Goal: Information Seeking & Learning: Learn about a topic

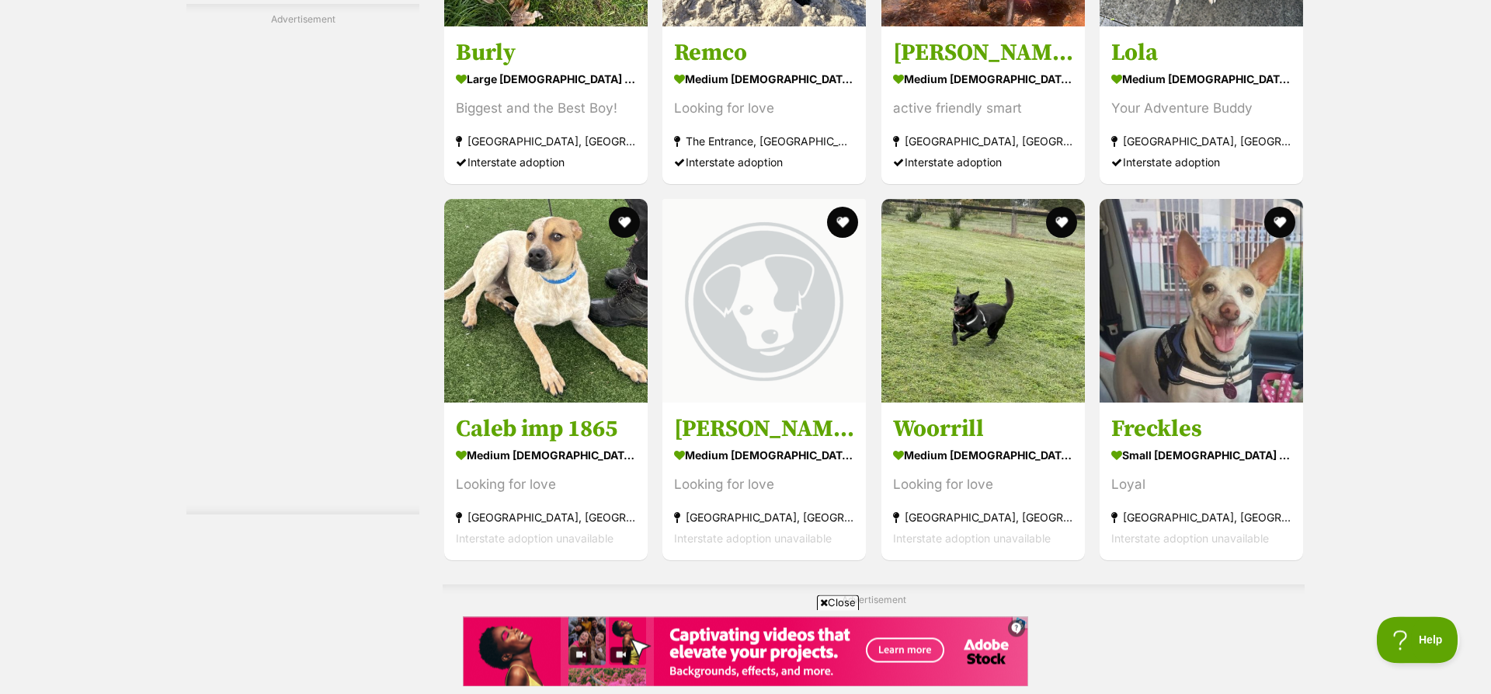
scroll to position [6594, 0]
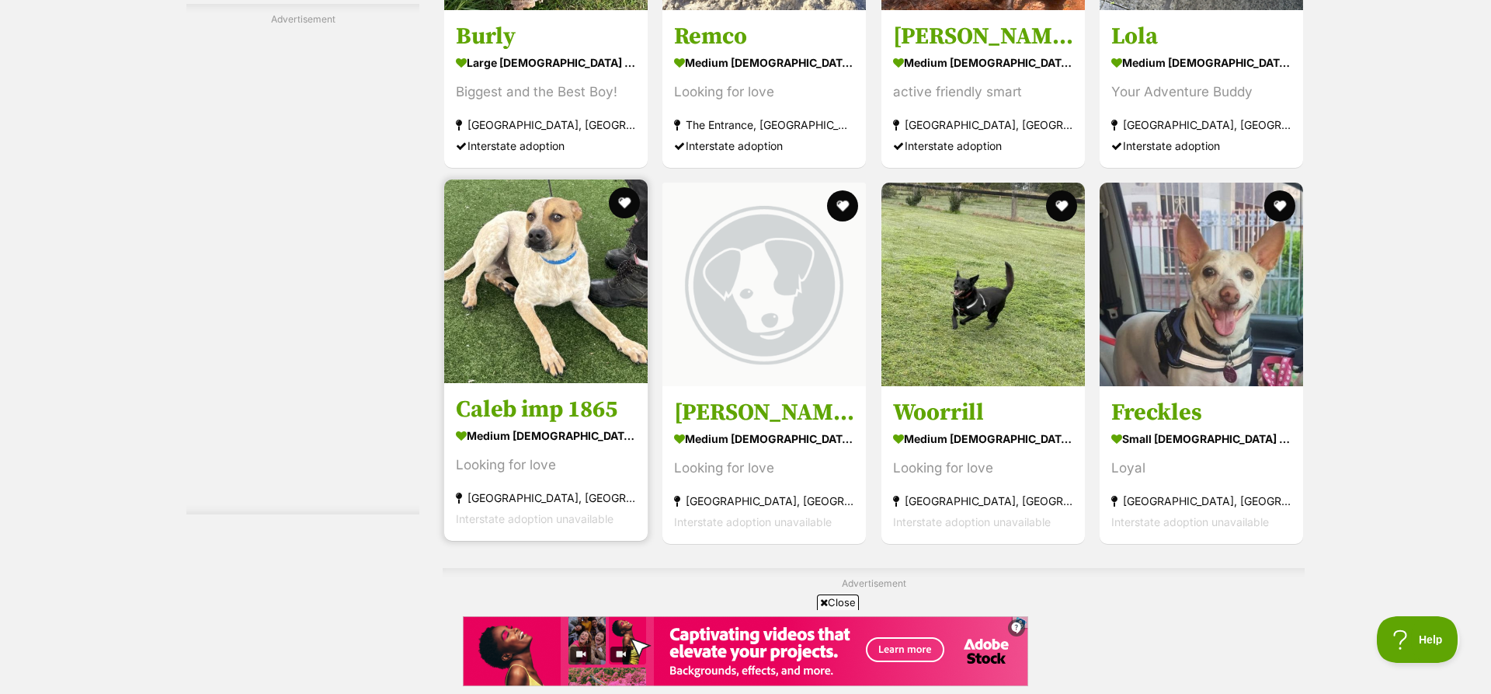
click at [536, 343] on img at bounding box center [546, 281] width 204 height 204
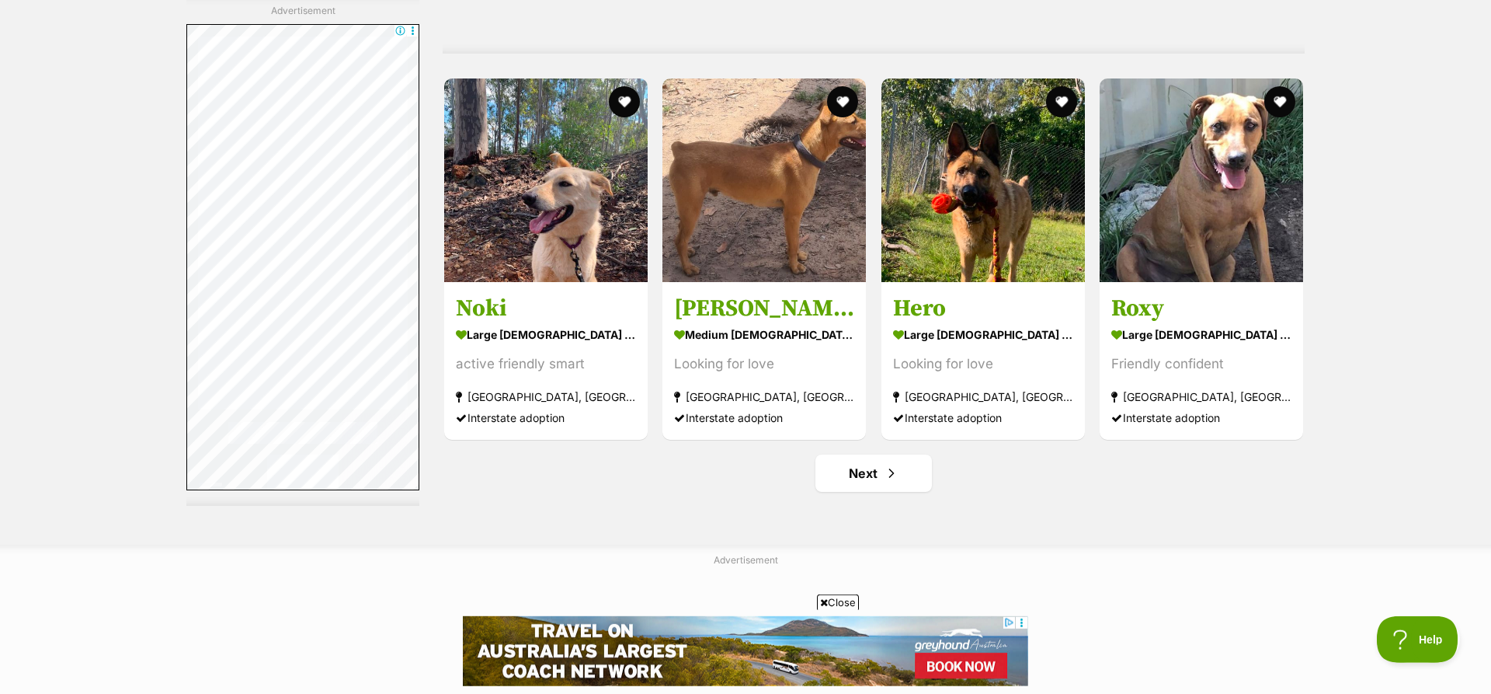
scroll to position [8080, 0]
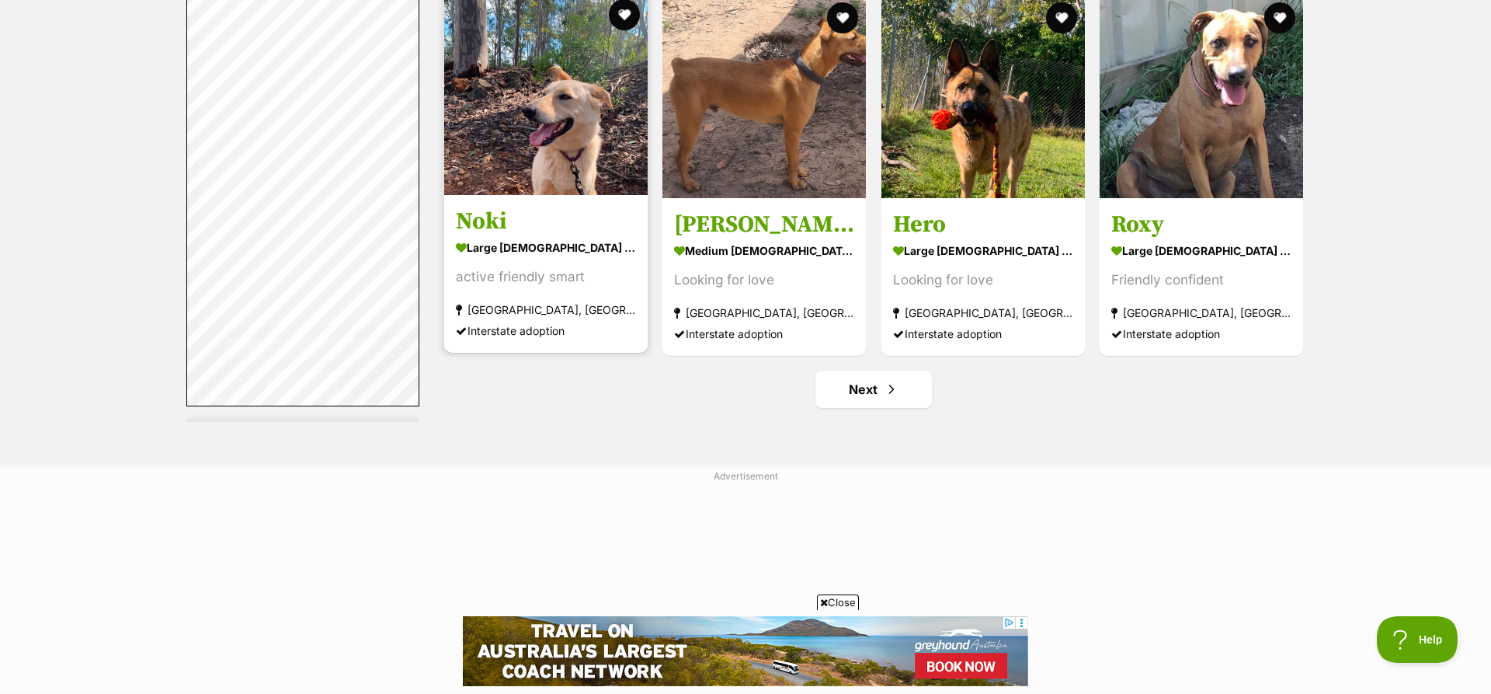
click at [559, 119] on img at bounding box center [546, 93] width 204 height 204
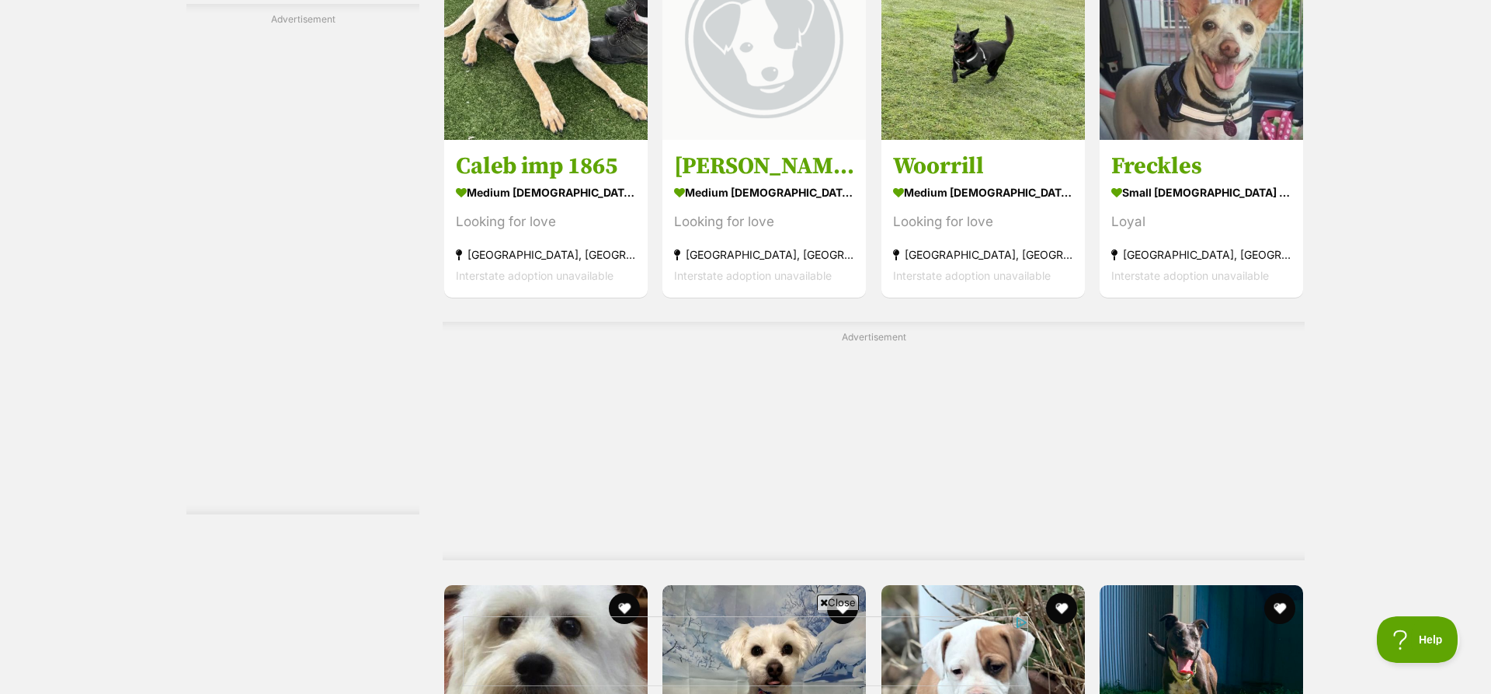
scroll to position [6819, 0]
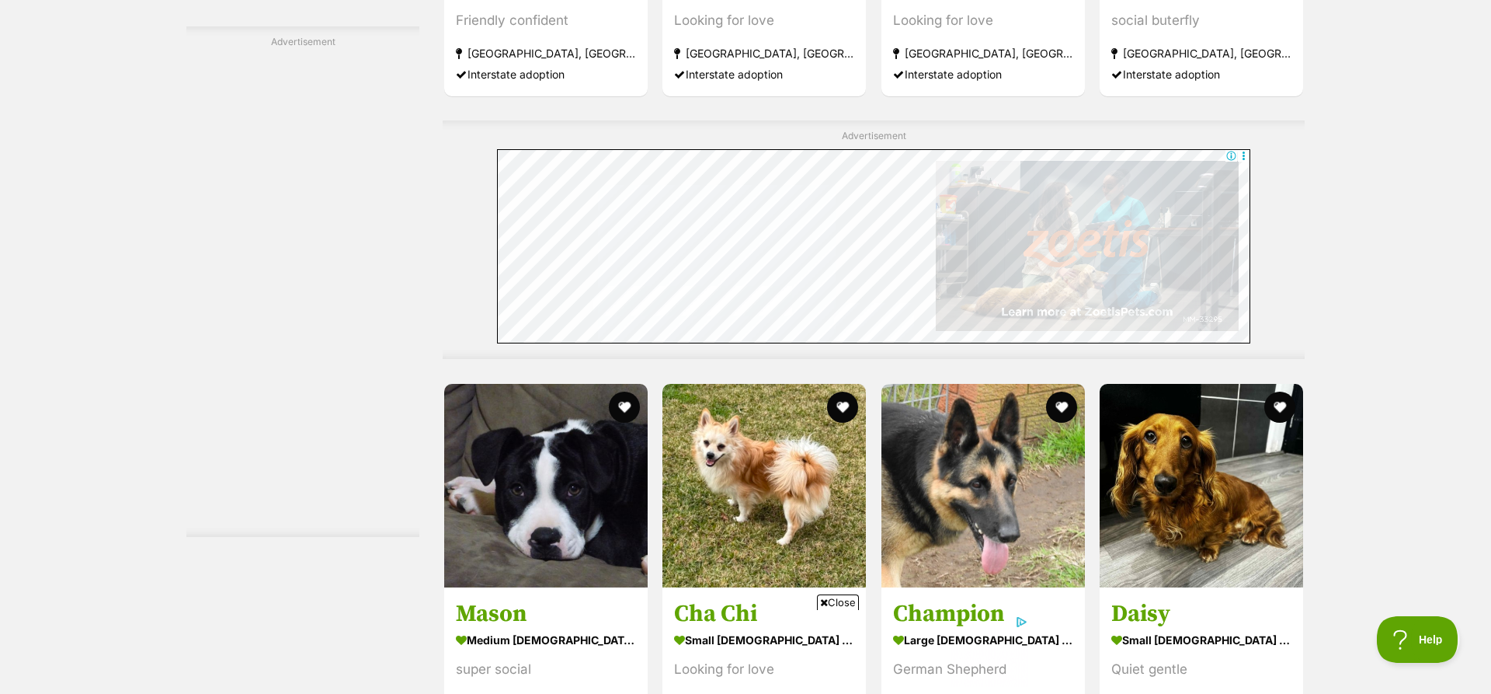
scroll to position [3336, 0]
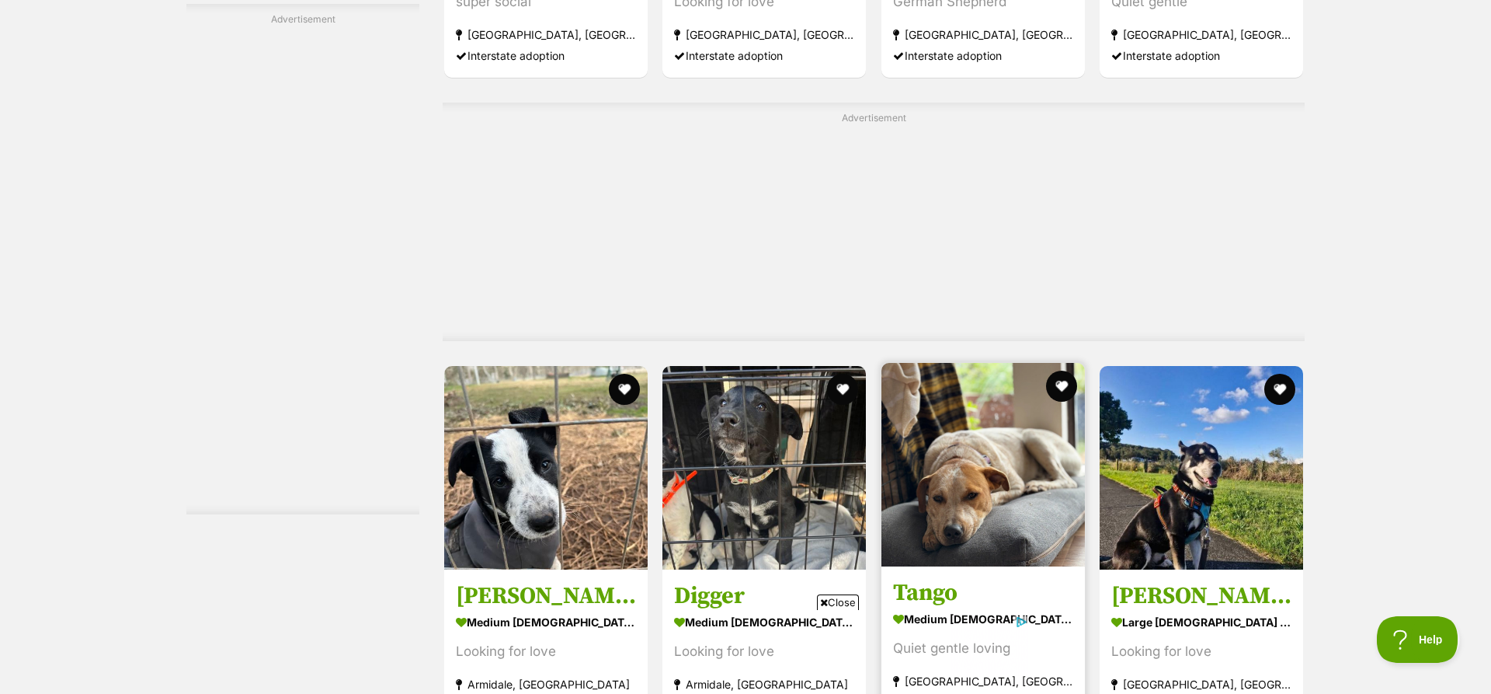
click at [1001, 468] on img at bounding box center [984, 465] width 204 height 204
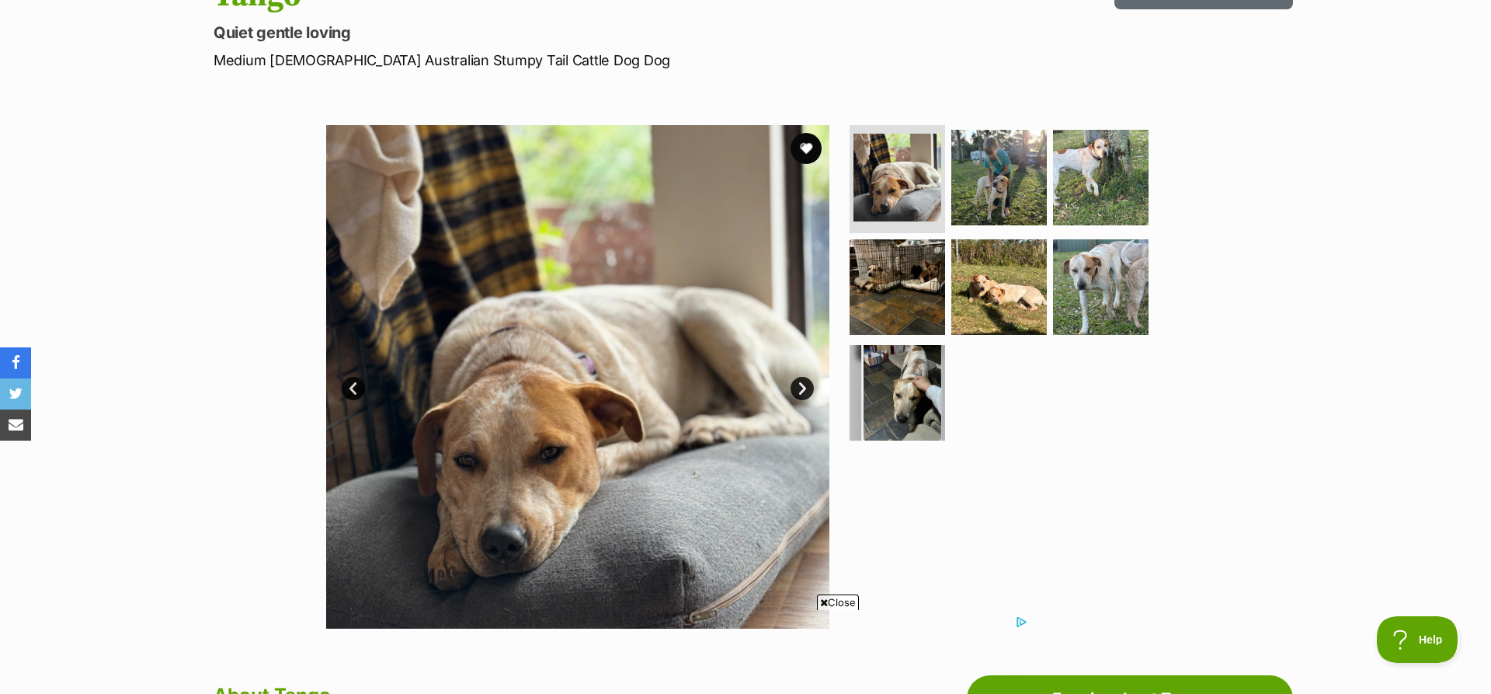
click at [802, 383] on link "Next" at bounding box center [802, 388] width 23 height 23
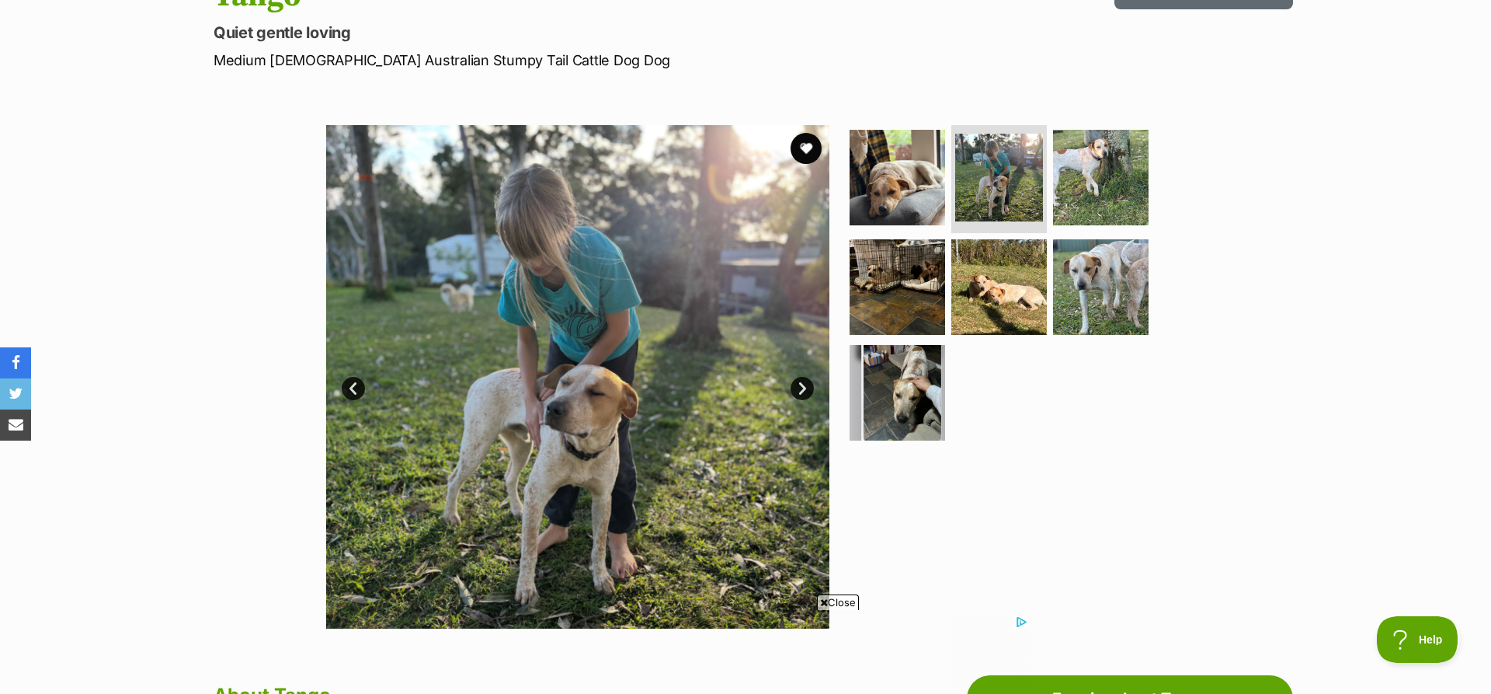
click at [802, 383] on link "Next" at bounding box center [802, 388] width 23 height 23
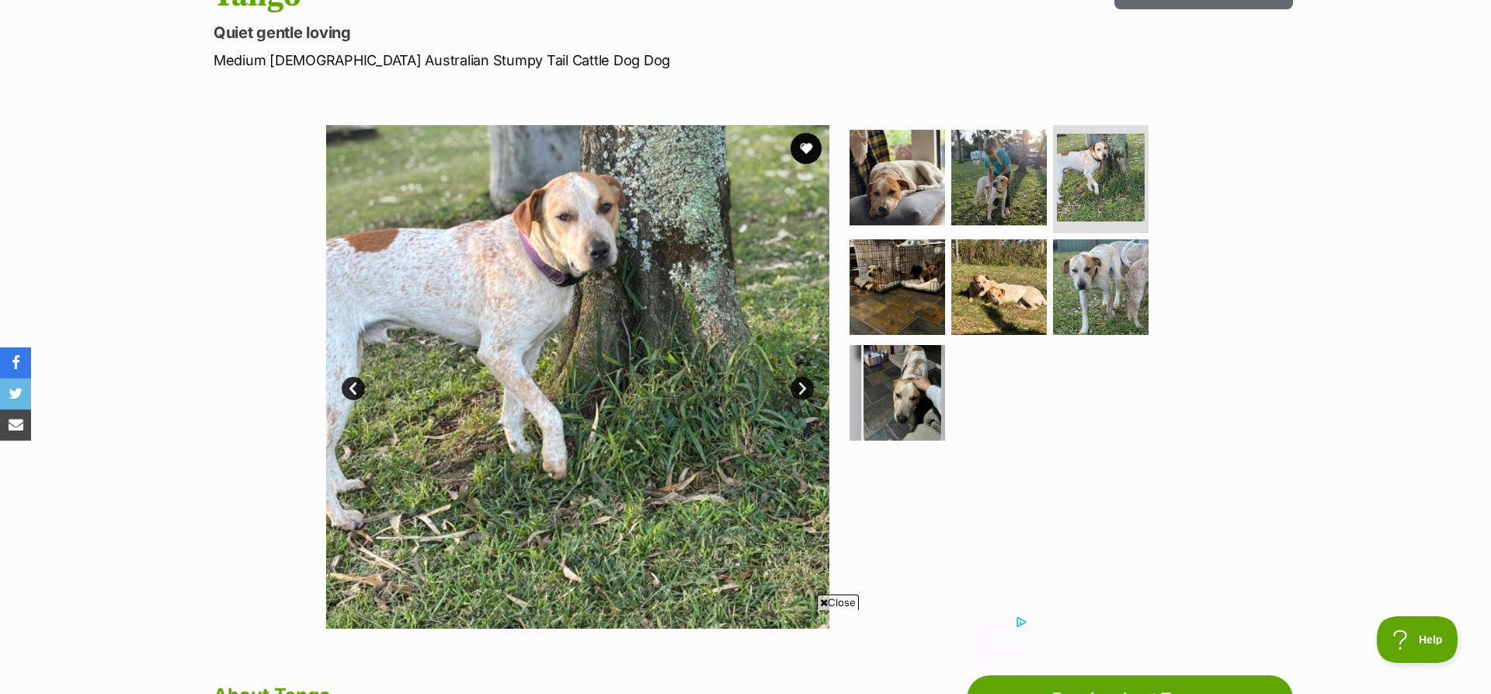
click at [802, 383] on link "Next" at bounding box center [802, 388] width 23 height 23
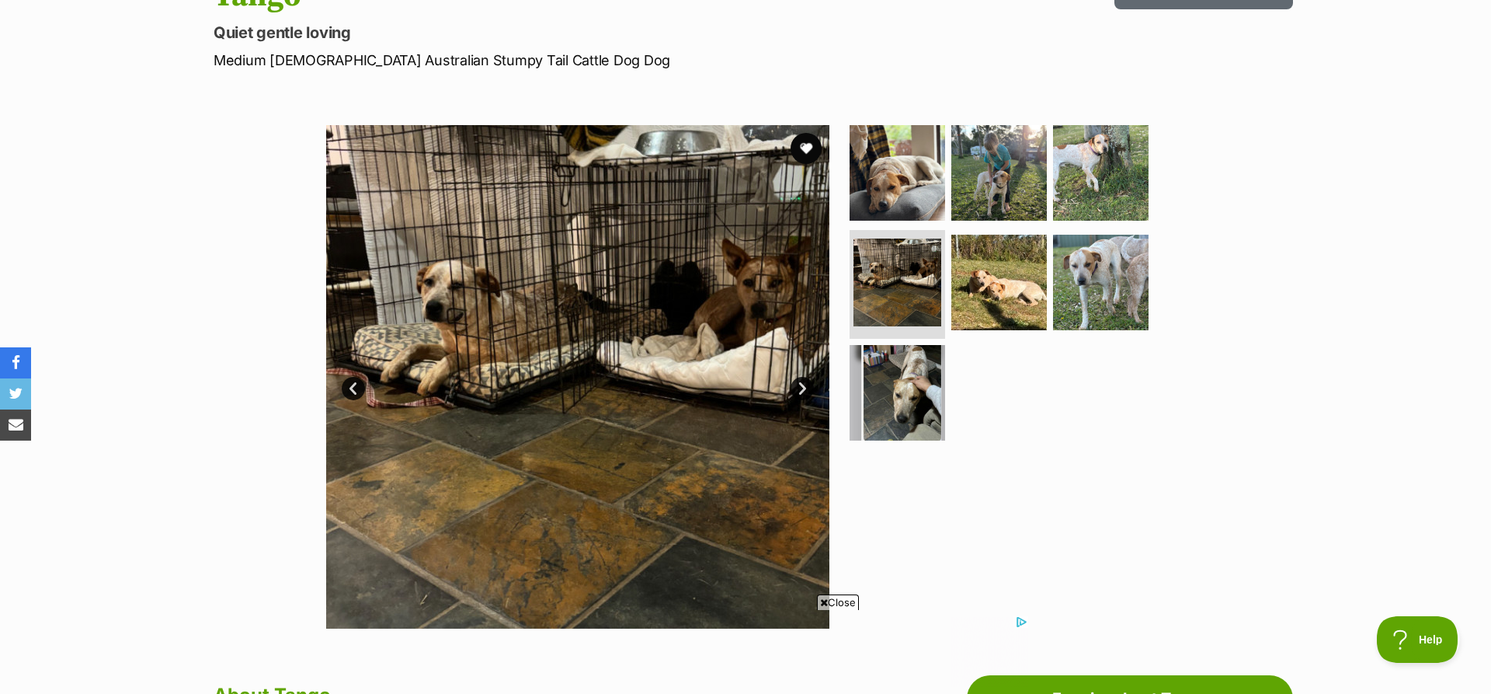
click at [802, 383] on link "Next" at bounding box center [802, 388] width 23 height 23
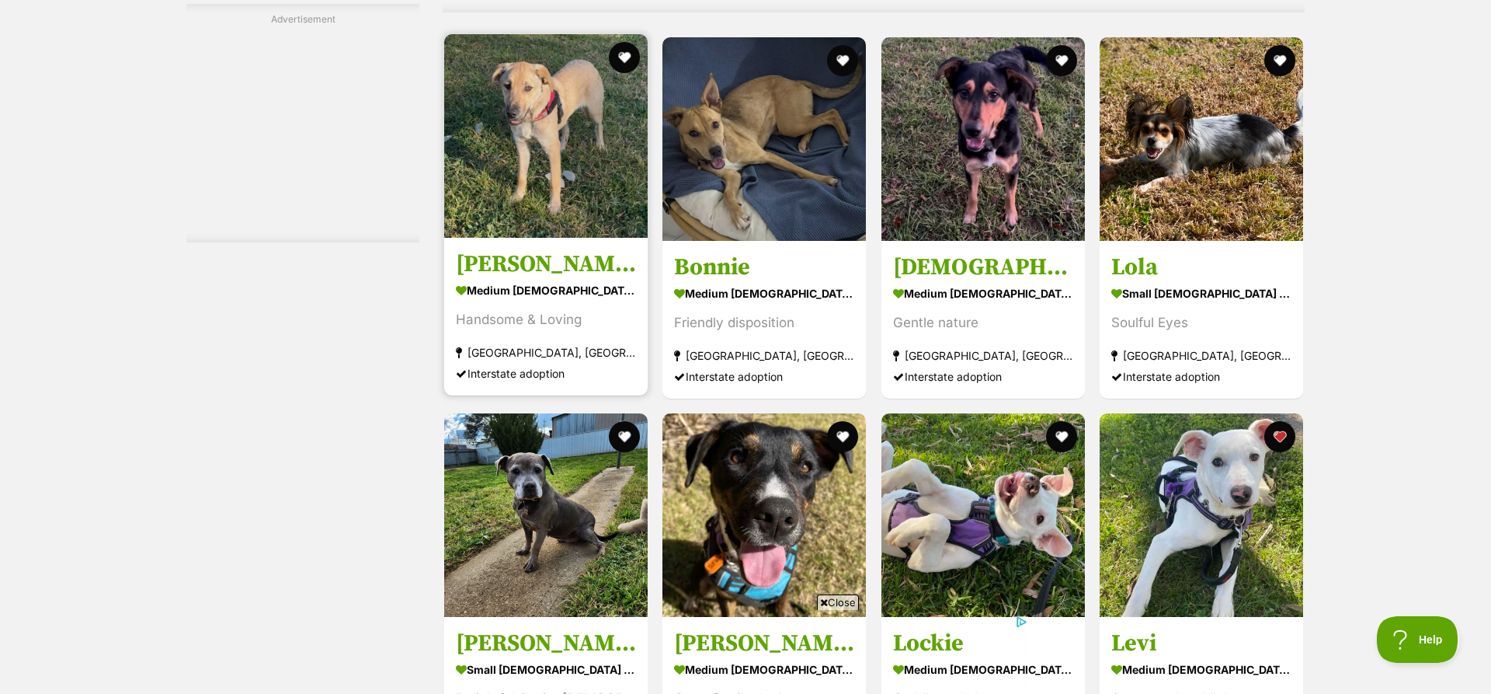
click at [583, 164] on img at bounding box center [546, 136] width 204 height 204
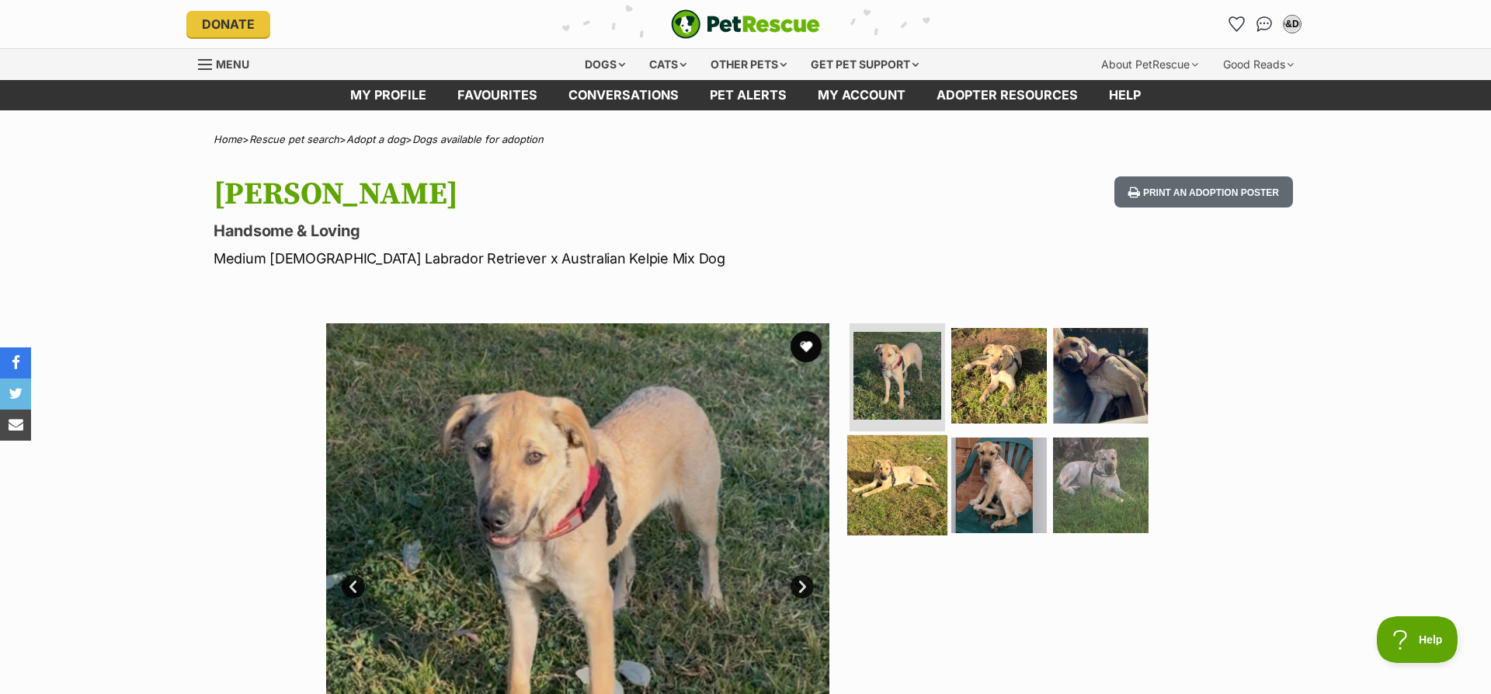
click at [896, 486] on img at bounding box center [897, 485] width 100 height 100
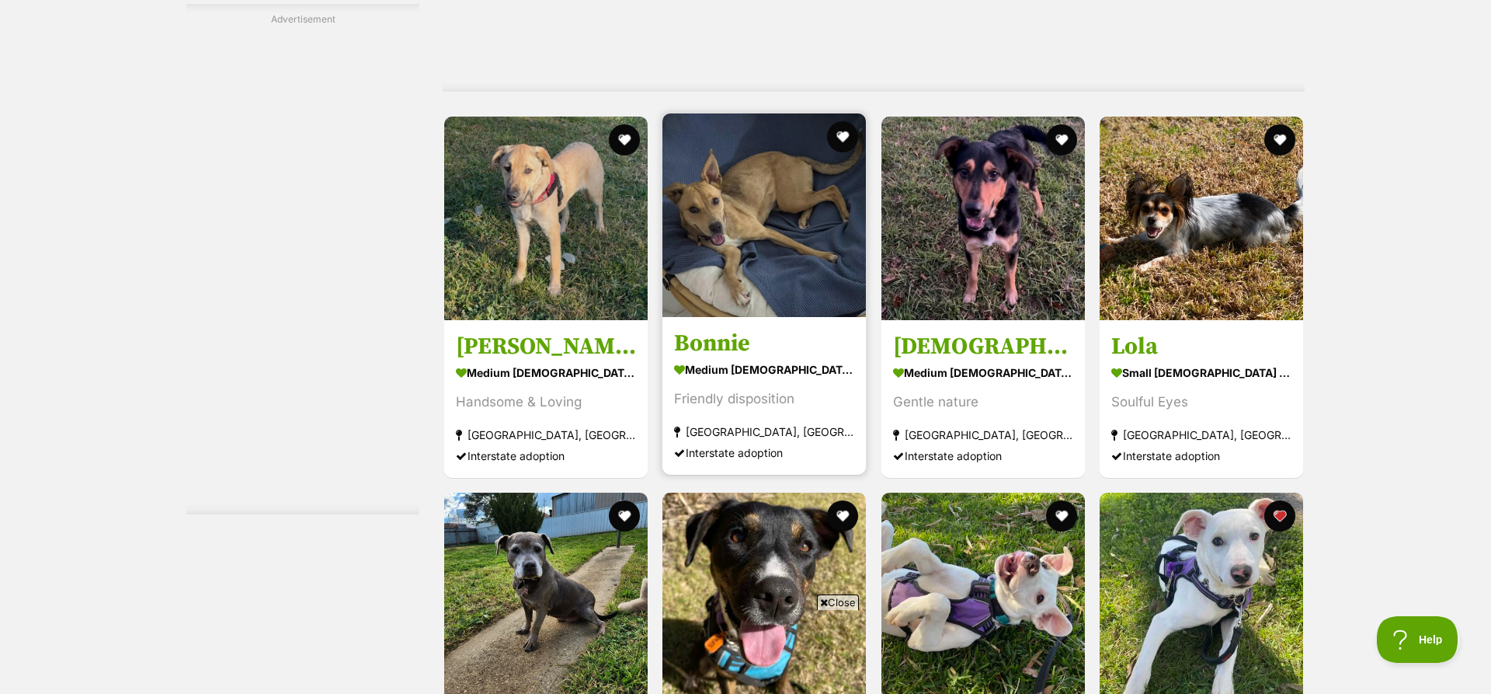
click at [762, 219] on img at bounding box center [765, 215] width 204 height 204
click at [764, 238] on img at bounding box center [765, 215] width 204 height 204
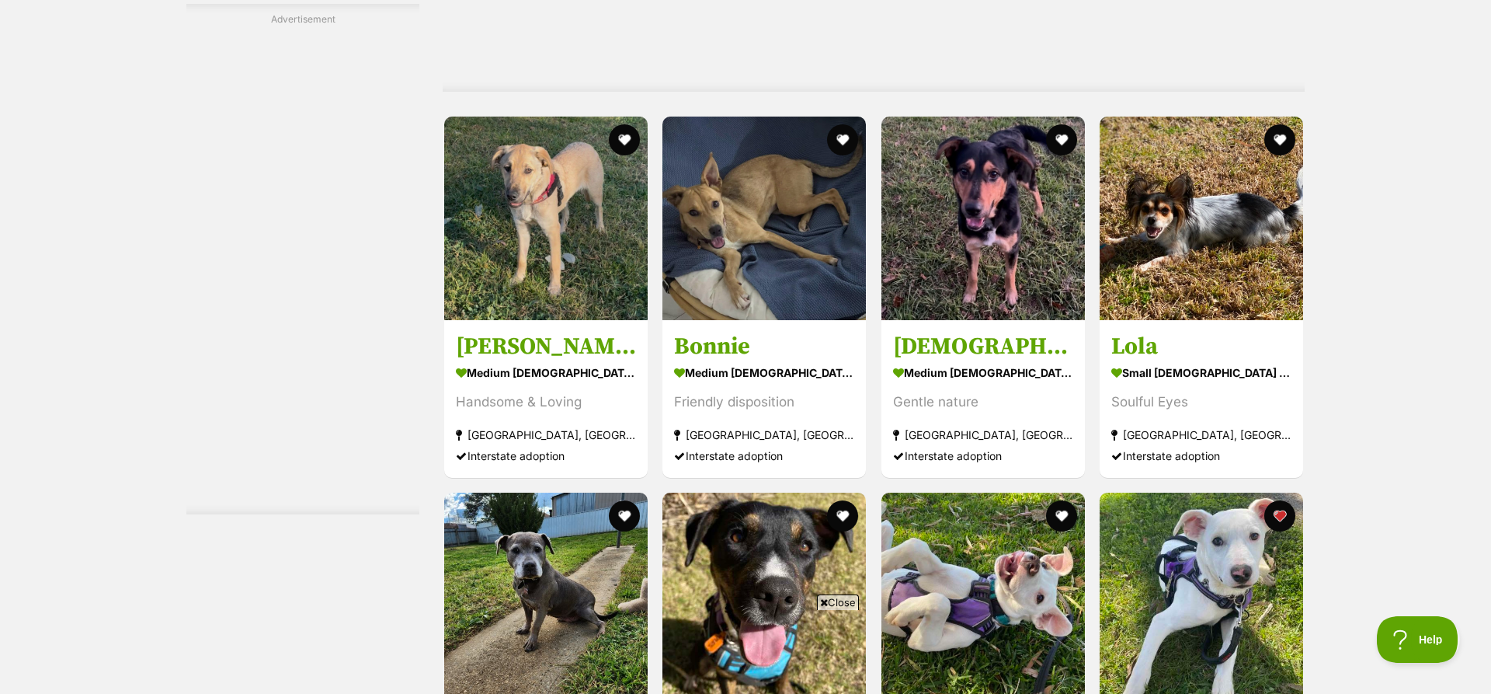
click at [734, 346] on h3 "Bonnie" at bounding box center [764, 347] width 180 height 30
click at [756, 266] on img at bounding box center [765, 219] width 204 height 204
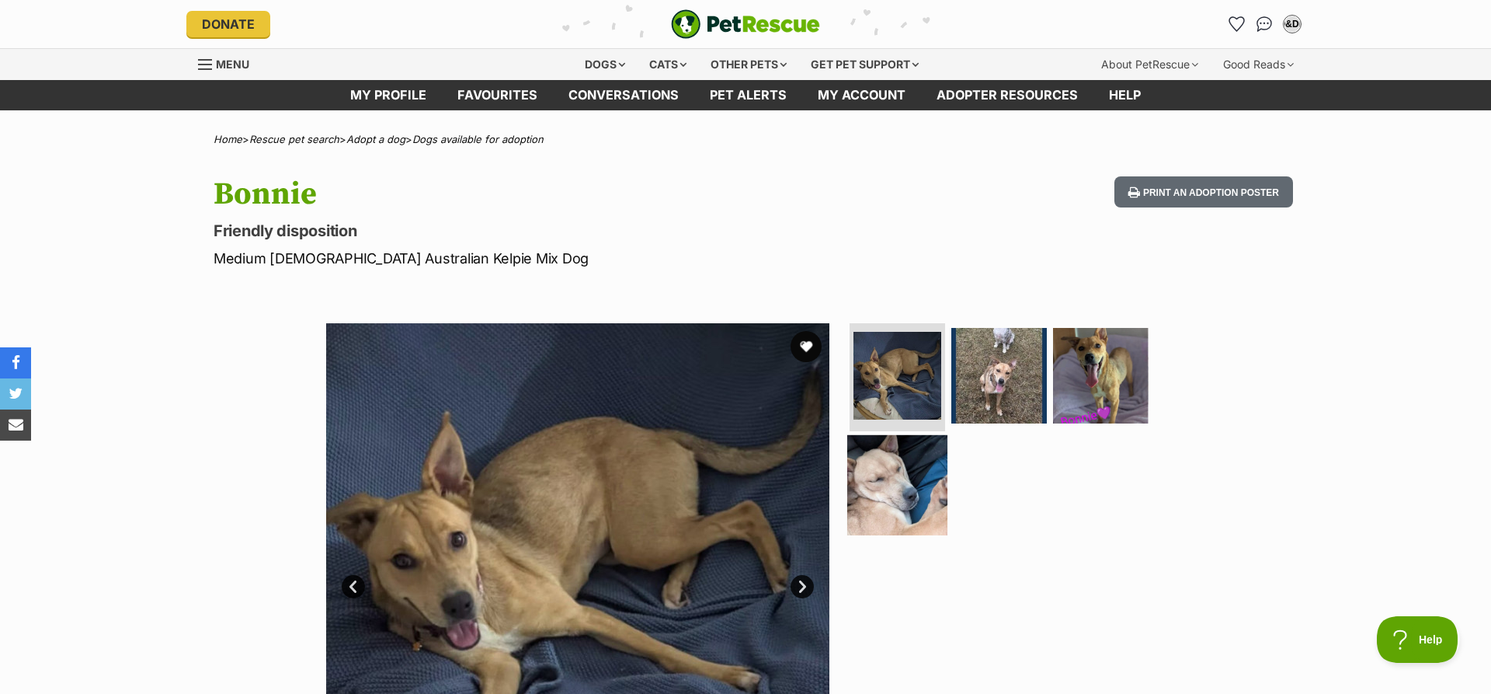
click at [917, 492] on img at bounding box center [897, 485] width 100 height 100
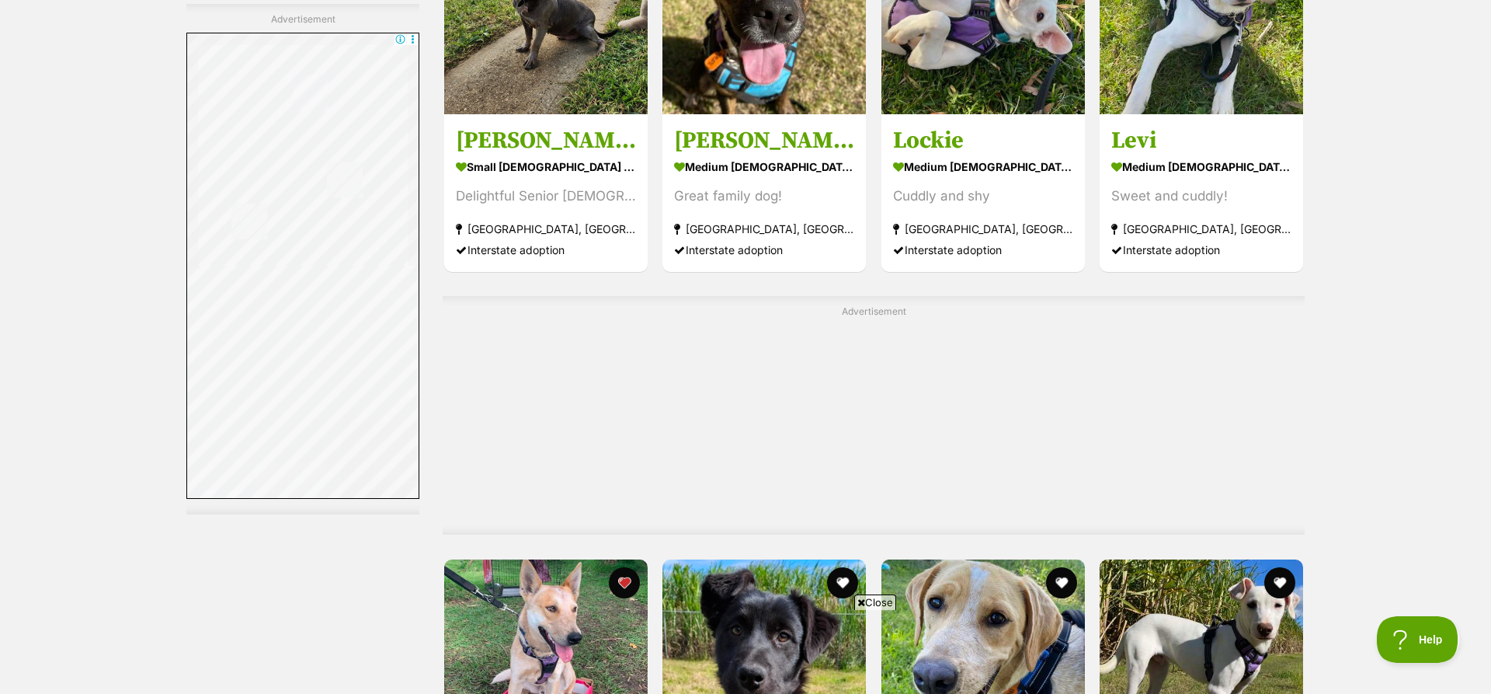
scroll to position [6423, 0]
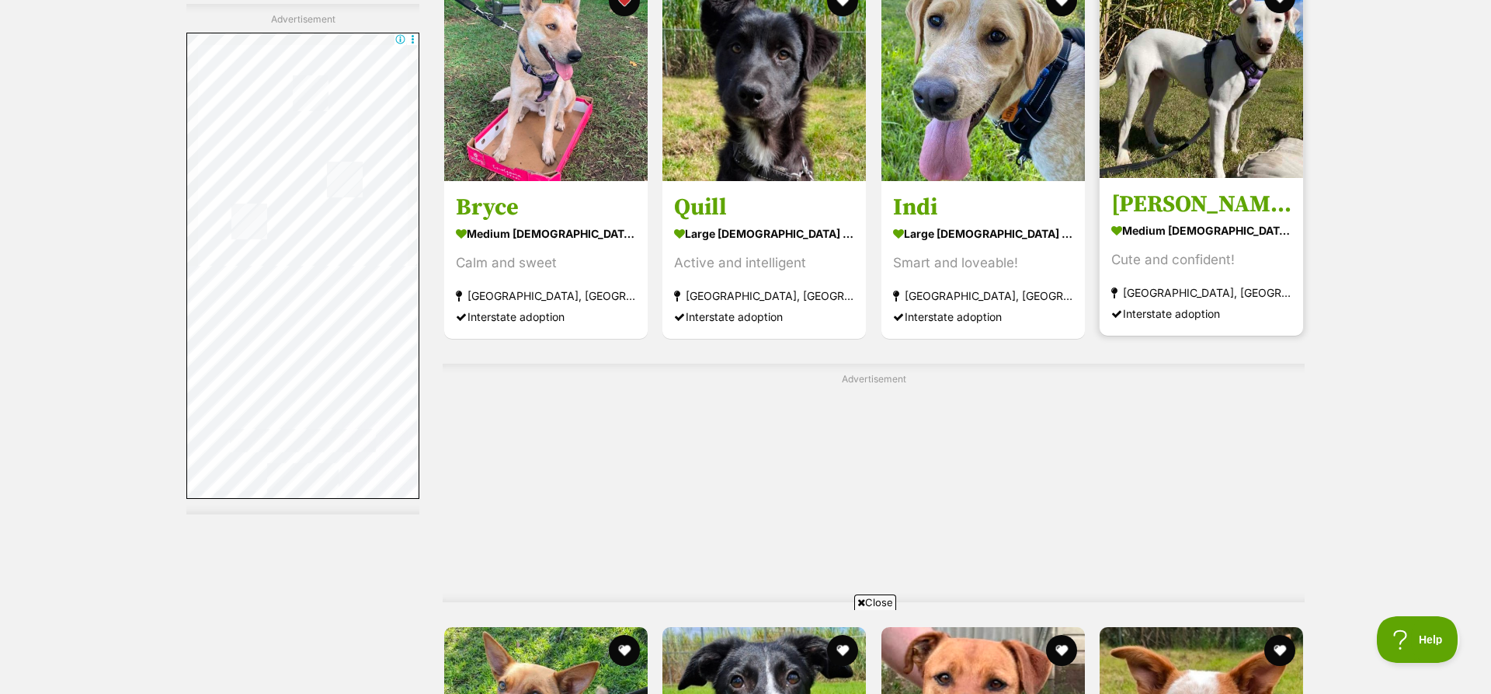
click at [1240, 117] on img at bounding box center [1202, 76] width 204 height 204
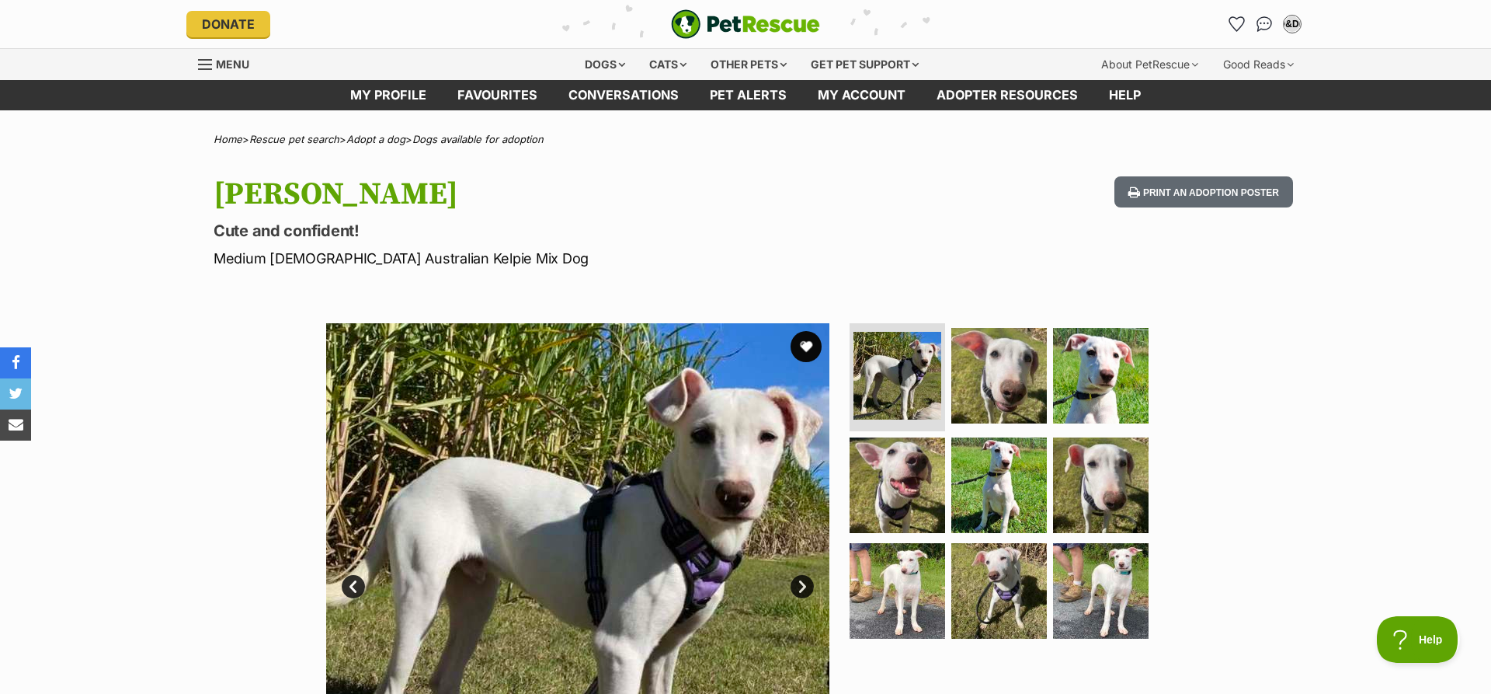
click at [803, 590] on link "Next" at bounding box center [802, 586] width 23 height 23
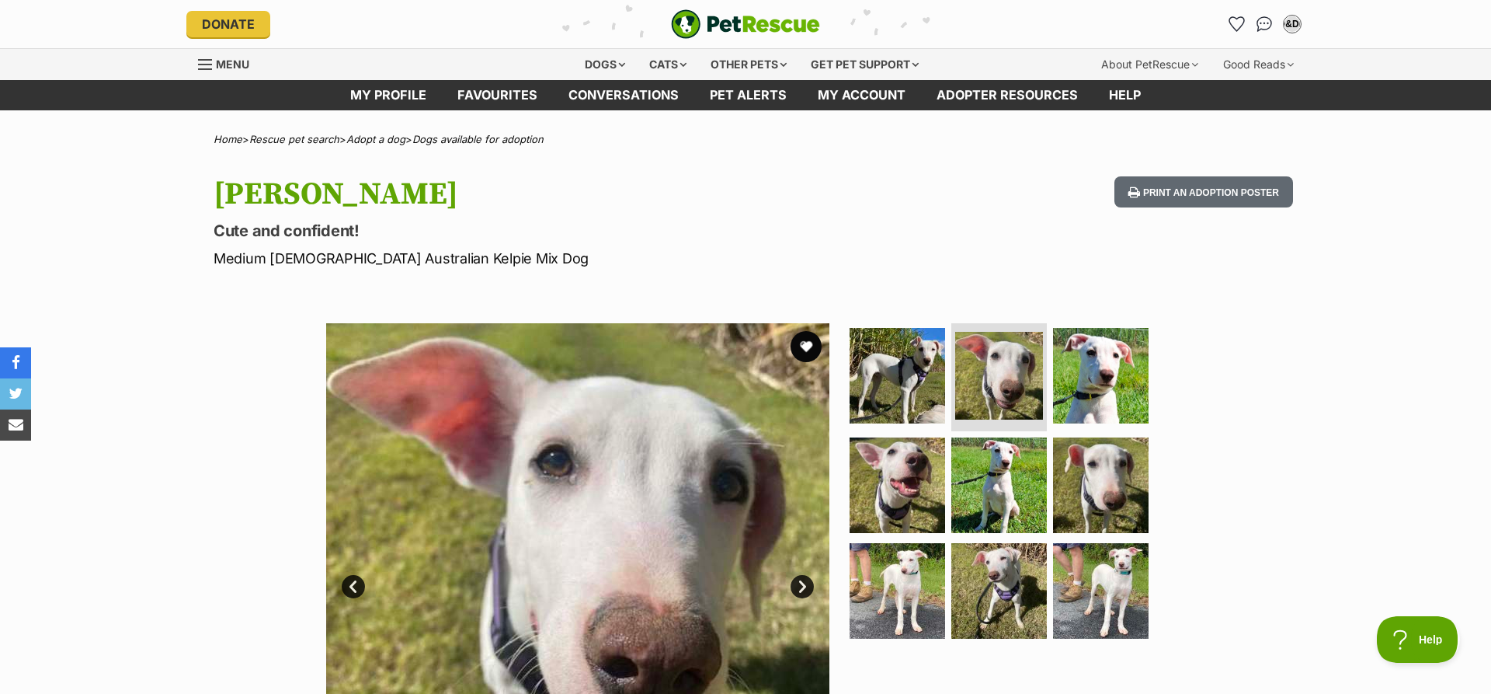
click at [803, 590] on link "Next" at bounding box center [802, 586] width 23 height 23
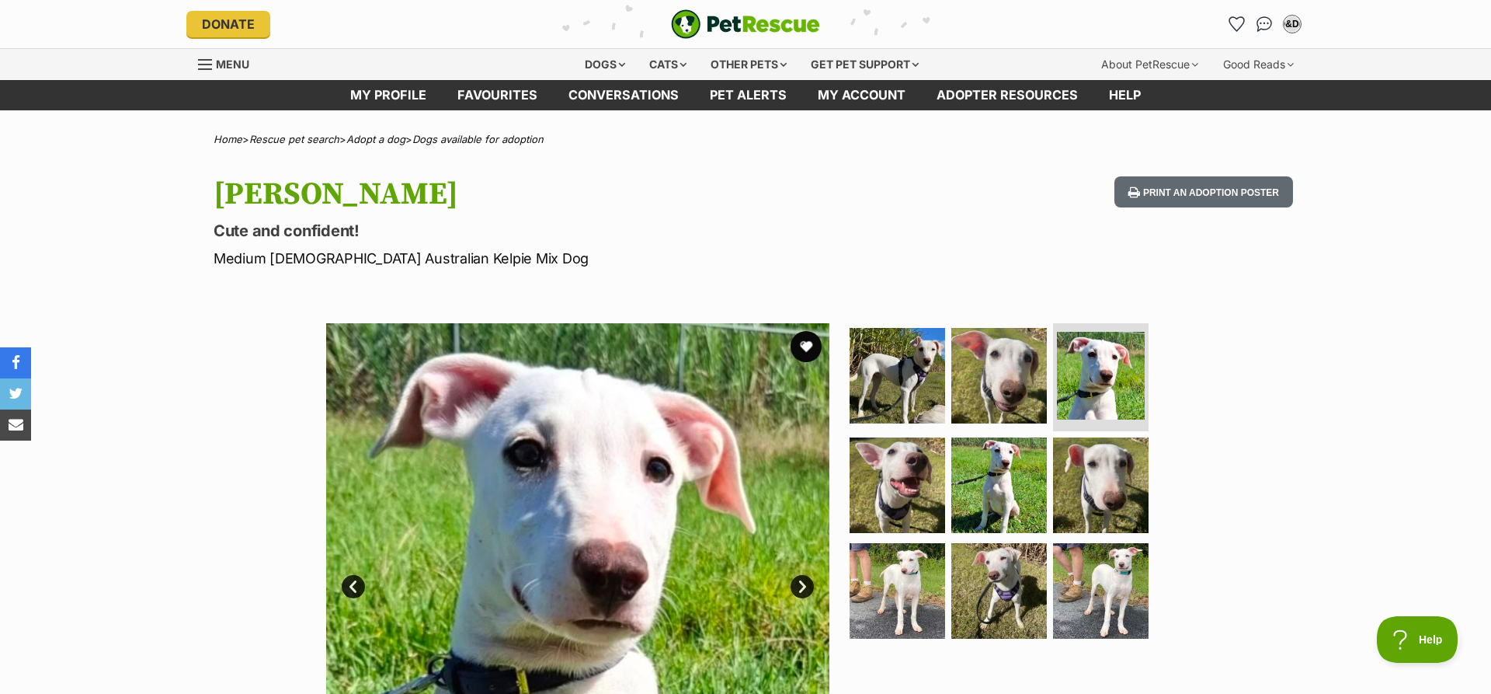
click at [803, 590] on link "Next" at bounding box center [802, 586] width 23 height 23
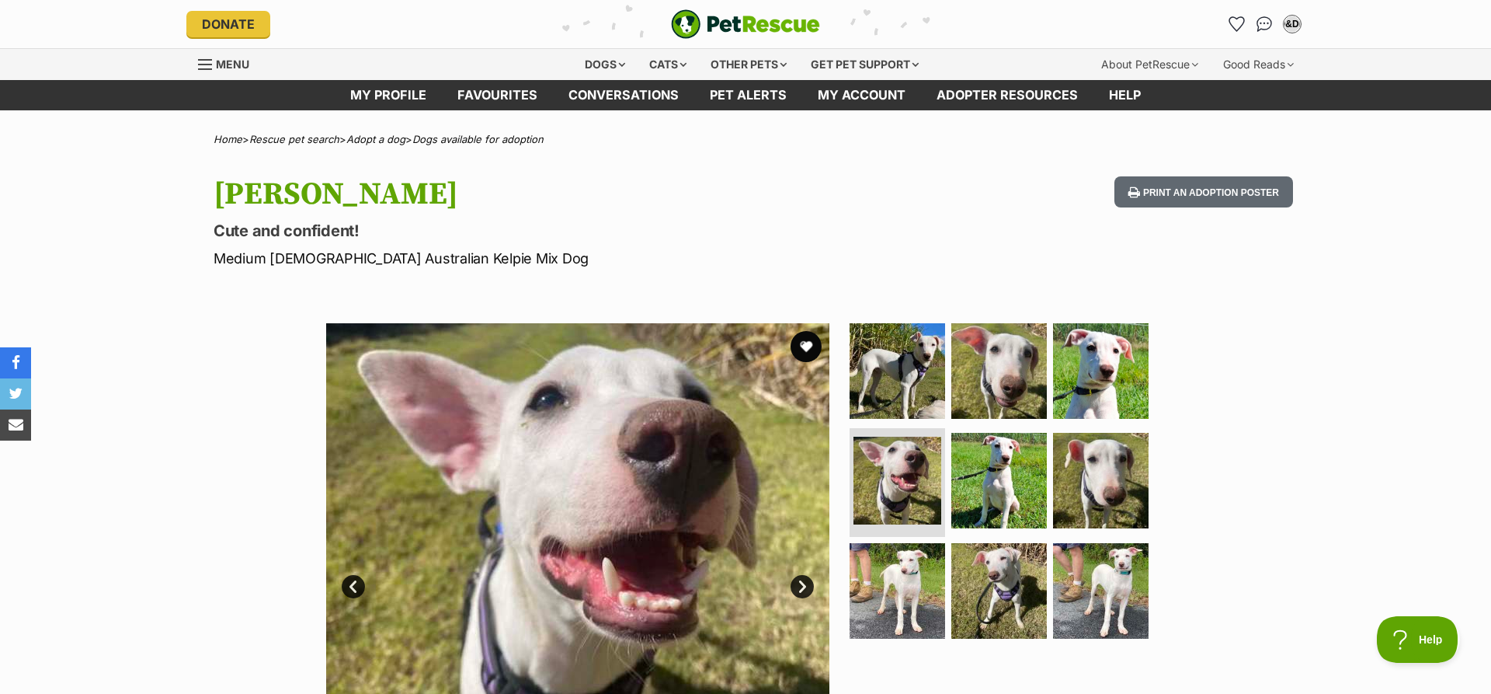
click at [803, 590] on link "Next" at bounding box center [802, 586] width 23 height 23
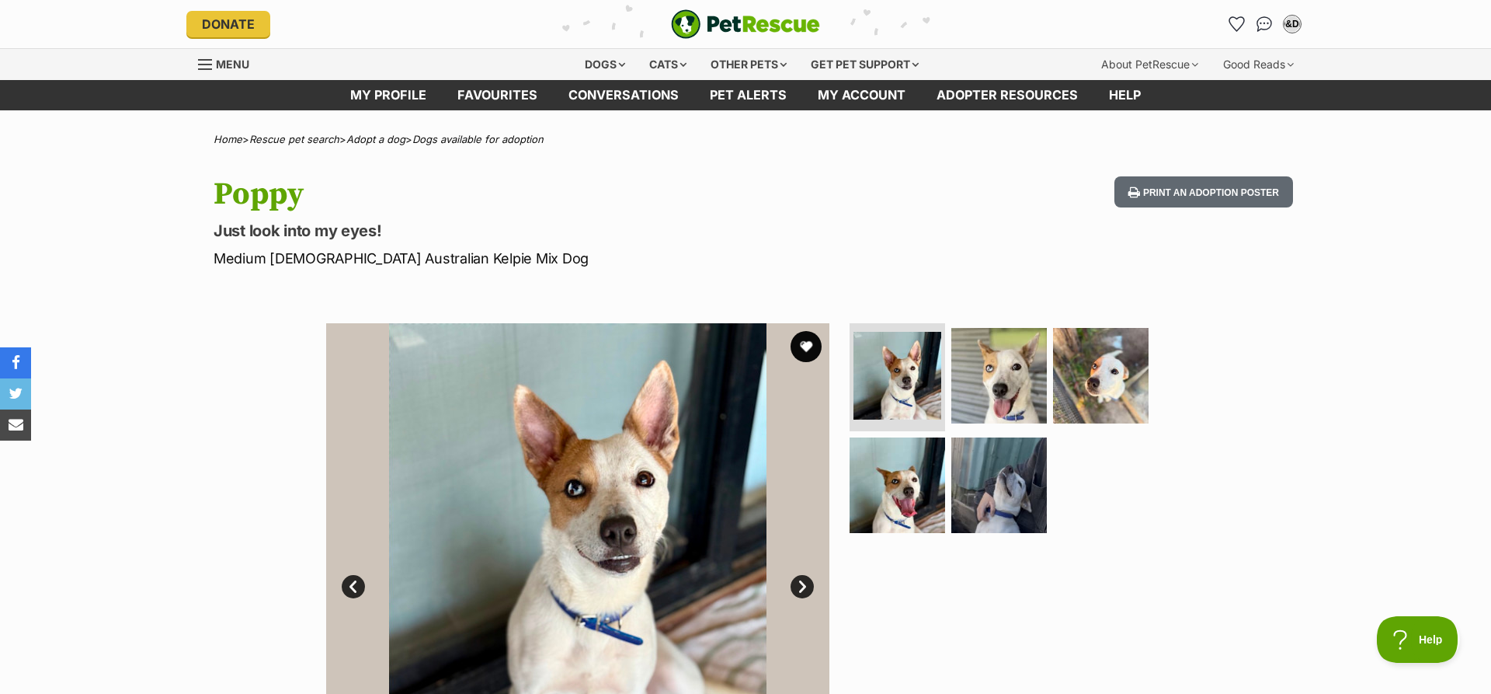
click at [802, 589] on link "Next" at bounding box center [802, 586] width 23 height 23
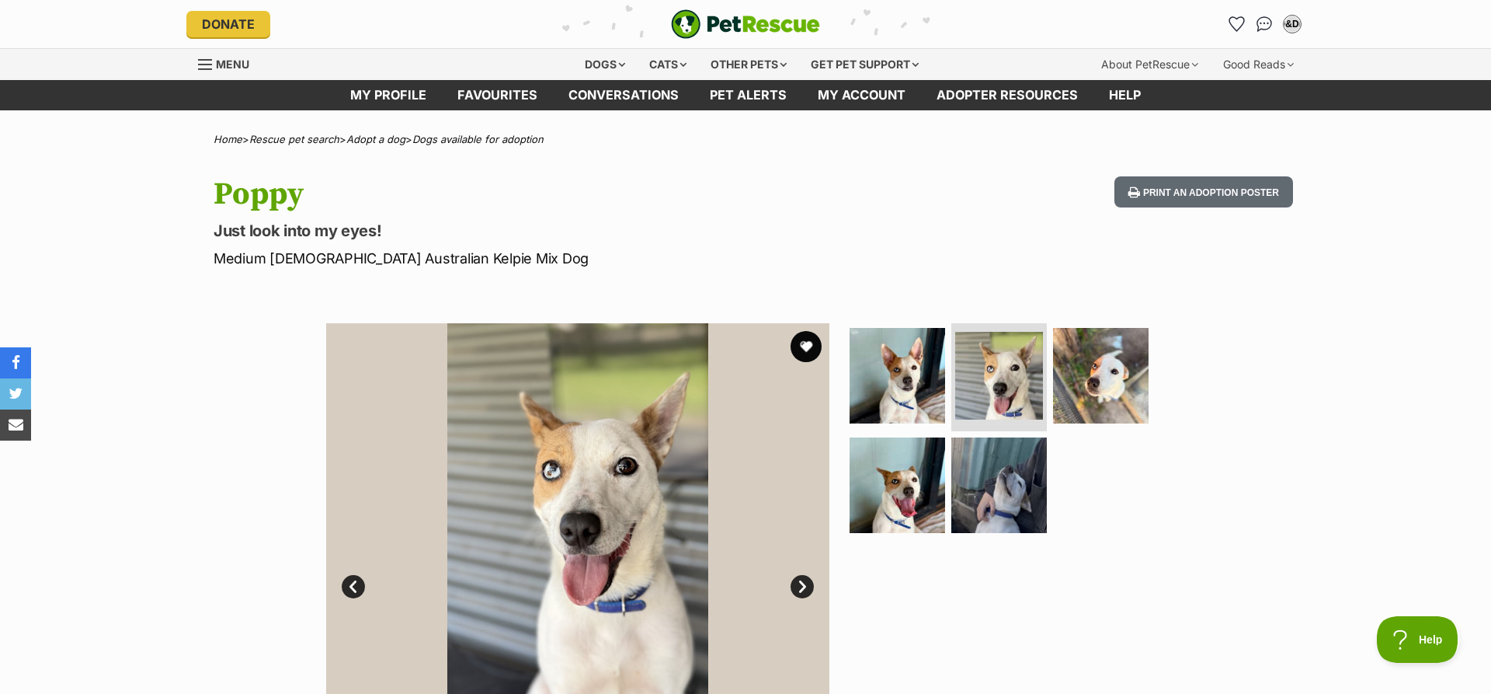
click at [802, 589] on link "Next" at bounding box center [802, 586] width 23 height 23
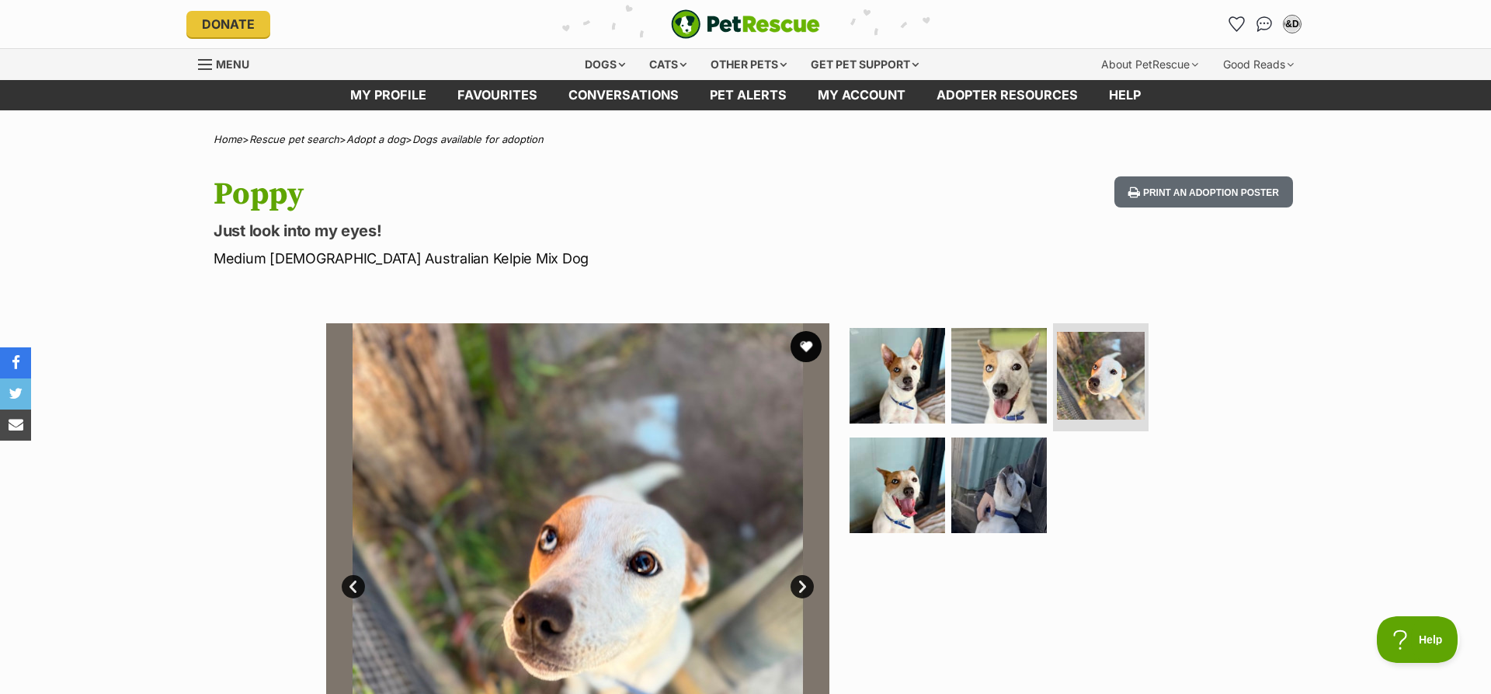
click at [802, 589] on link "Next" at bounding box center [802, 586] width 23 height 23
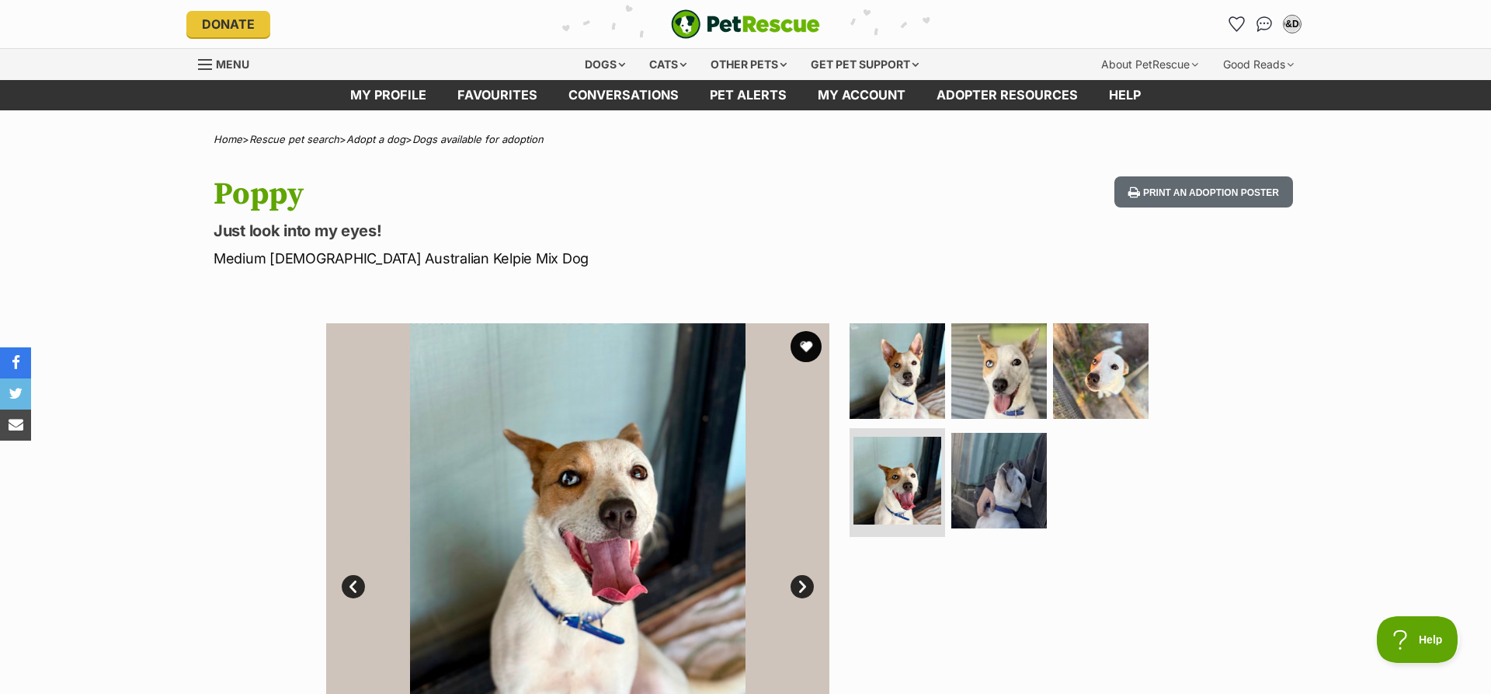
click at [802, 589] on link "Next" at bounding box center [802, 586] width 23 height 23
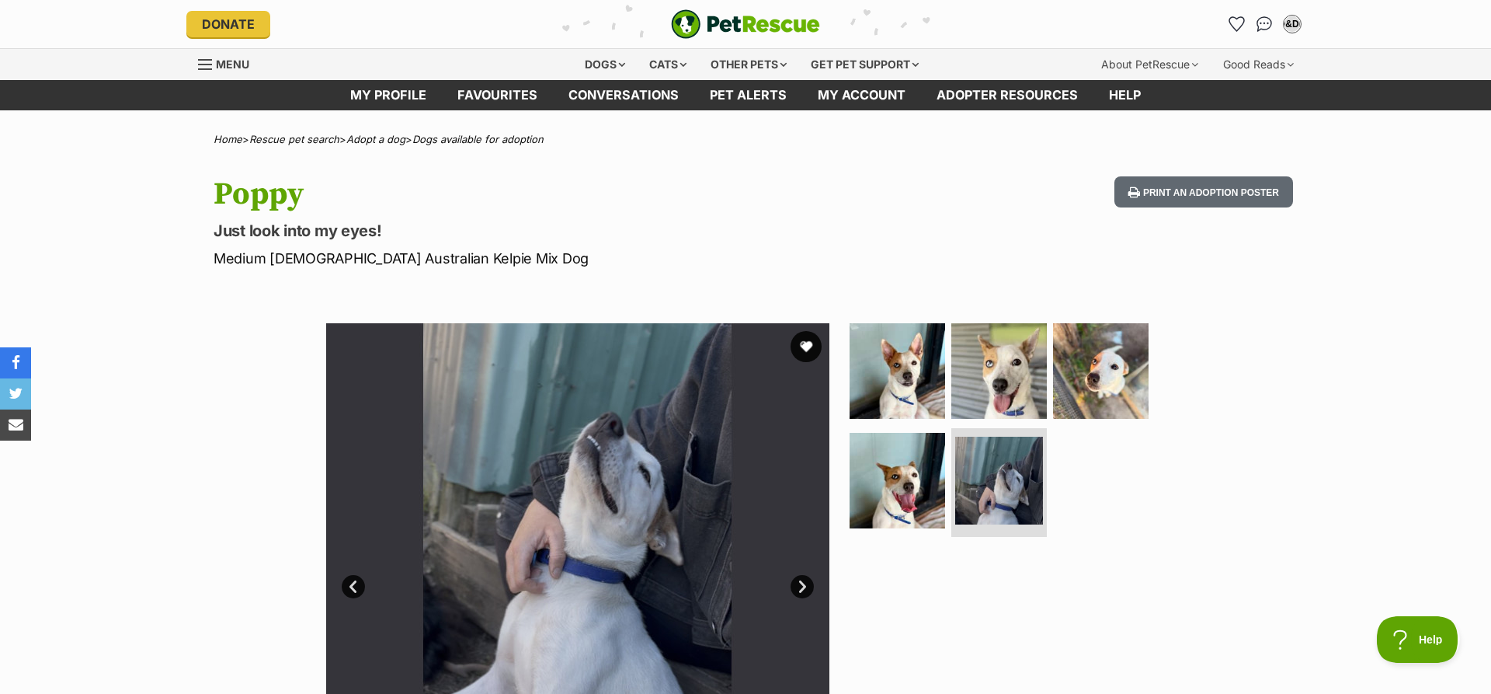
click at [802, 589] on link "Next" at bounding box center [802, 586] width 23 height 23
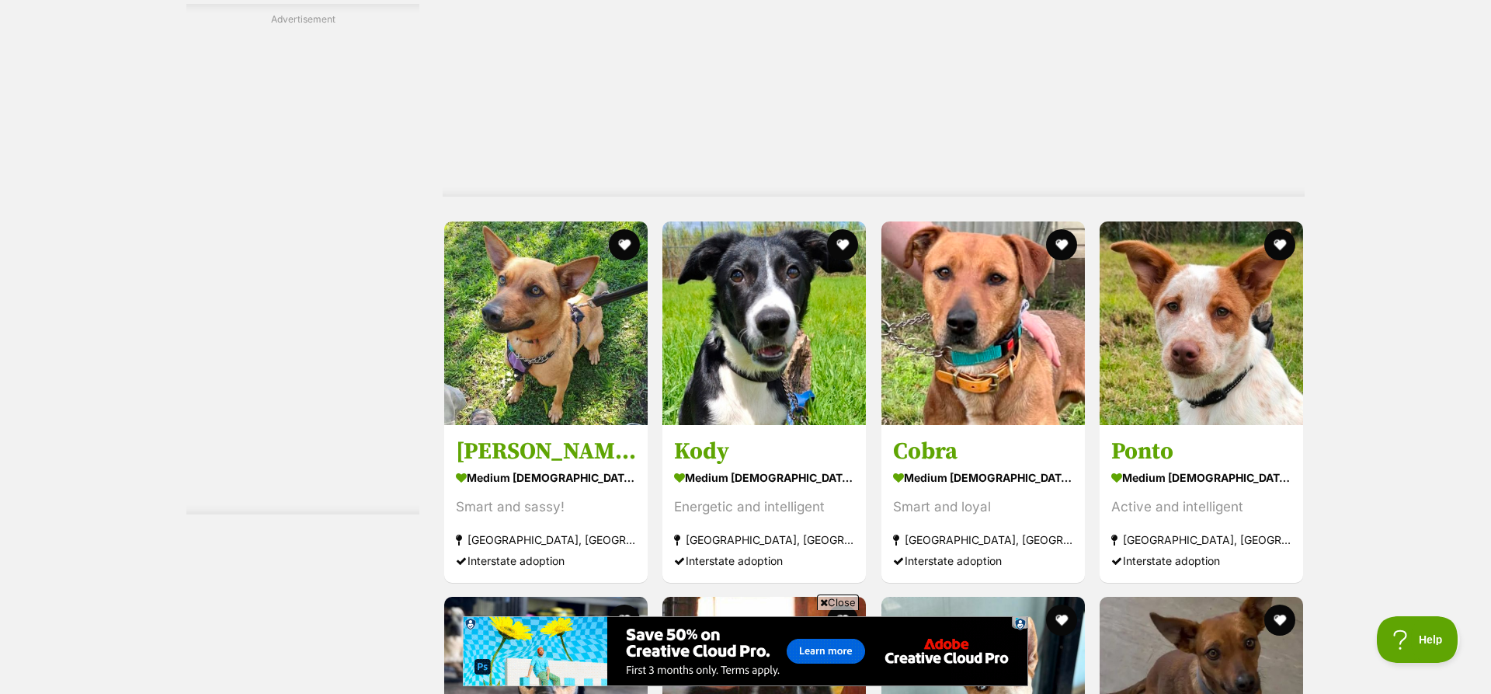
scroll to position [6161, 0]
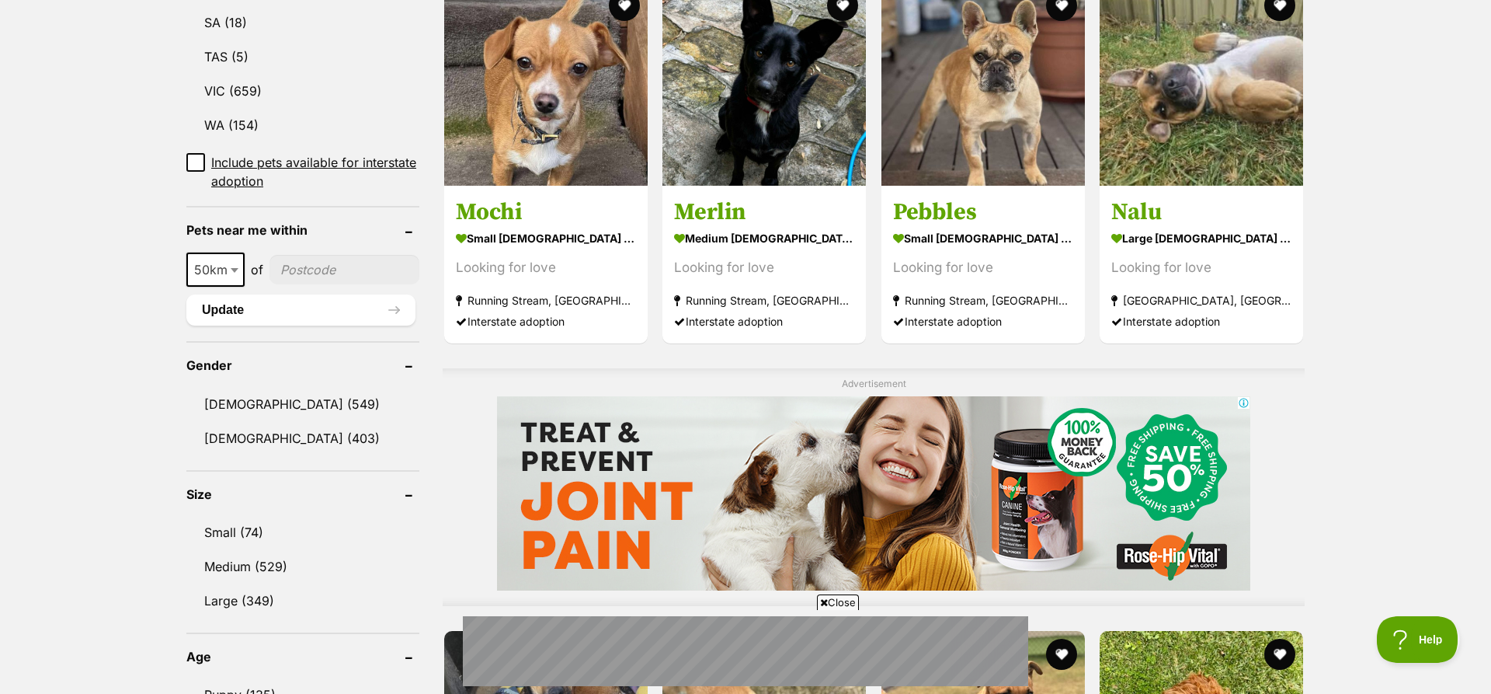
scroll to position [1625, 0]
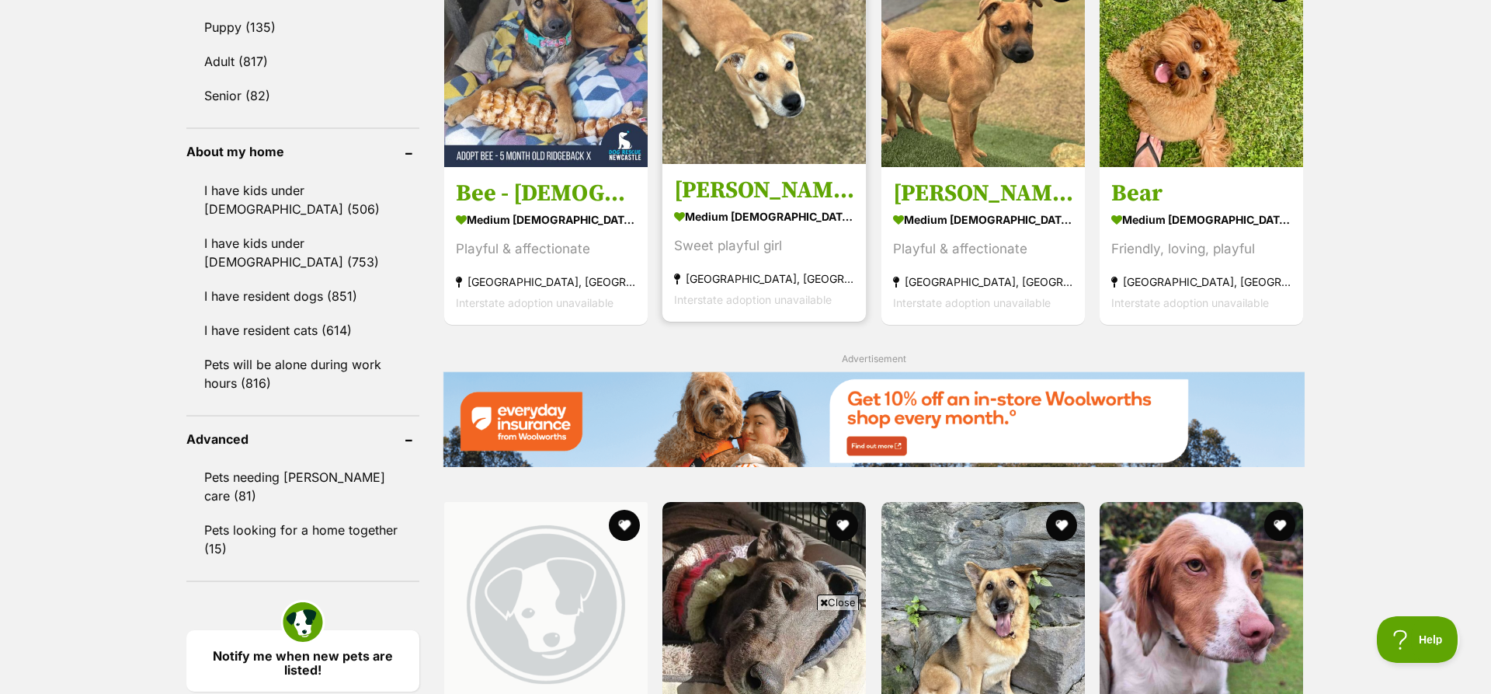
click at [776, 95] on img at bounding box center [765, 62] width 204 height 204
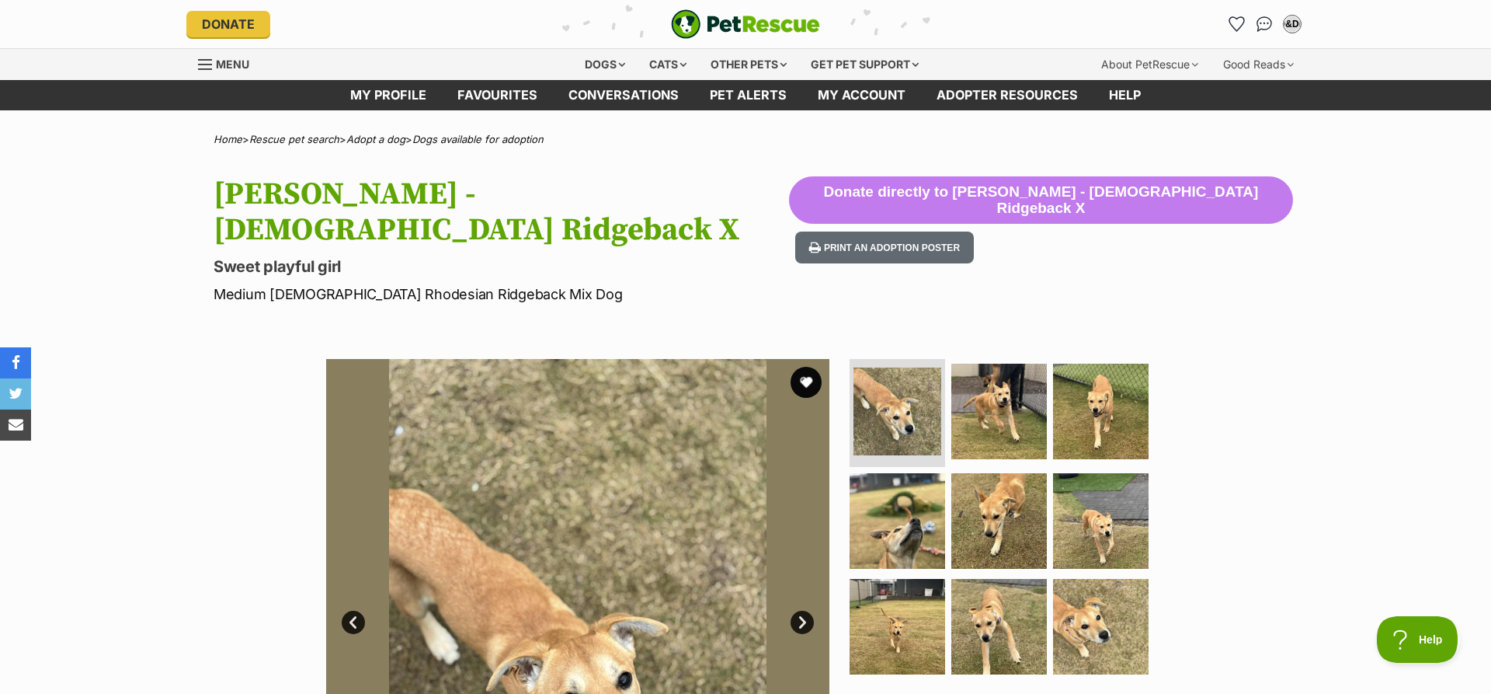
click at [805, 611] on link "Next" at bounding box center [802, 622] width 23 height 23
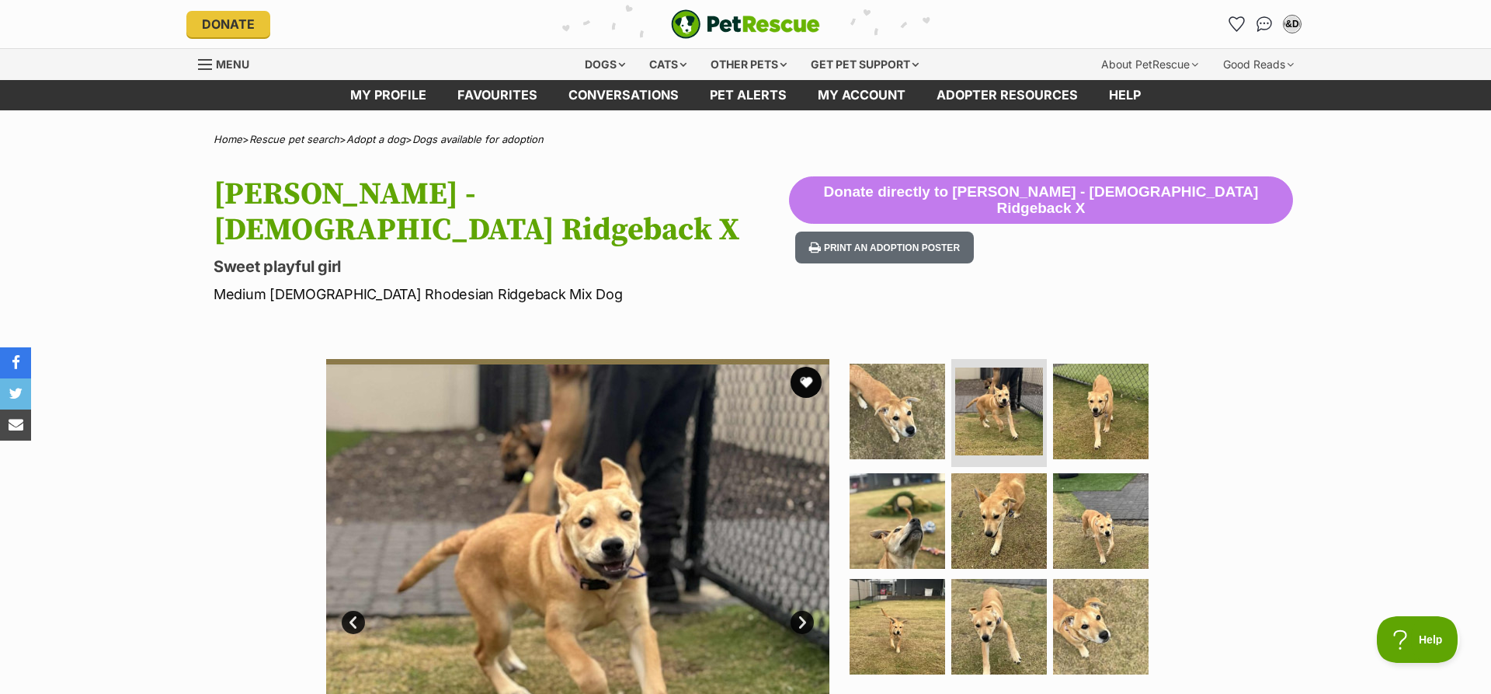
click at [805, 611] on link "Next" at bounding box center [802, 622] width 23 height 23
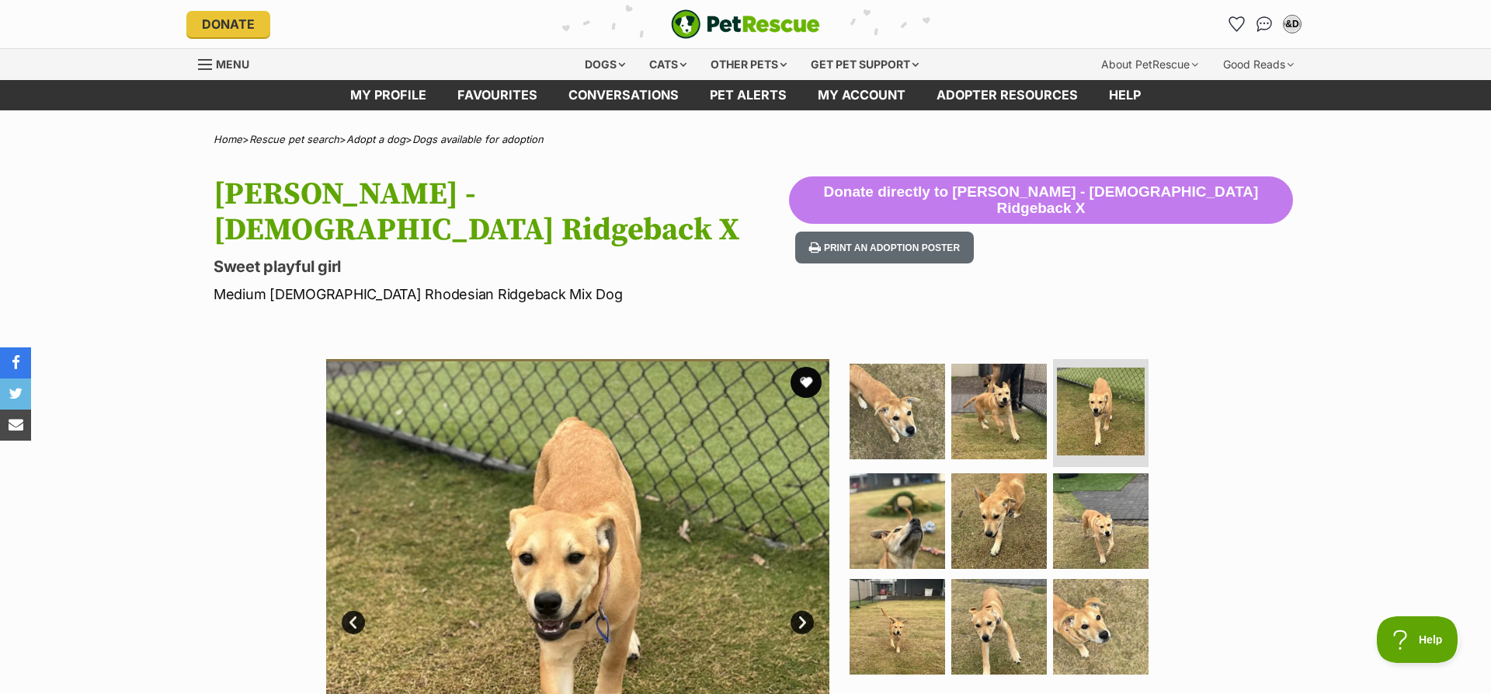
click at [805, 611] on link "Next" at bounding box center [802, 622] width 23 height 23
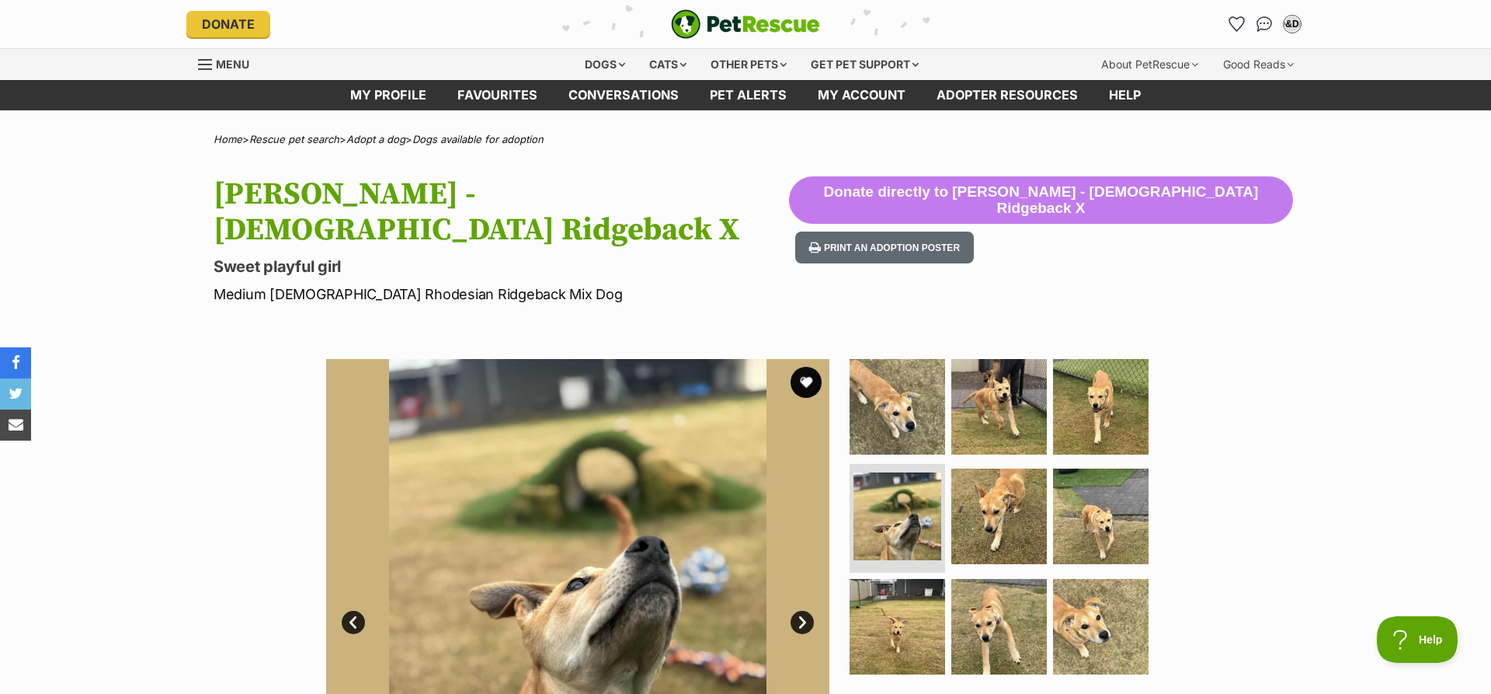
click at [805, 611] on link "Next" at bounding box center [802, 622] width 23 height 23
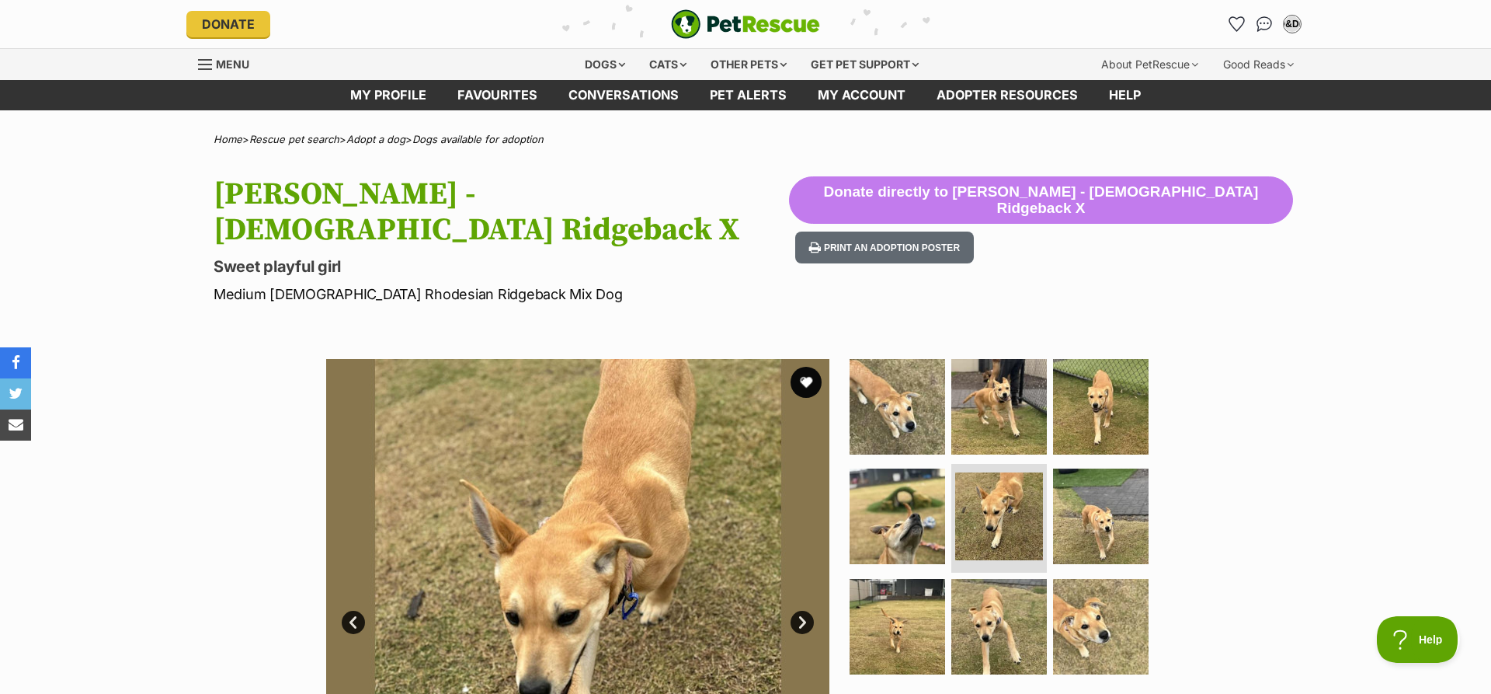
click at [805, 611] on link "Next" at bounding box center [802, 622] width 23 height 23
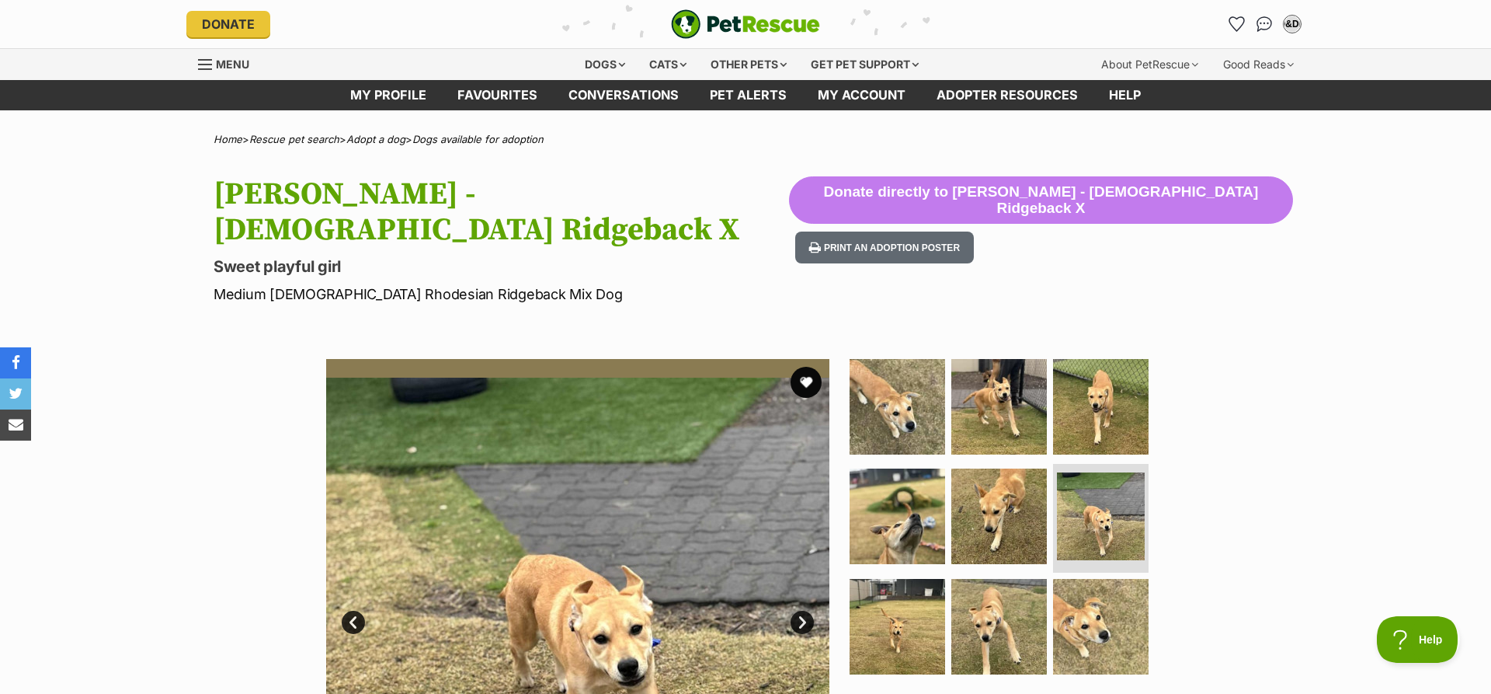
click at [805, 611] on link "Next" at bounding box center [802, 622] width 23 height 23
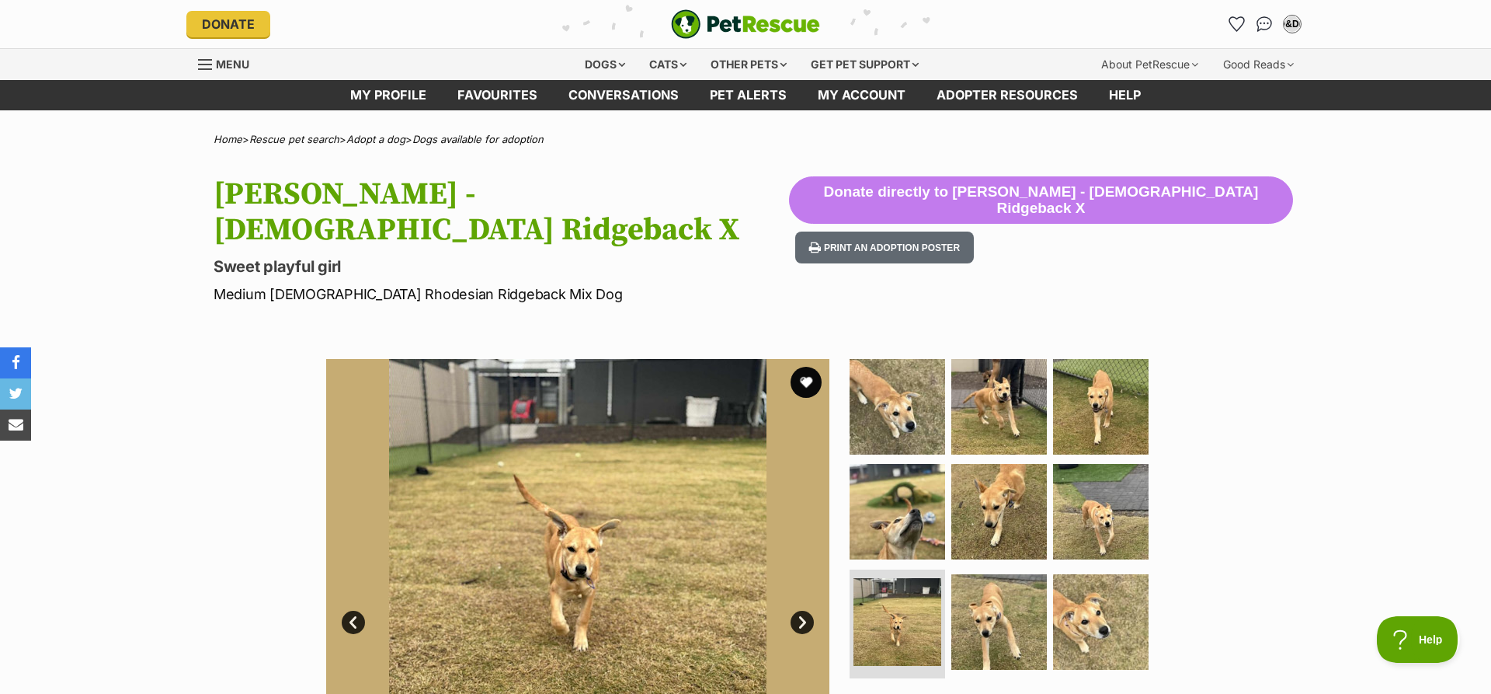
click at [805, 611] on link "Next" at bounding box center [802, 622] width 23 height 23
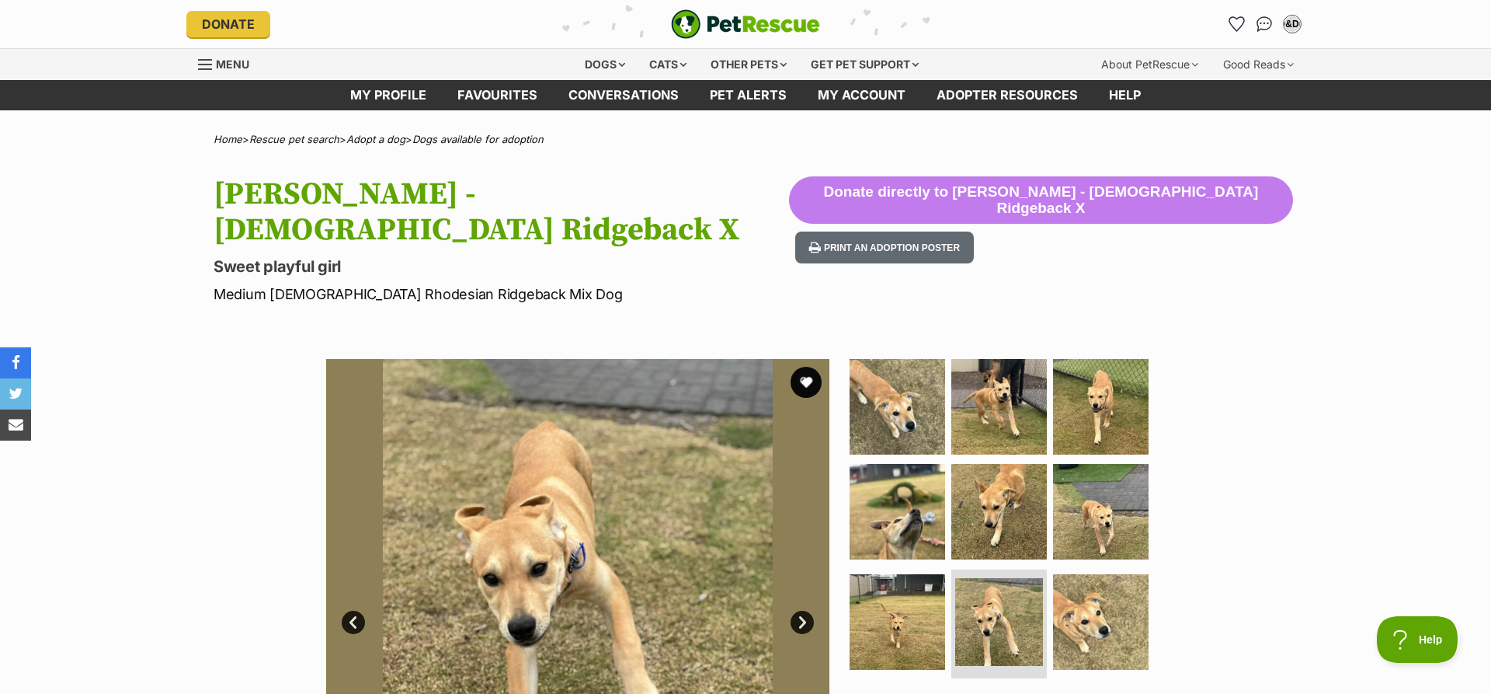
click at [805, 611] on link "Next" at bounding box center [802, 622] width 23 height 23
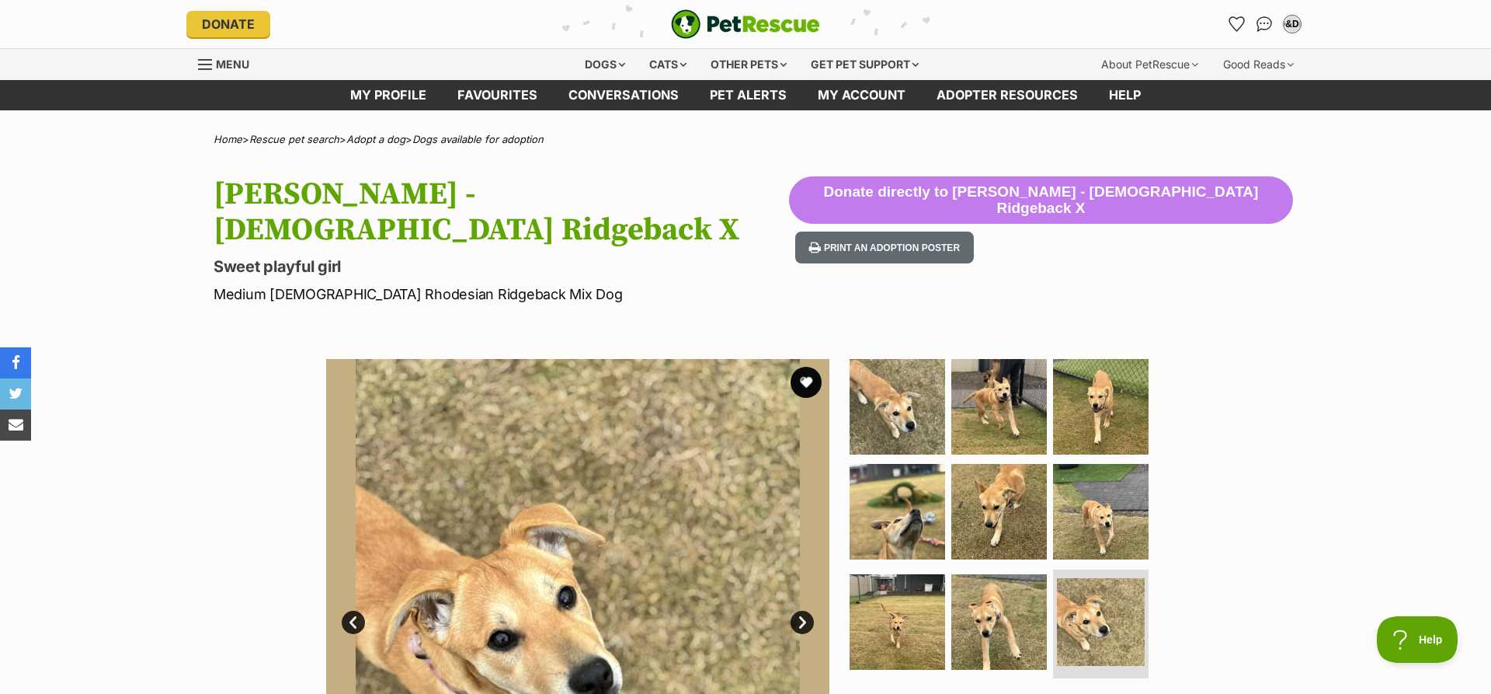
click at [805, 611] on link "Next" at bounding box center [802, 622] width 23 height 23
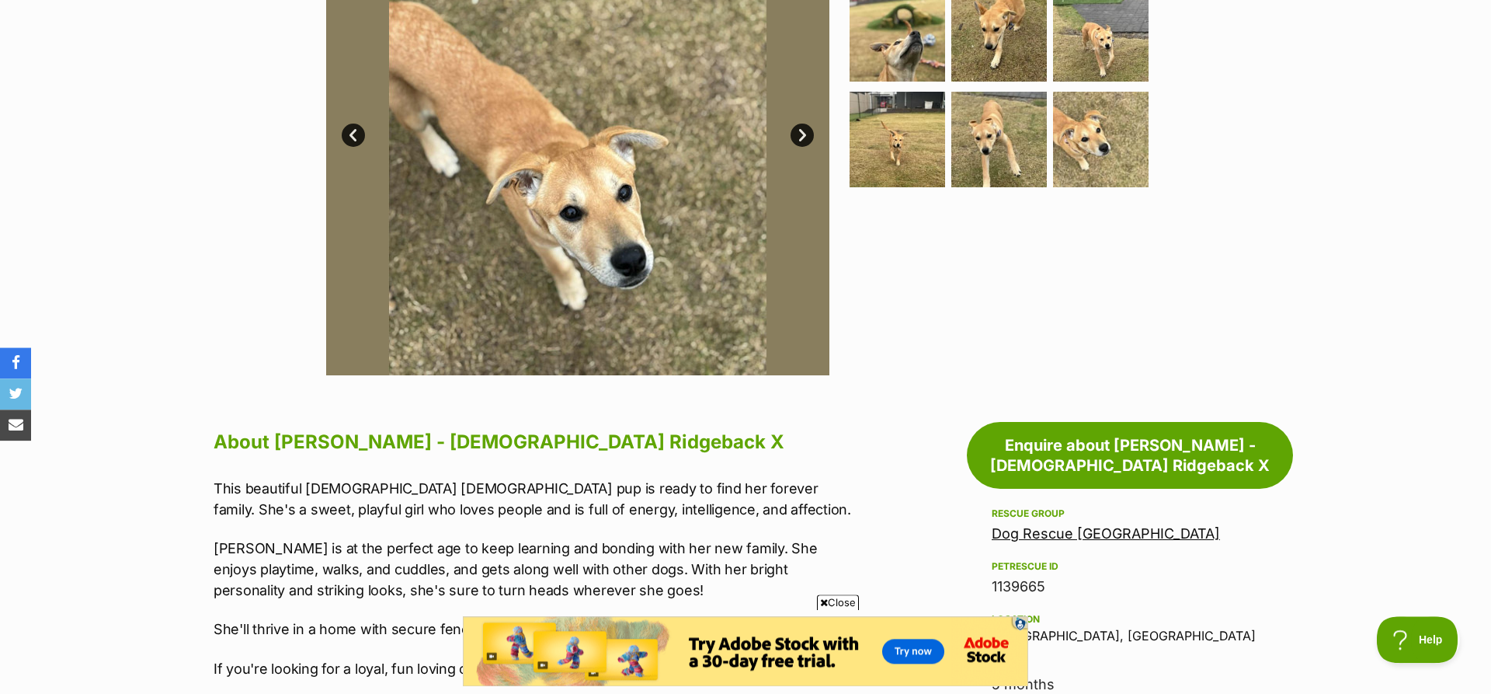
scroll to position [667, 0]
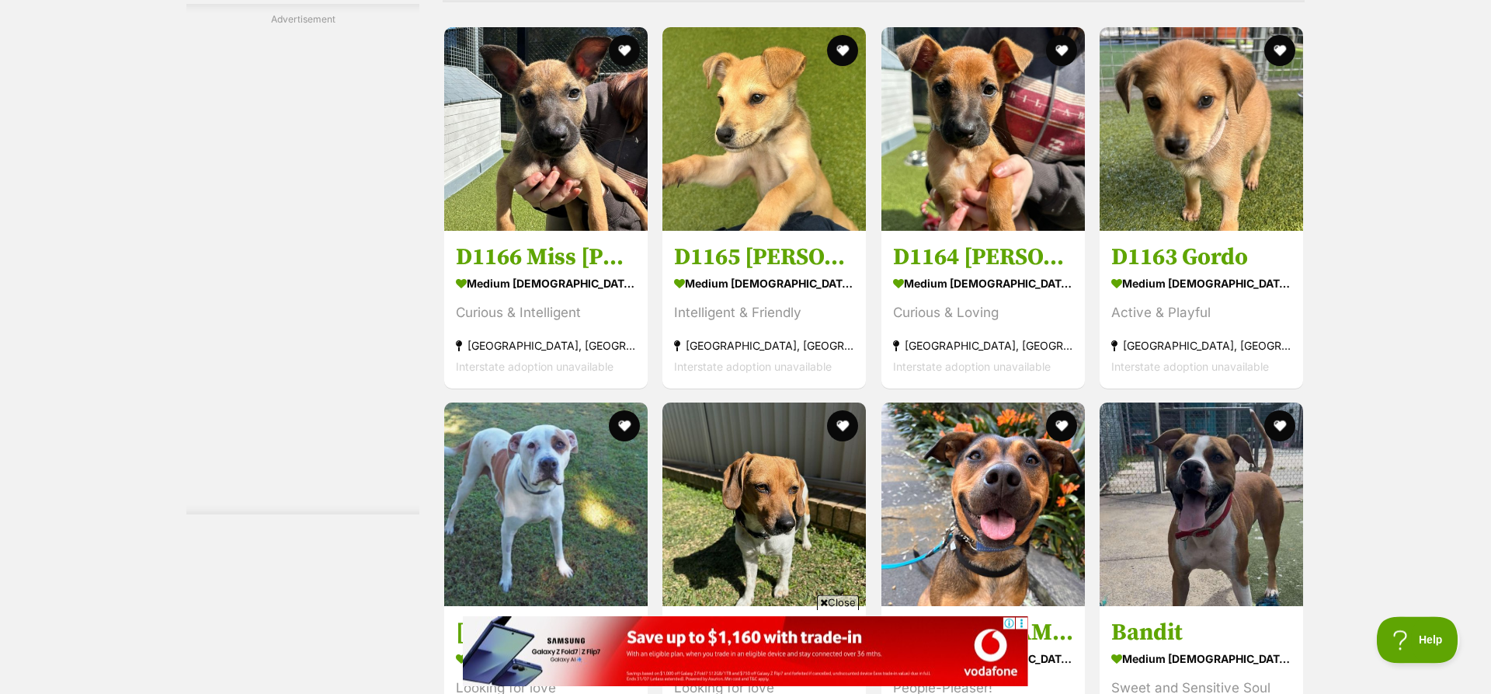
scroll to position [5431, 0]
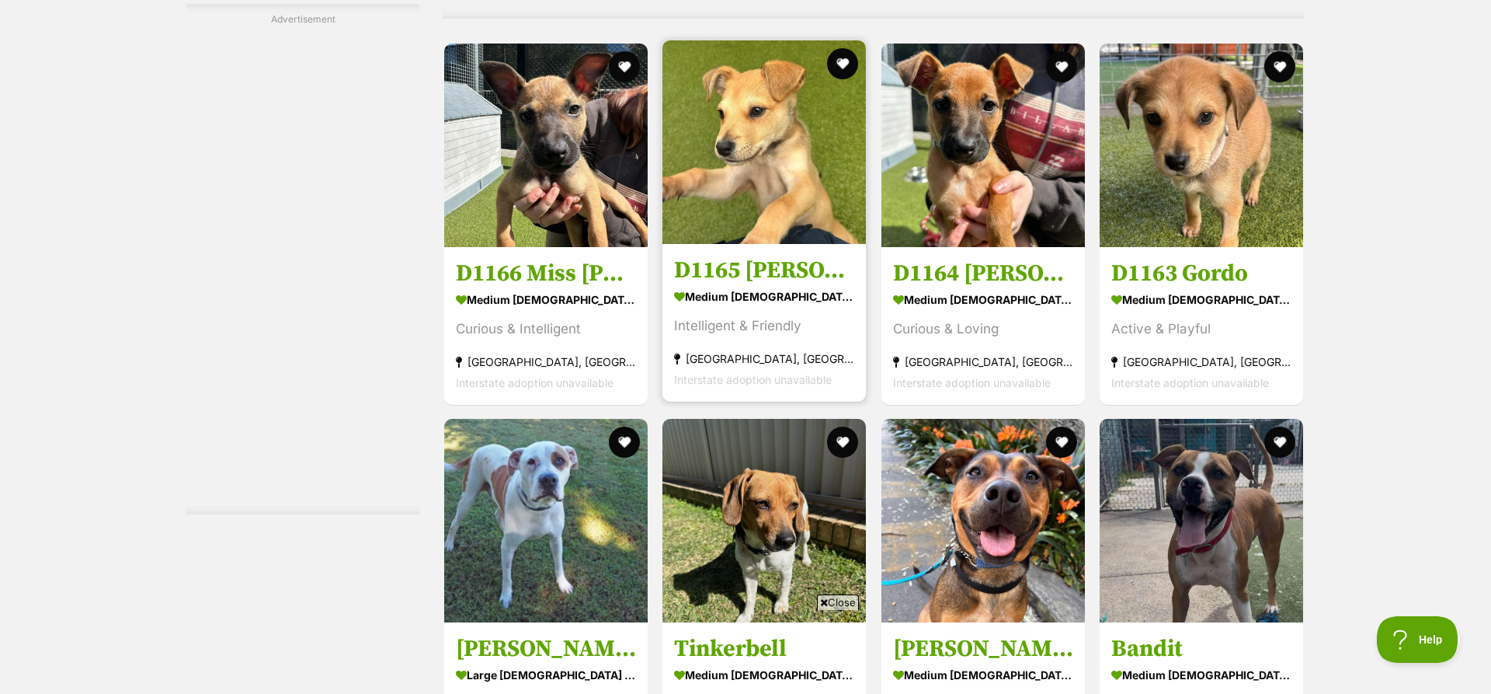
click at [779, 136] on img at bounding box center [765, 142] width 204 height 204
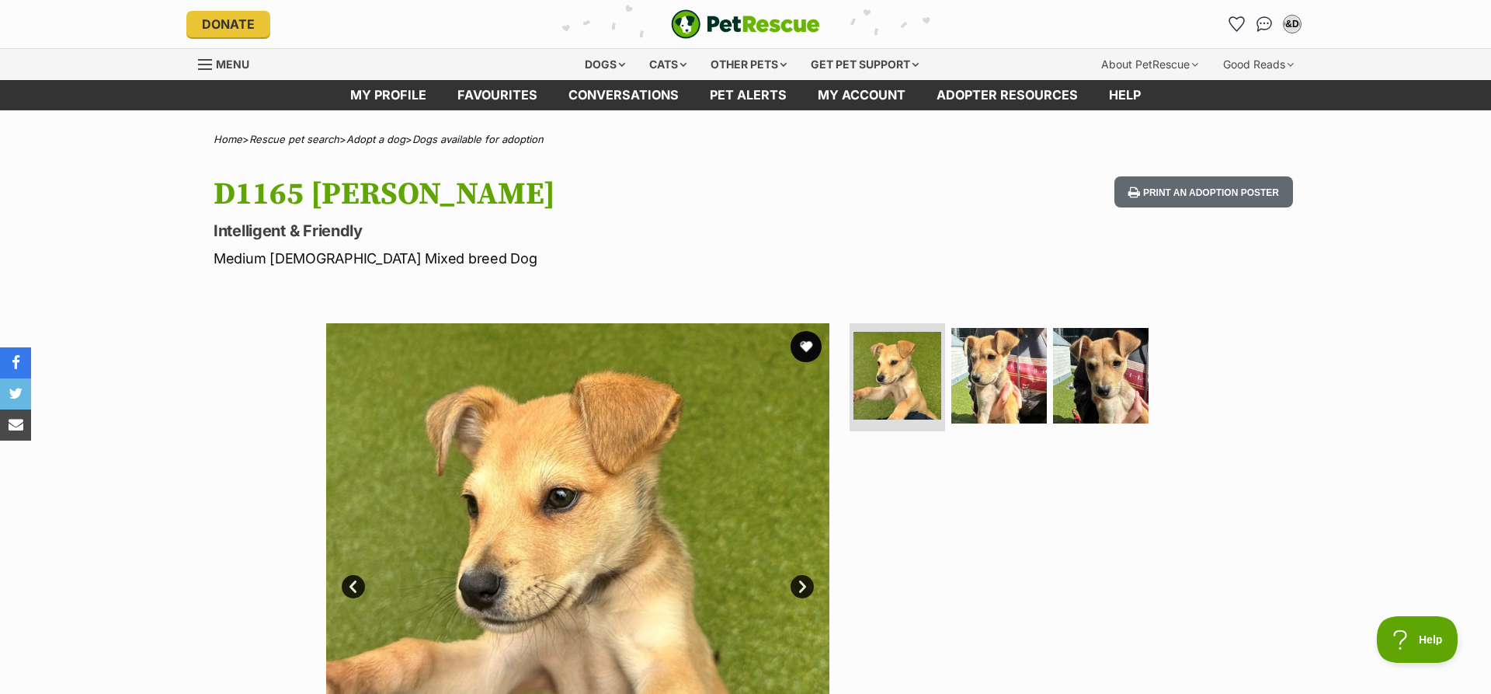
click at [807, 590] on link "Next" at bounding box center [802, 586] width 23 height 23
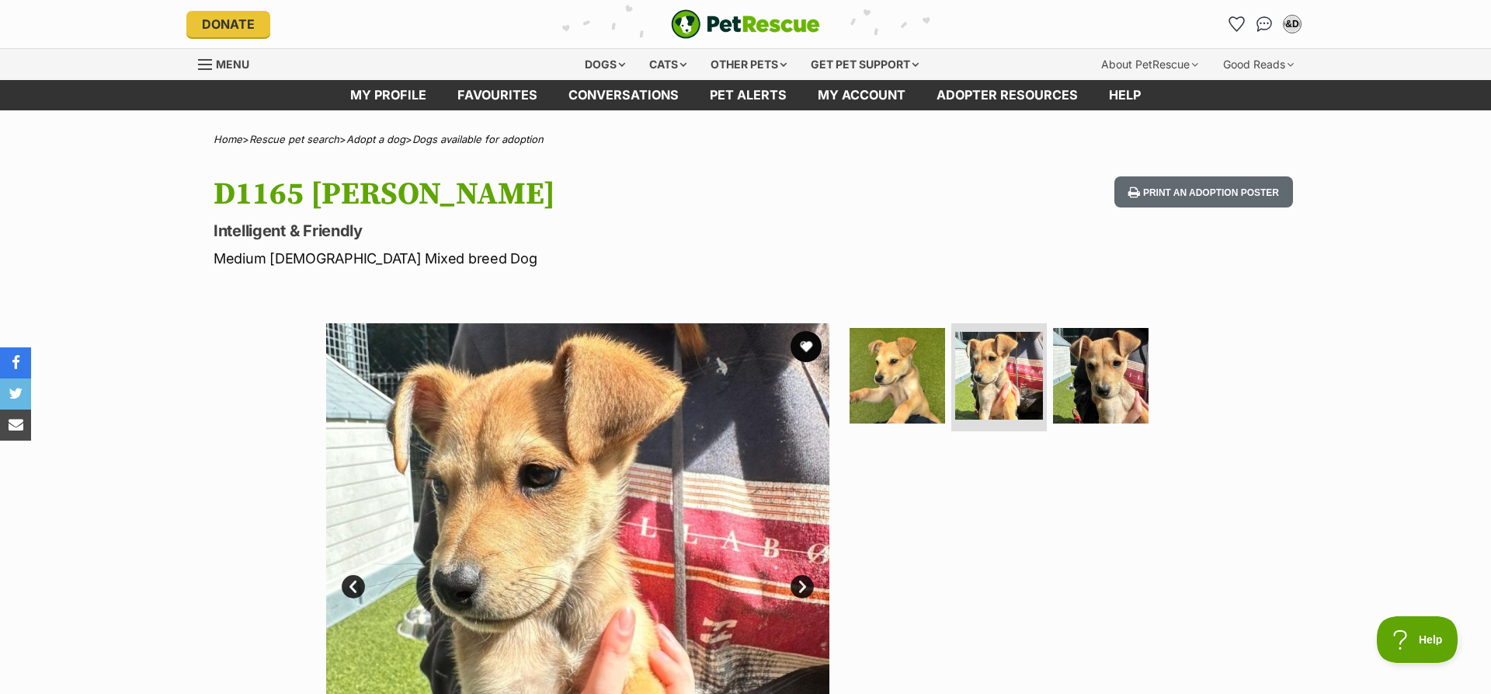
click at [807, 590] on link "Next" at bounding box center [802, 586] width 23 height 23
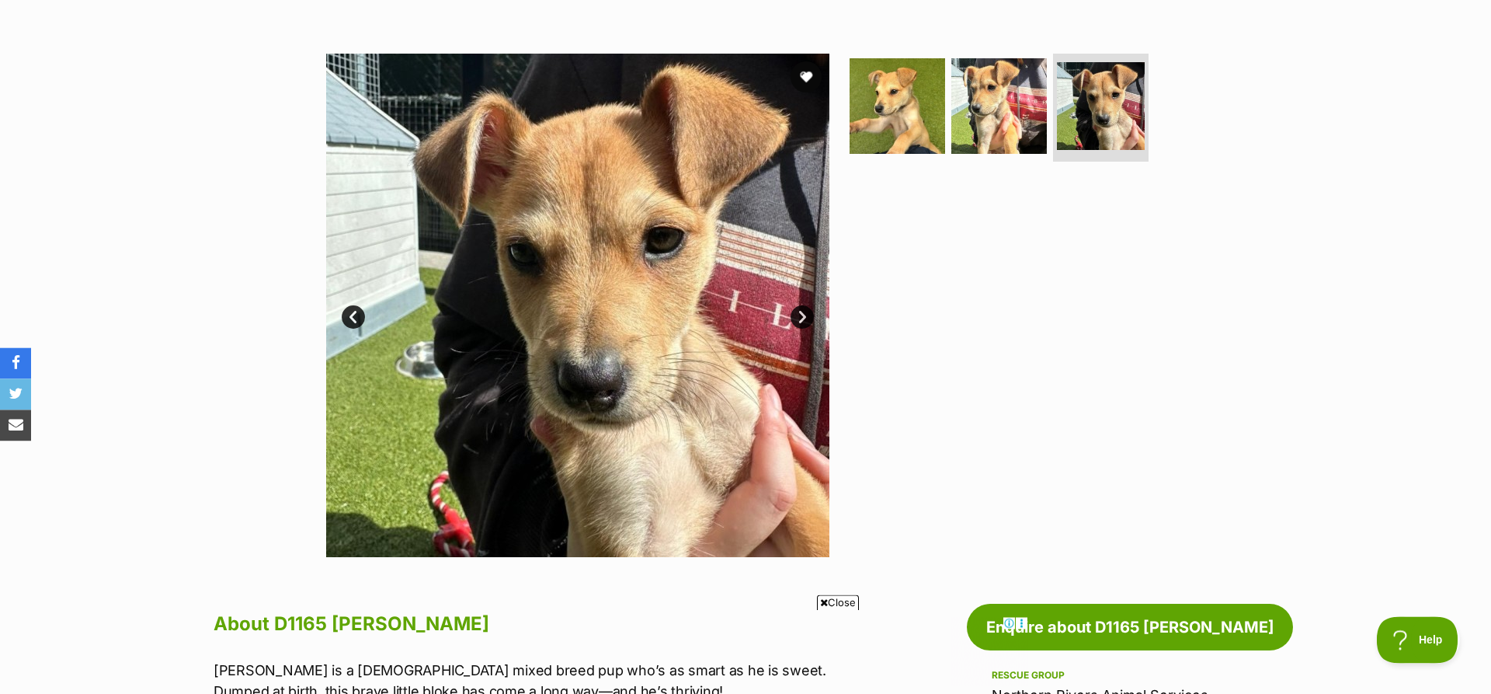
scroll to position [198, 0]
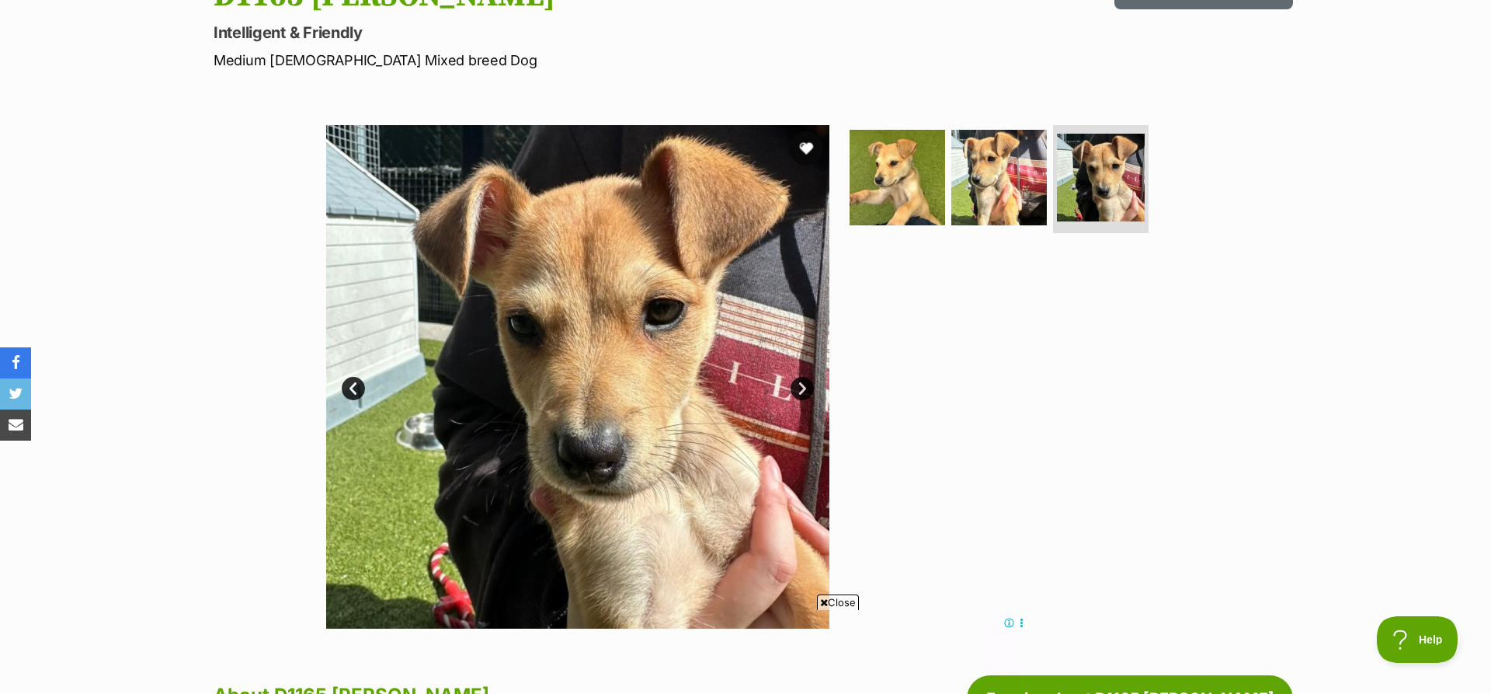
click at [812, 149] on button "favourite" at bounding box center [806, 148] width 34 height 34
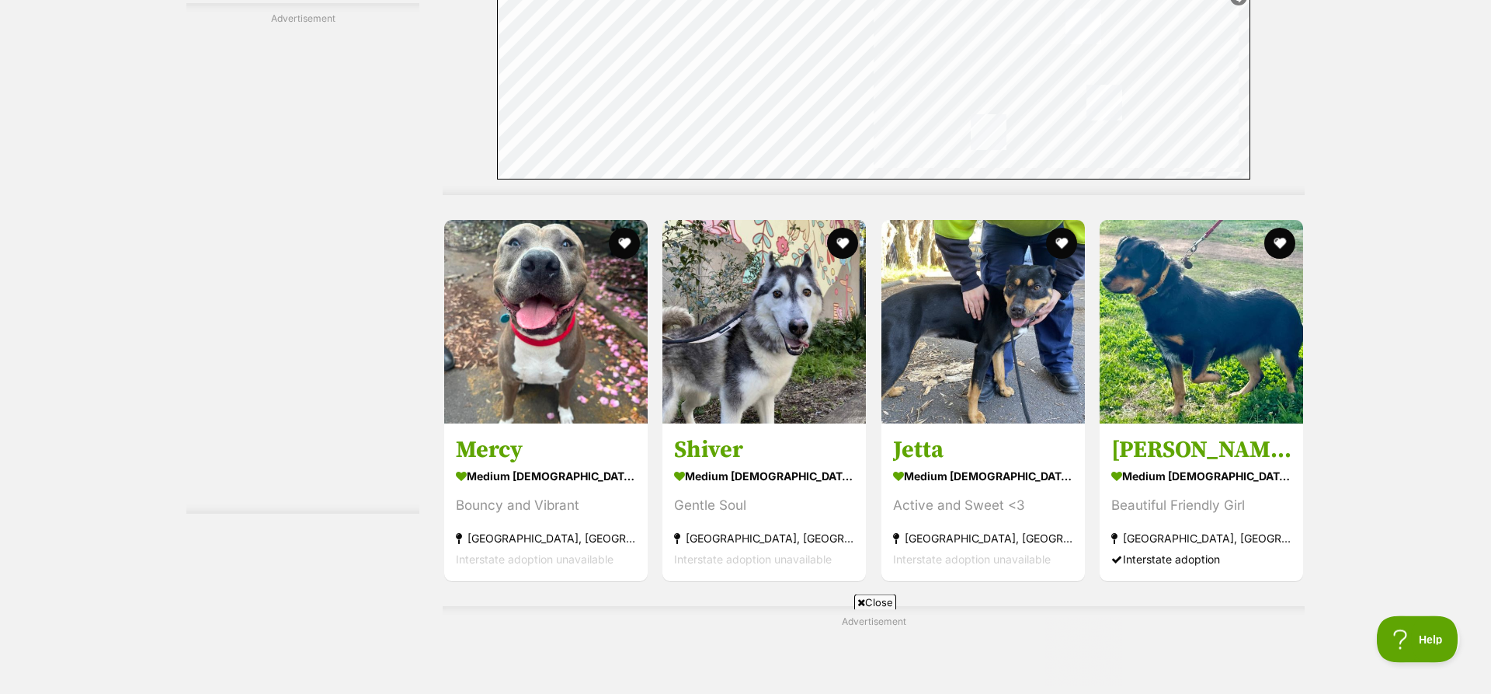
scroll to position [6364, 0]
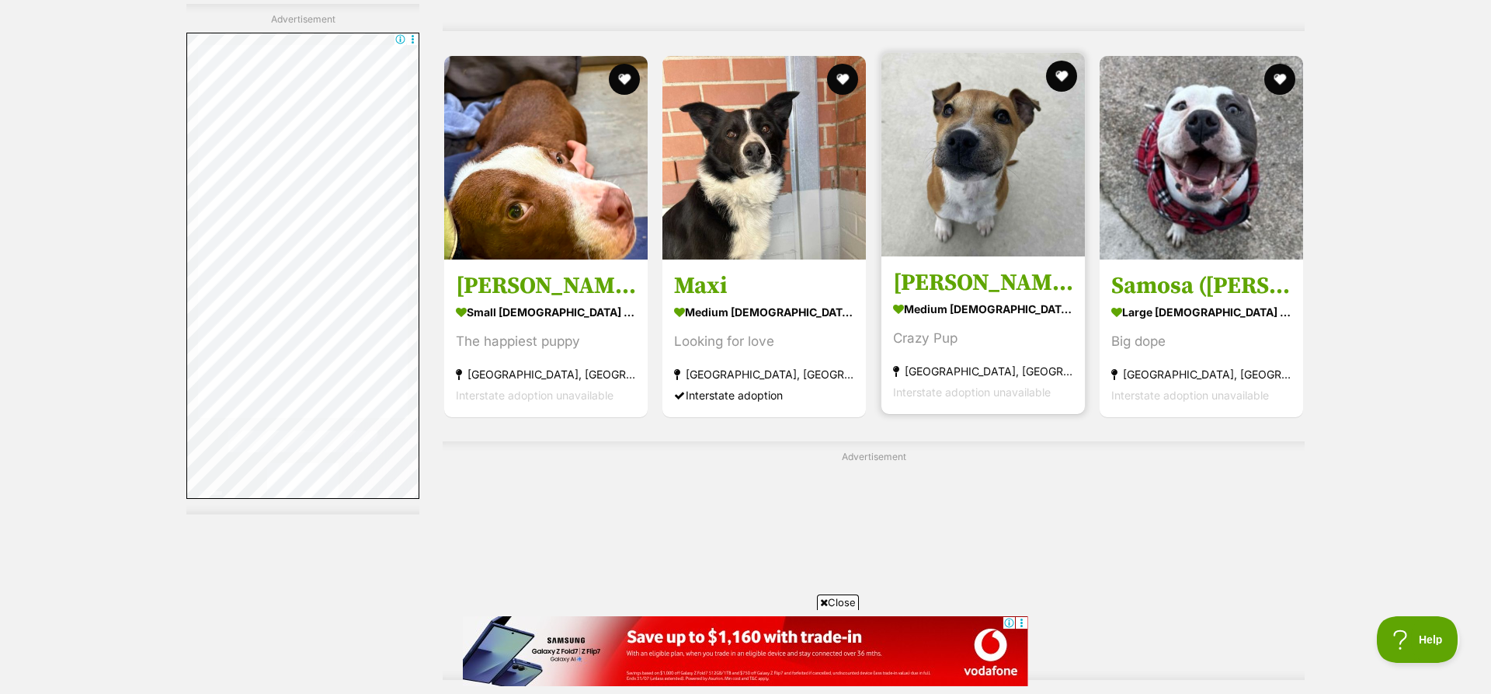
click at [1025, 162] on img at bounding box center [984, 155] width 204 height 204
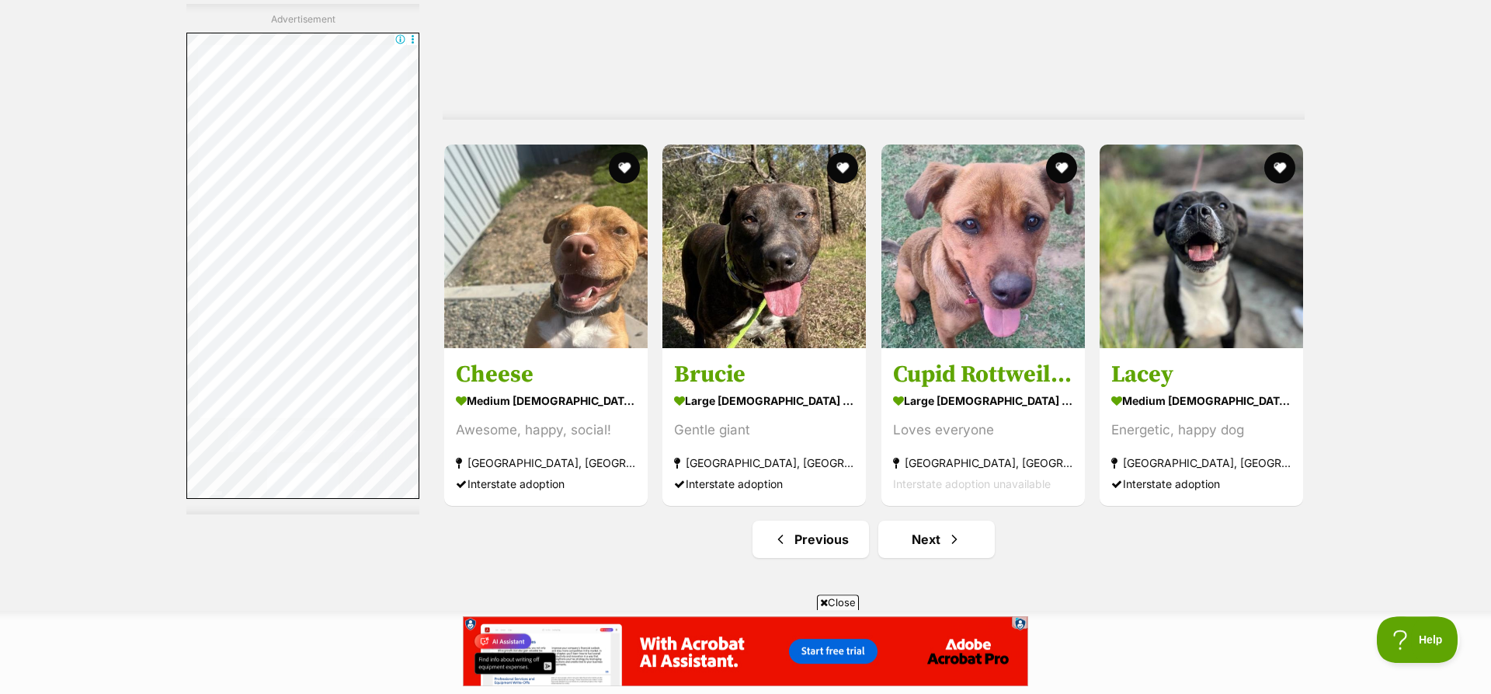
scroll to position [7933, 0]
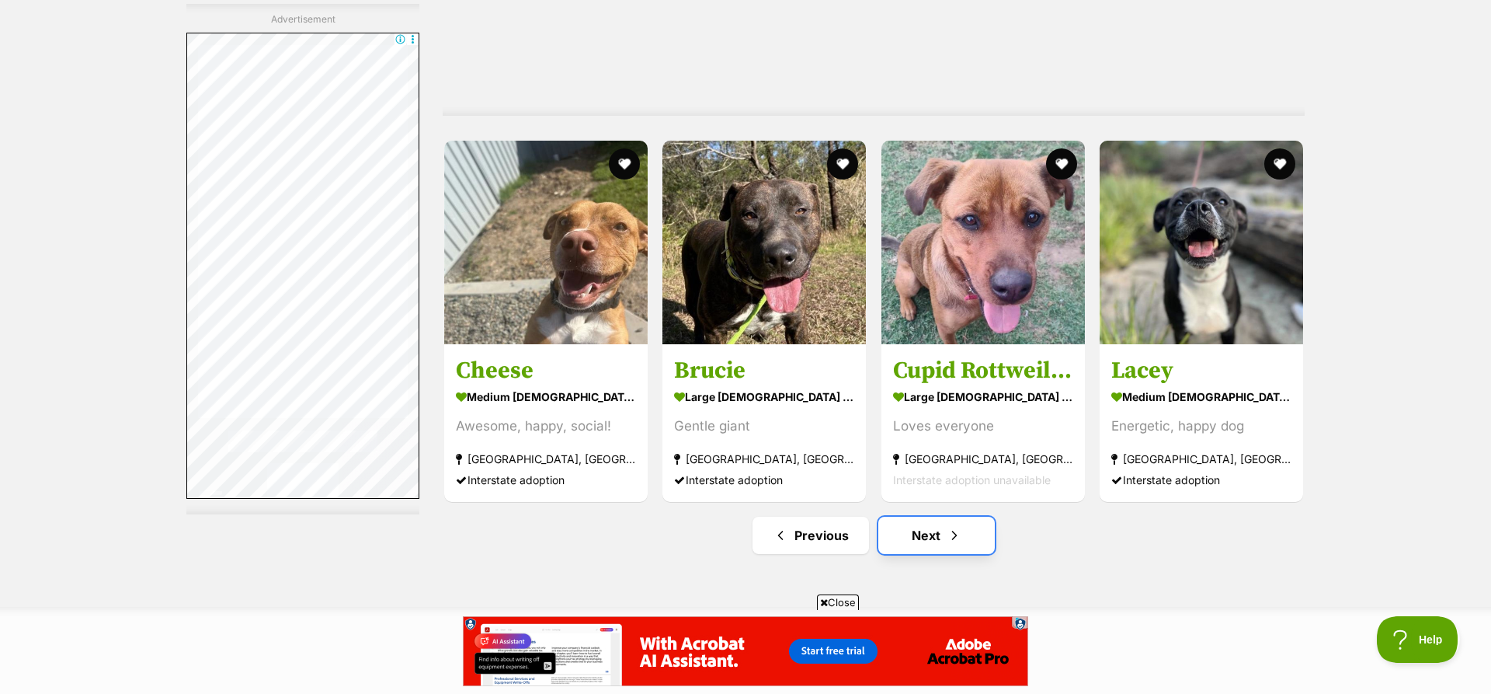
click at [939, 539] on link "Next" at bounding box center [937, 535] width 117 height 37
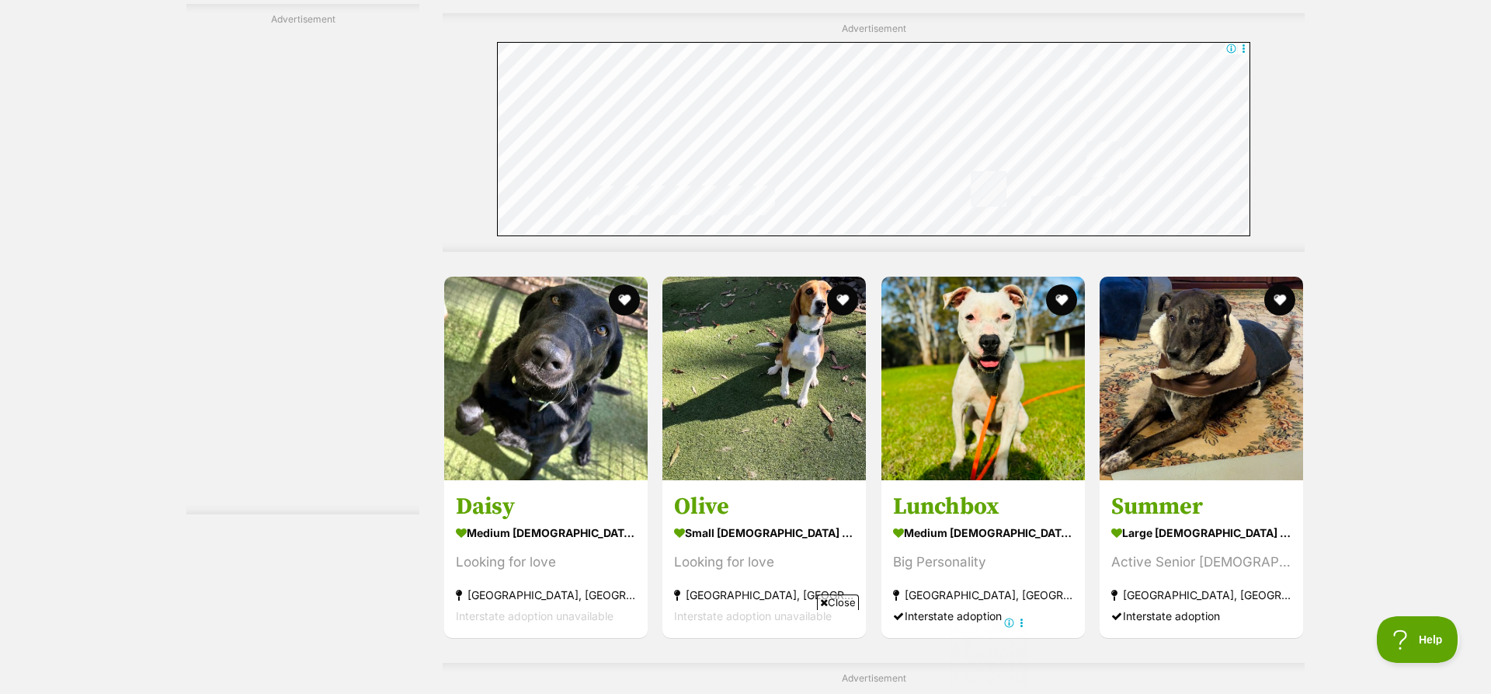
scroll to position [6791, 0]
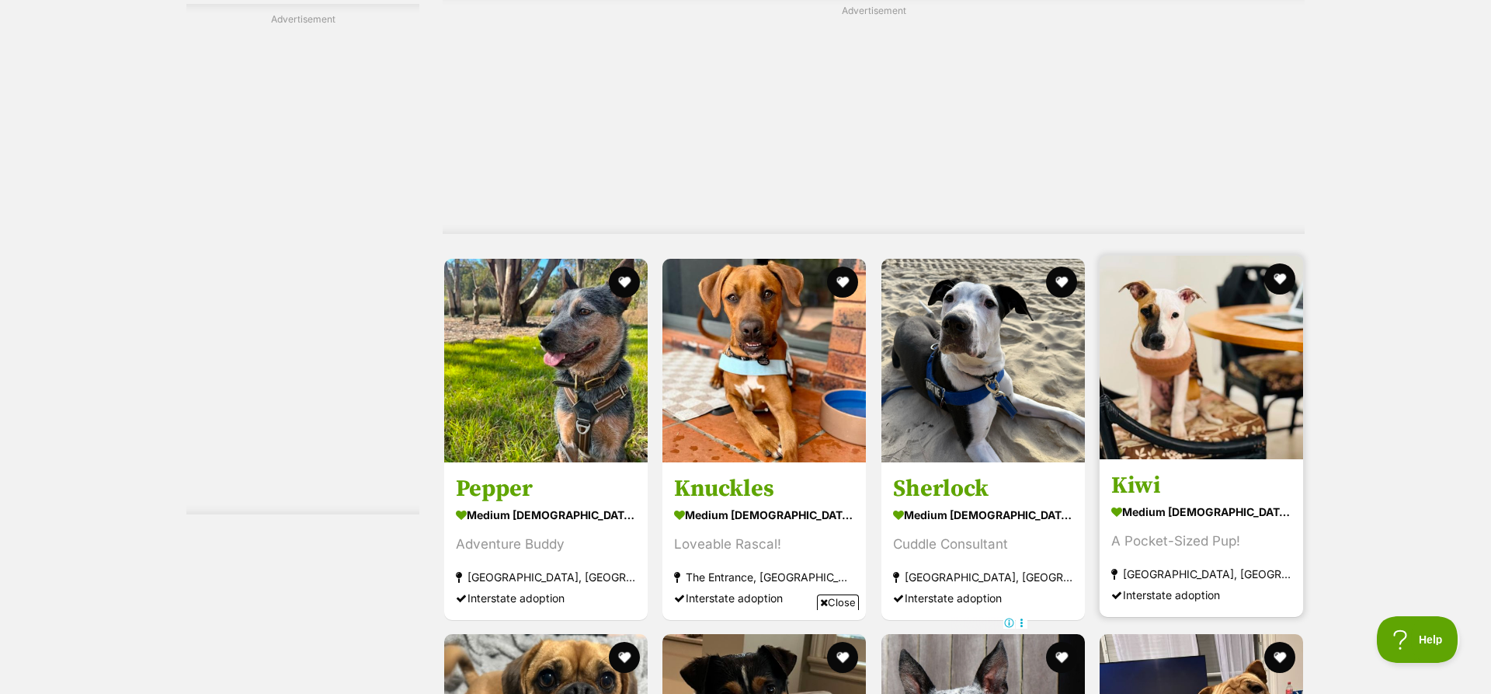
click at [1205, 386] on img at bounding box center [1202, 358] width 204 height 204
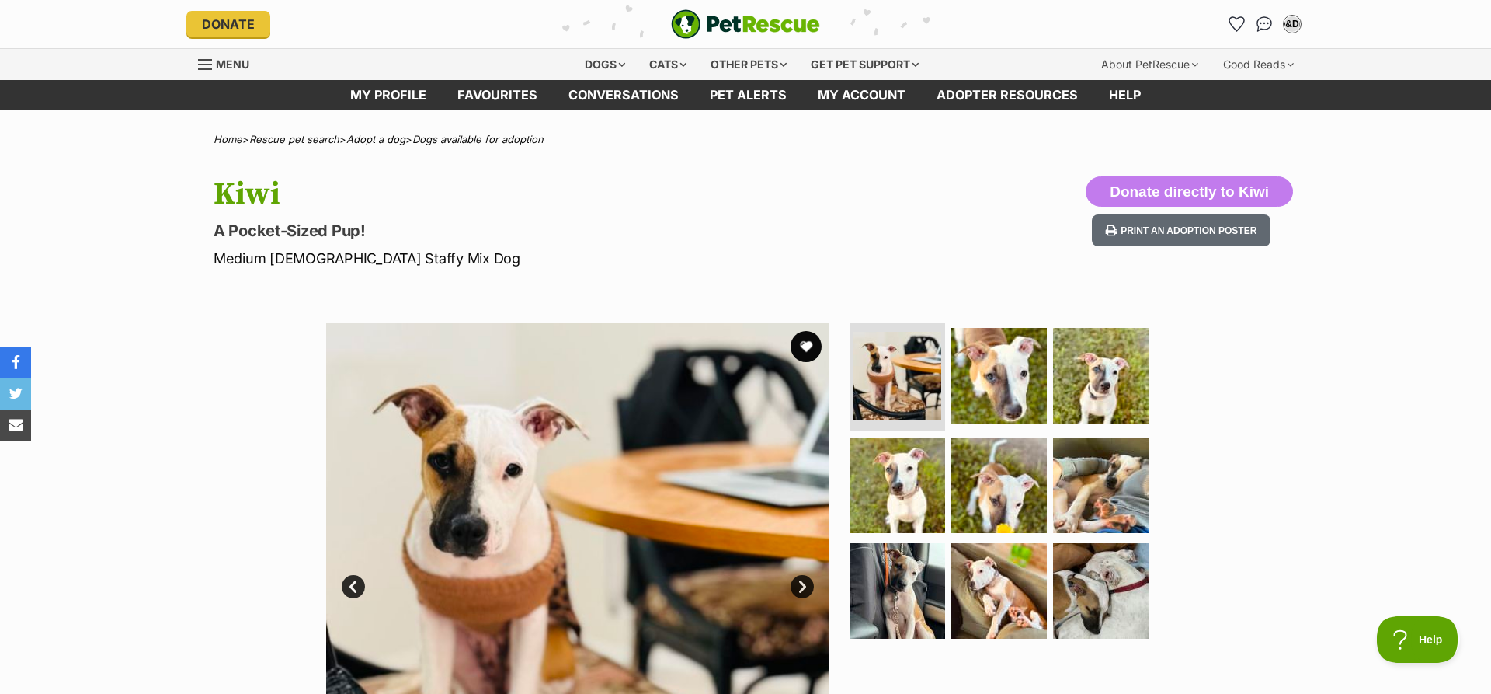
click at [805, 583] on link "Next" at bounding box center [802, 586] width 23 height 23
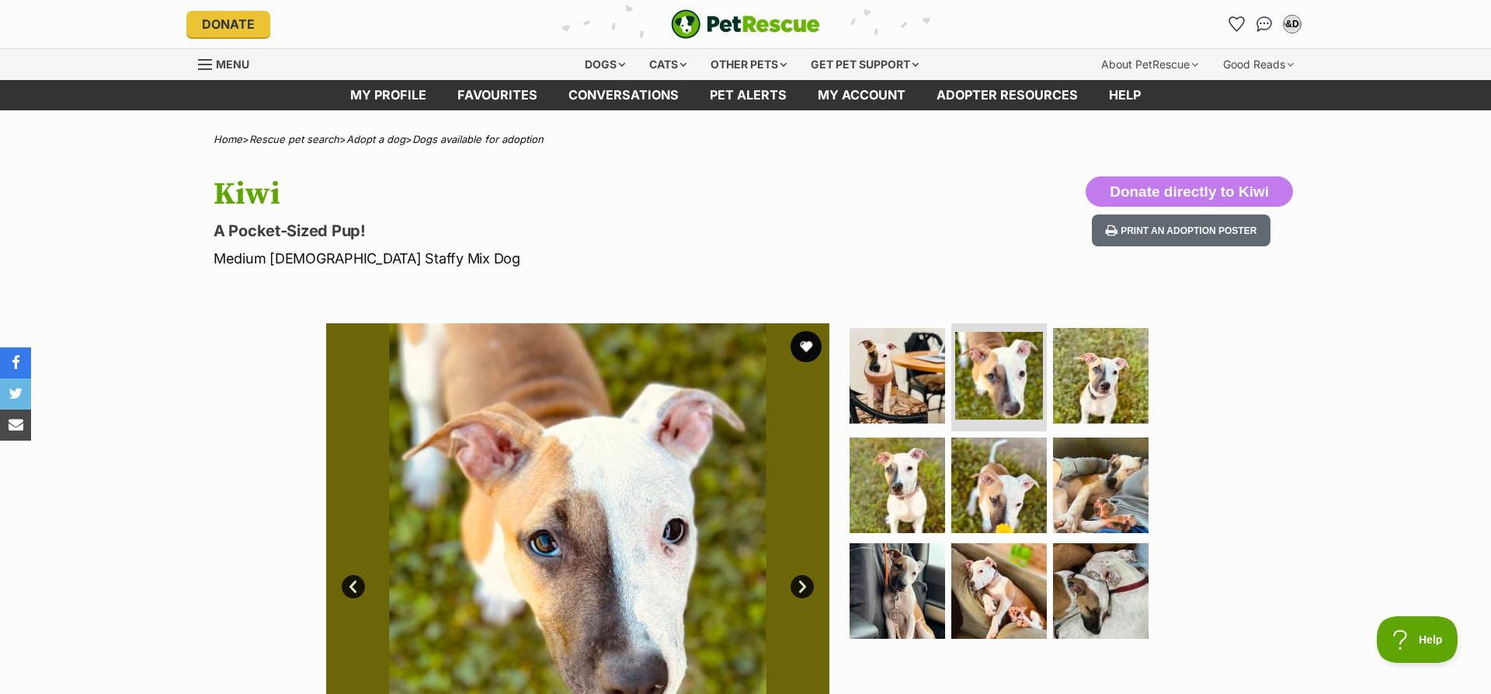
click at [805, 583] on link "Next" at bounding box center [802, 586] width 23 height 23
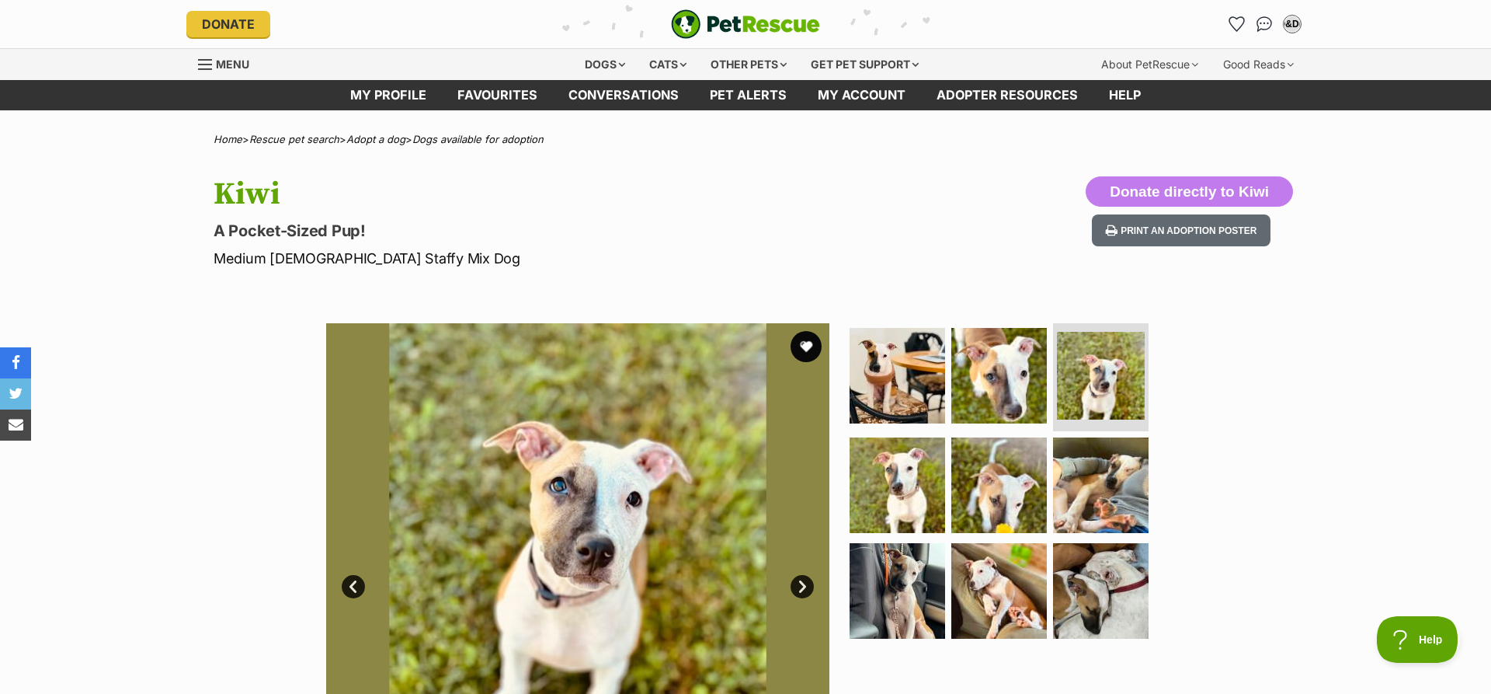
click at [805, 583] on link "Next" at bounding box center [802, 586] width 23 height 23
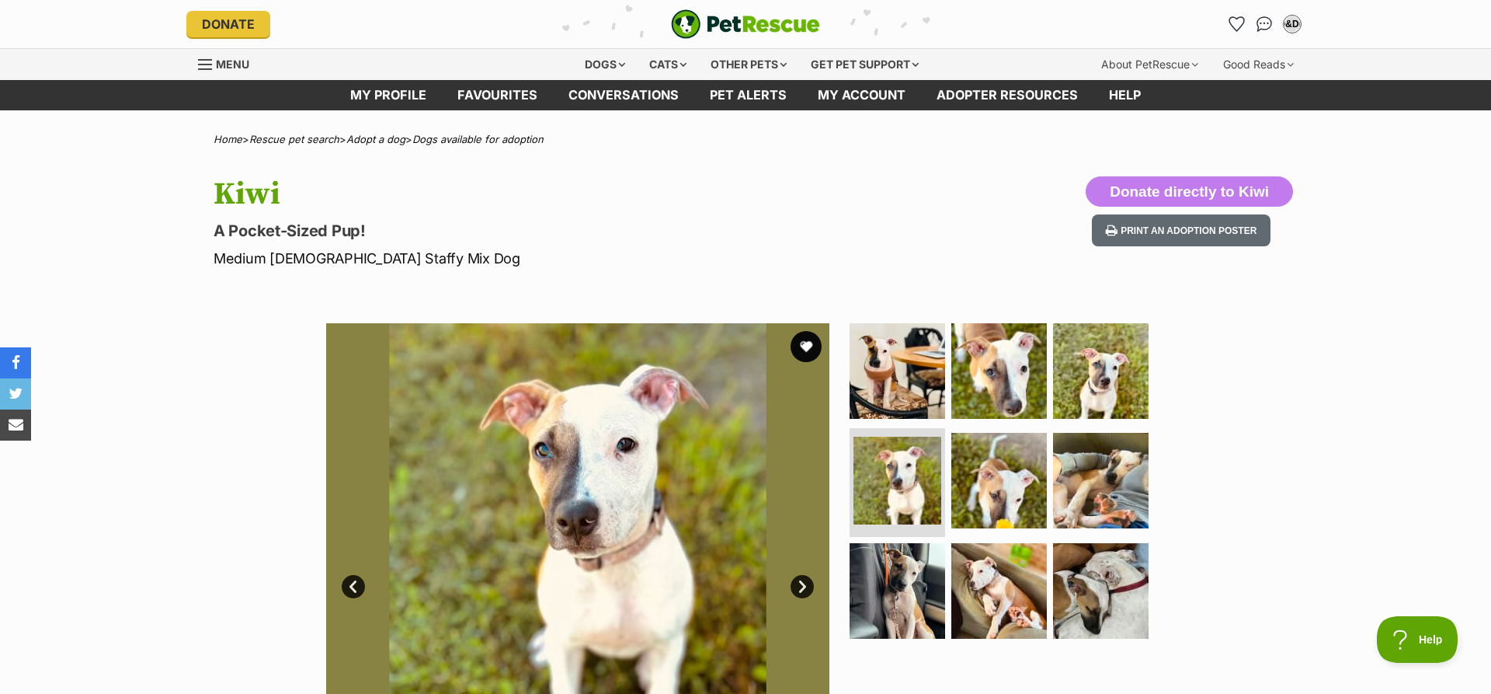
click at [805, 583] on link "Next" at bounding box center [802, 586] width 23 height 23
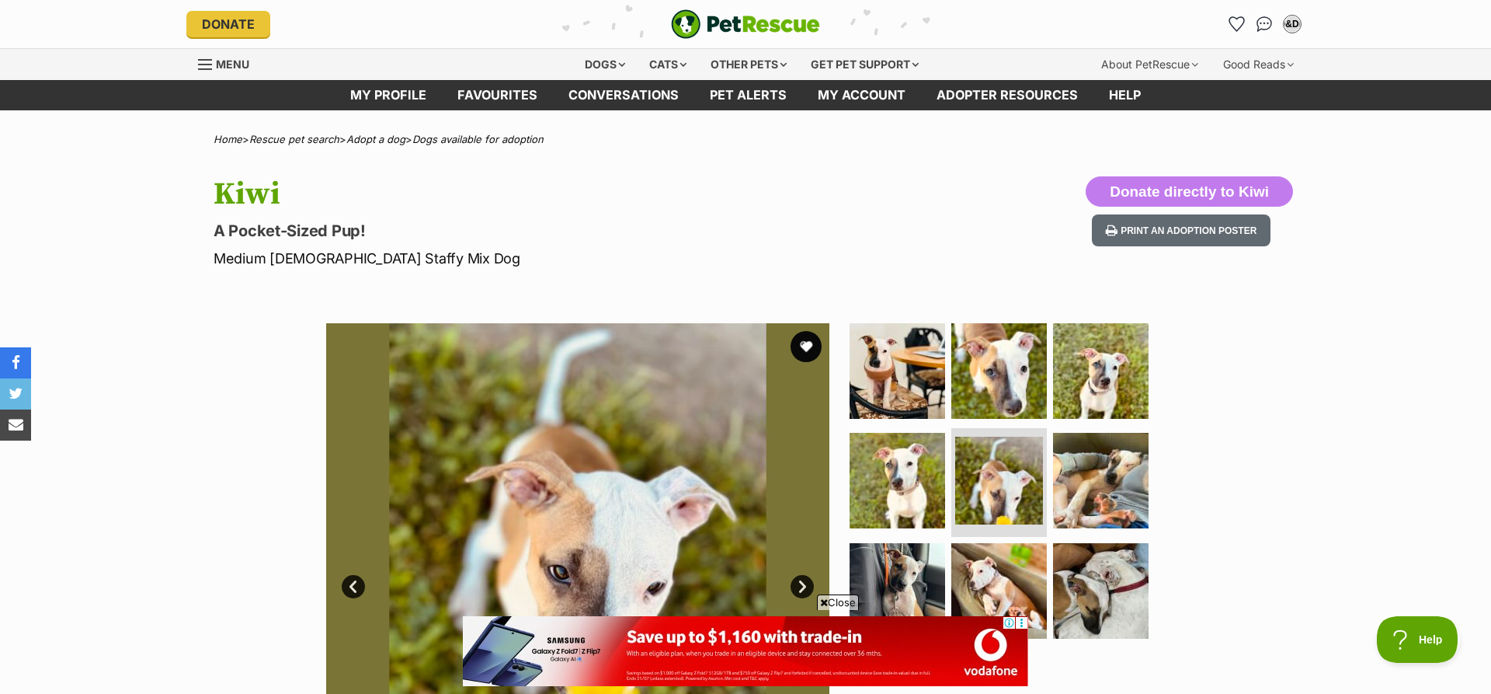
scroll to position [667, 0]
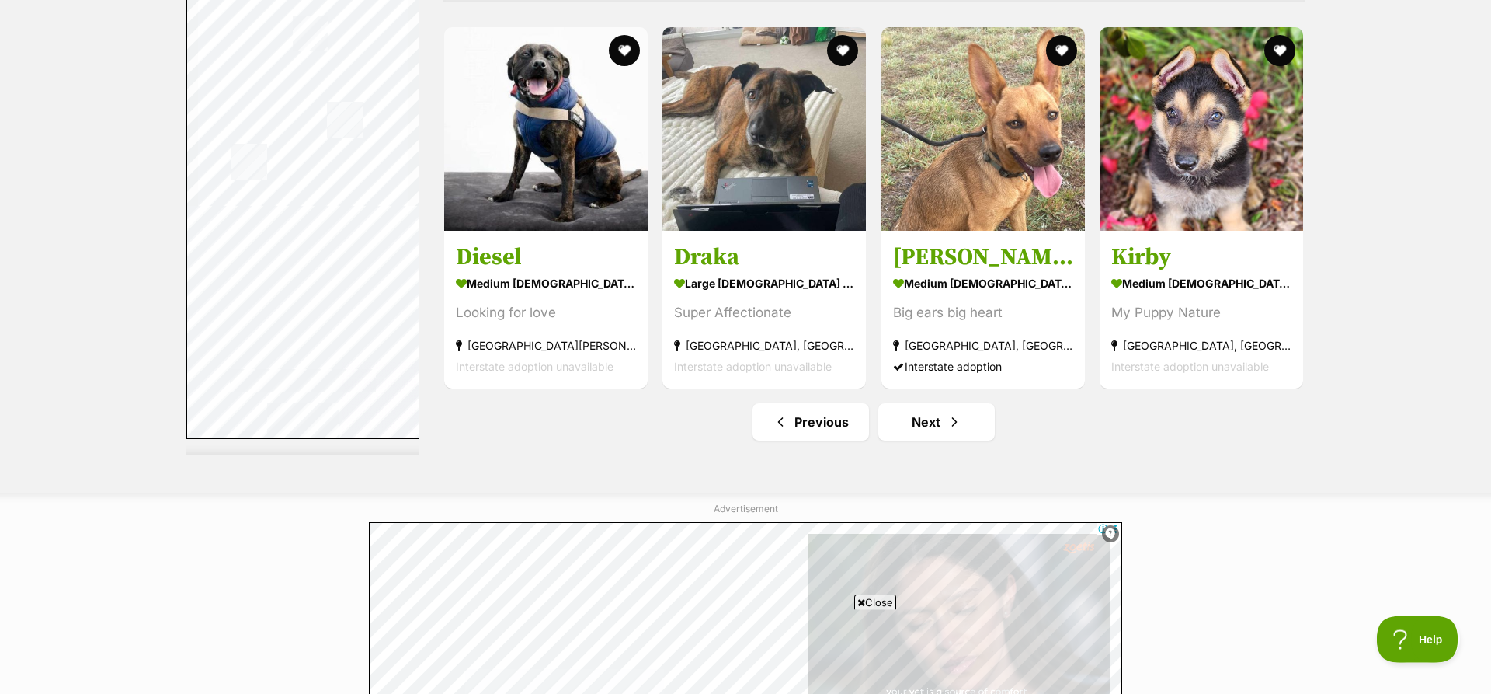
scroll to position [8052, 0]
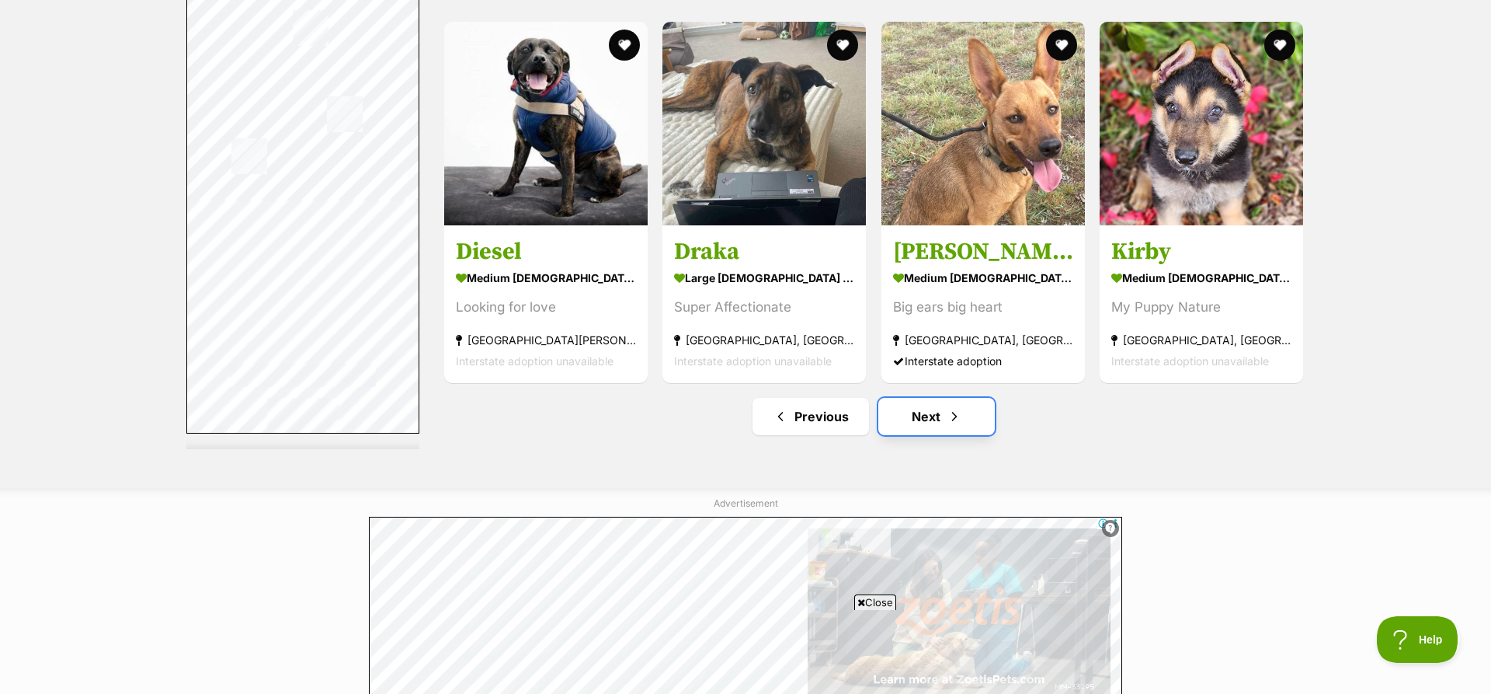
click at [945, 424] on link "Next" at bounding box center [937, 416] width 117 height 37
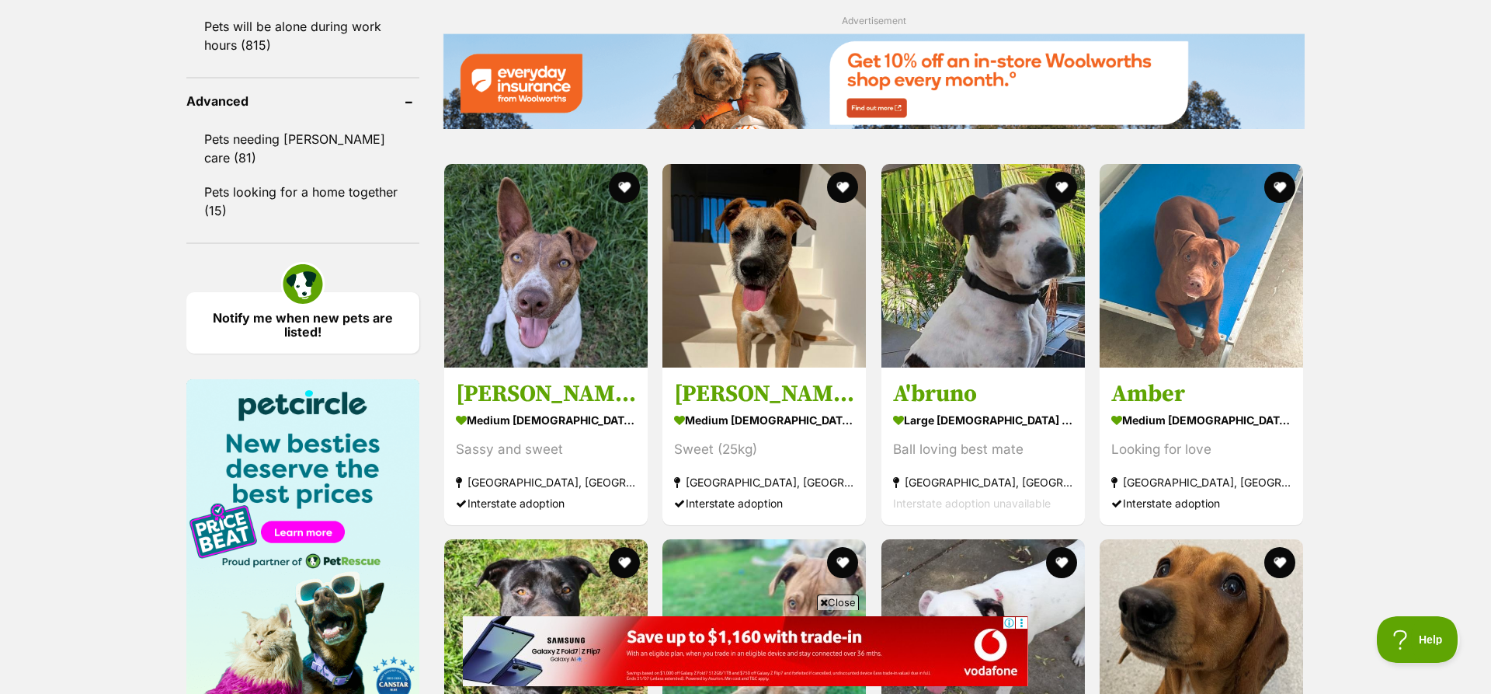
scroll to position [2160, 0]
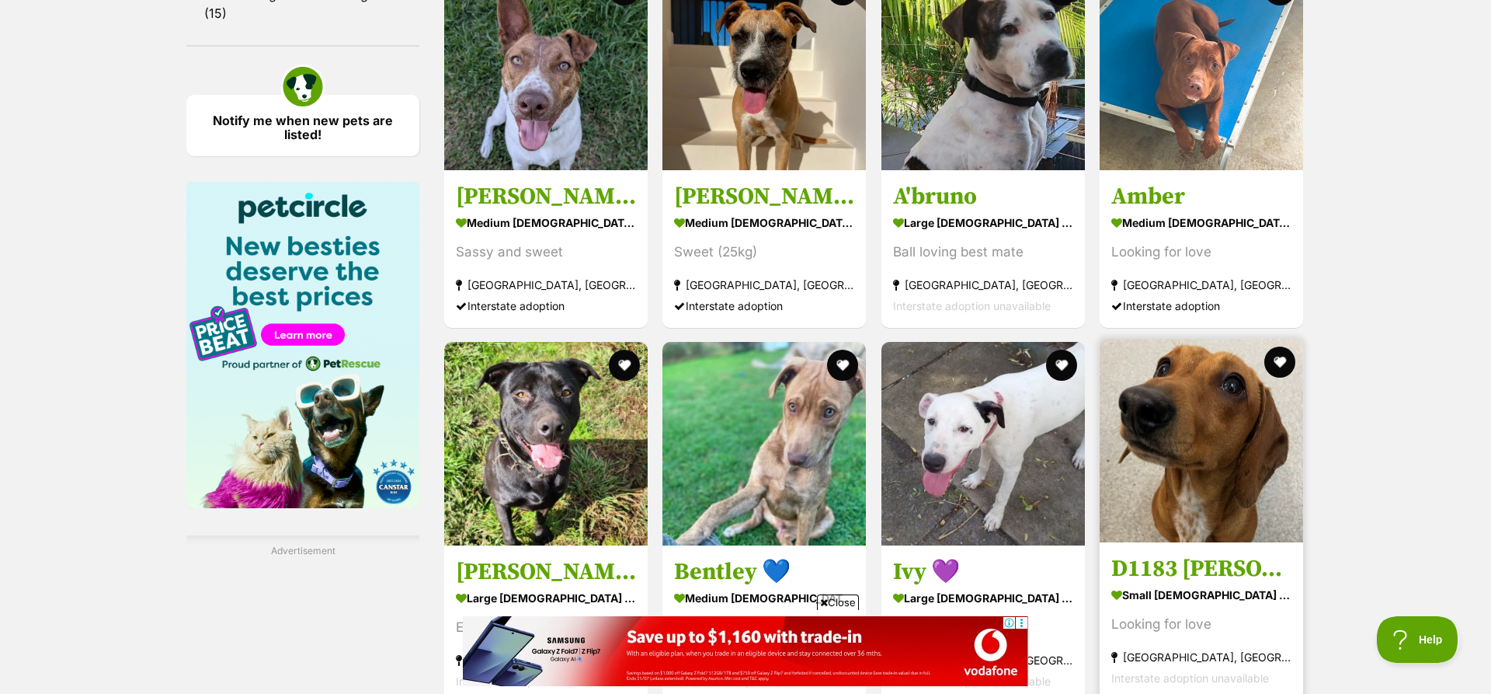
click at [1224, 475] on img at bounding box center [1202, 441] width 204 height 204
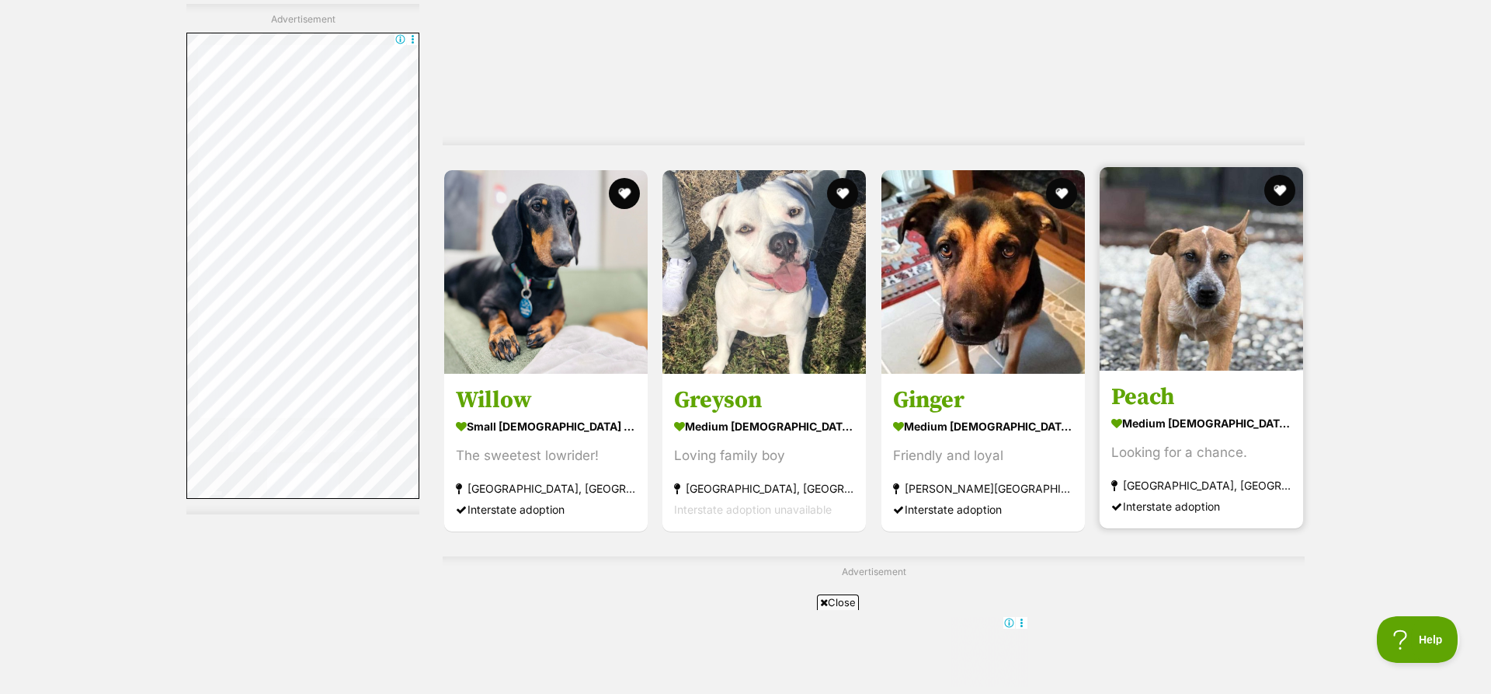
click at [1189, 278] on img at bounding box center [1202, 269] width 204 height 204
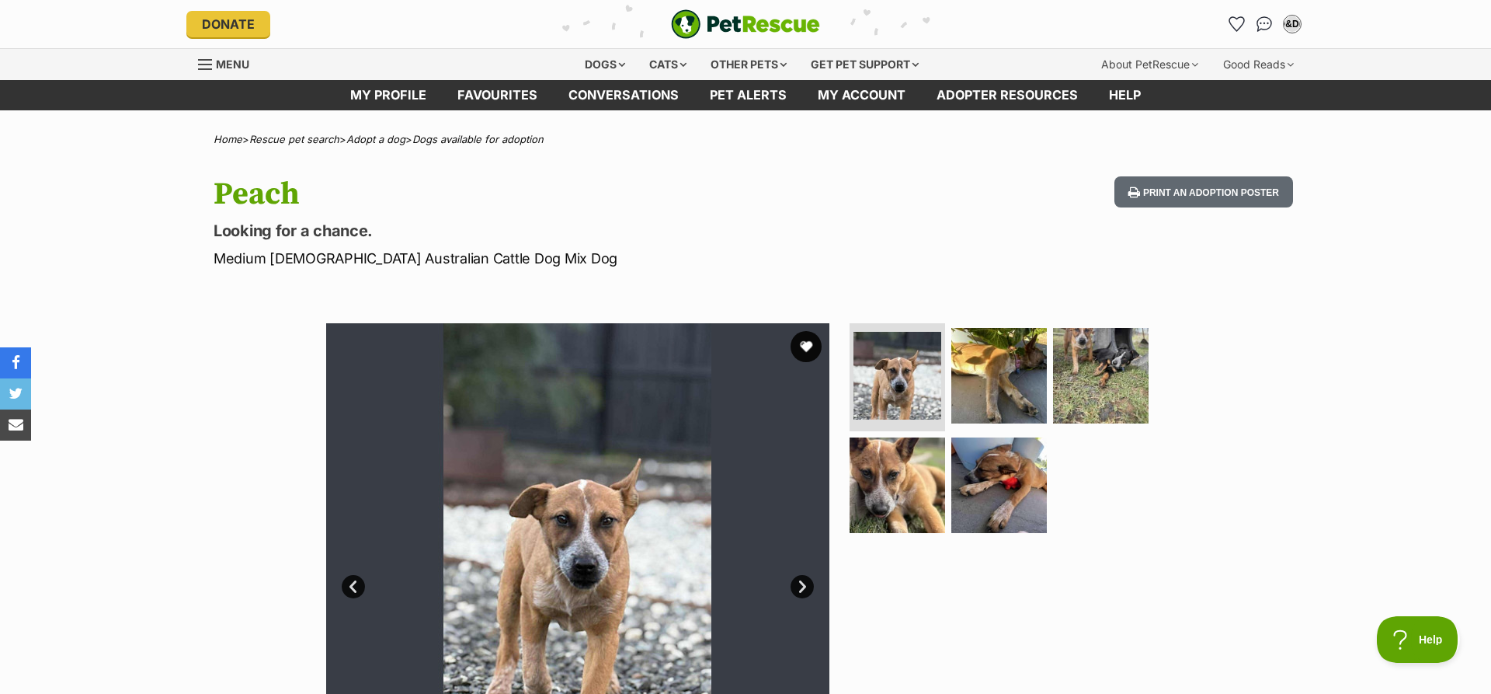
click at [802, 586] on link "Next" at bounding box center [802, 586] width 23 height 23
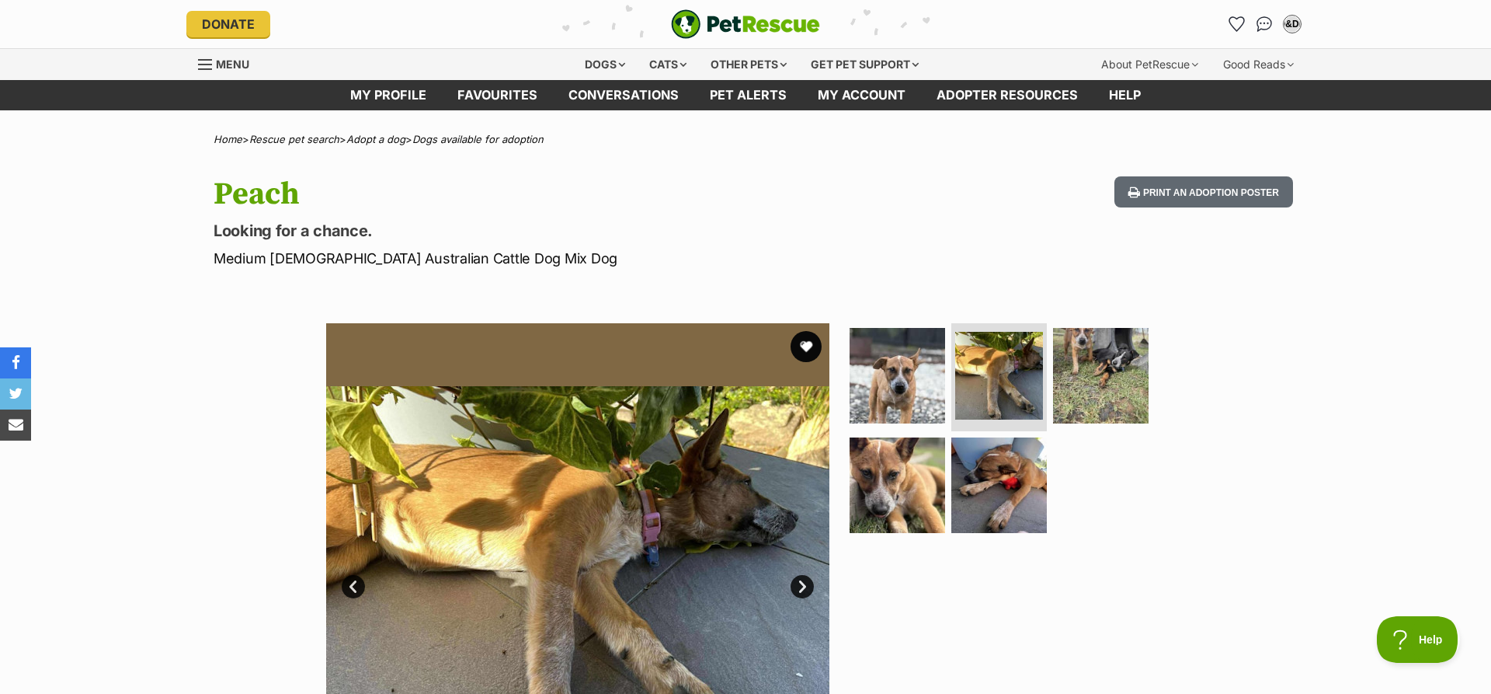
click at [802, 586] on link "Next" at bounding box center [802, 586] width 23 height 23
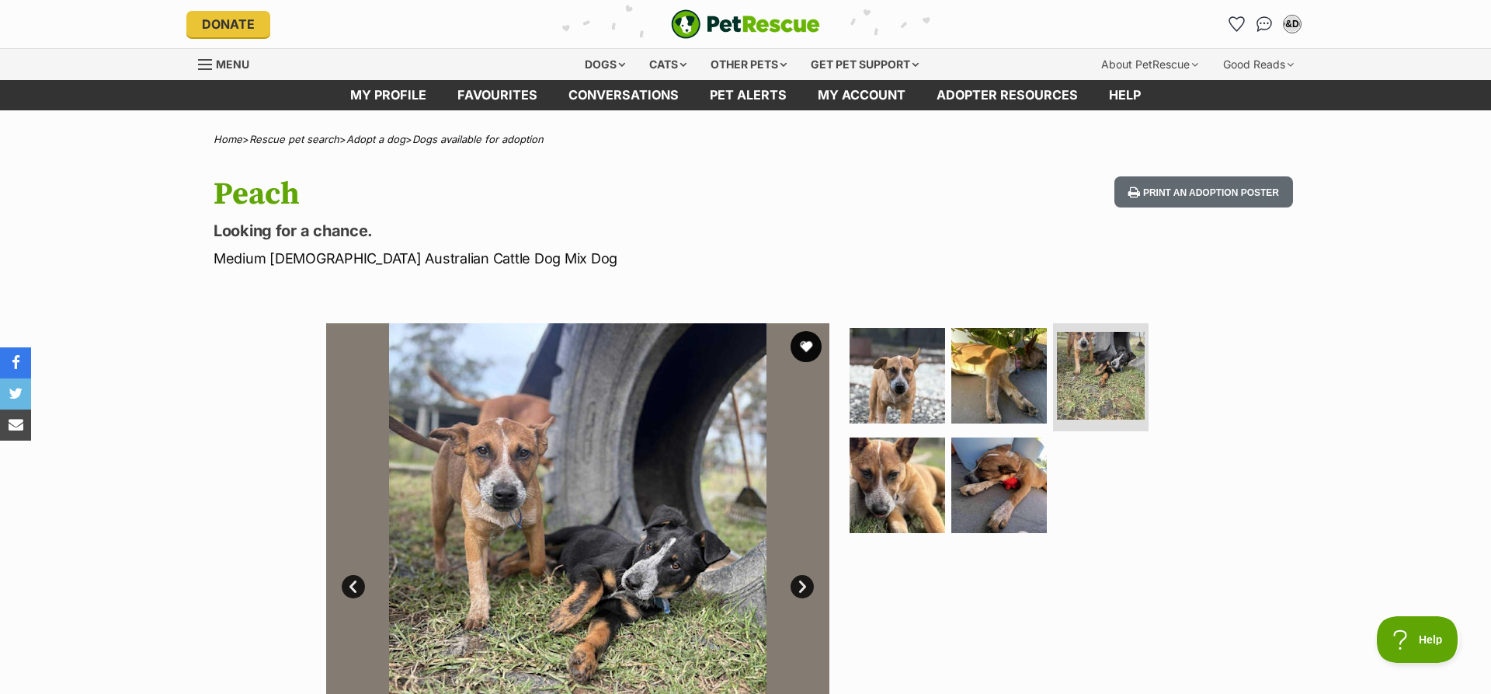
click at [802, 586] on link "Next" at bounding box center [802, 586] width 23 height 23
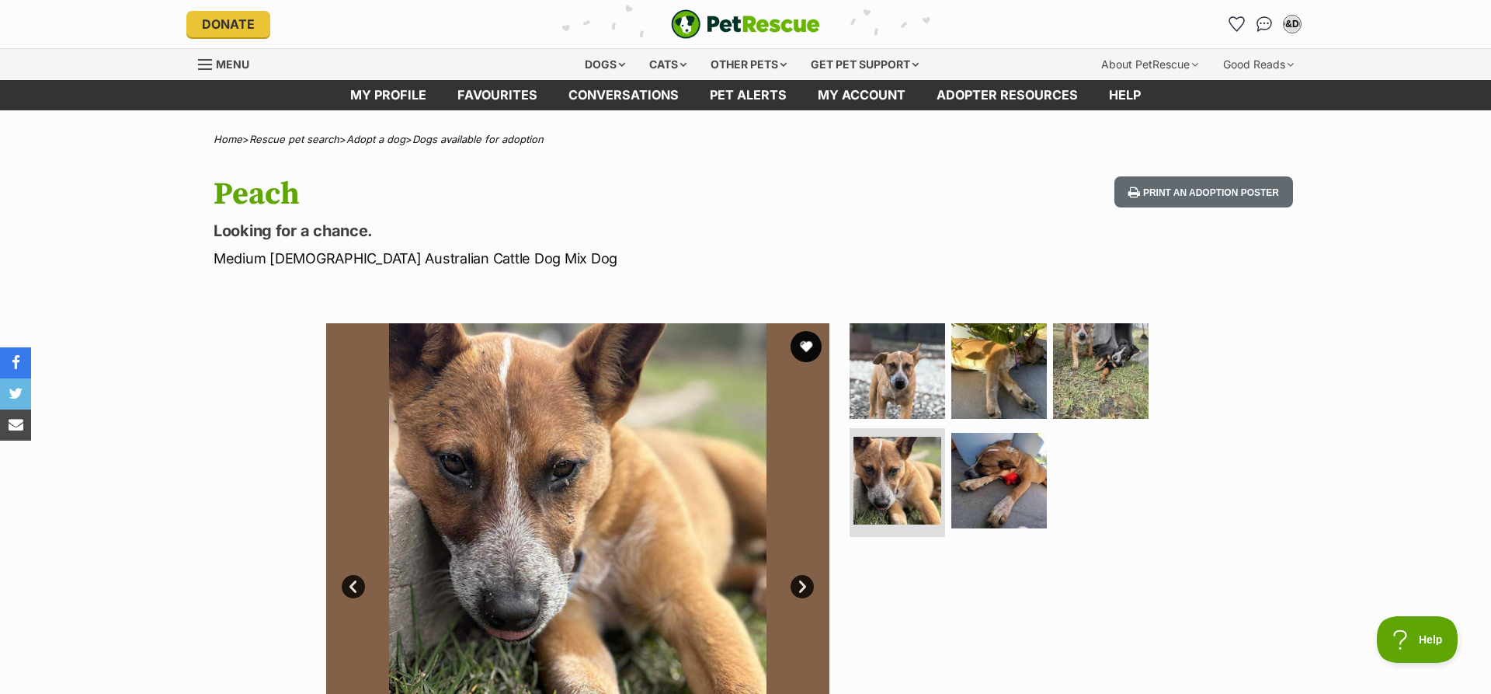
click at [802, 586] on link "Next" at bounding box center [802, 586] width 23 height 23
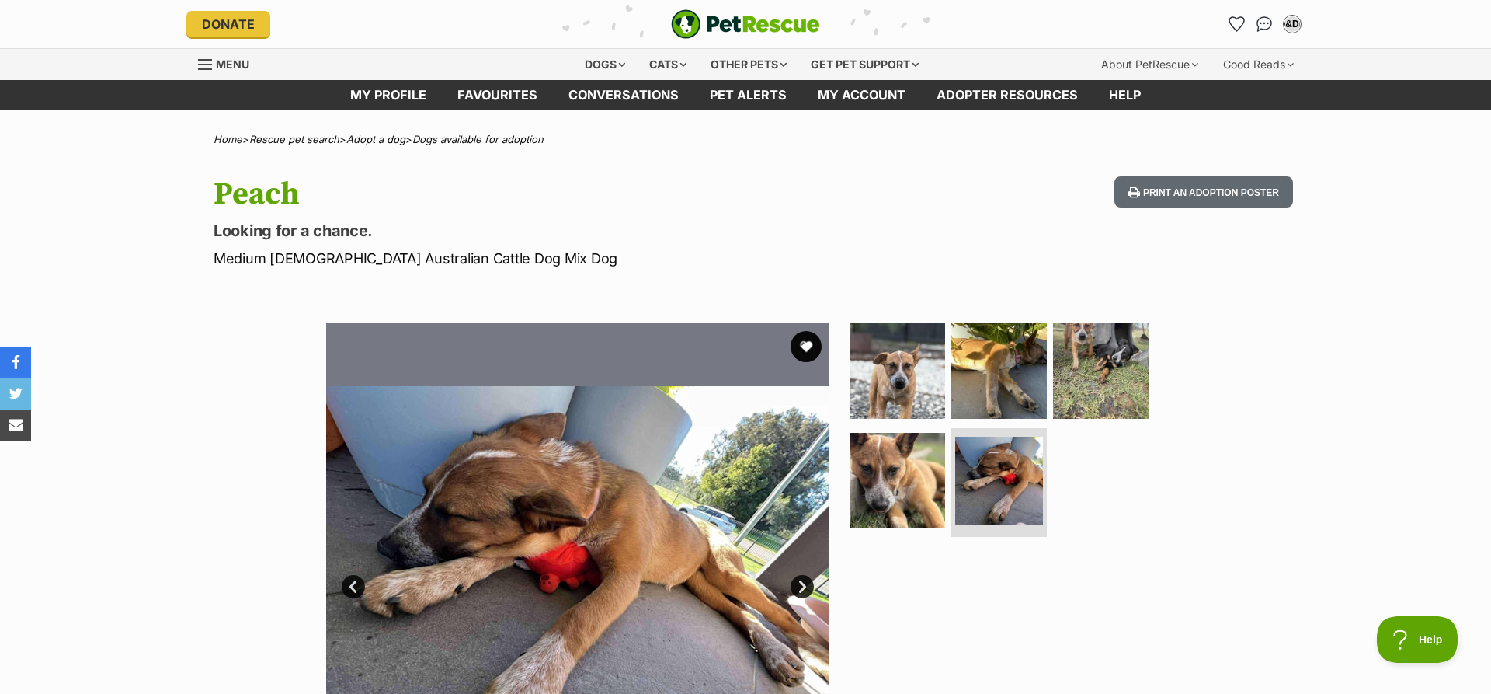
click at [802, 586] on link "Next" at bounding box center [802, 586] width 23 height 23
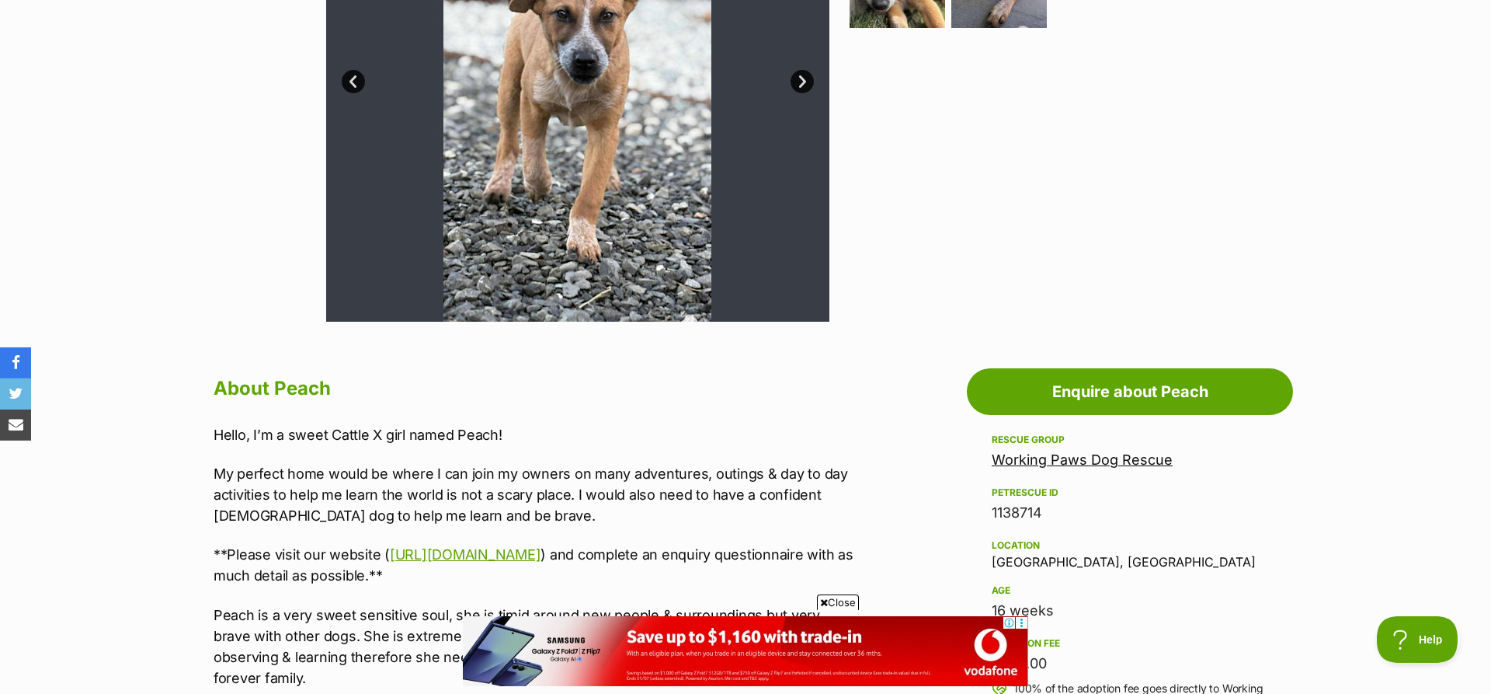
scroll to position [667, 0]
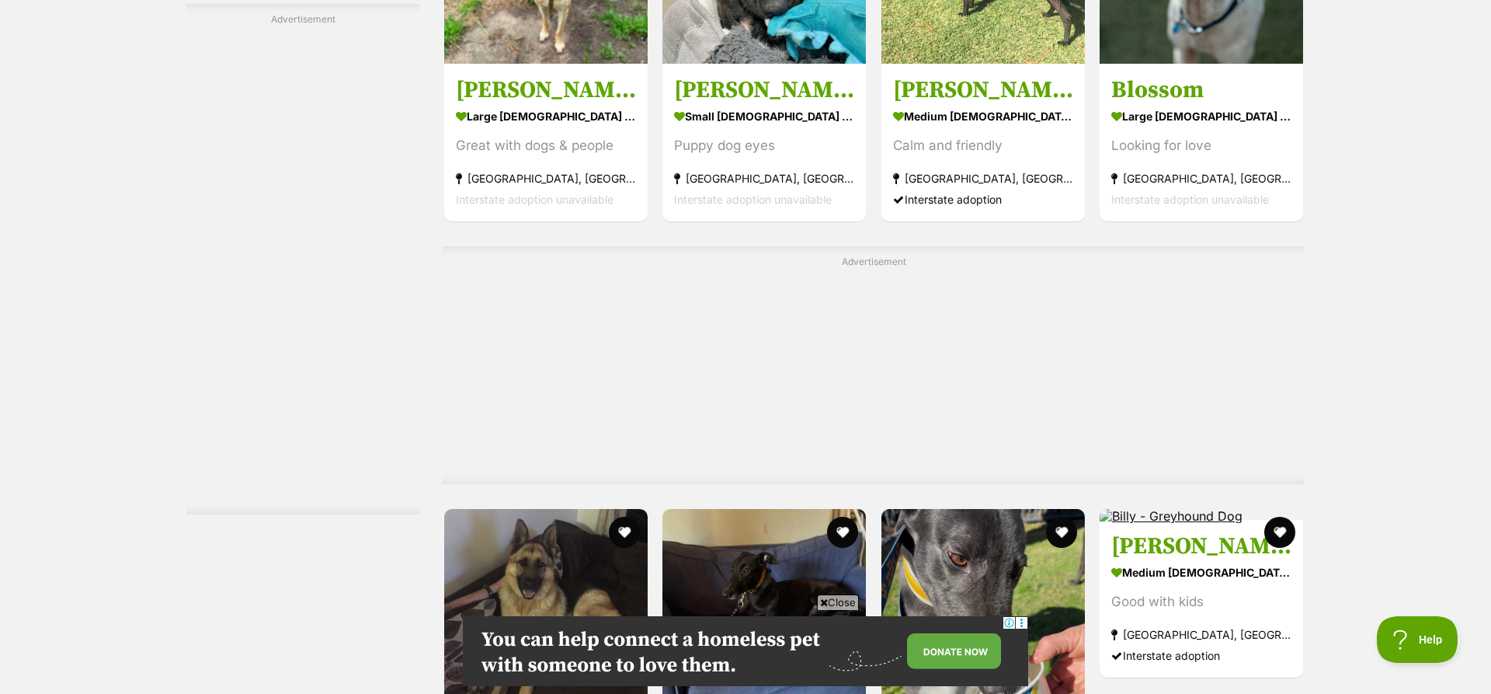
scroll to position [8330, 0]
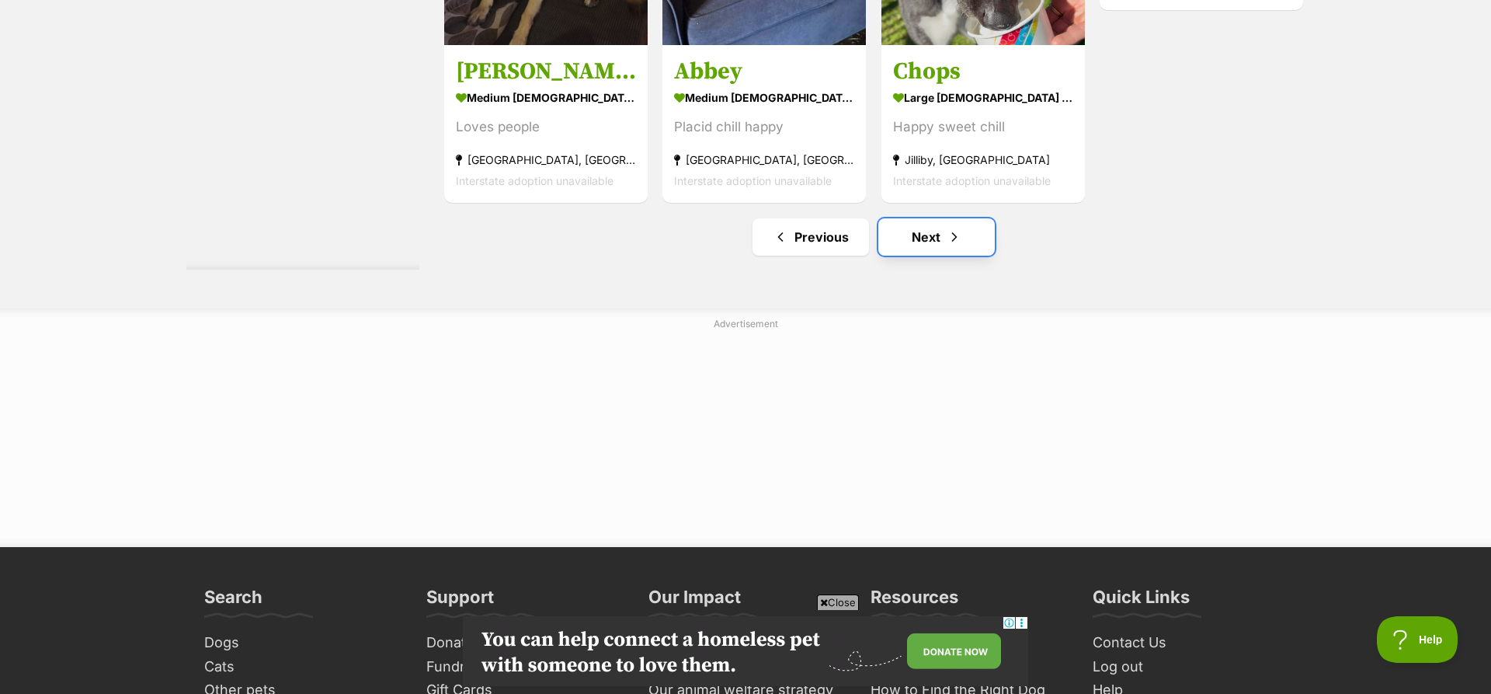
click at [913, 245] on link "Next" at bounding box center [937, 236] width 117 height 37
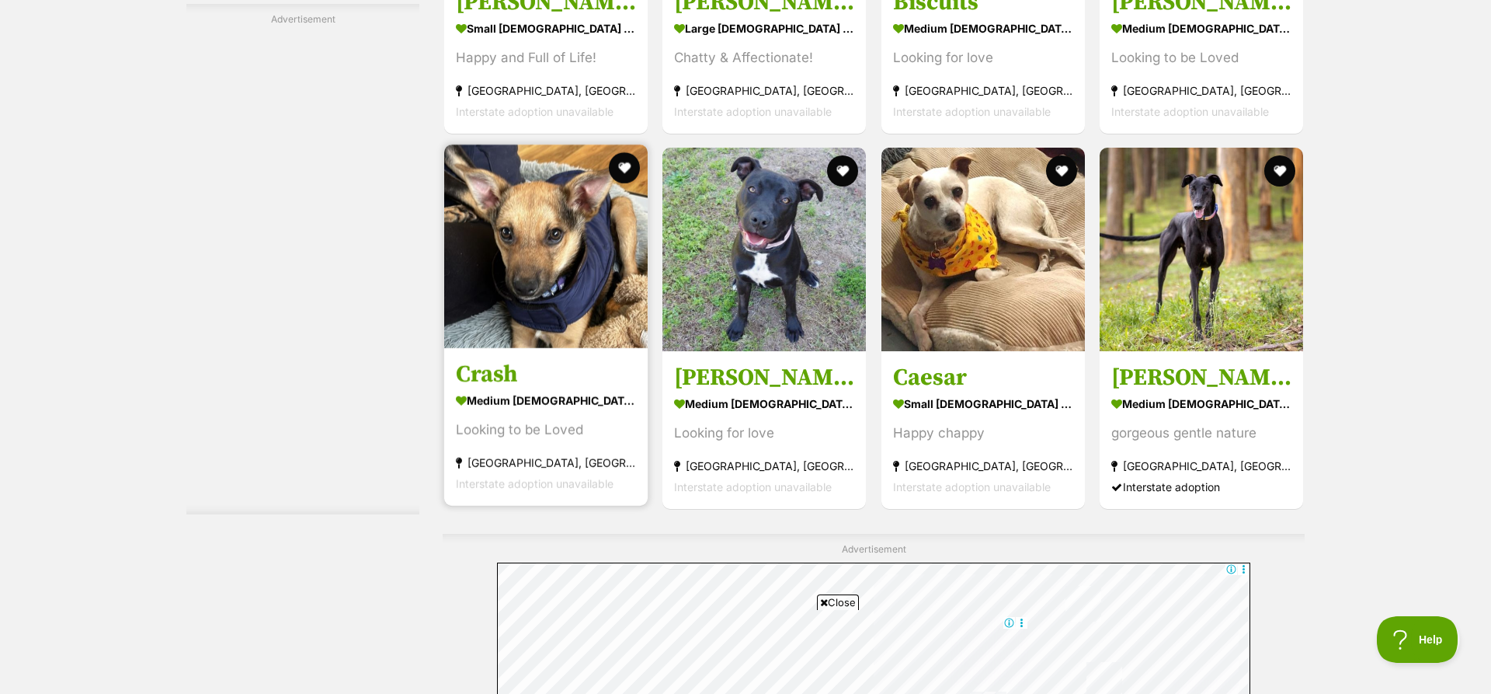
click at [539, 263] on img at bounding box center [546, 246] width 204 height 204
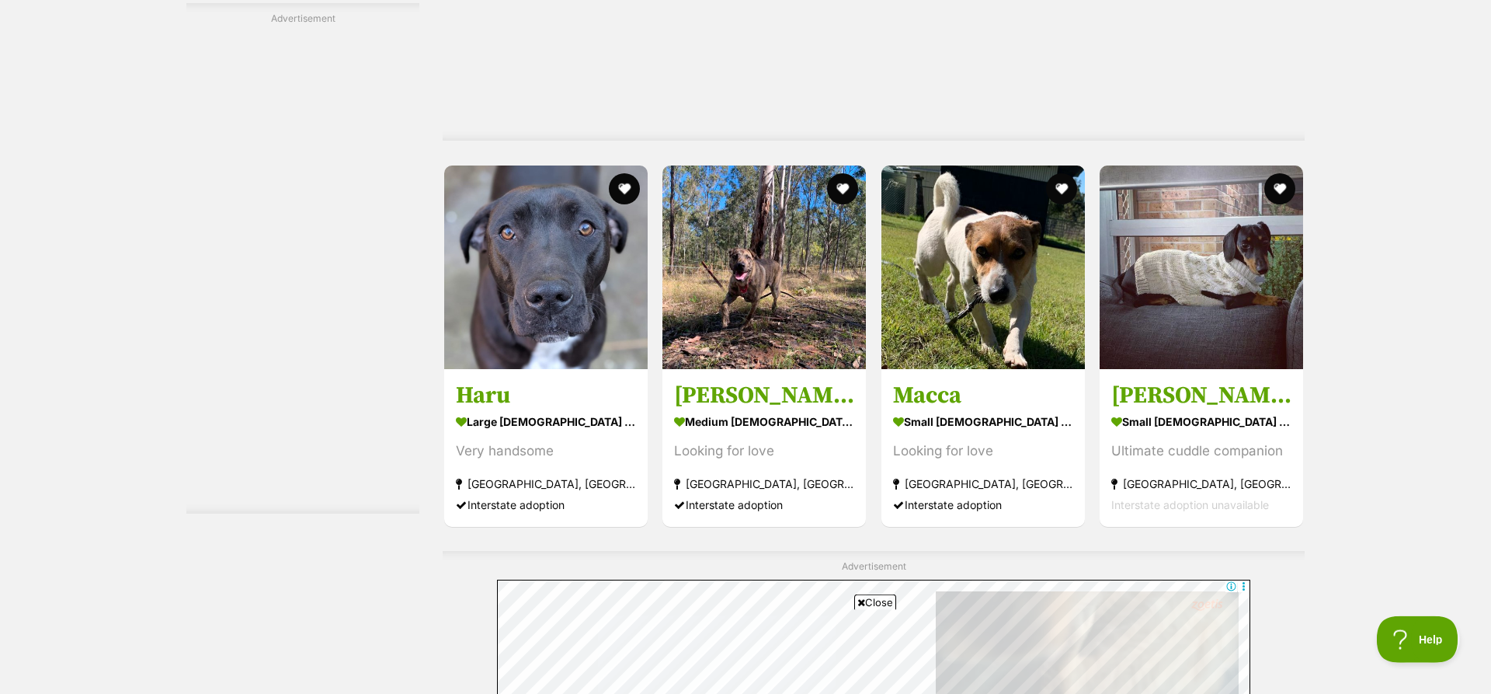
scroll to position [4564, 0]
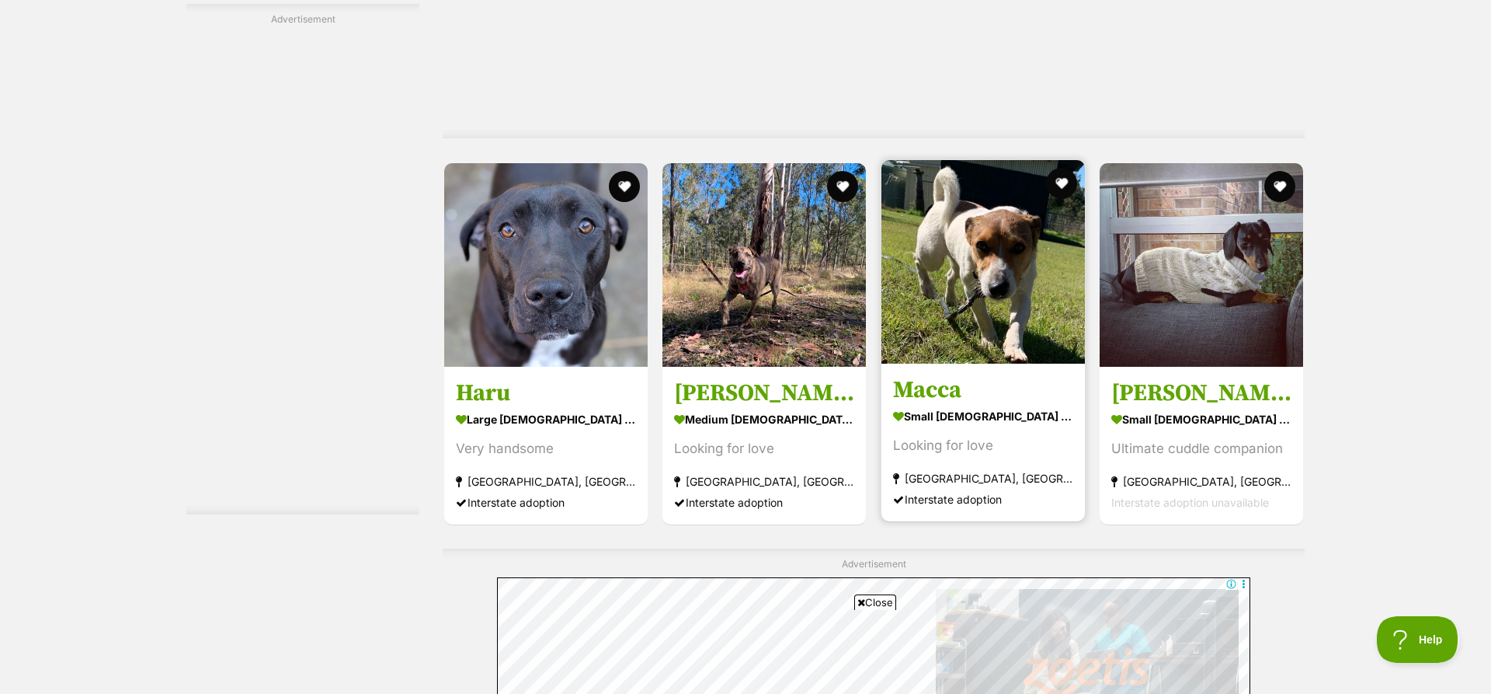
click at [985, 244] on img at bounding box center [984, 262] width 204 height 204
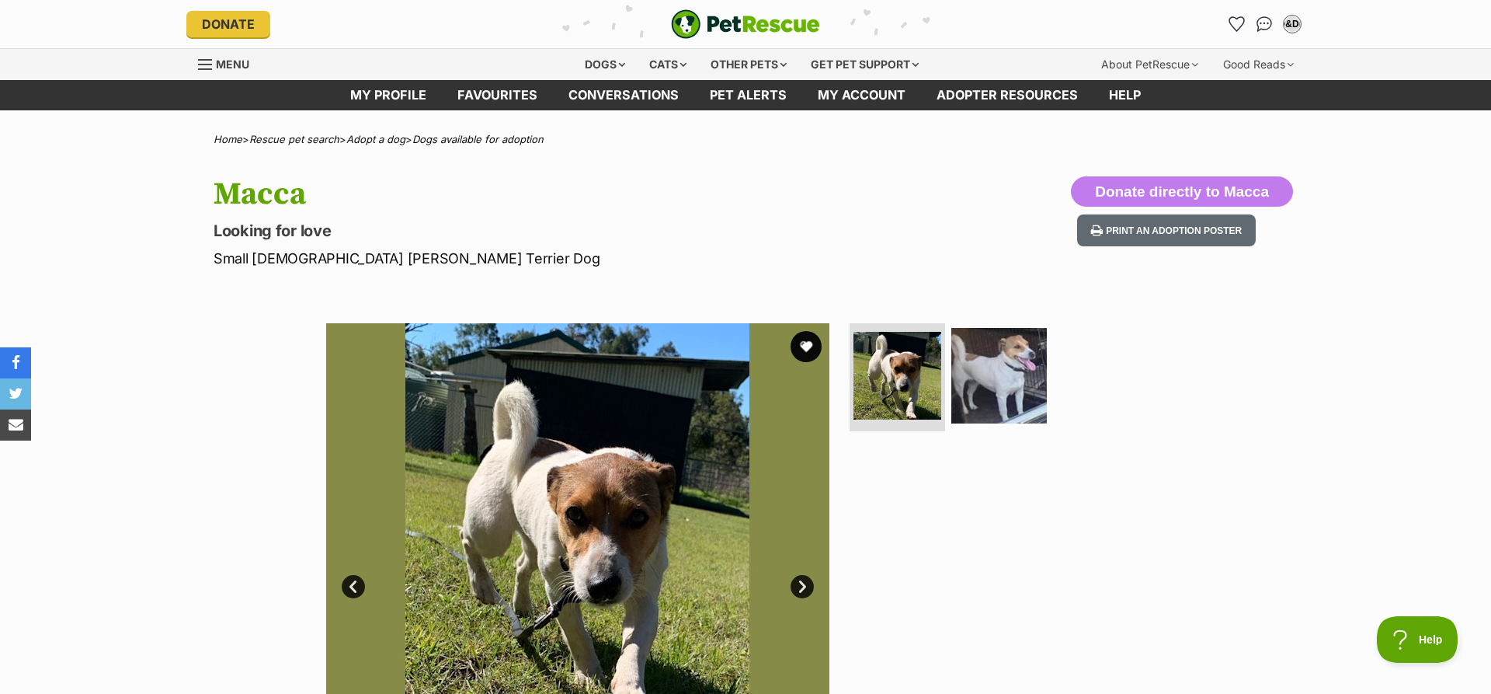
click at [800, 596] on link "Next" at bounding box center [802, 586] width 23 height 23
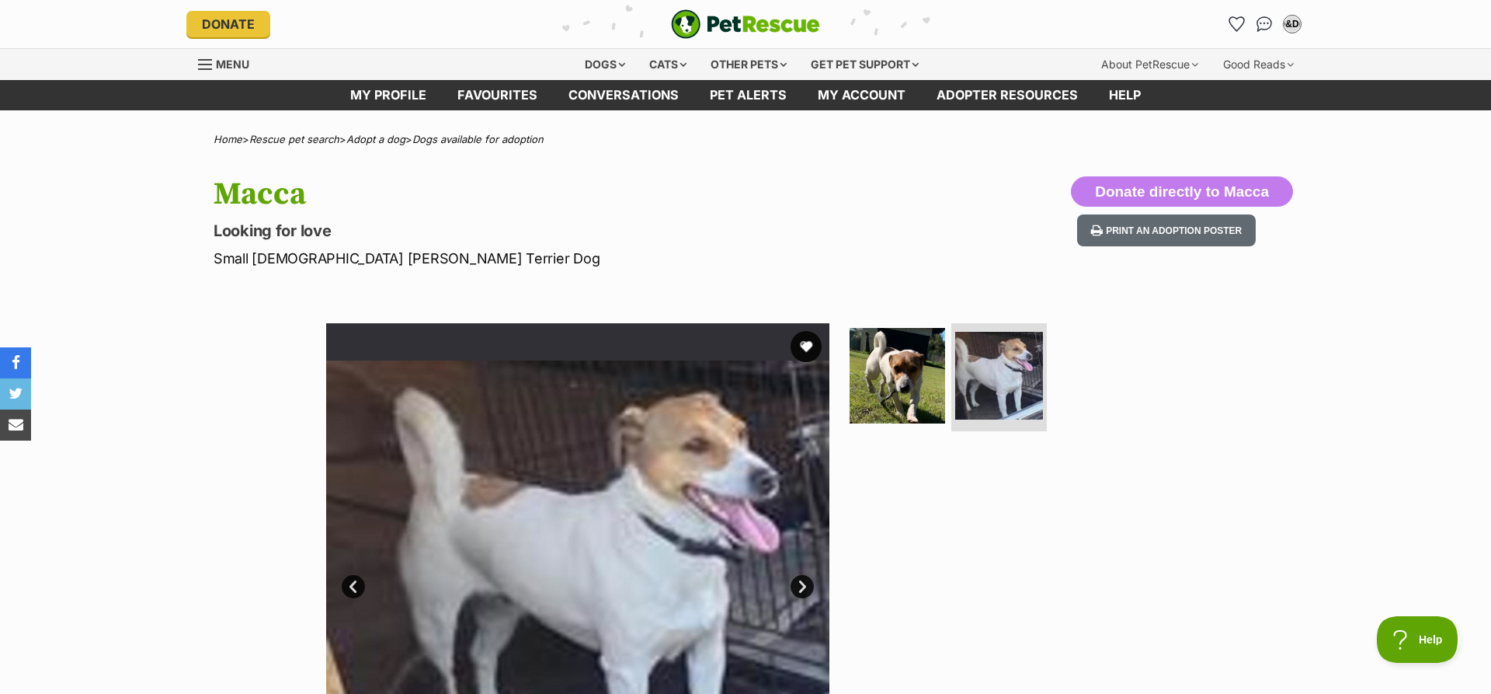
click at [352, 587] on link "Prev" at bounding box center [353, 586] width 23 height 23
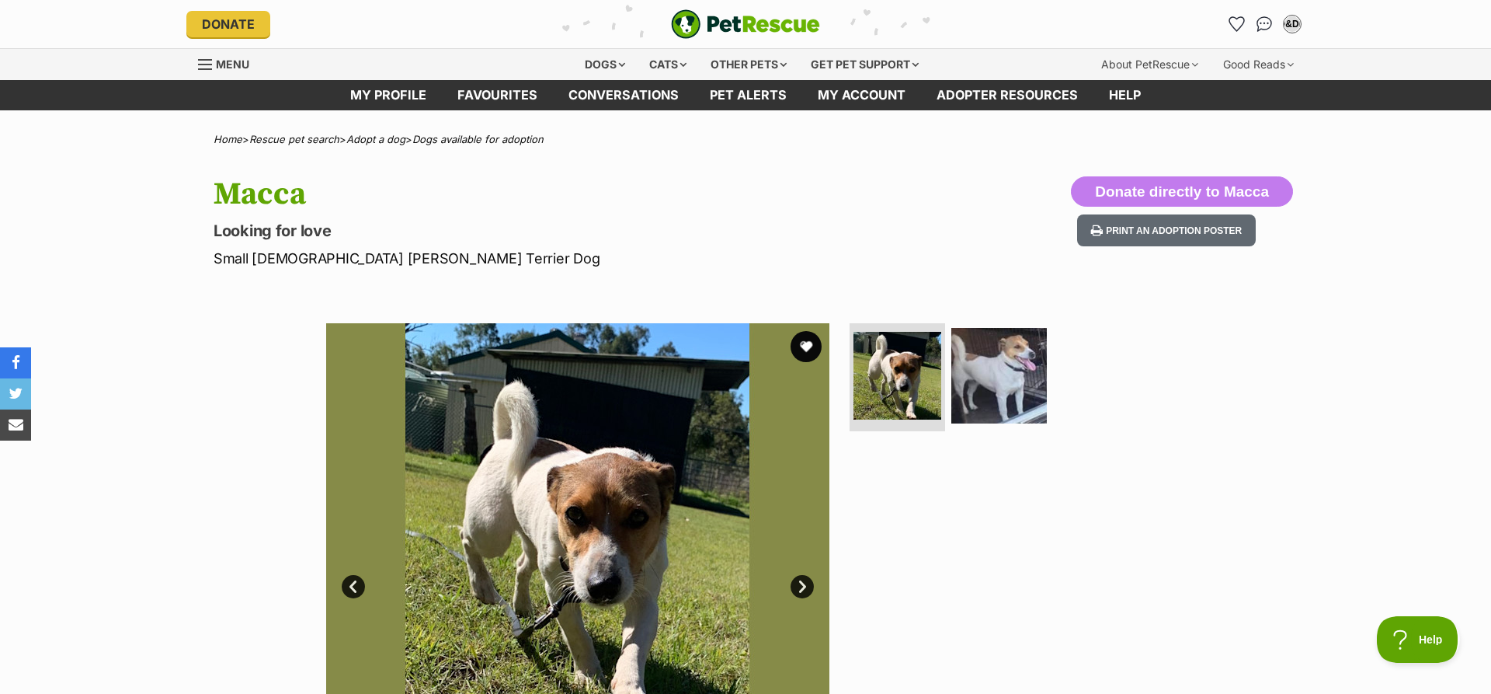
click at [807, 587] on link "Next" at bounding box center [802, 586] width 23 height 23
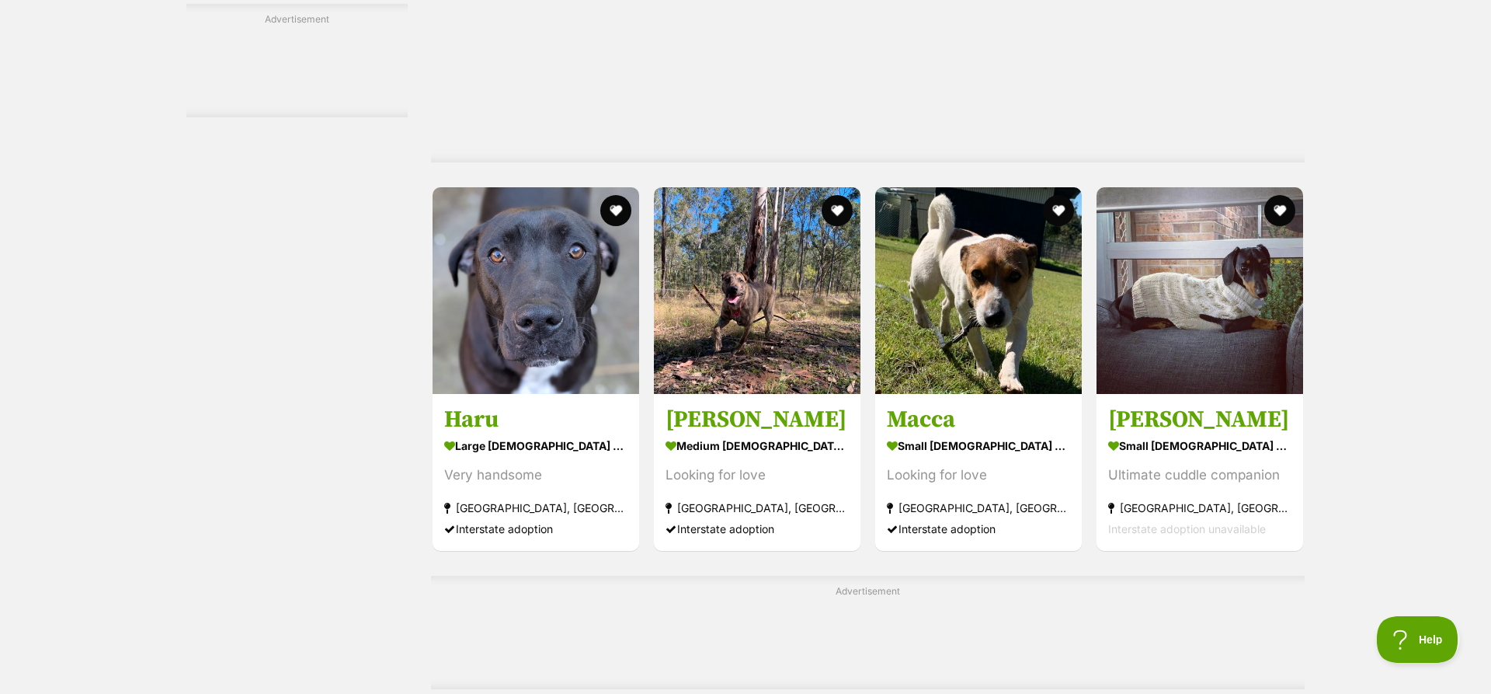
click at [744, 327] on img at bounding box center [757, 290] width 207 height 207
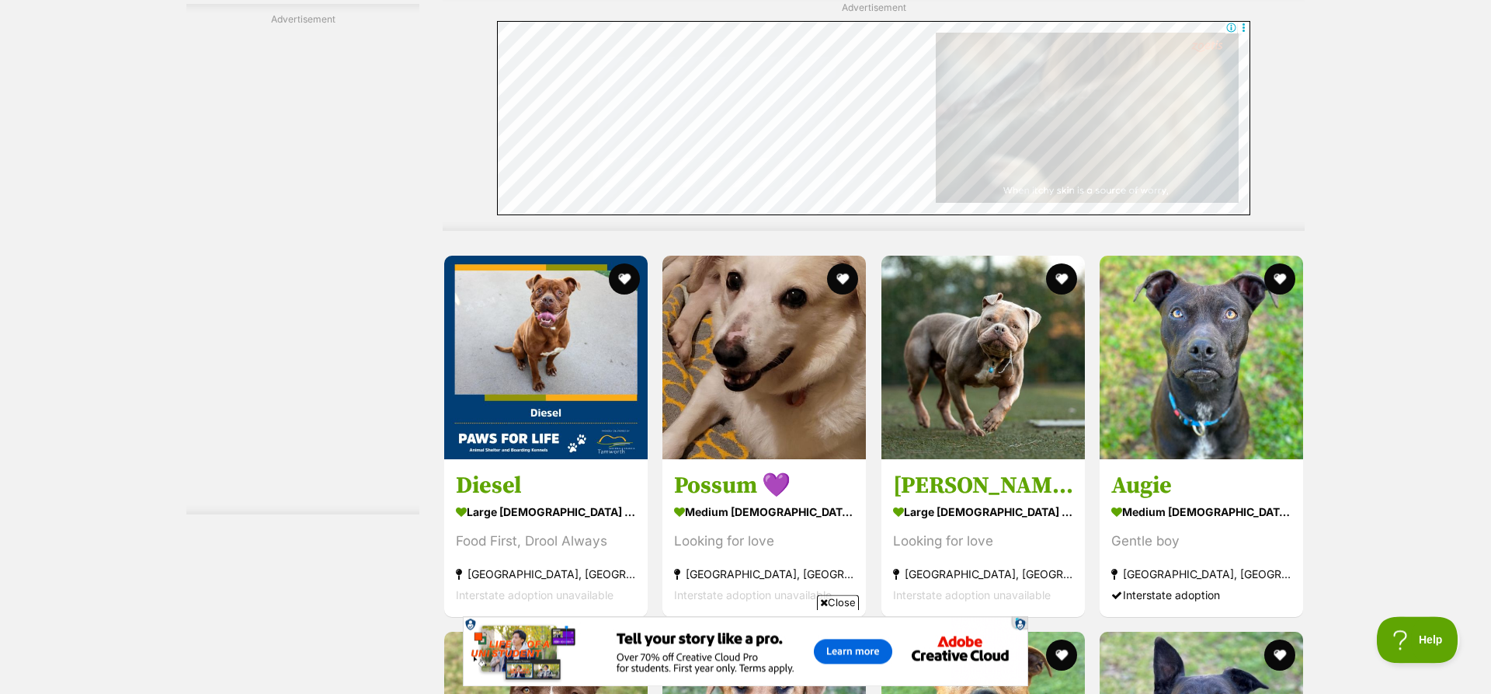
scroll to position [5132, 0]
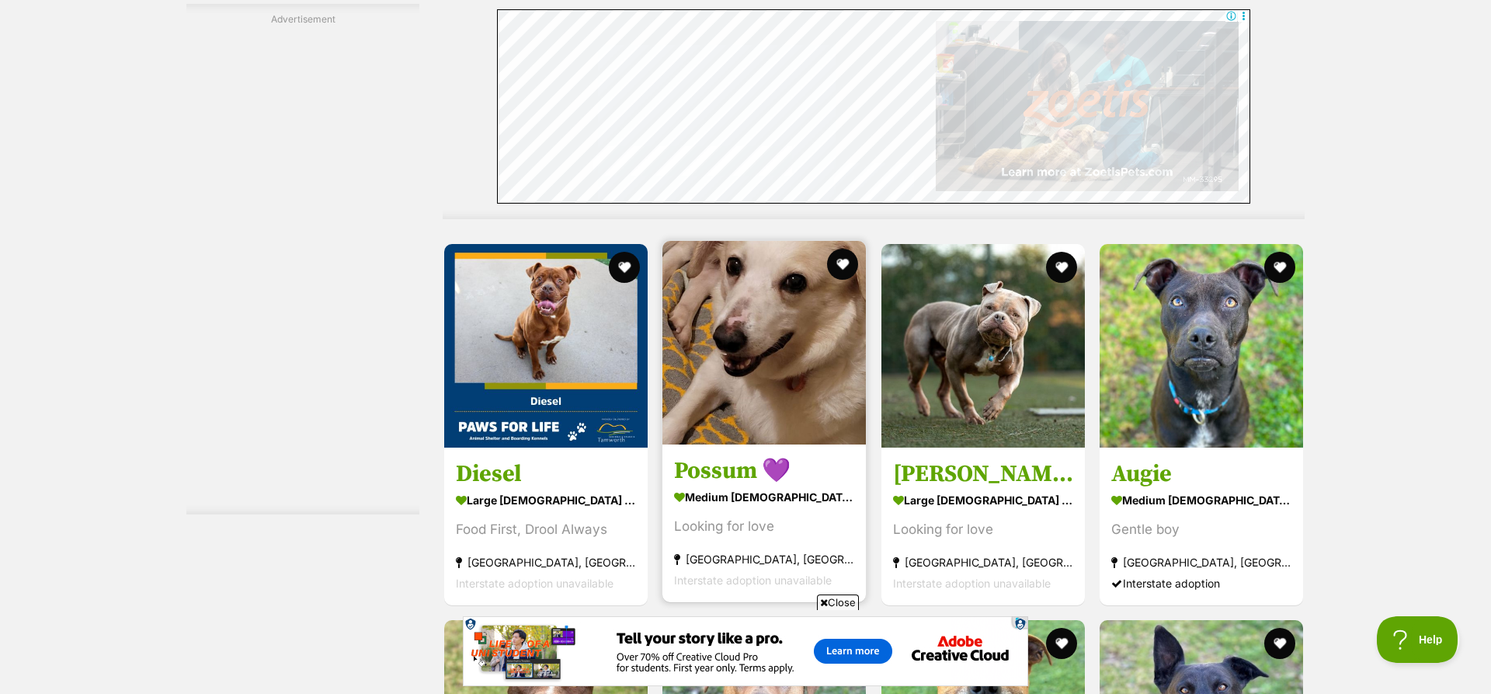
click at [806, 371] on img at bounding box center [765, 343] width 204 height 204
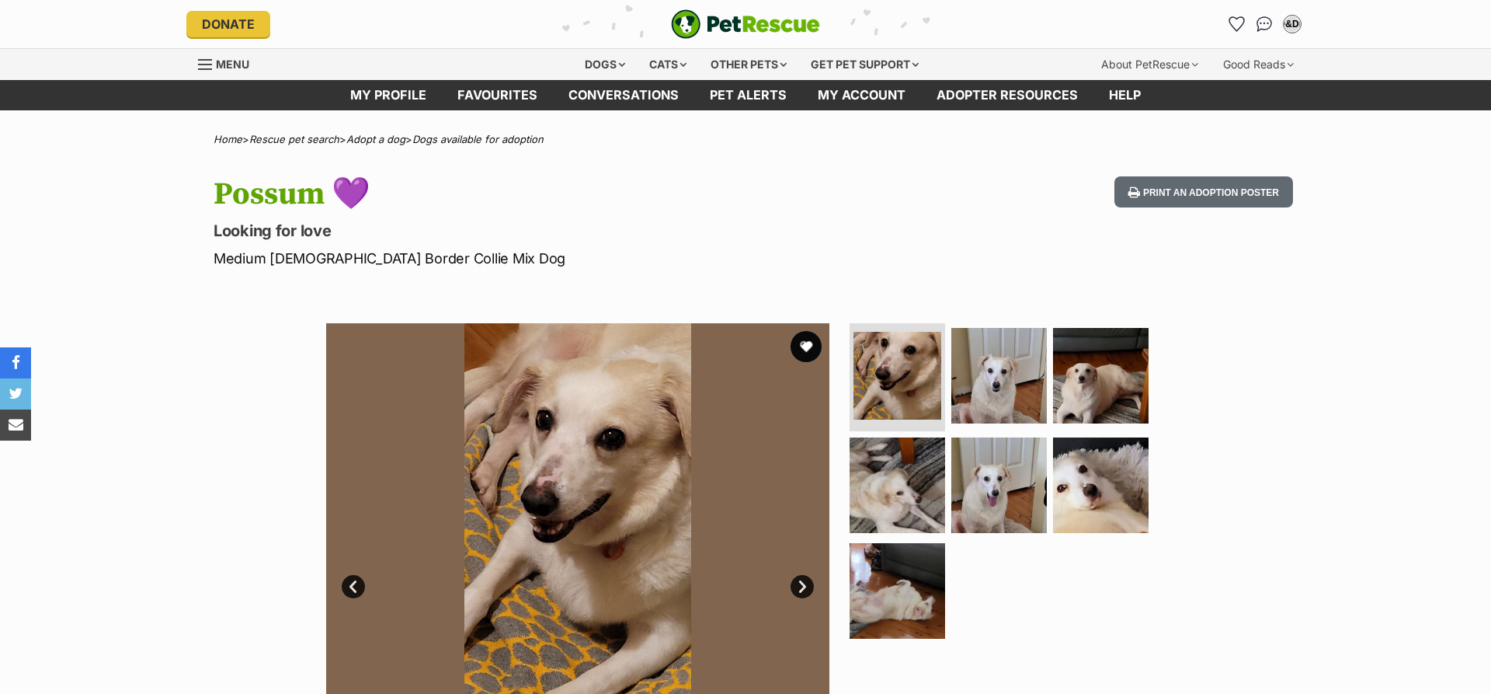
click at [799, 590] on link "Next" at bounding box center [802, 586] width 23 height 23
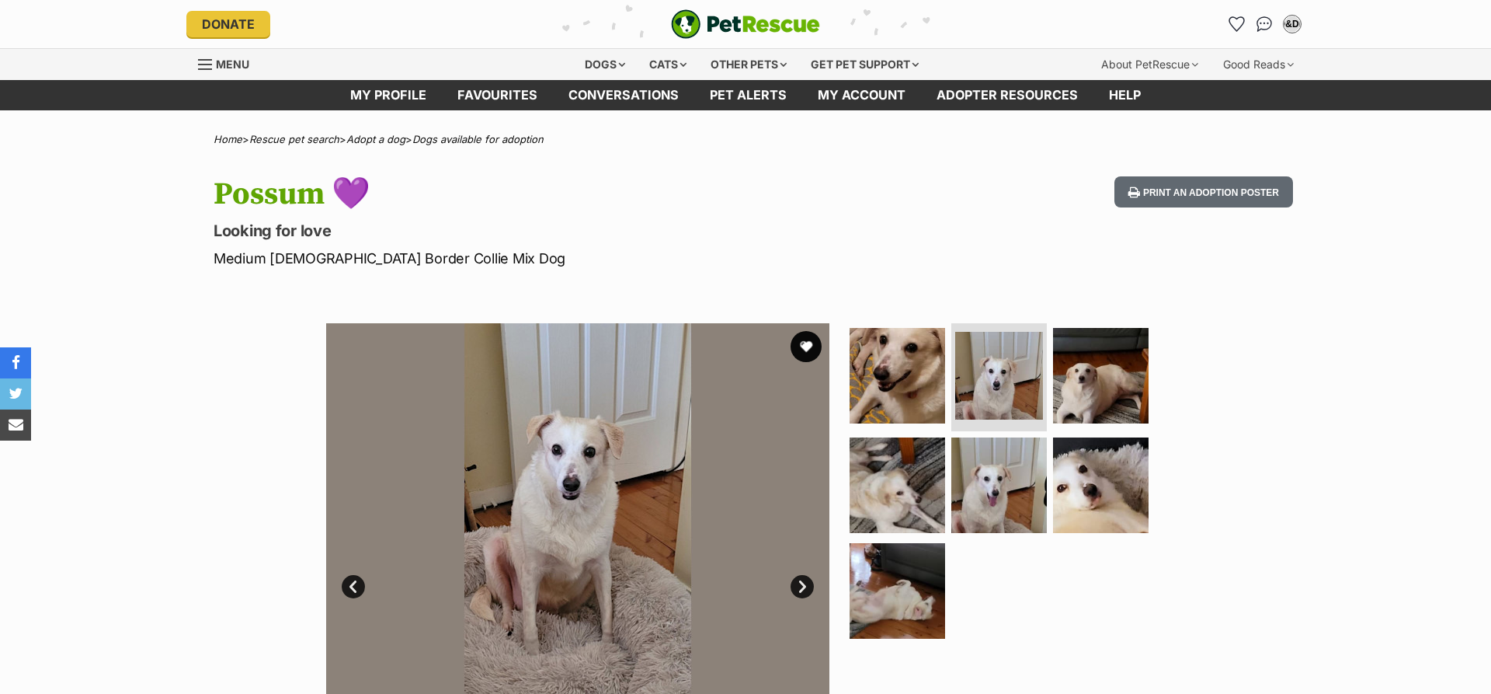
click at [799, 590] on link "Next" at bounding box center [802, 586] width 23 height 23
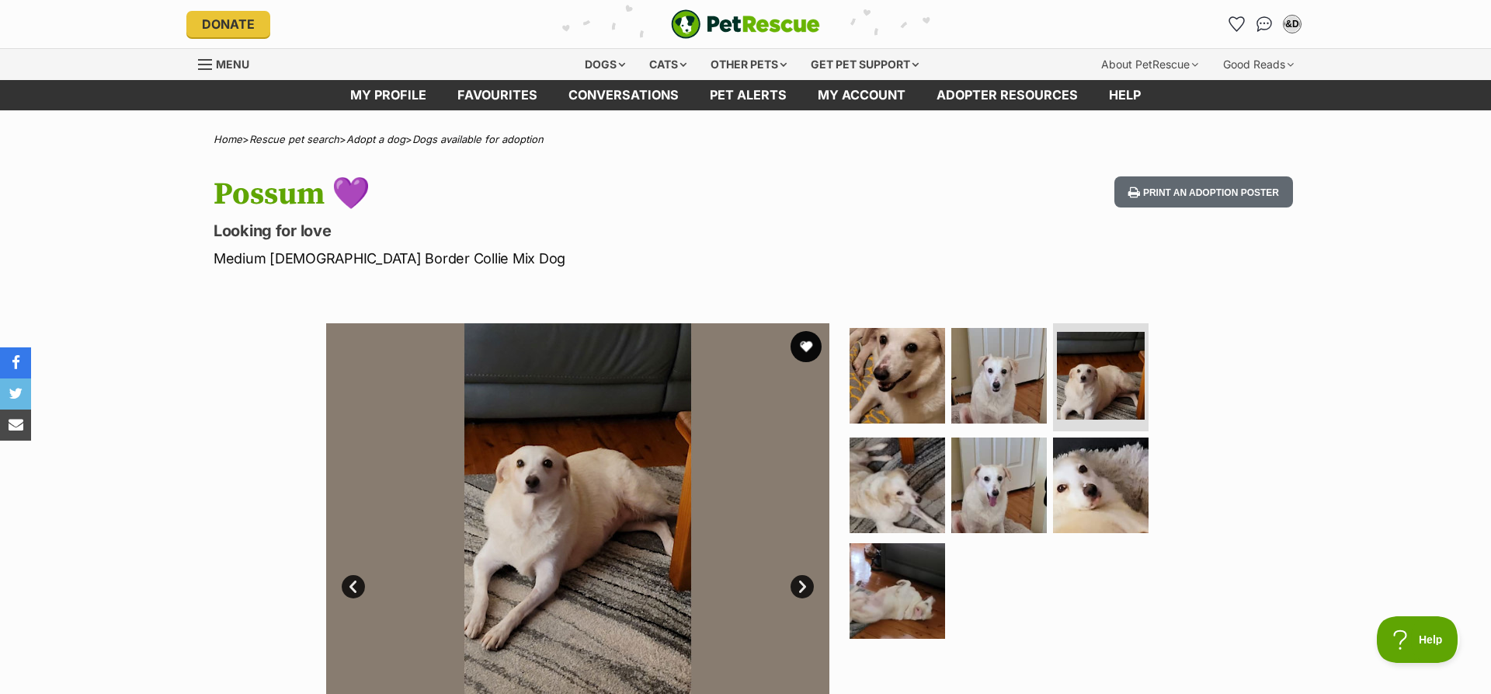
click at [799, 590] on link "Next" at bounding box center [802, 586] width 23 height 23
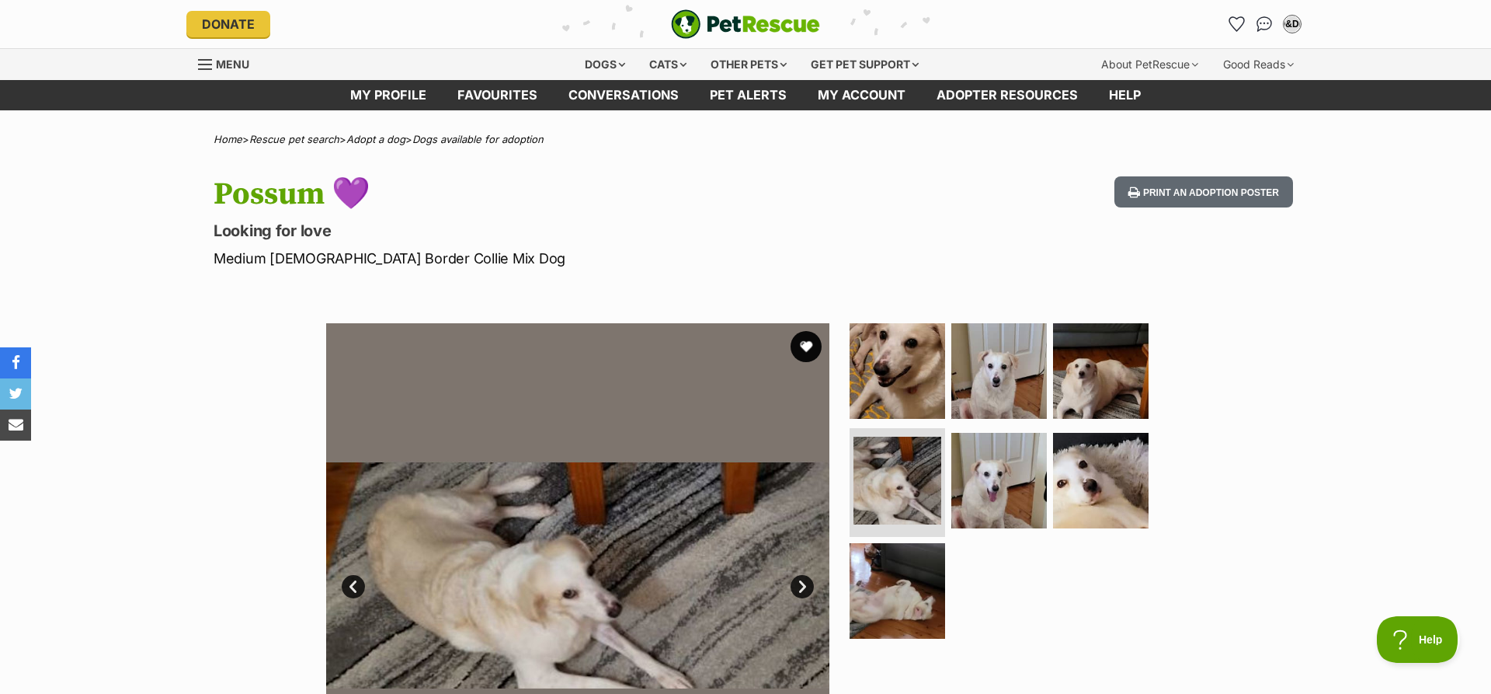
click at [799, 590] on link "Next" at bounding box center [802, 586] width 23 height 23
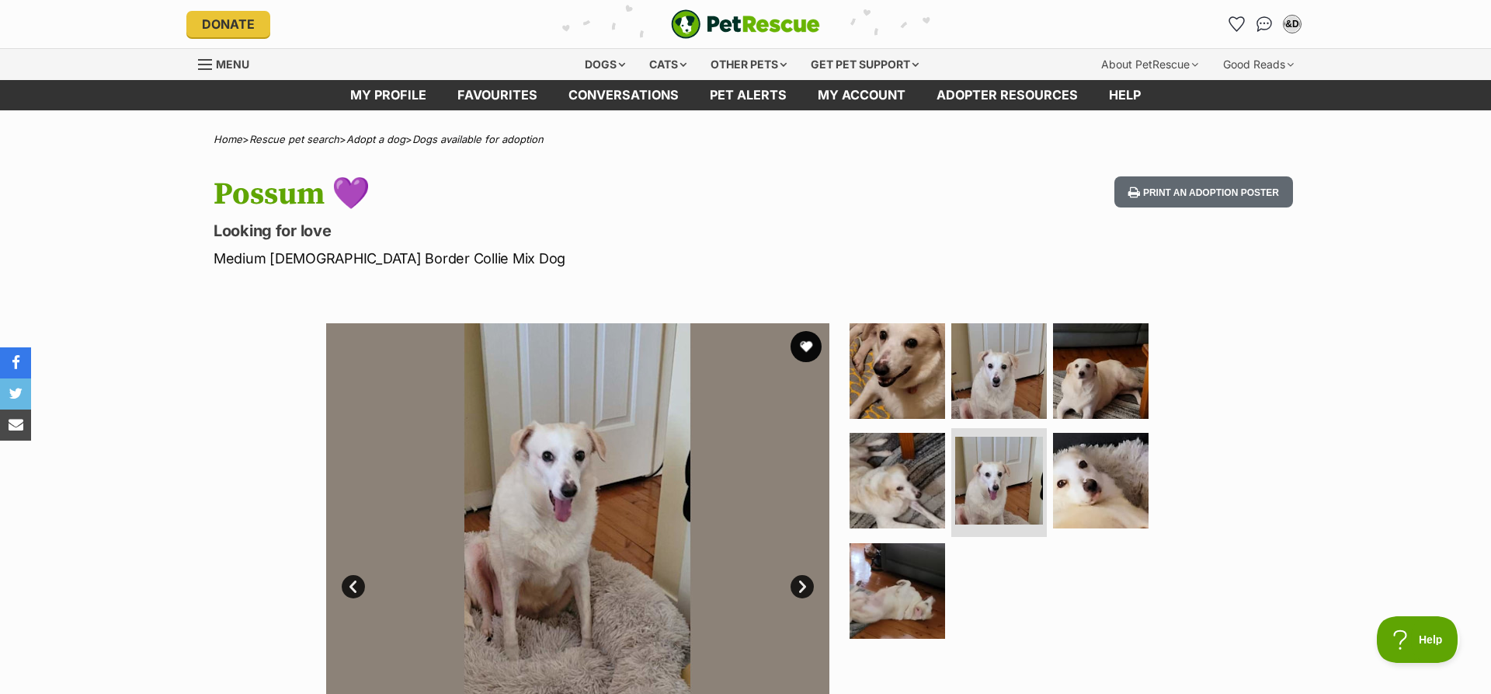
click at [799, 590] on link "Next" at bounding box center [802, 586] width 23 height 23
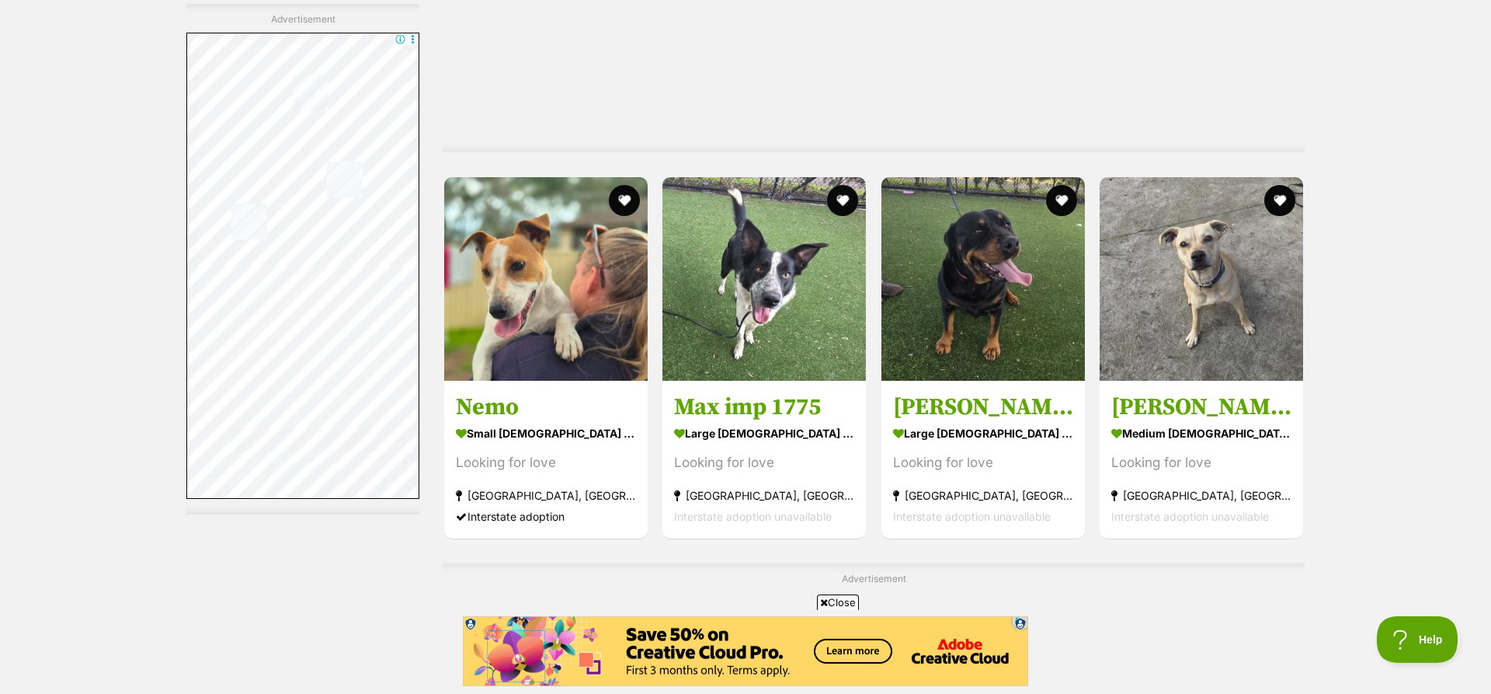
scroll to position [6248, 0]
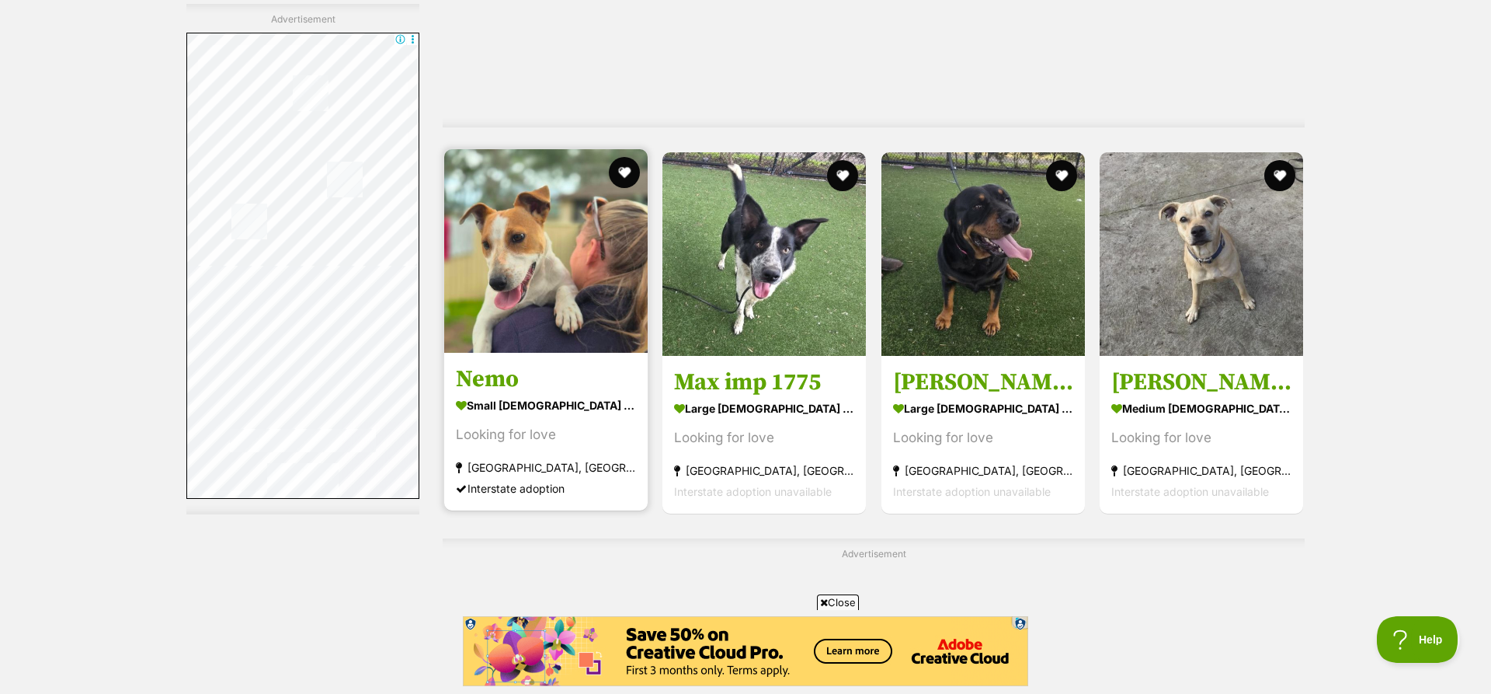
click at [552, 252] on img at bounding box center [546, 251] width 204 height 204
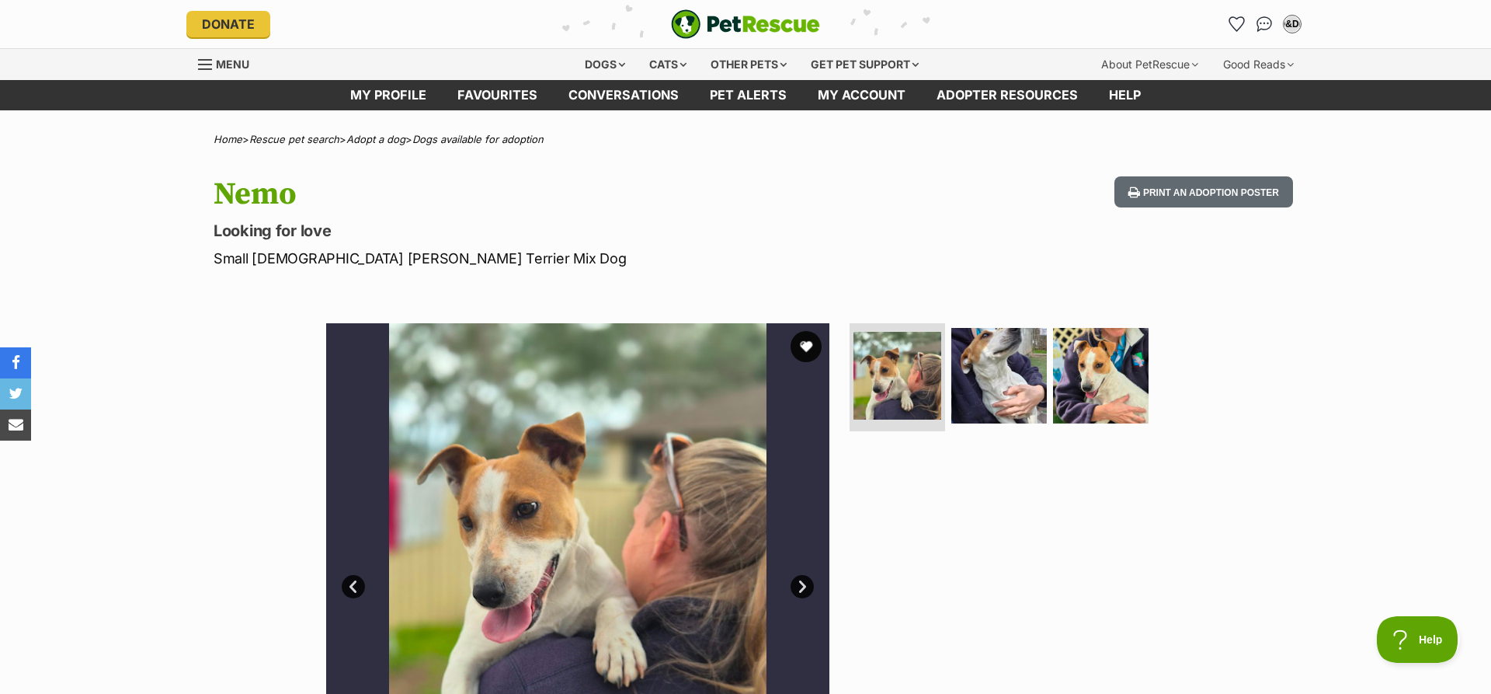
click at [802, 590] on link "Next" at bounding box center [802, 586] width 23 height 23
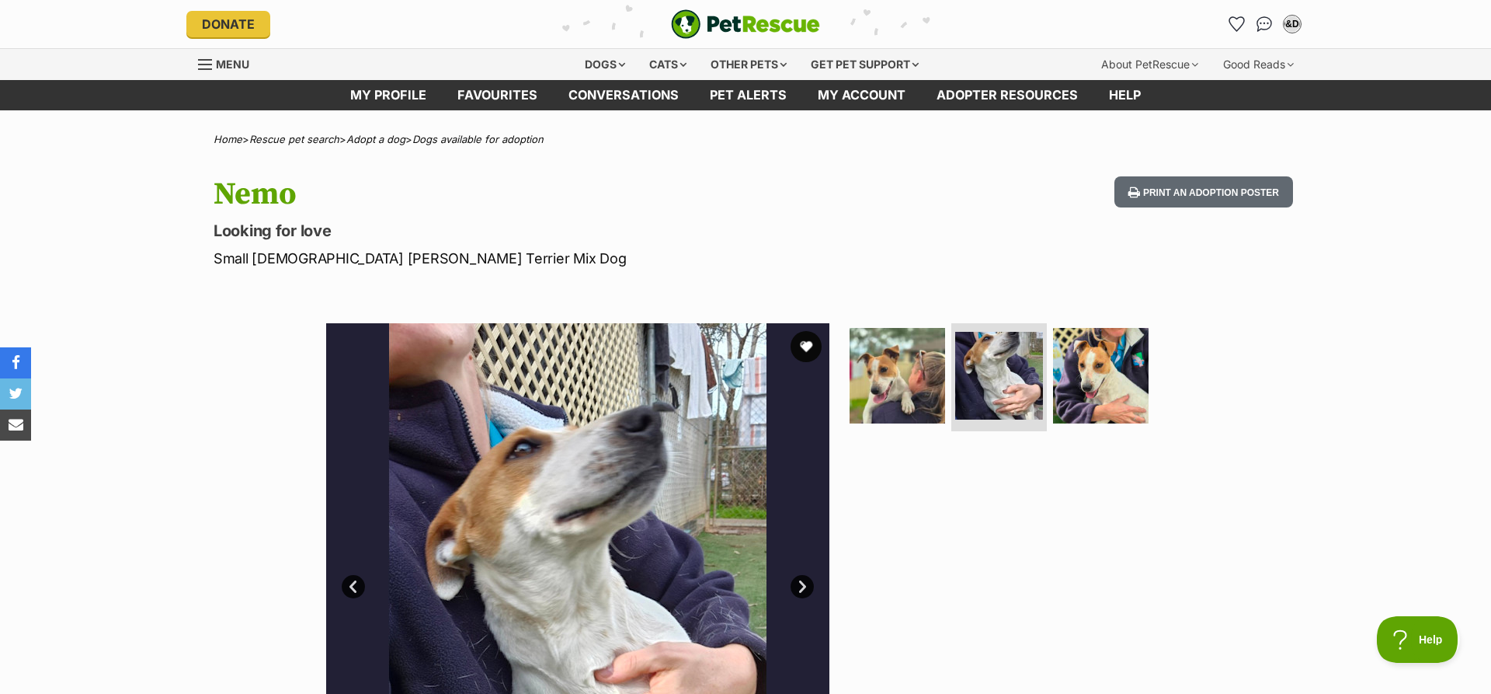
click at [802, 590] on link "Next" at bounding box center [802, 586] width 23 height 23
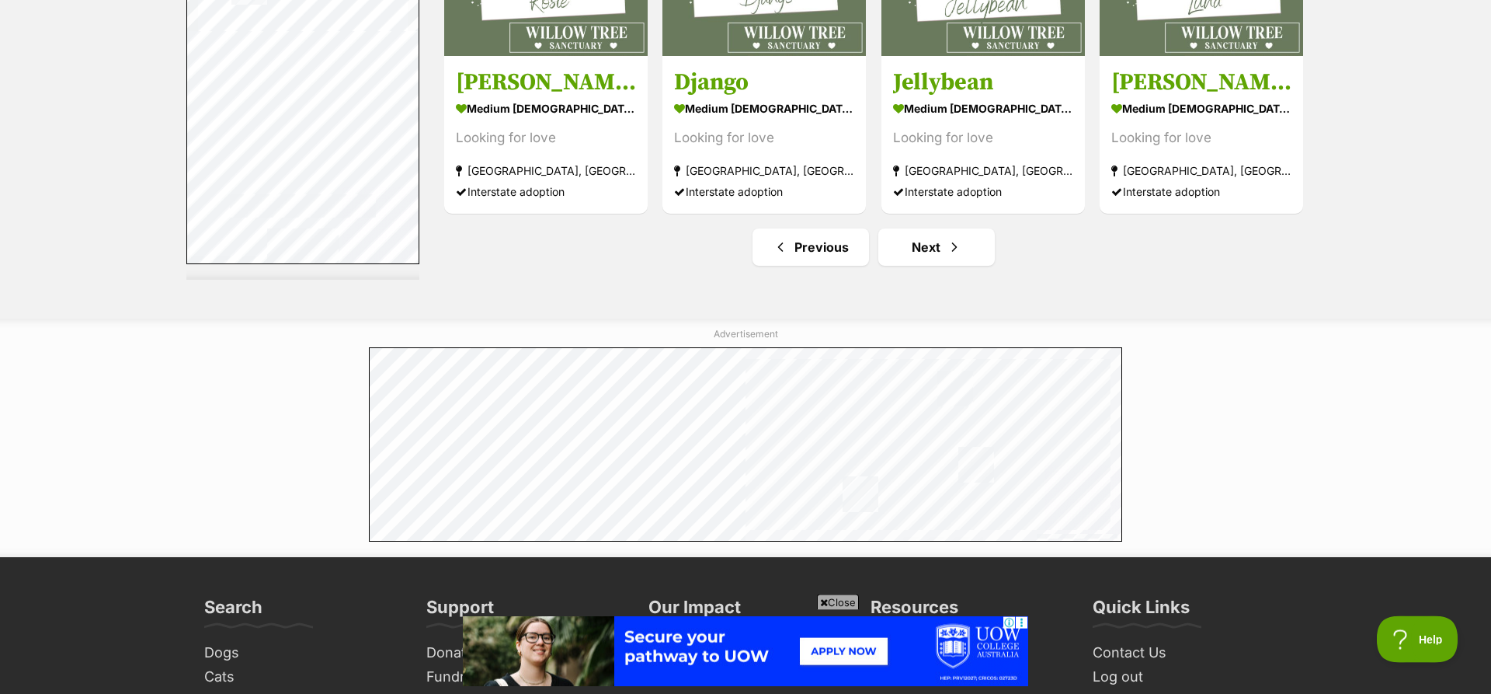
scroll to position [8250, 0]
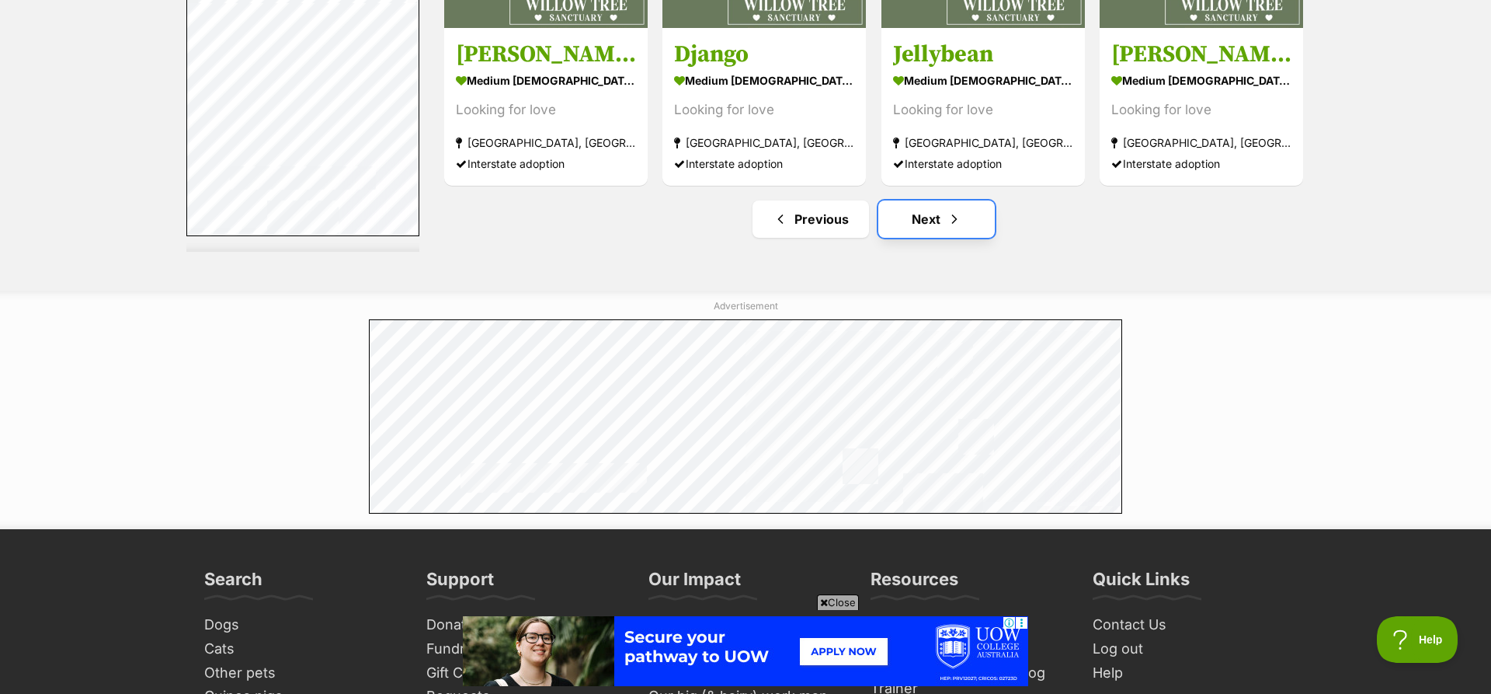
click at [944, 217] on link "Next" at bounding box center [937, 218] width 117 height 37
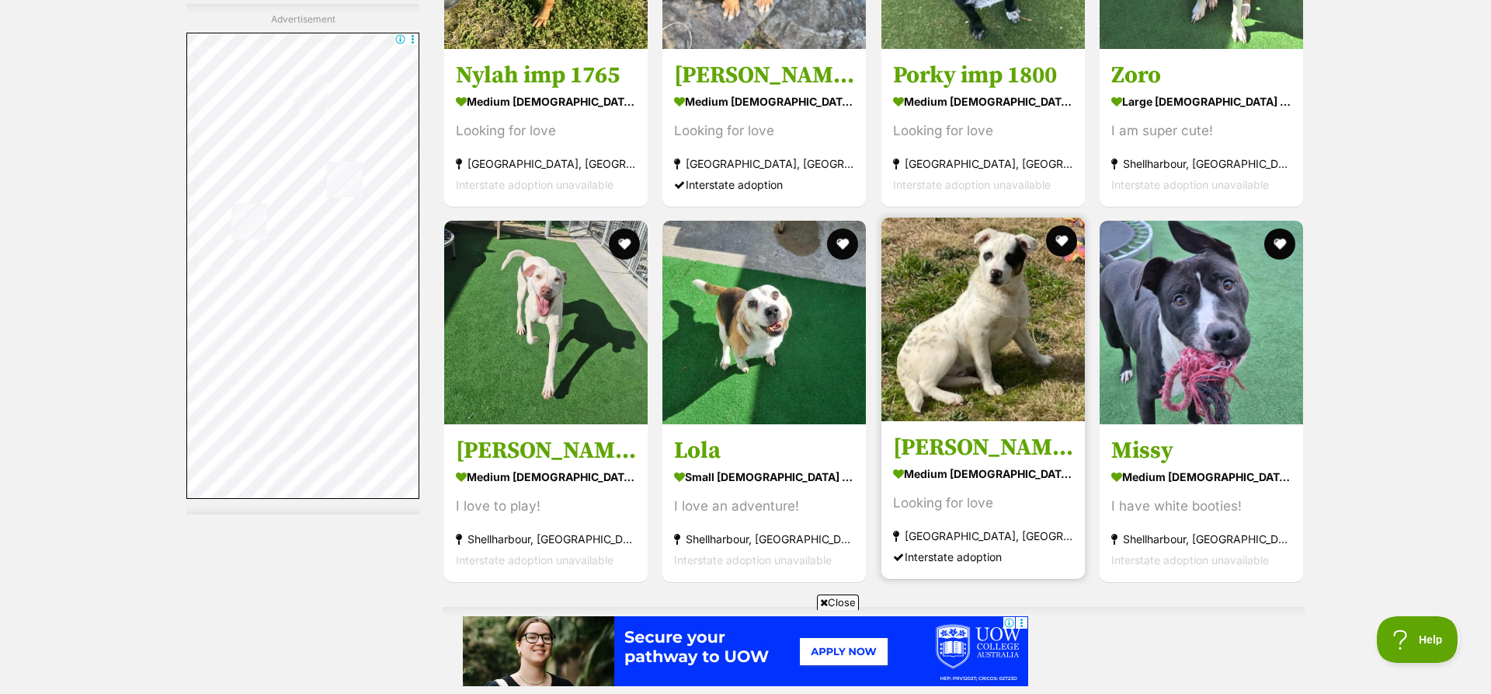
click at [1011, 329] on img at bounding box center [984, 320] width 204 height 204
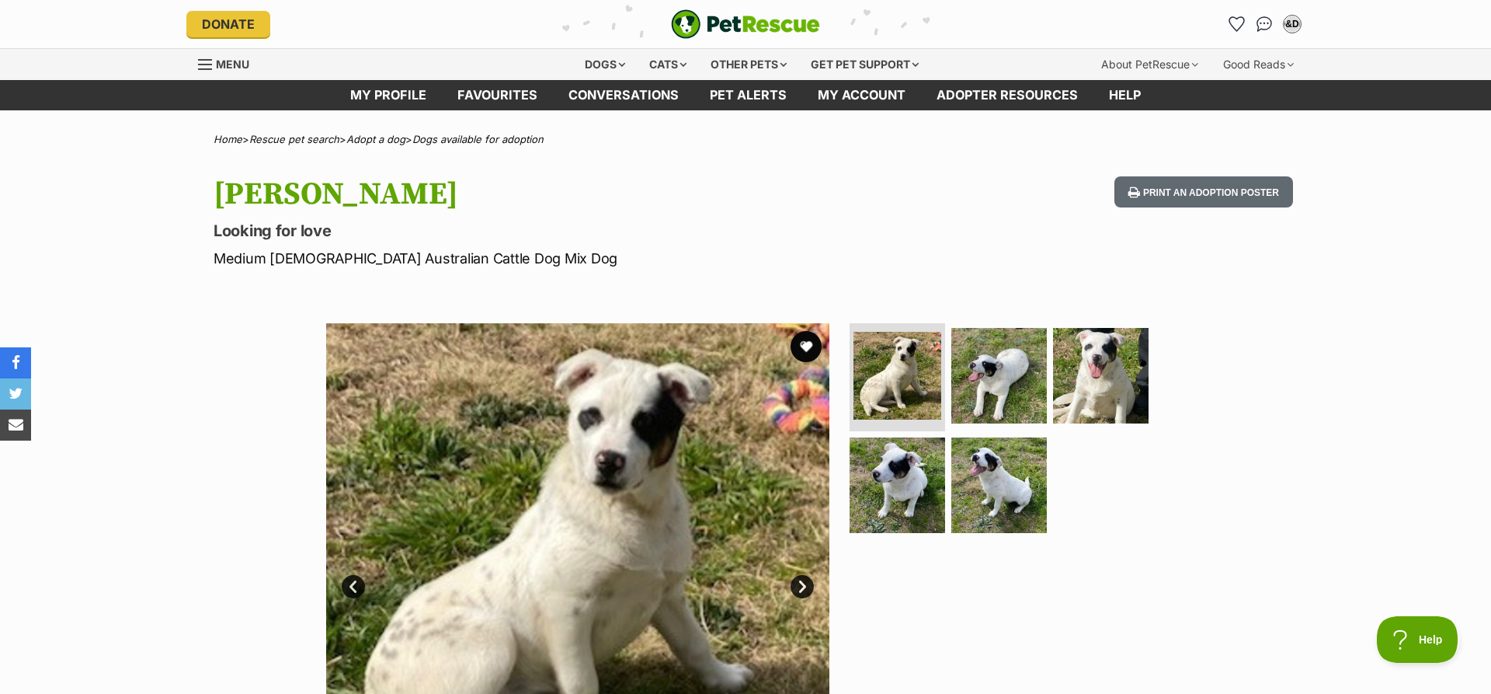
click at [806, 585] on link "Next" at bounding box center [802, 586] width 23 height 23
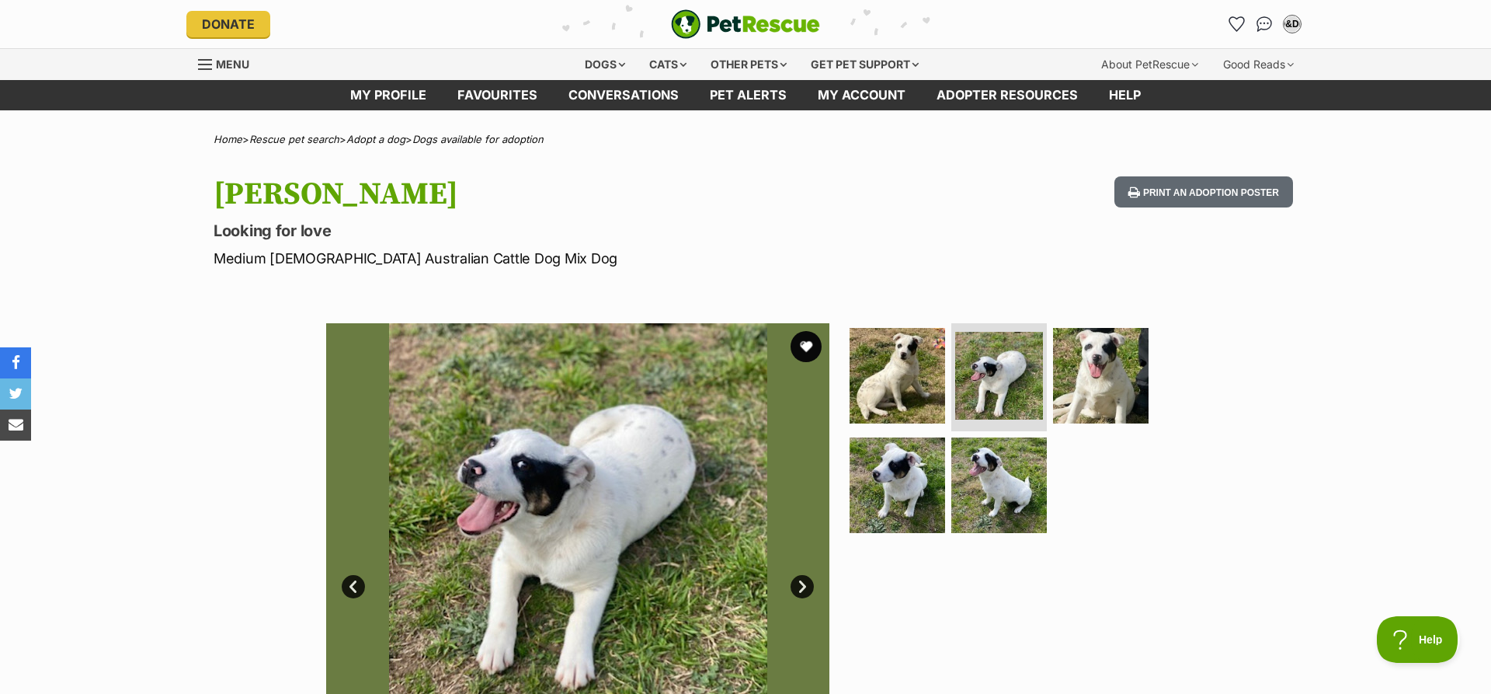
click at [806, 585] on link "Next" at bounding box center [802, 586] width 23 height 23
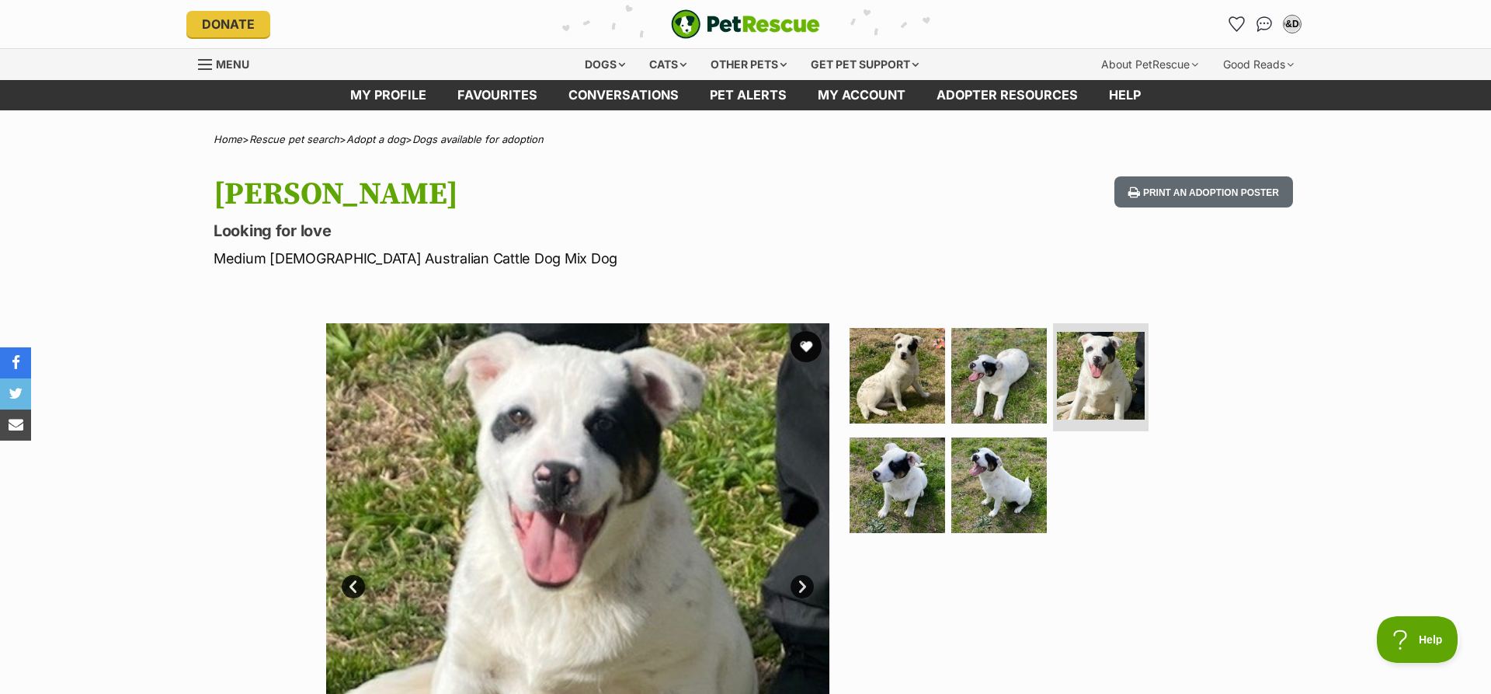
click at [806, 585] on link "Next" at bounding box center [802, 586] width 23 height 23
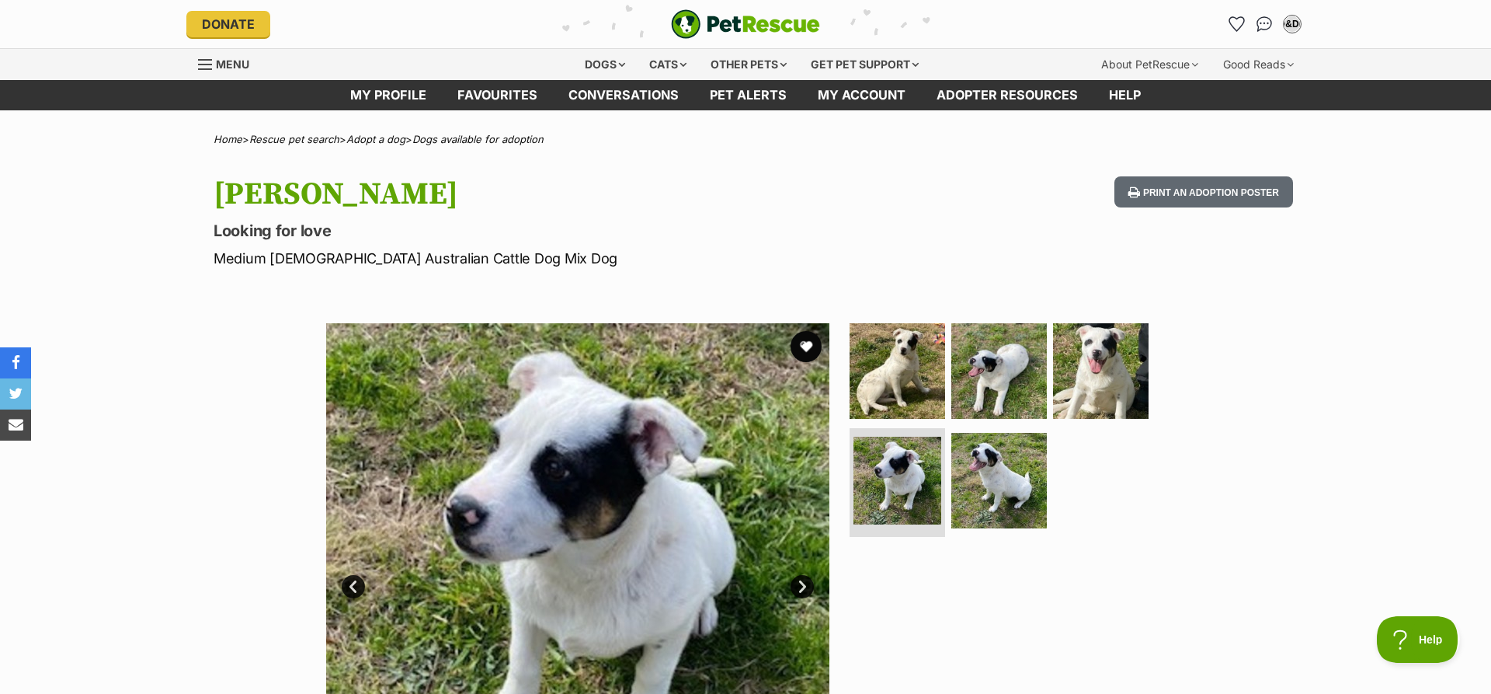
click at [806, 585] on link "Next" at bounding box center [802, 586] width 23 height 23
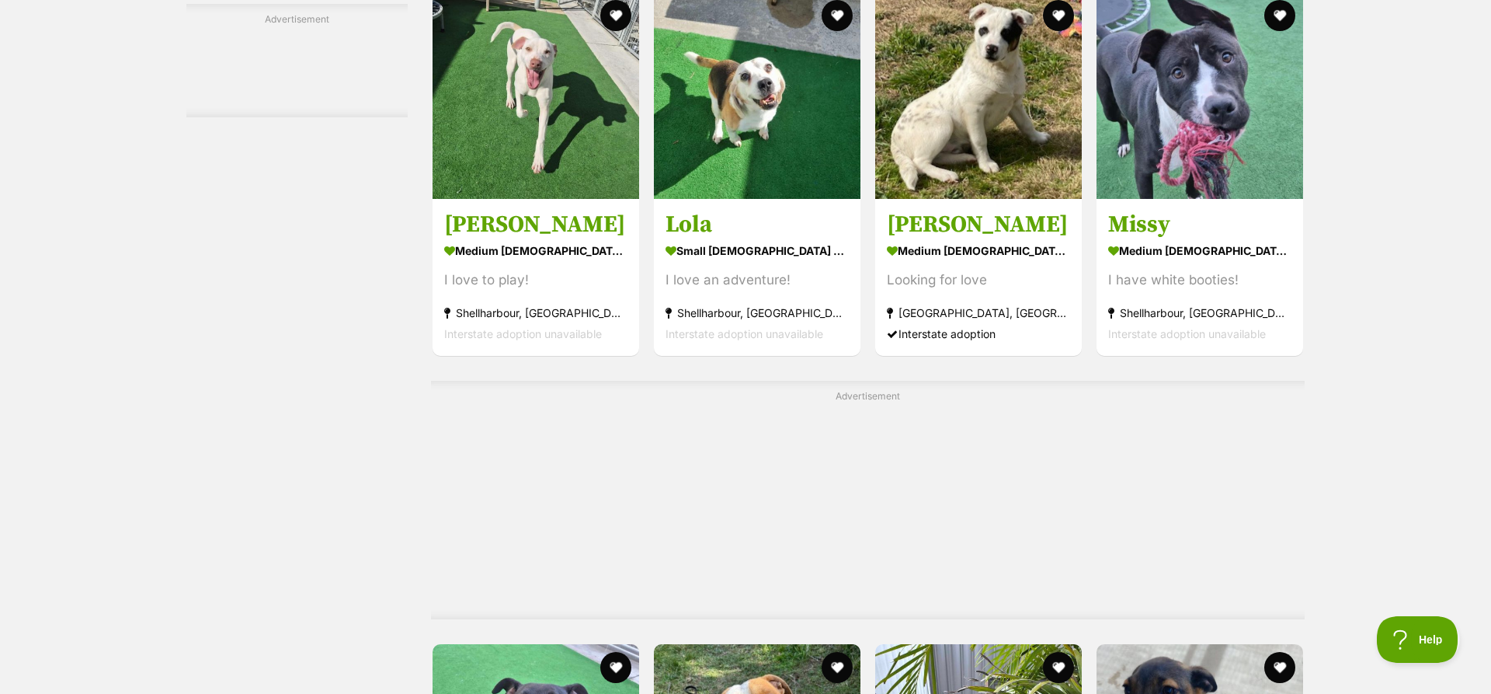
click at [1231, 338] on div "Arya large female Dog Looking for love Camden, NSW Interstate adoption Billy la…" at bounding box center [868, 240] width 874 height 7267
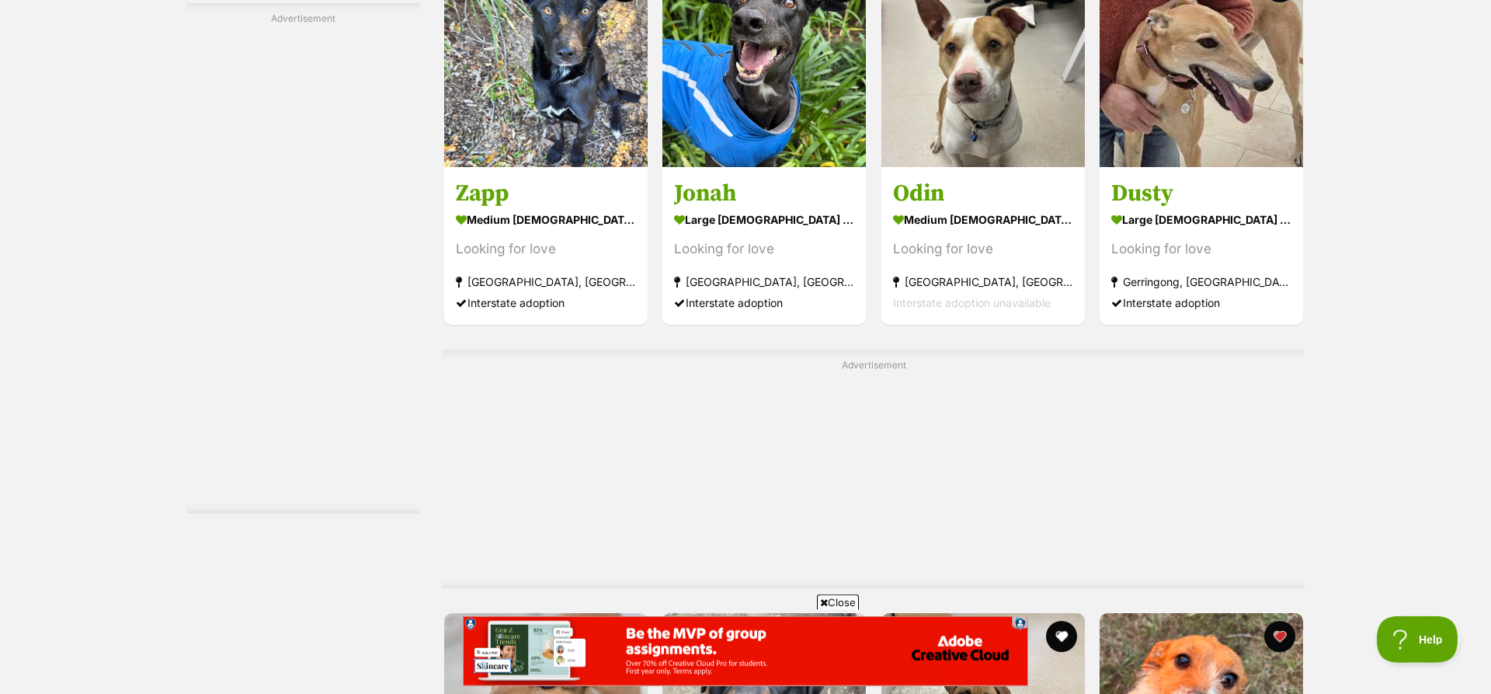
scroll to position [6526, 0]
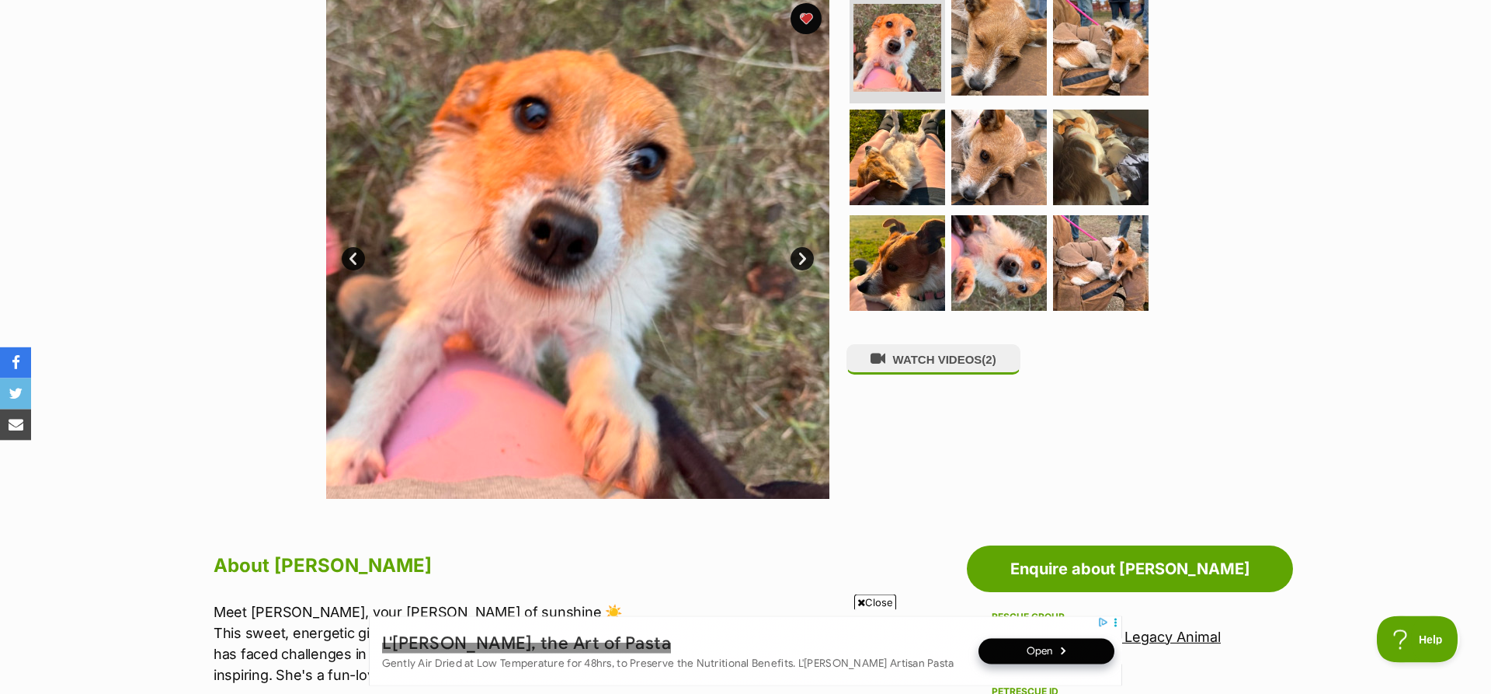
scroll to position [317, 0]
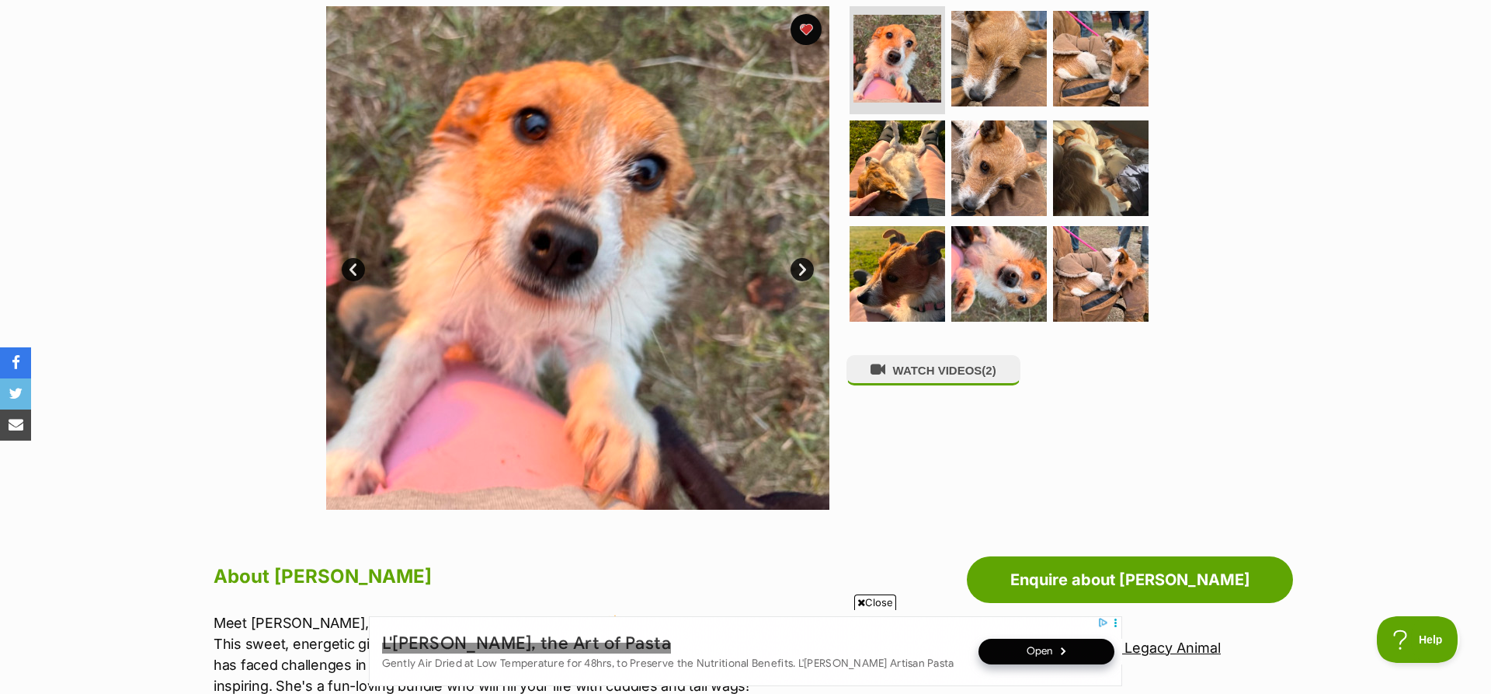
click at [801, 271] on link "Next" at bounding box center [802, 269] width 23 height 23
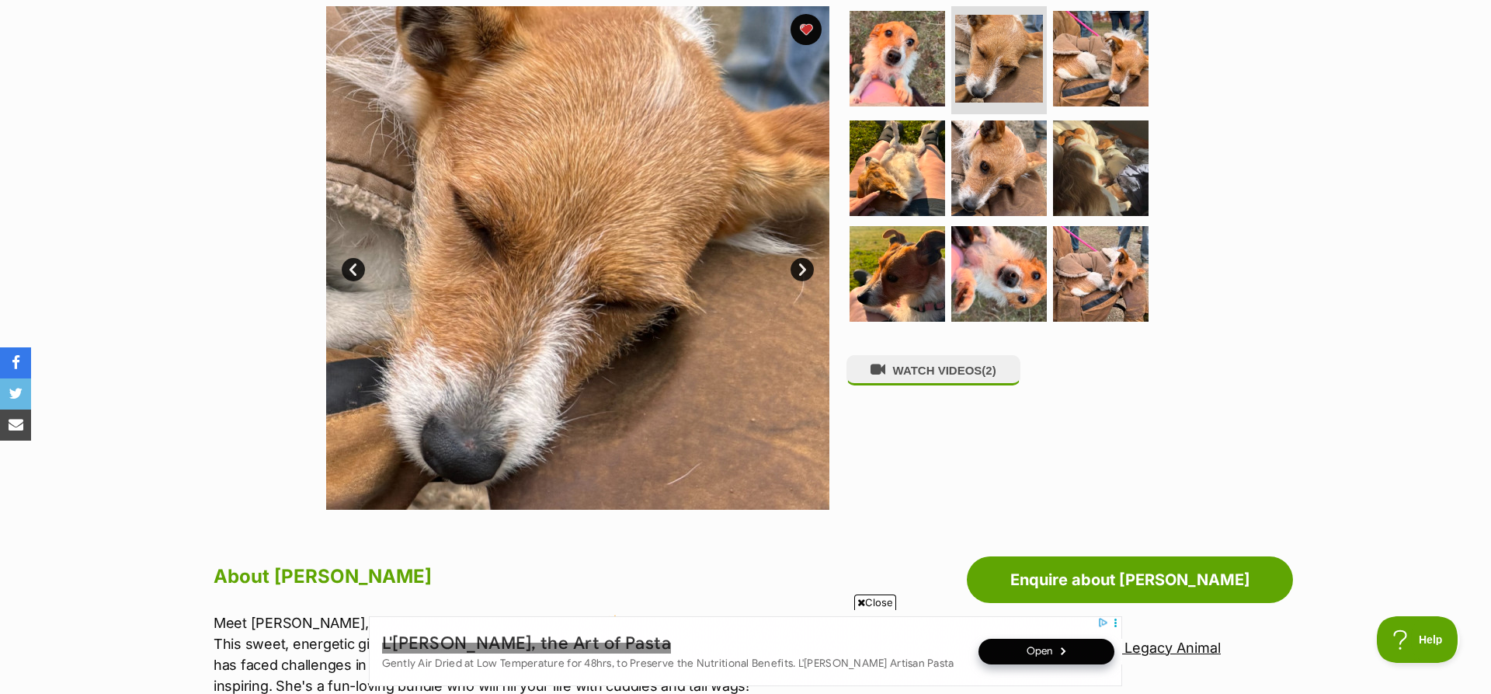
click at [801, 271] on link "Next" at bounding box center [802, 269] width 23 height 23
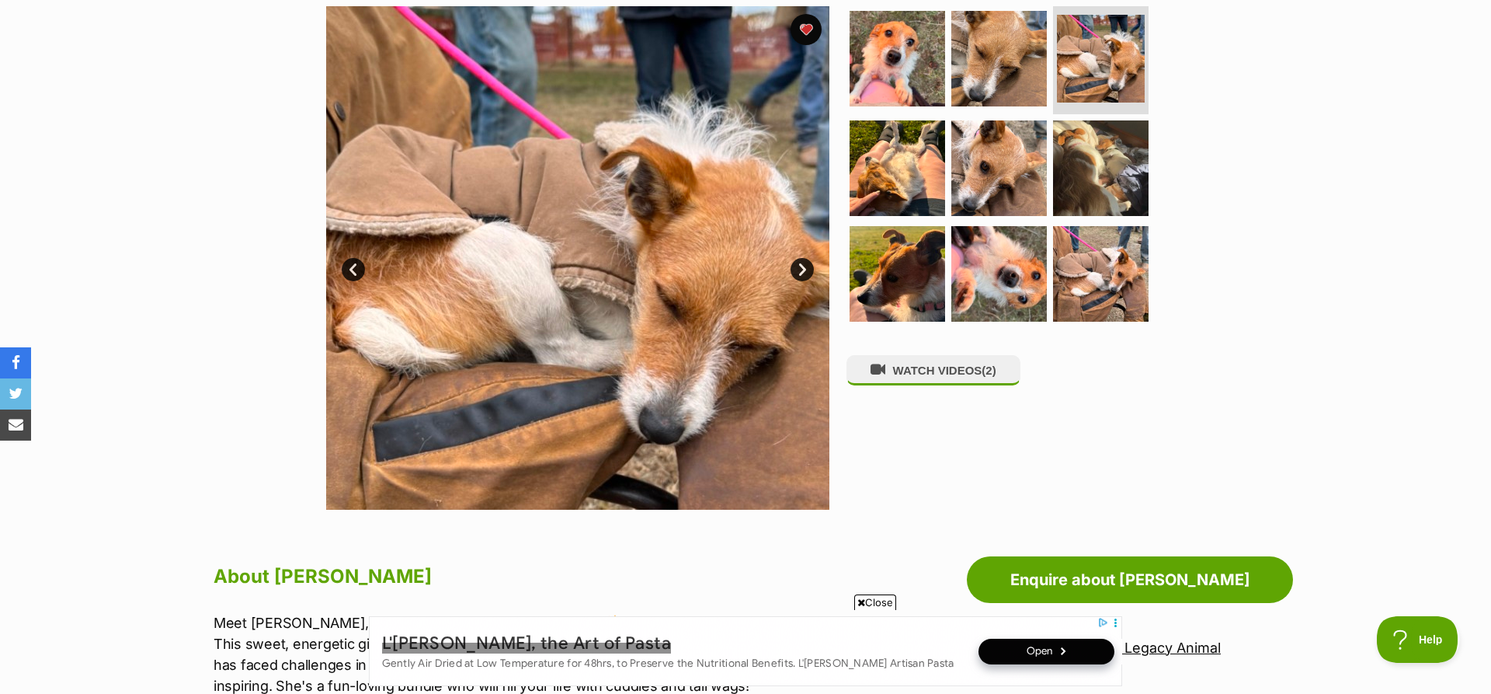
click at [801, 271] on link "Next" at bounding box center [802, 269] width 23 height 23
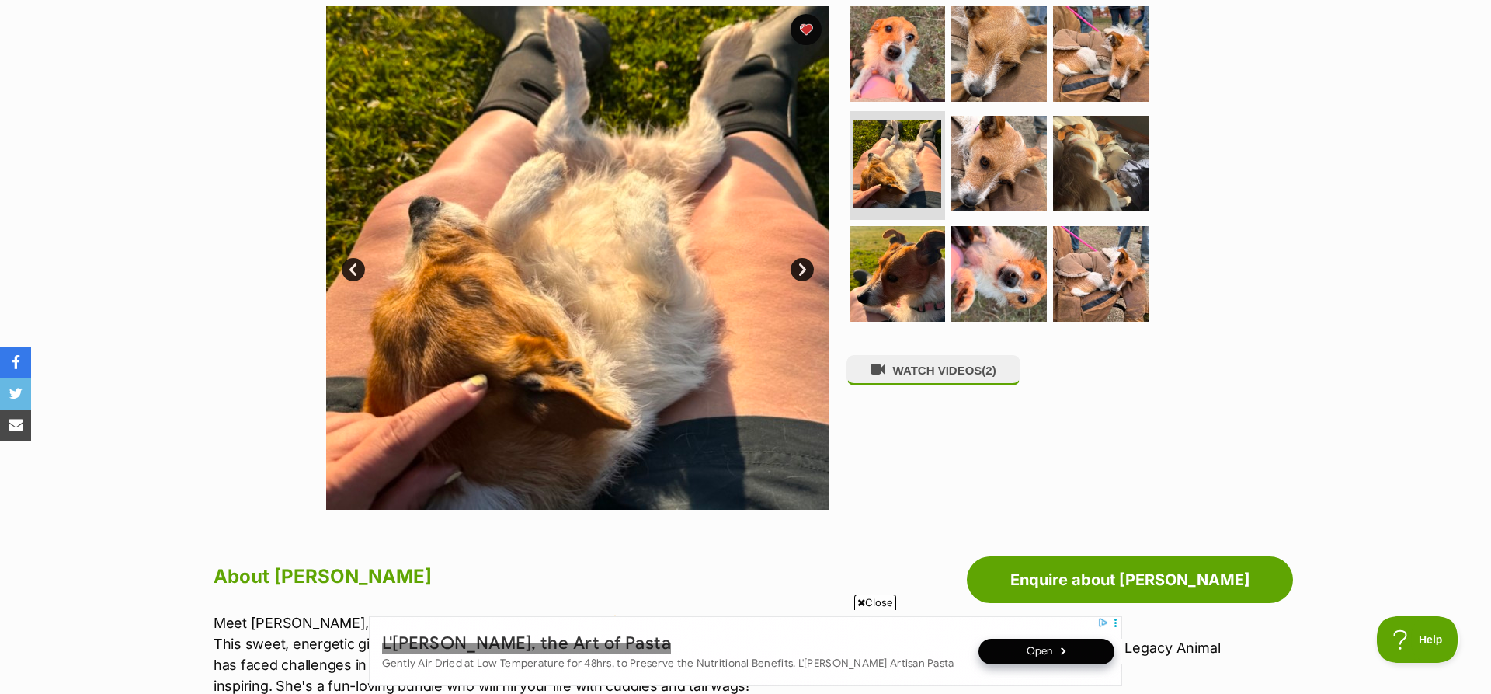
click at [801, 271] on link "Next" at bounding box center [802, 269] width 23 height 23
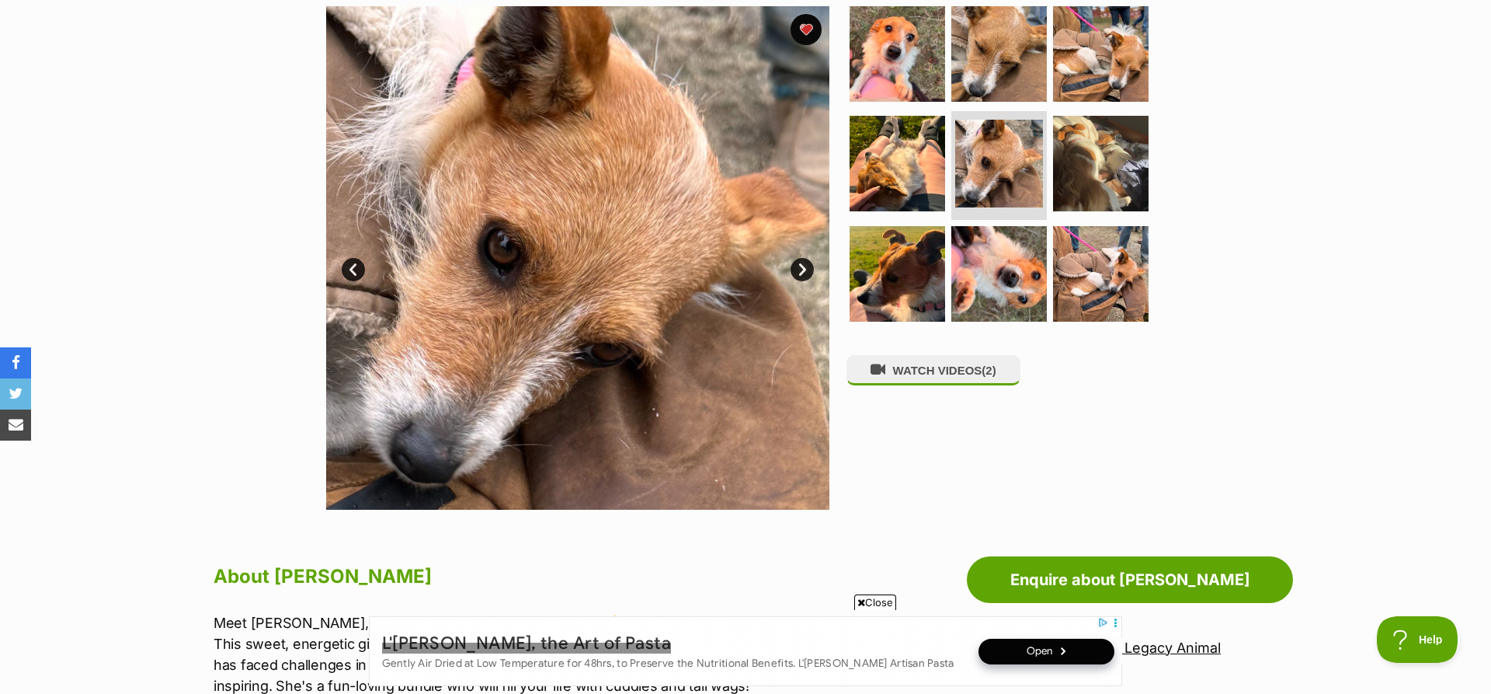
click at [349, 266] on link "Prev" at bounding box center [353, 269] width 23 height 23
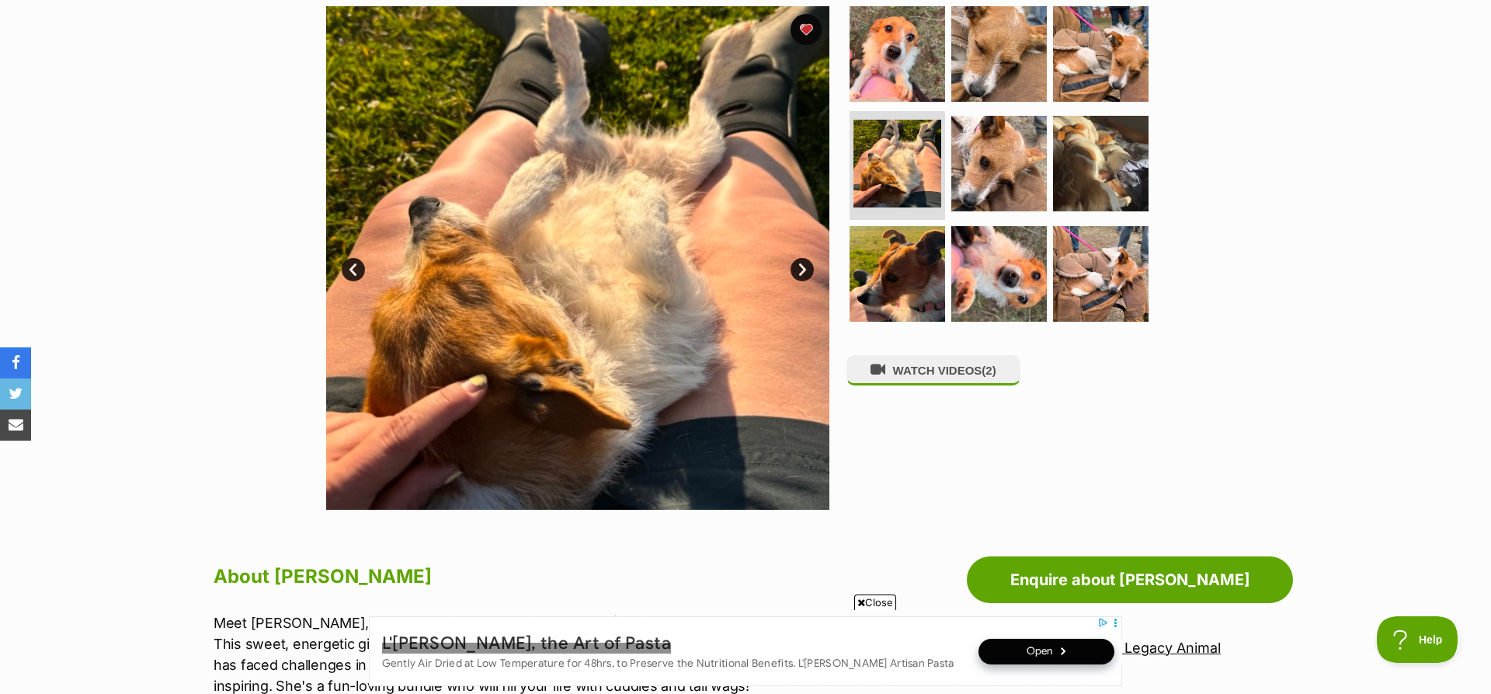
click at [802, 263] on link "Next" at bounding box center [802, 269] width 23 height 23
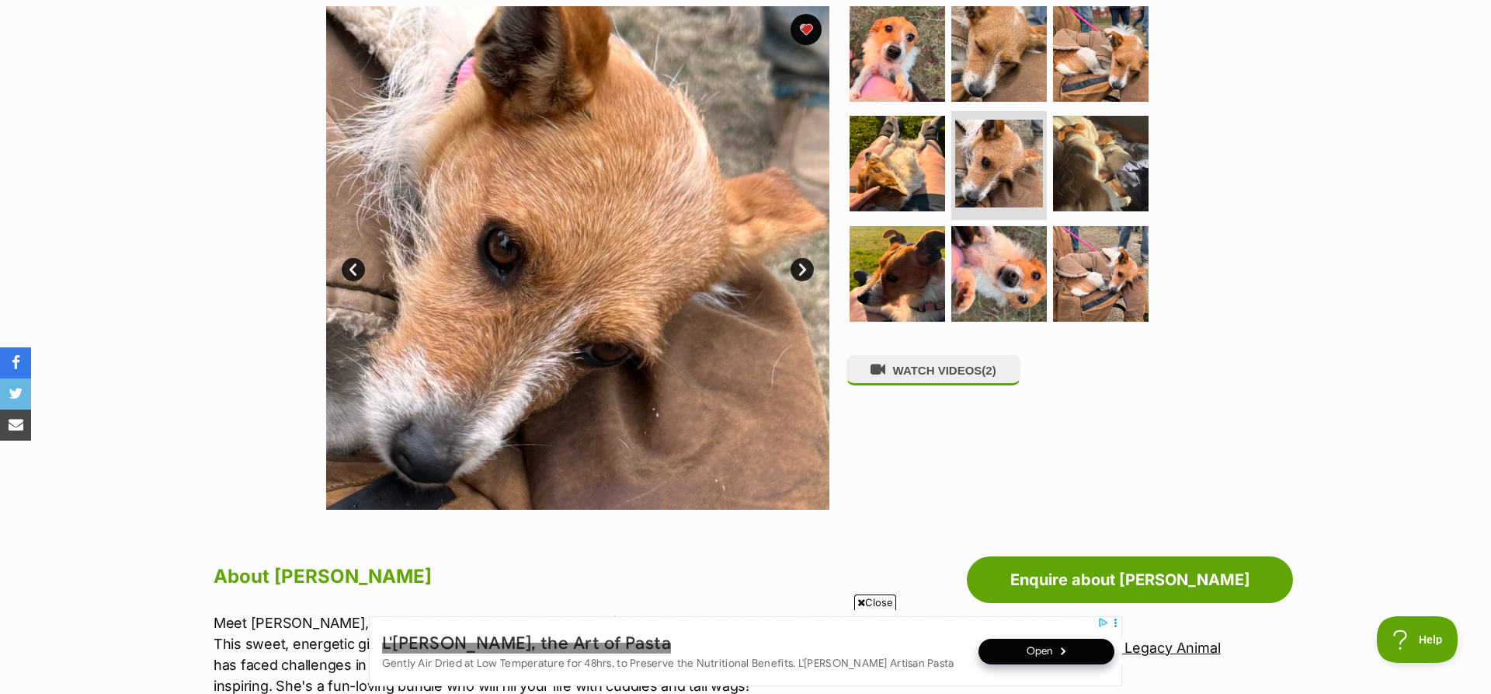
click at [802, 263] on link "Next" at bounding box center [802, 269] width 23 height 23
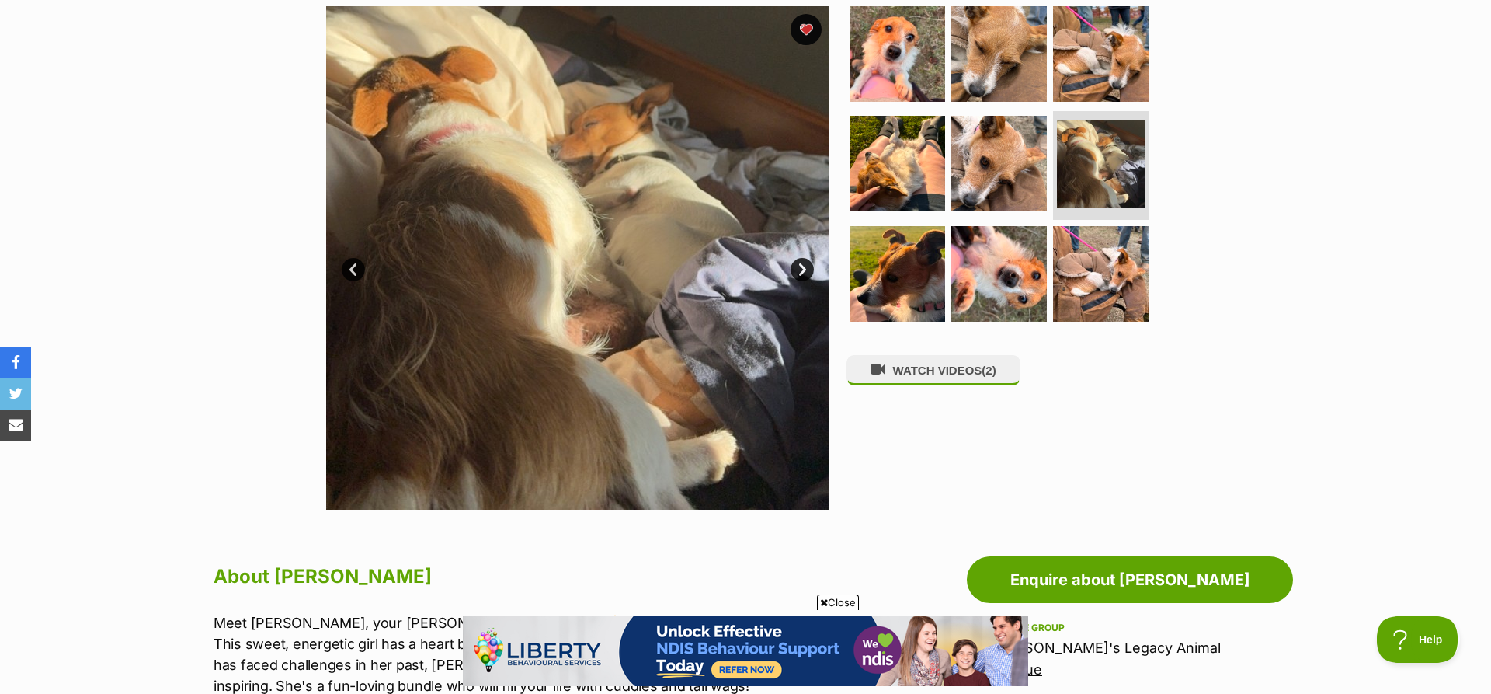
scroll to position [0, 0]
click at [802, 263] on link "Next" at bounding box center [802, 269] width 23 height 23
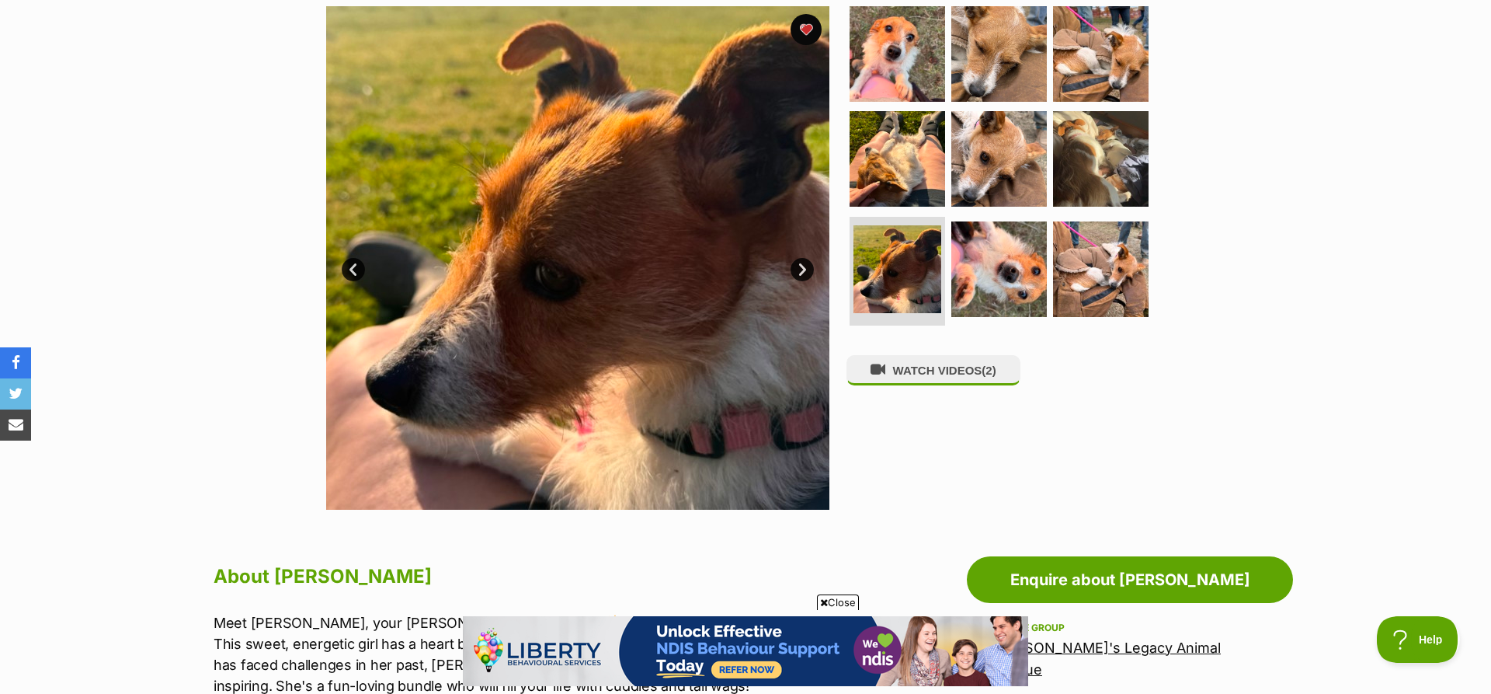
click at [802, 263] on link "Next" at bounding box center [802, 269] width 23 height 23
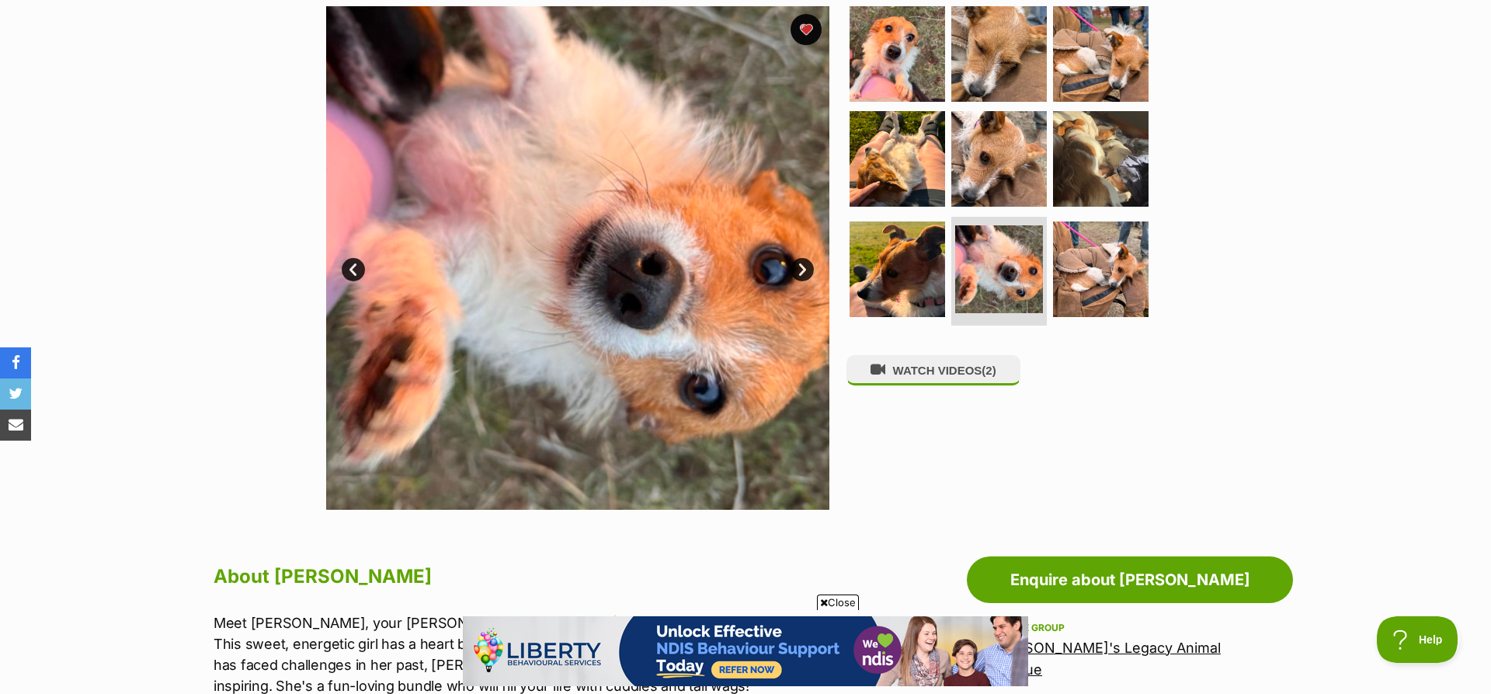
click at [802, 263] on link "Next" at bounding box center [802, 269] width 23 height 23
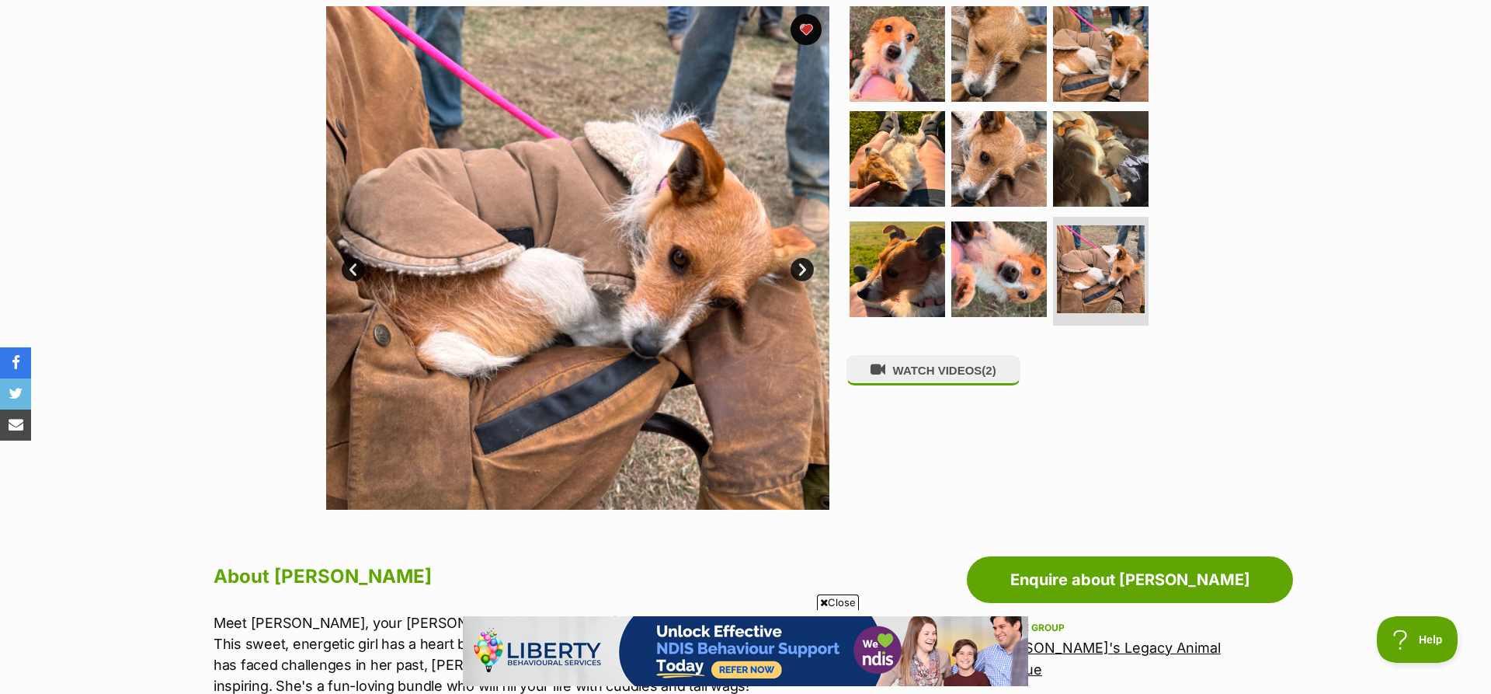
click at [802, 263] on link "Next" at bounding box center [802, 269] width 23 height 23
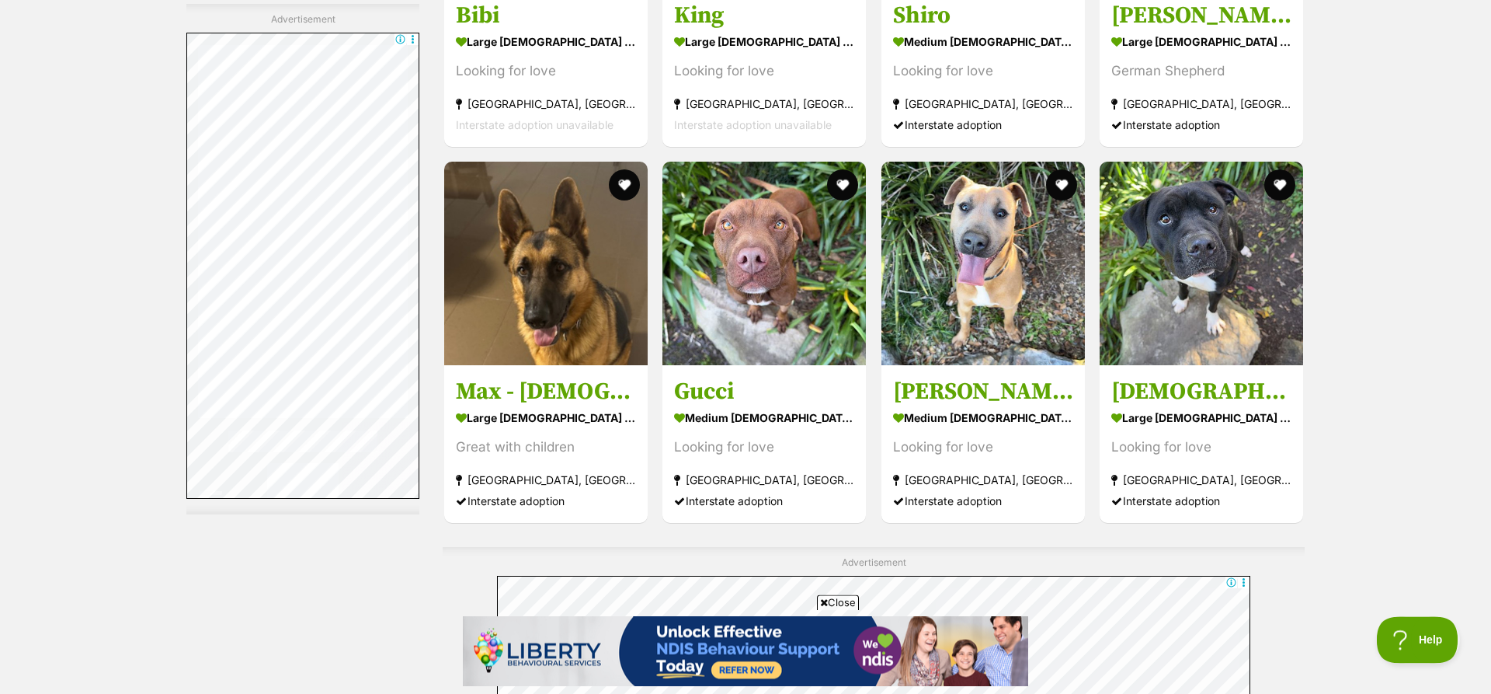
scroll to position [5685, 0]
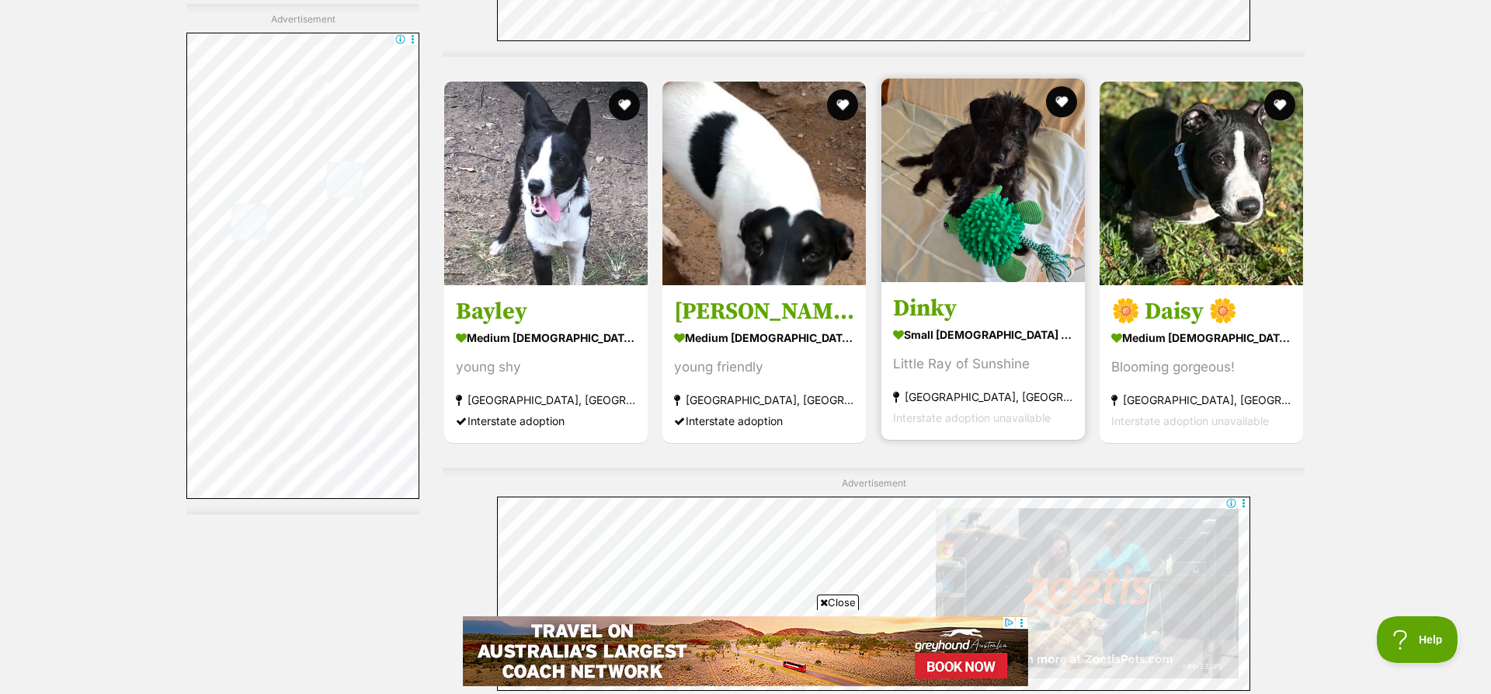
click at [1053, 222] on img at bounding box center [984, 180] width 204 height 204
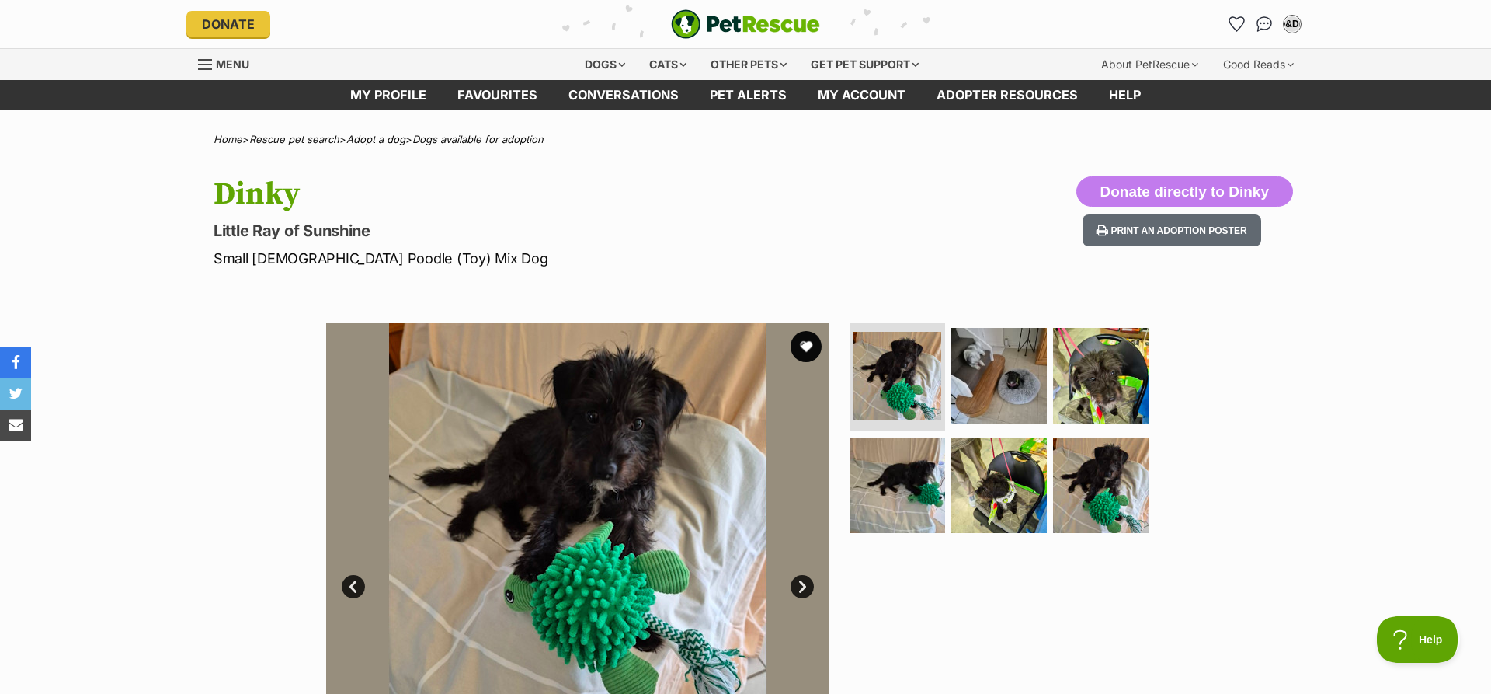
click at [804, 586] on link "Next" at bounding box center [802, 586] width 23 height 23
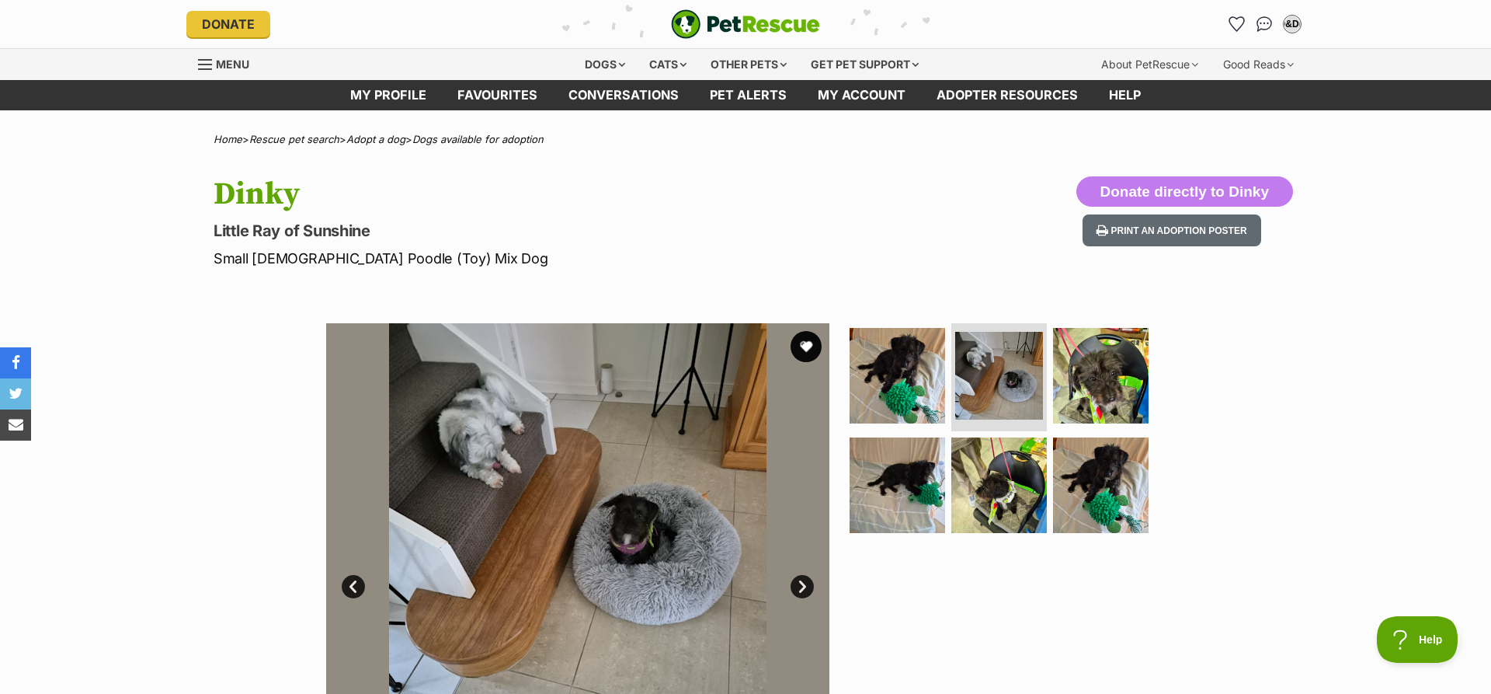
click at [804, 586] on link "Next" at bounding box center [802, 586] width 23 height 23
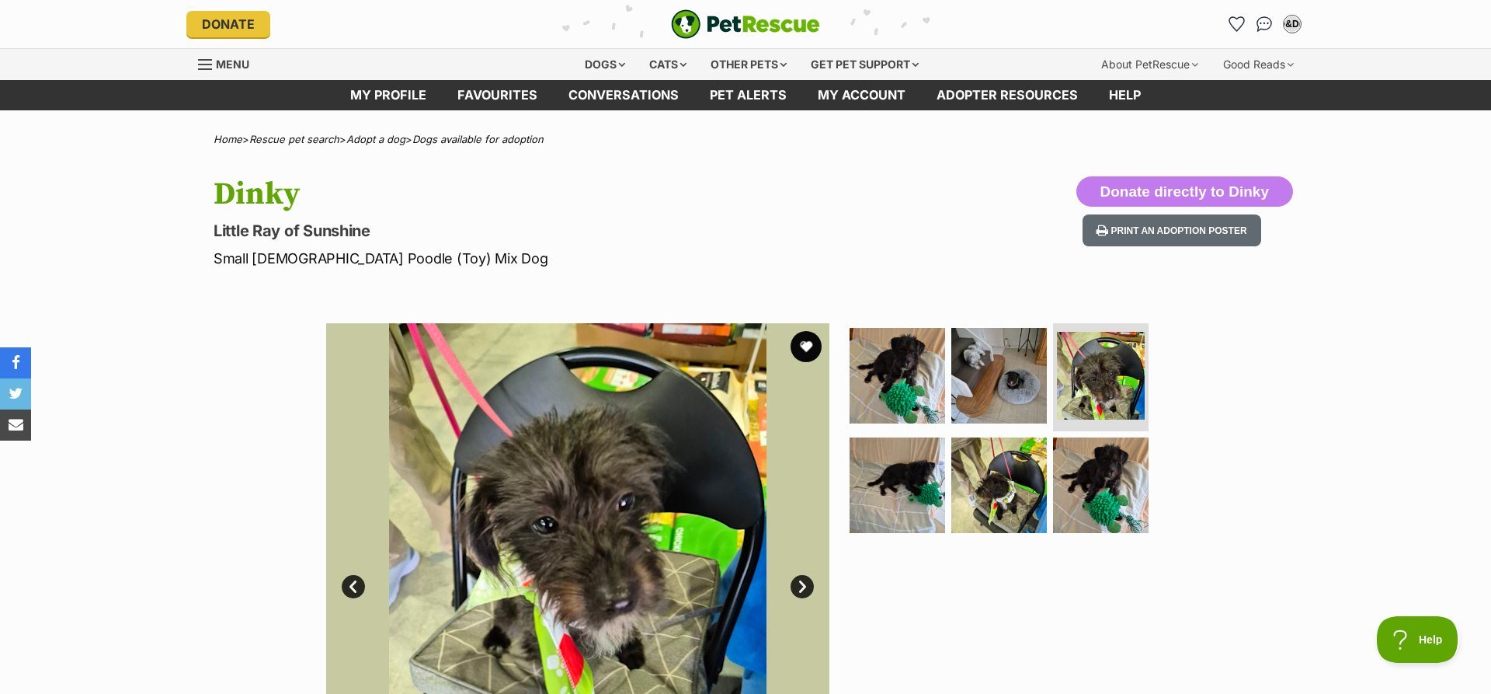
click at [804, 586] on link "Next" at bounding box center [802, 586] width 23 height 23
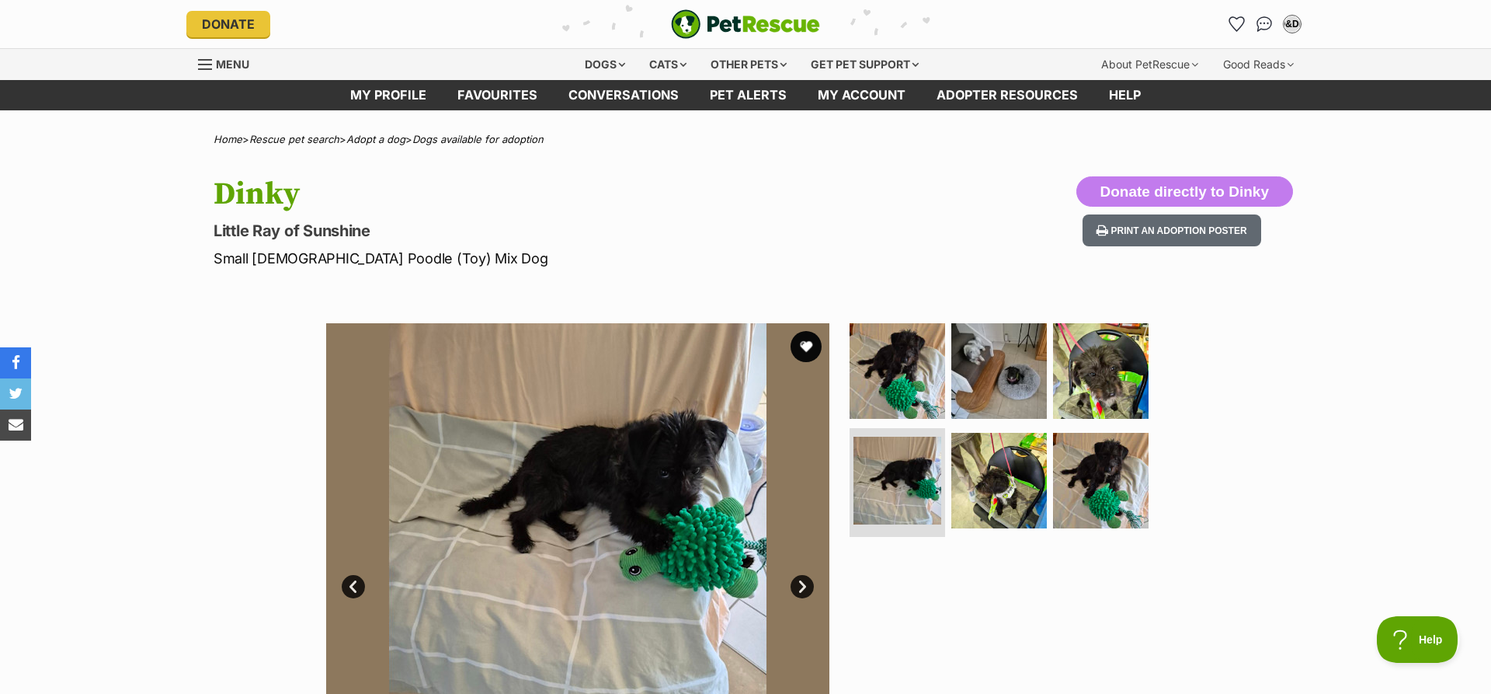
click at [804, 586] on link "Next" at bounding box center [802, 586] width 23 height 23
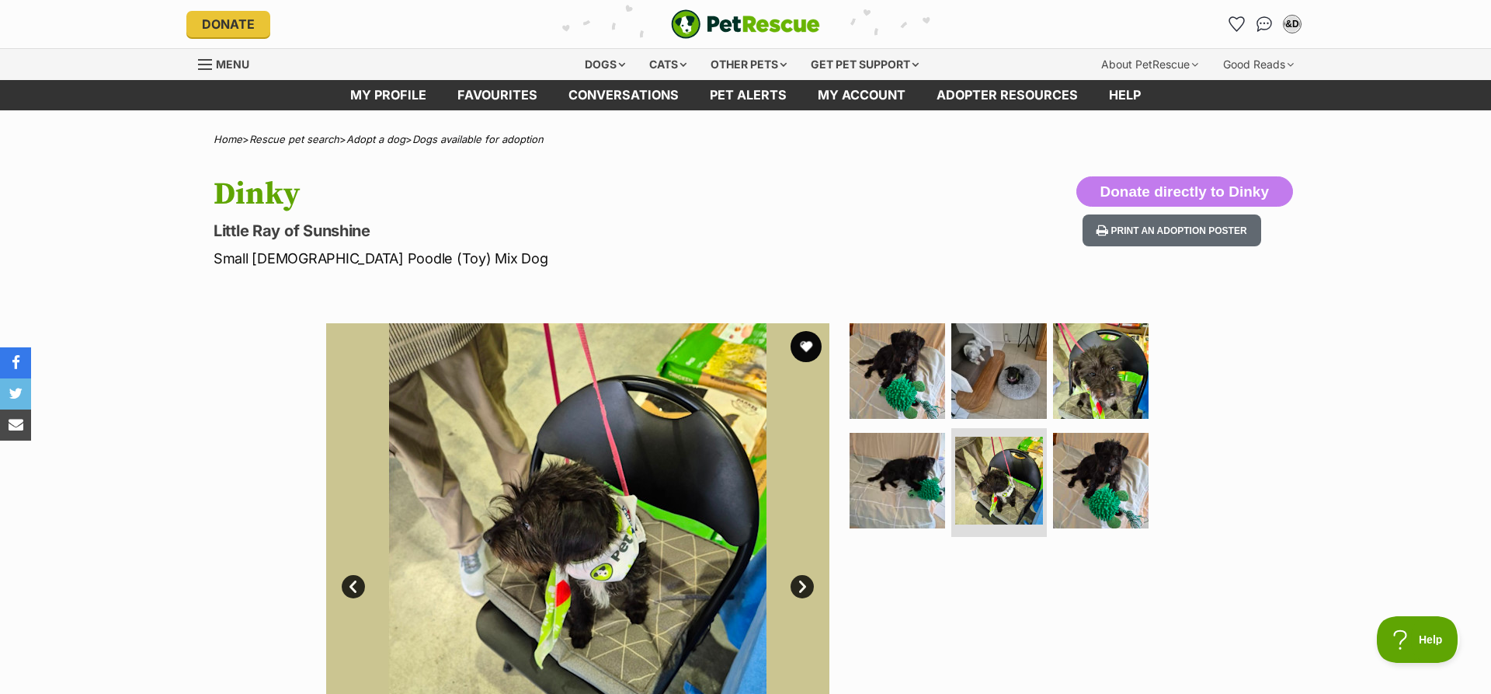
click at [804, 586] on link "Next" at bounding box center [802, 586] width 23 height 23
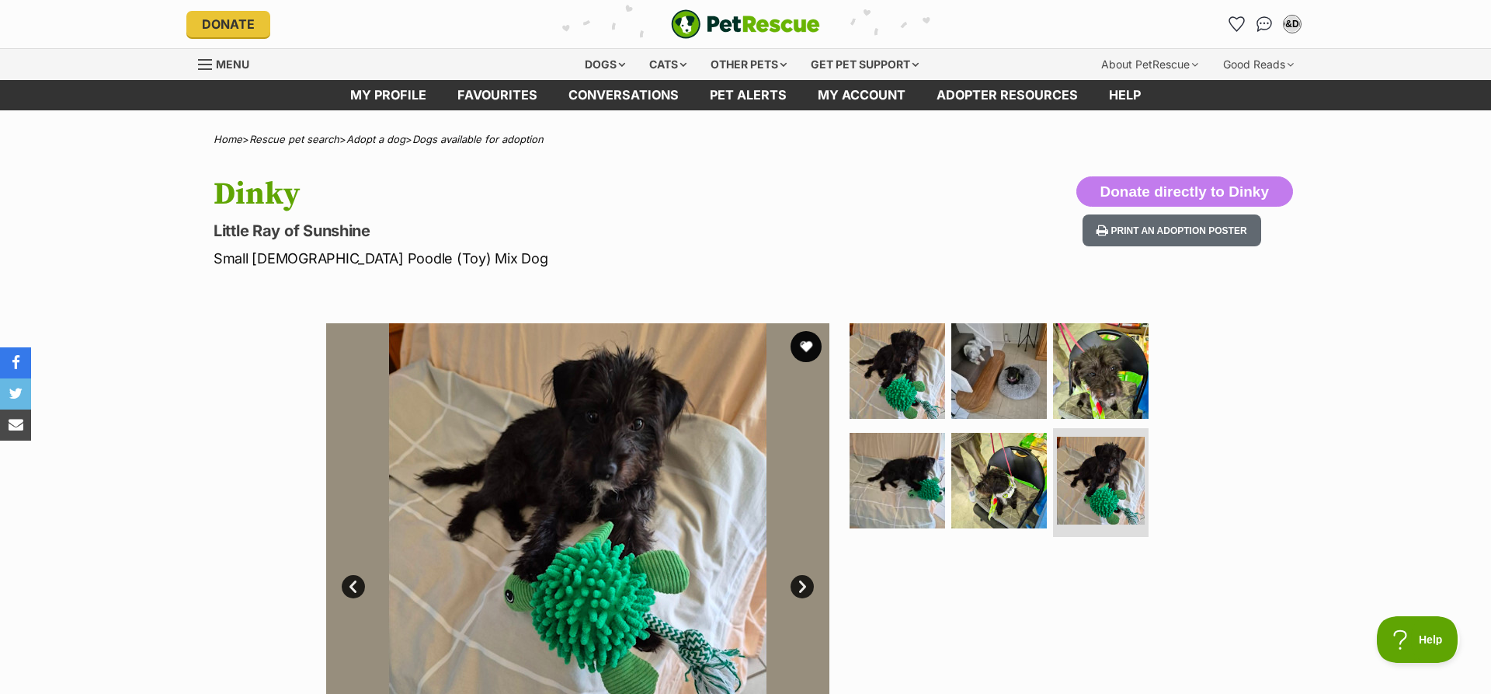
scroll to position [667, 0]
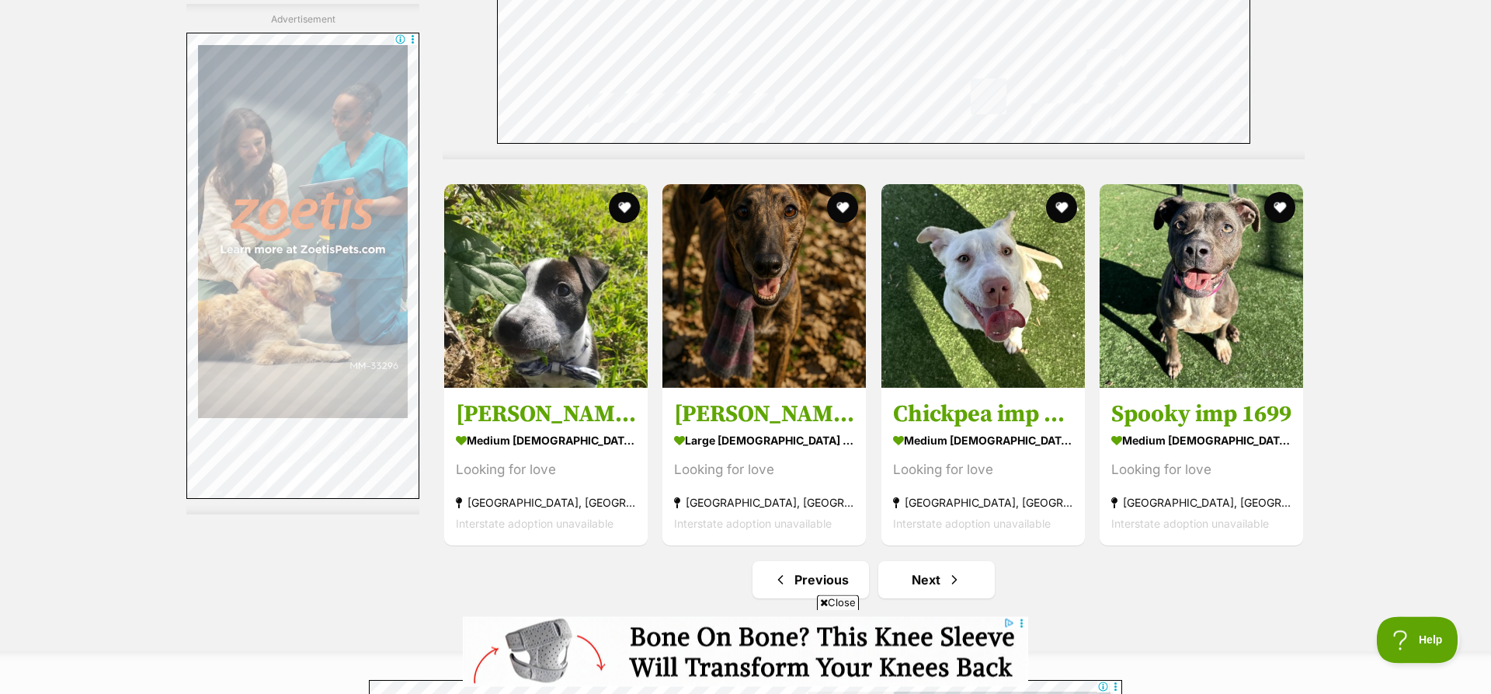
scroll to position [8080, 0]
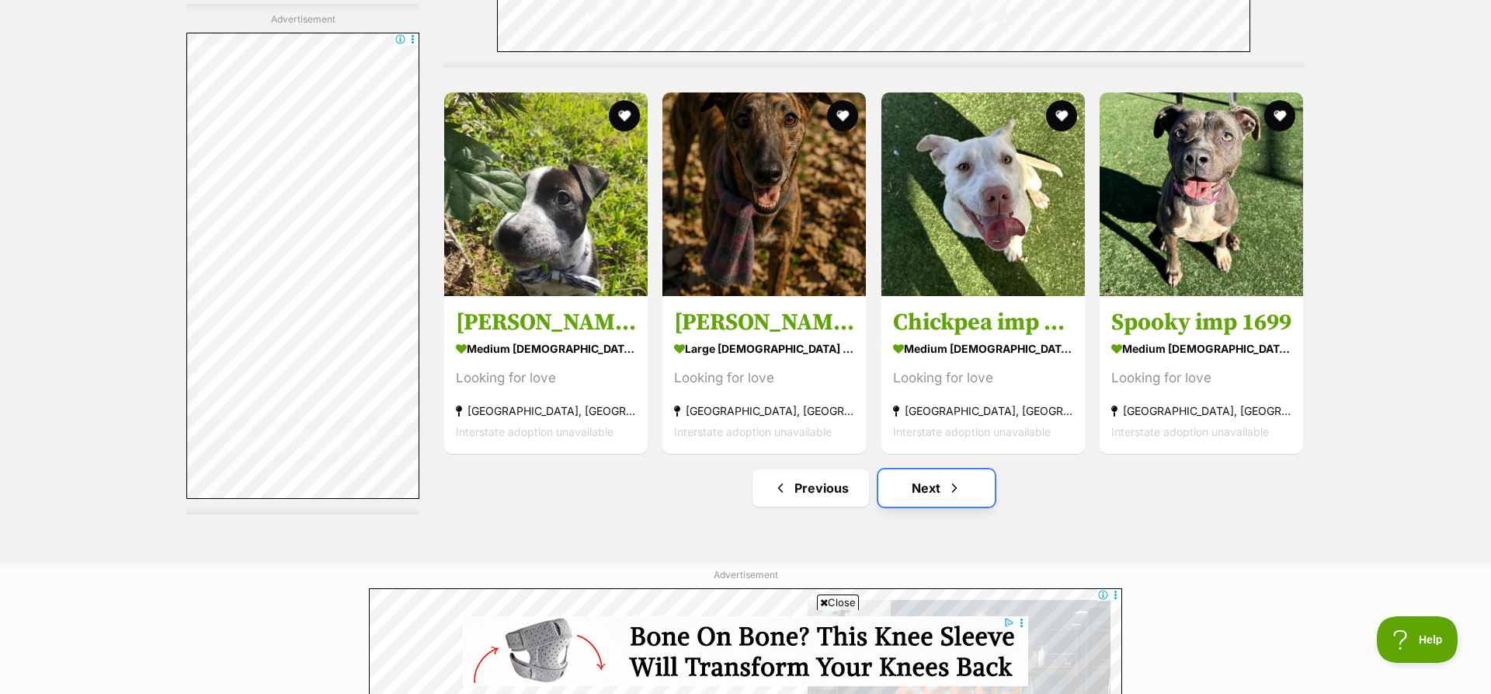
click at [931, 489] on link "Next" at bounding box center [937, 487] width 117 height 37
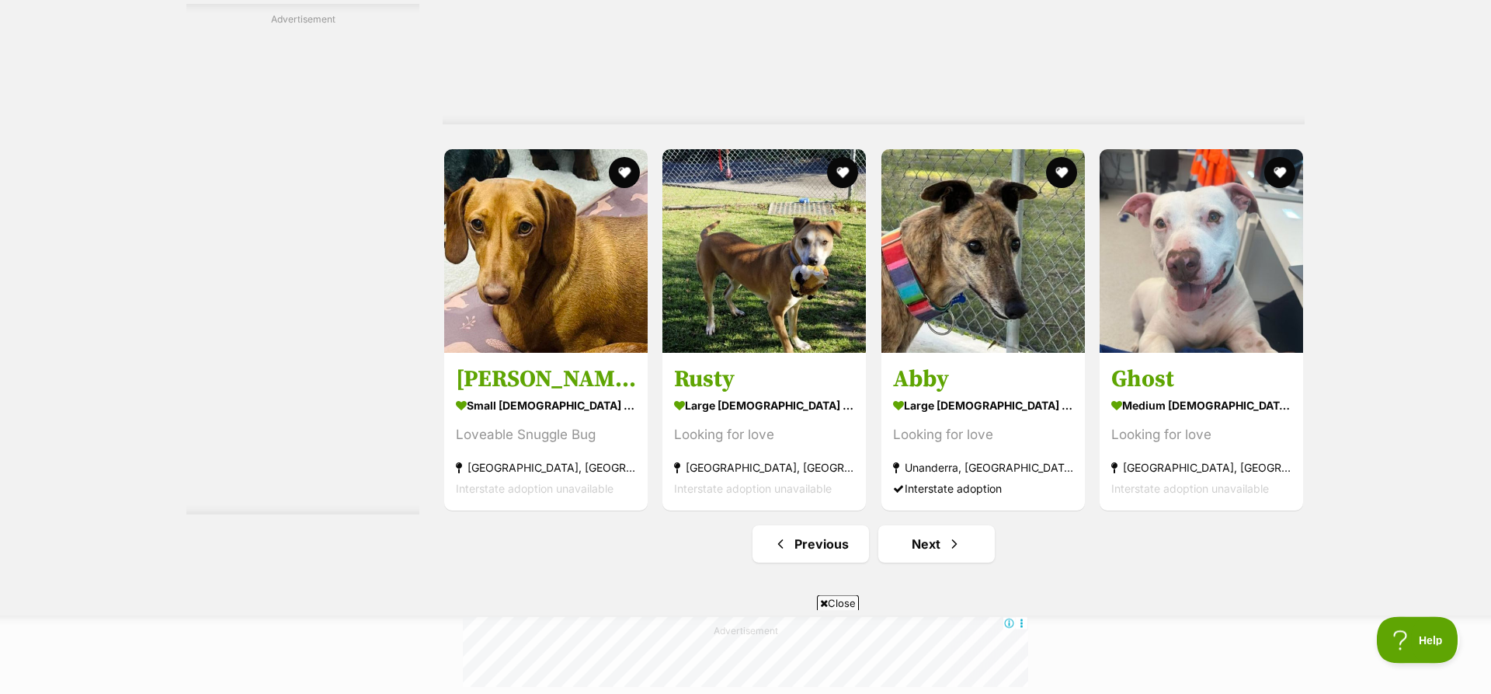
scroll to position [8007, 0]
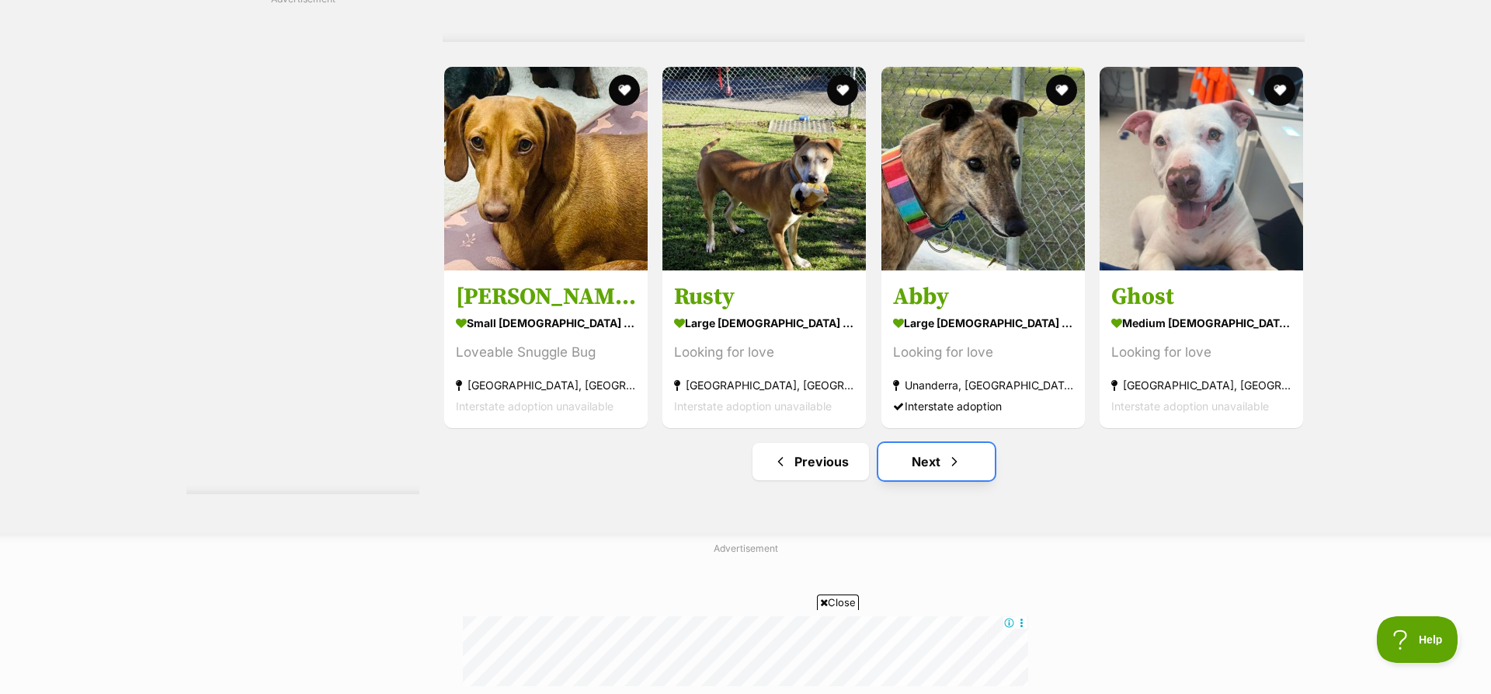
click at [925, 466] on link "Next" at bounding box center [937, 461] width 117 height 37
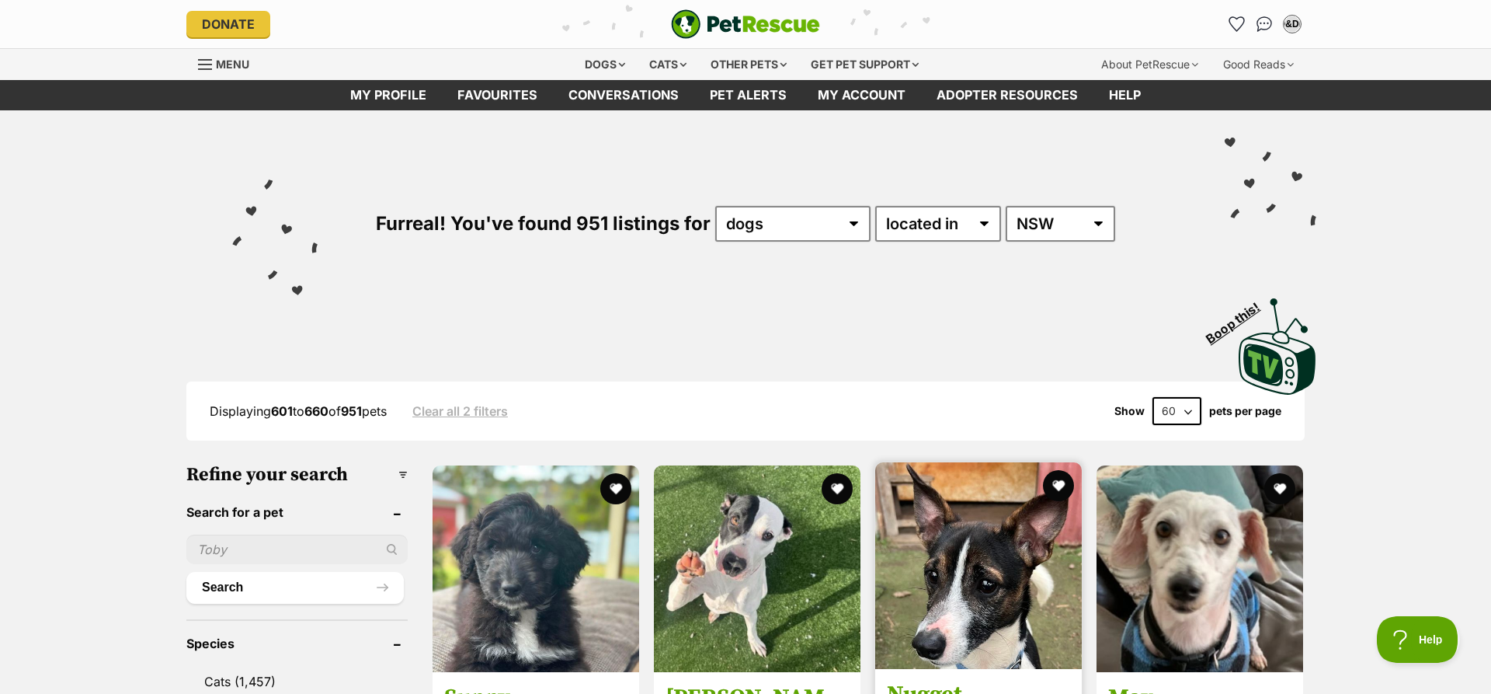
click at [1024, 568] on img at bounding box center [978, 565] width 207 height 207
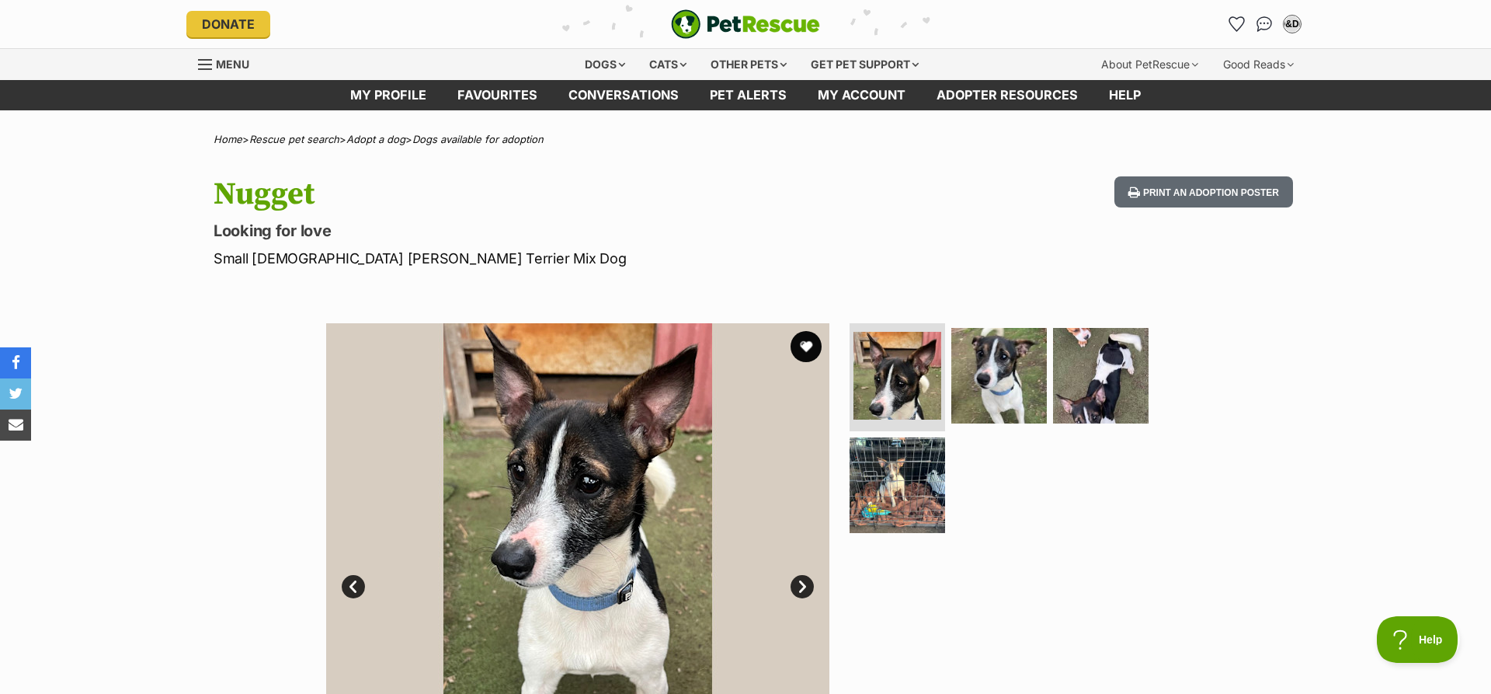
click at [802, 590] on link "Next" at bounding box center [802, 586] width 23 height 23
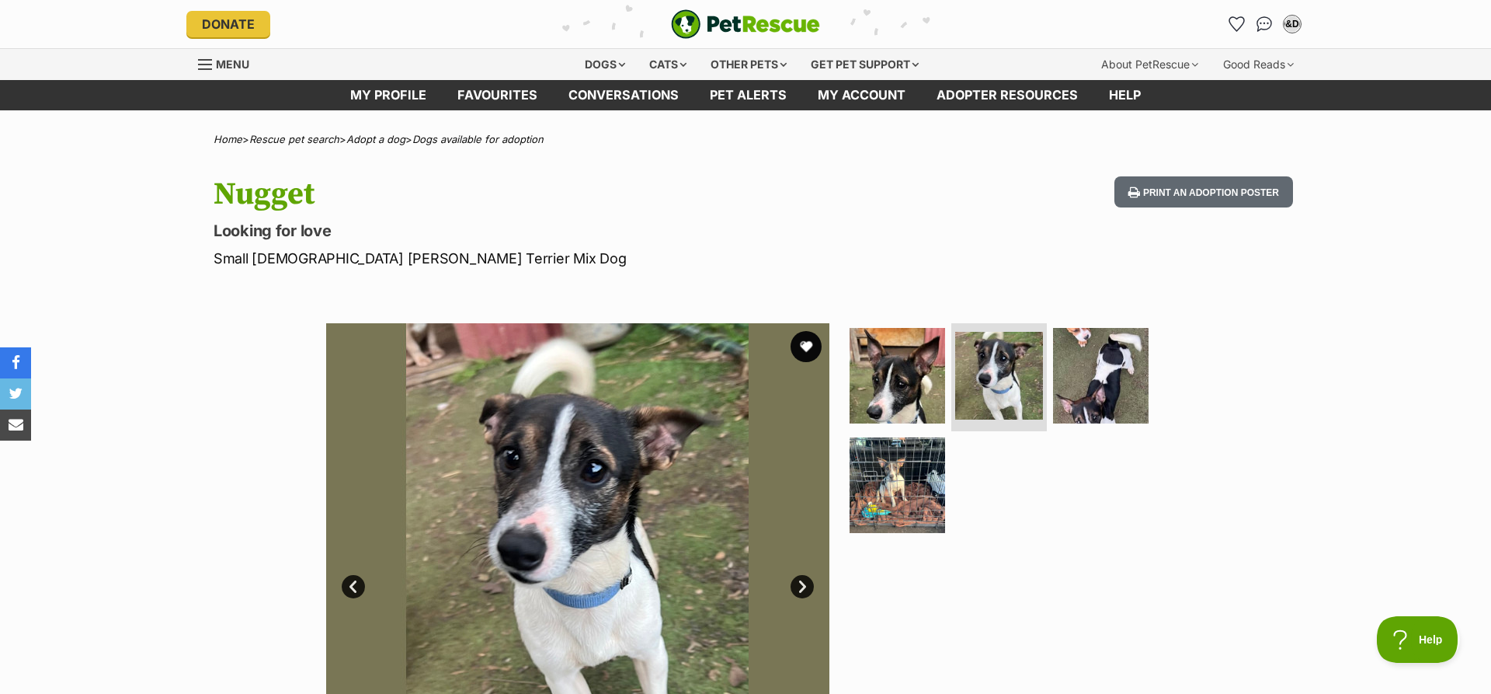
click at [802, 590] on link "Next" at bounding box center [802, 586] width 23 height 23
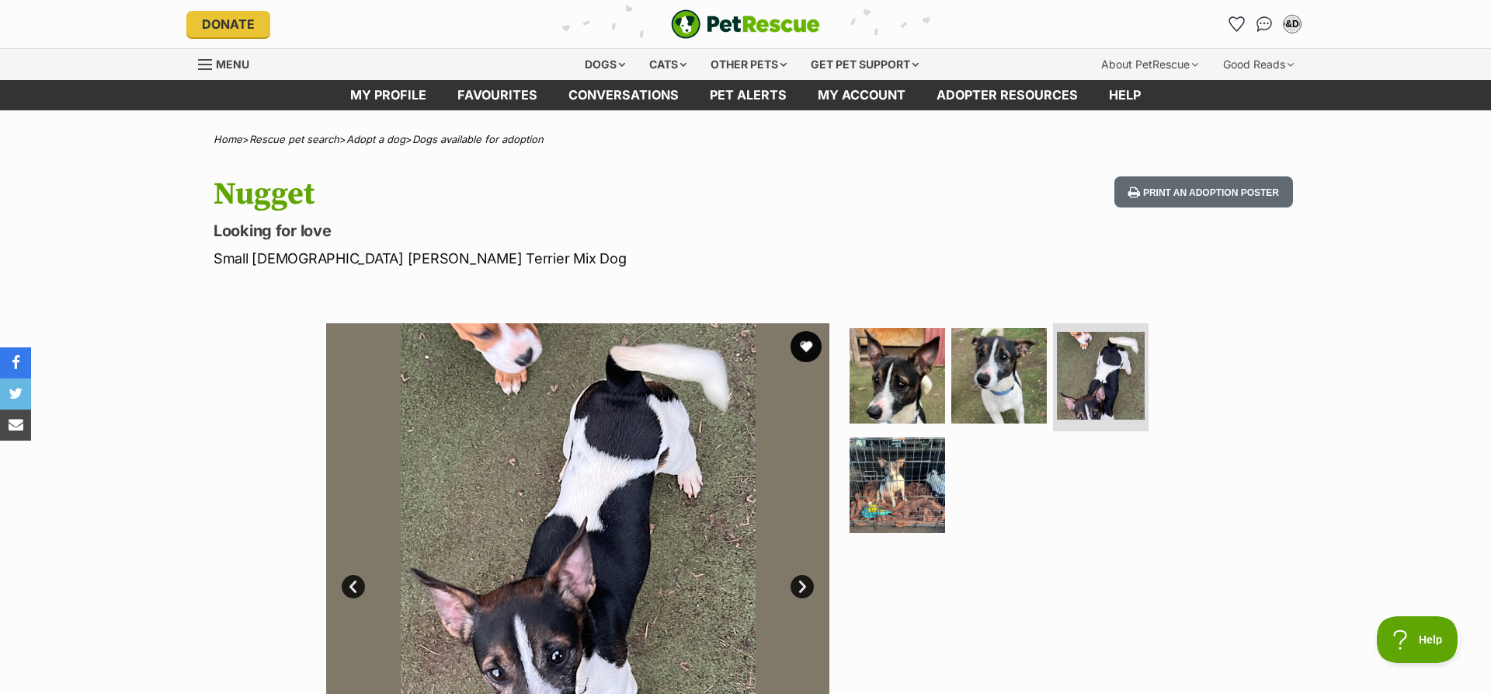
click at [802, 590] on link "Next" at bounding box center [802, 586] width 23 height 23
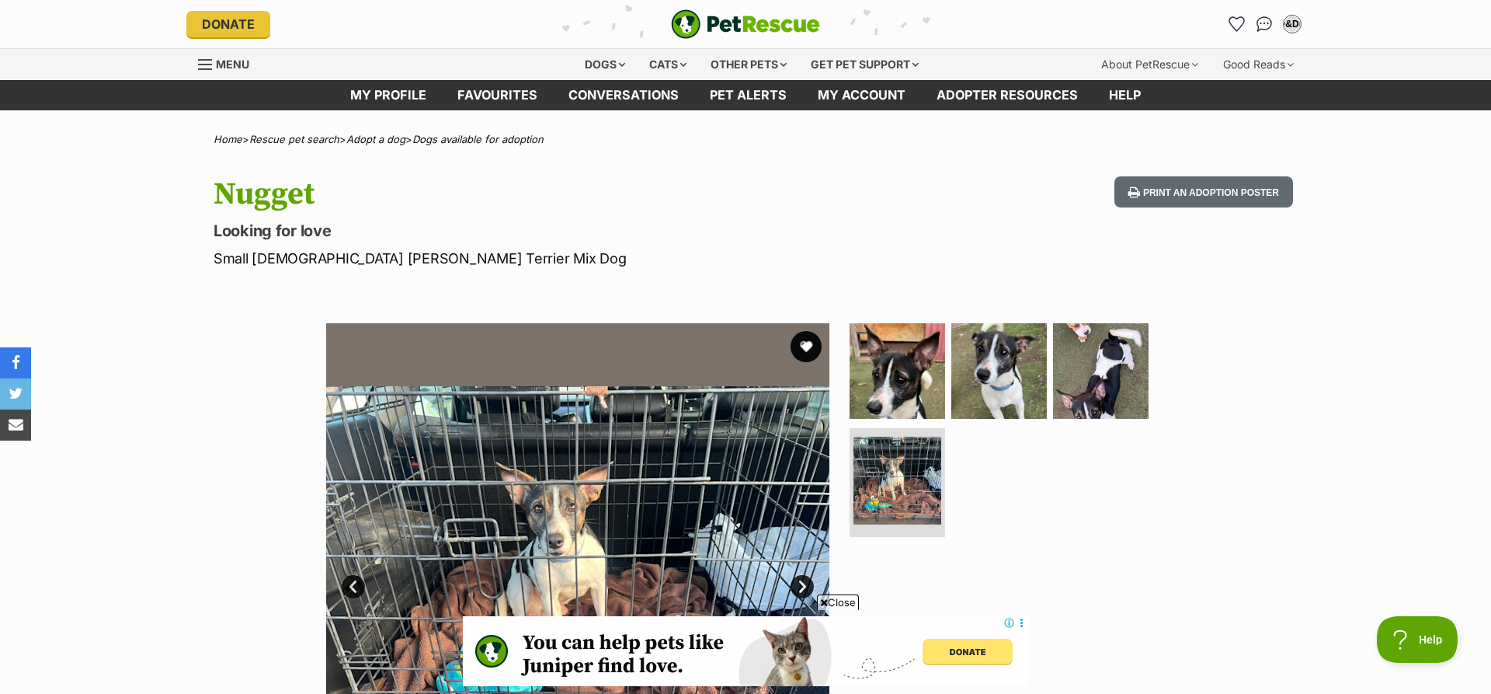
scroll to position [667, 0]
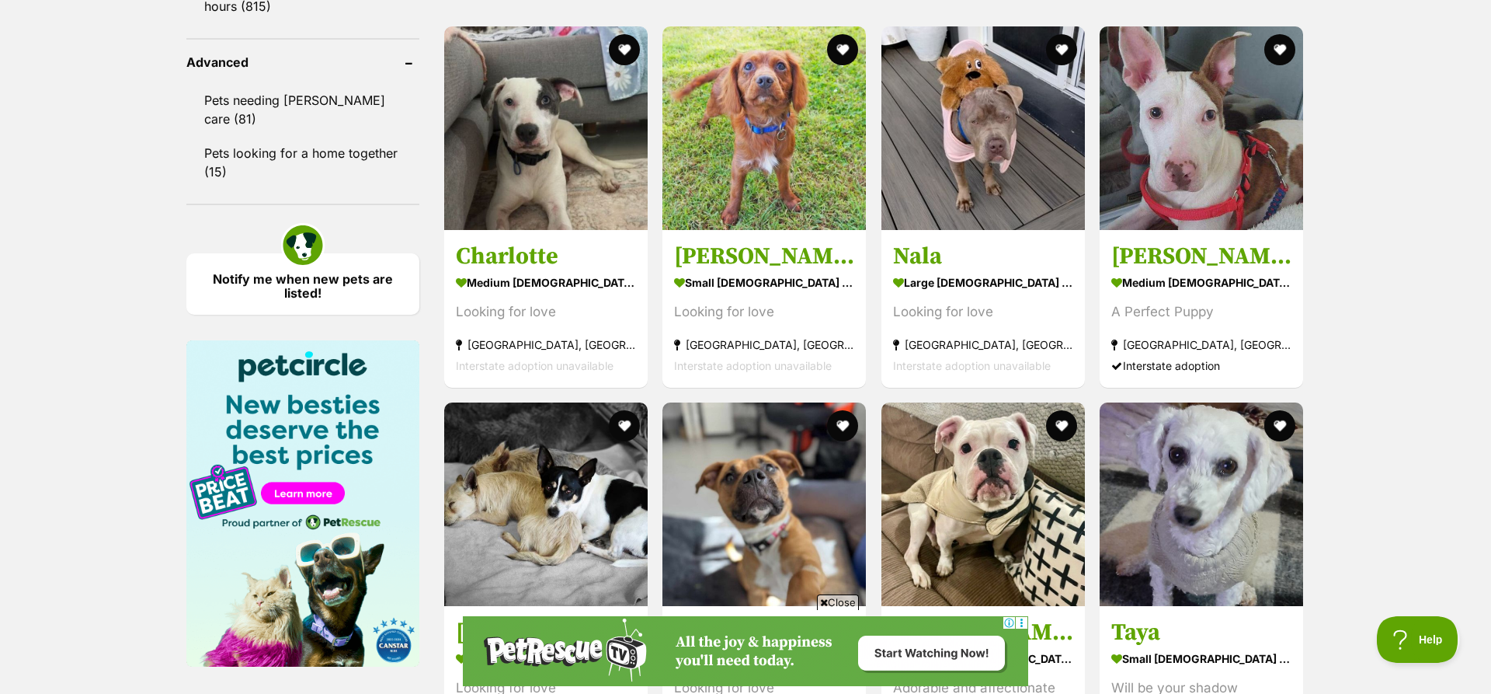
scroll to position [2669, 0]
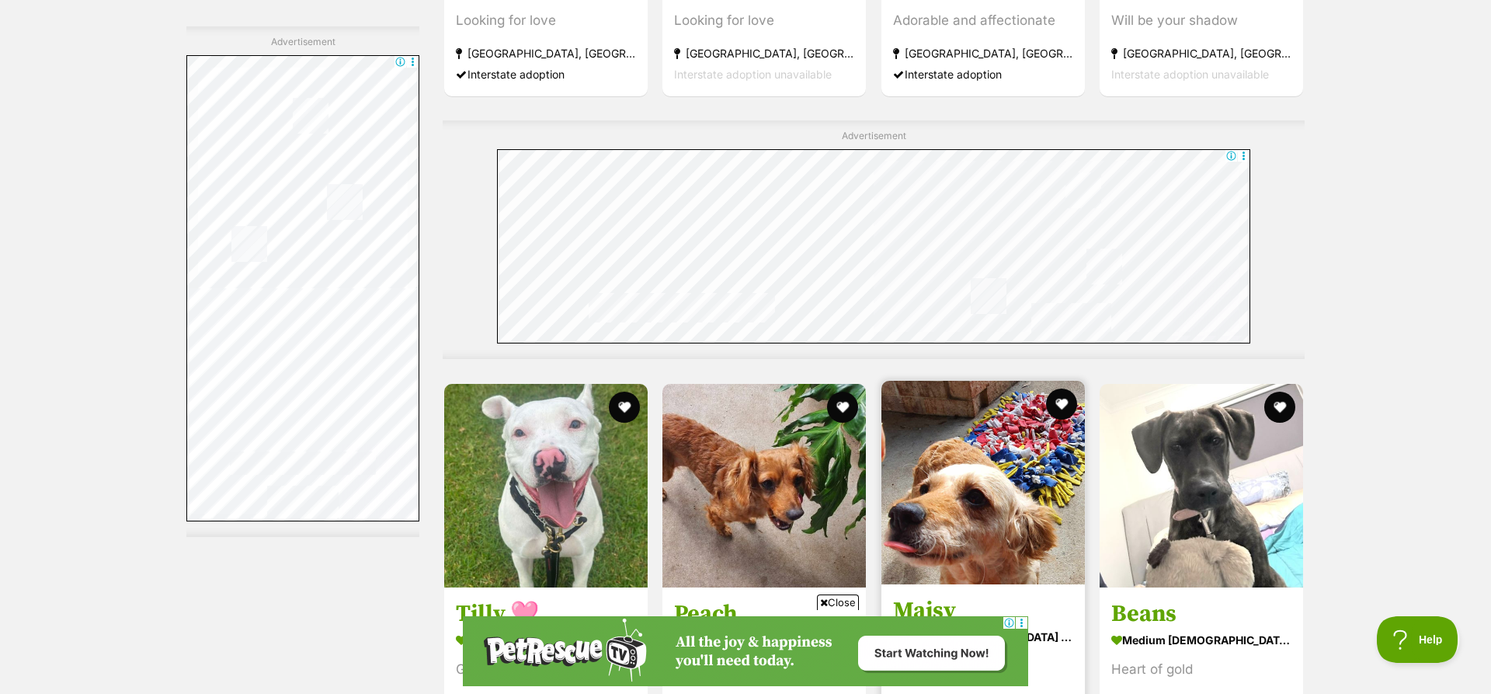
click at [998, 479] on img at bounding box center [984, 483] width 204 height 204
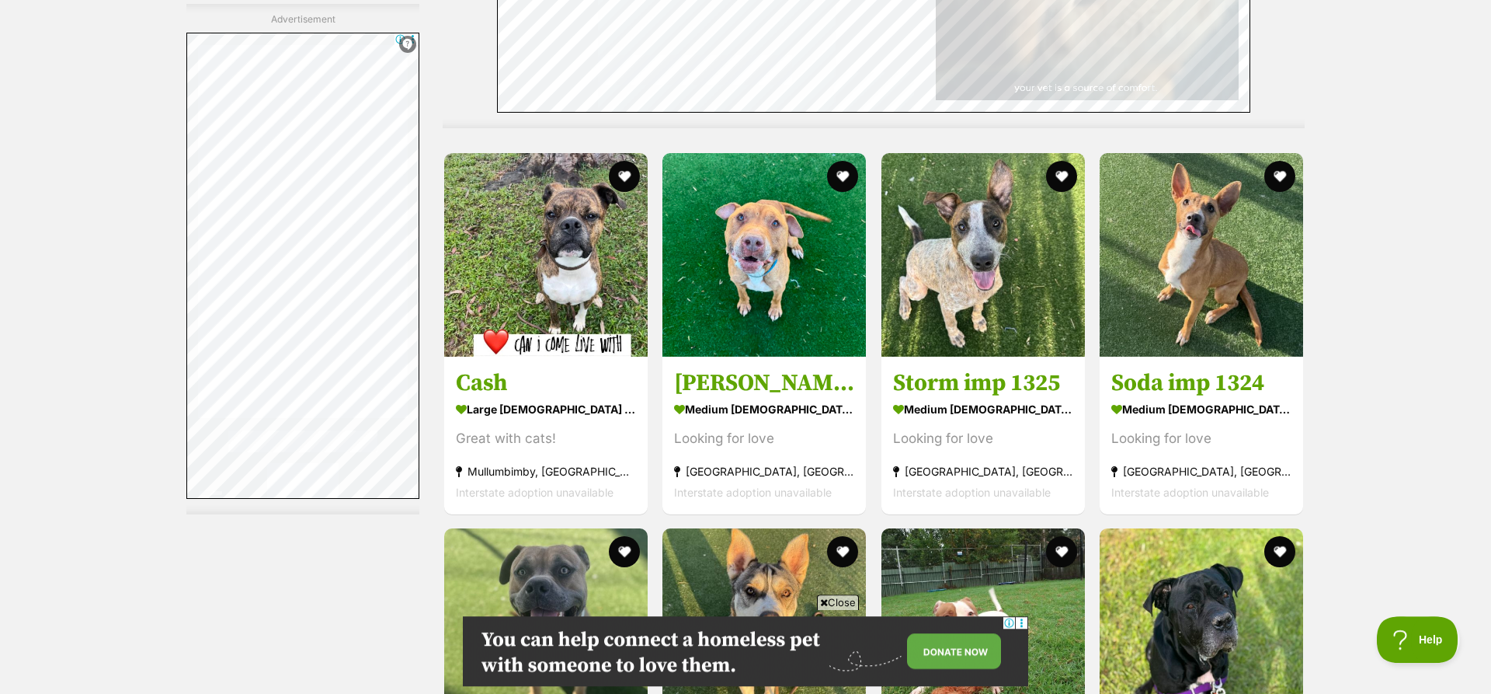
scroll to position [6897, 0]
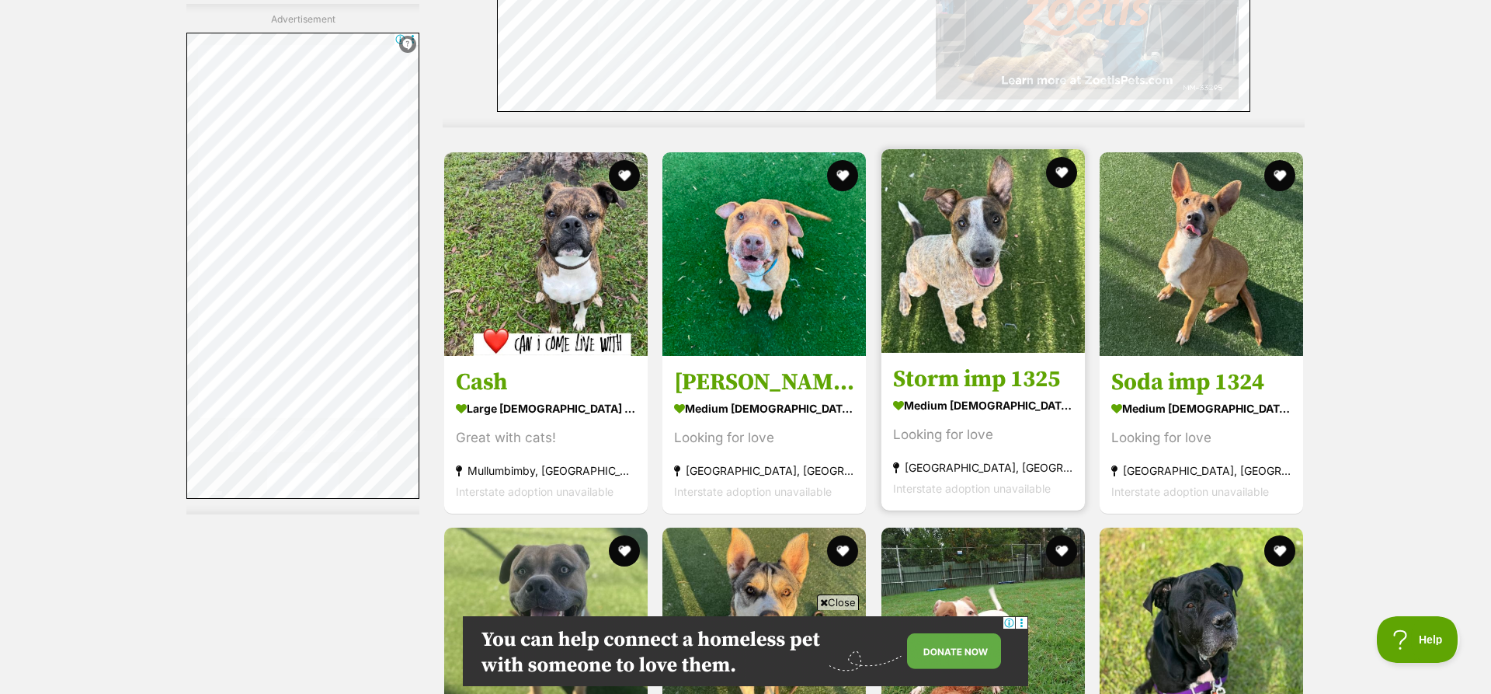
click at [1013, 300] on img at bounding box center [984, 251] width 204 height 204
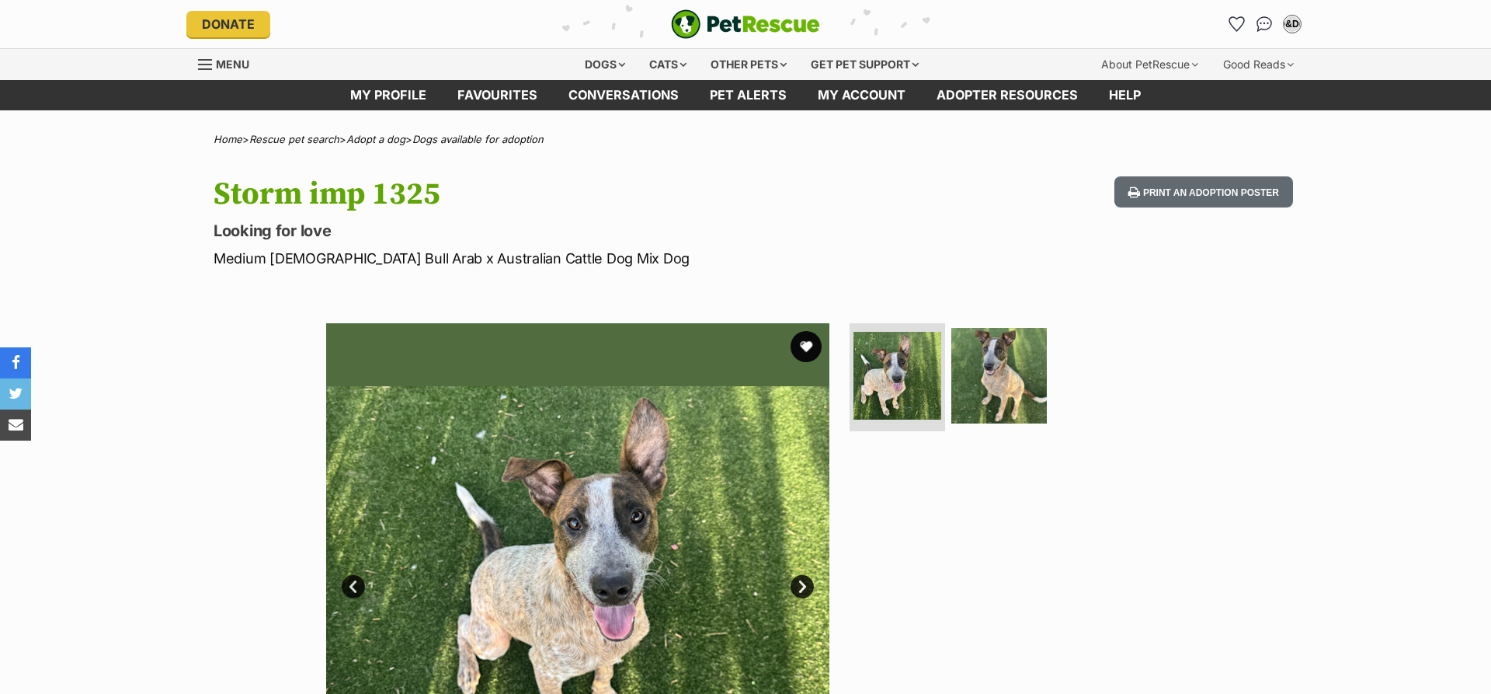
click at [797, 586] on link "Next" at bounding box center [802, 586] width 23 height 23
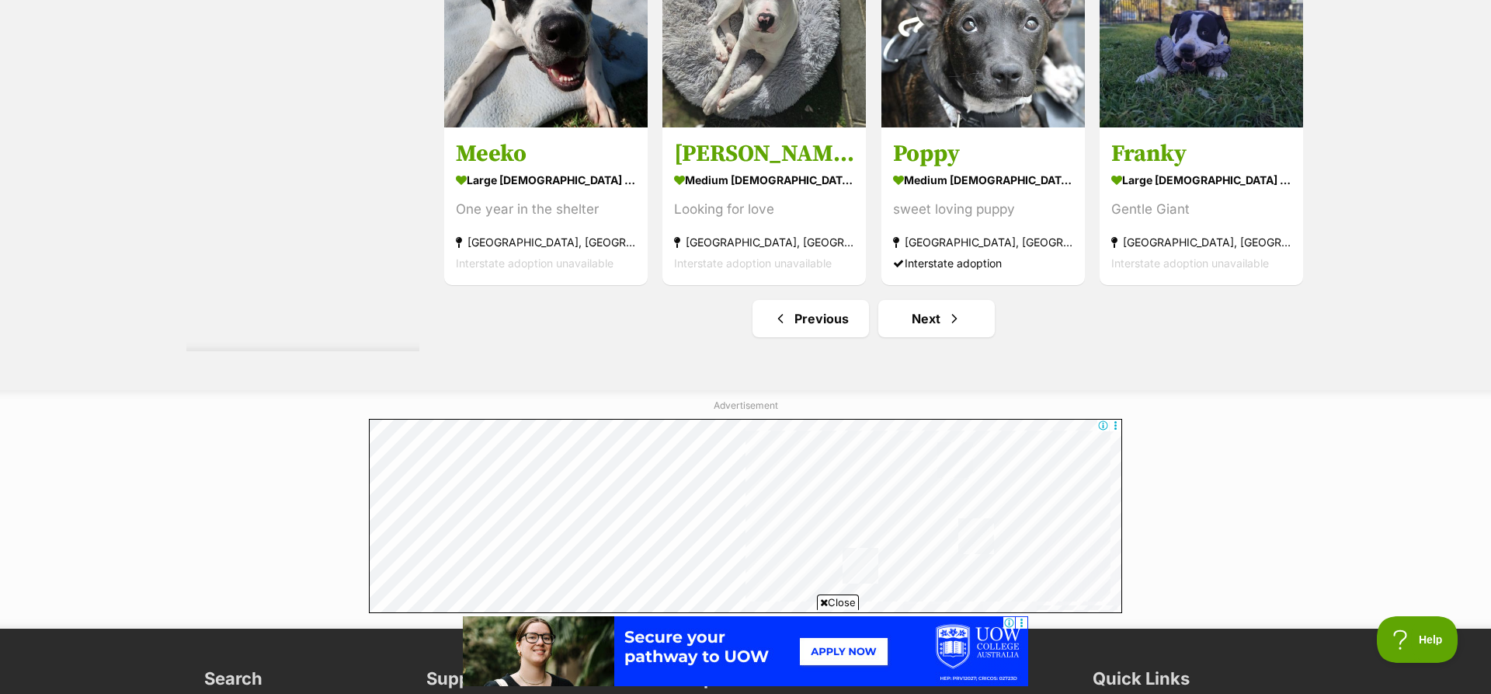
scroll to position [8232, 0]
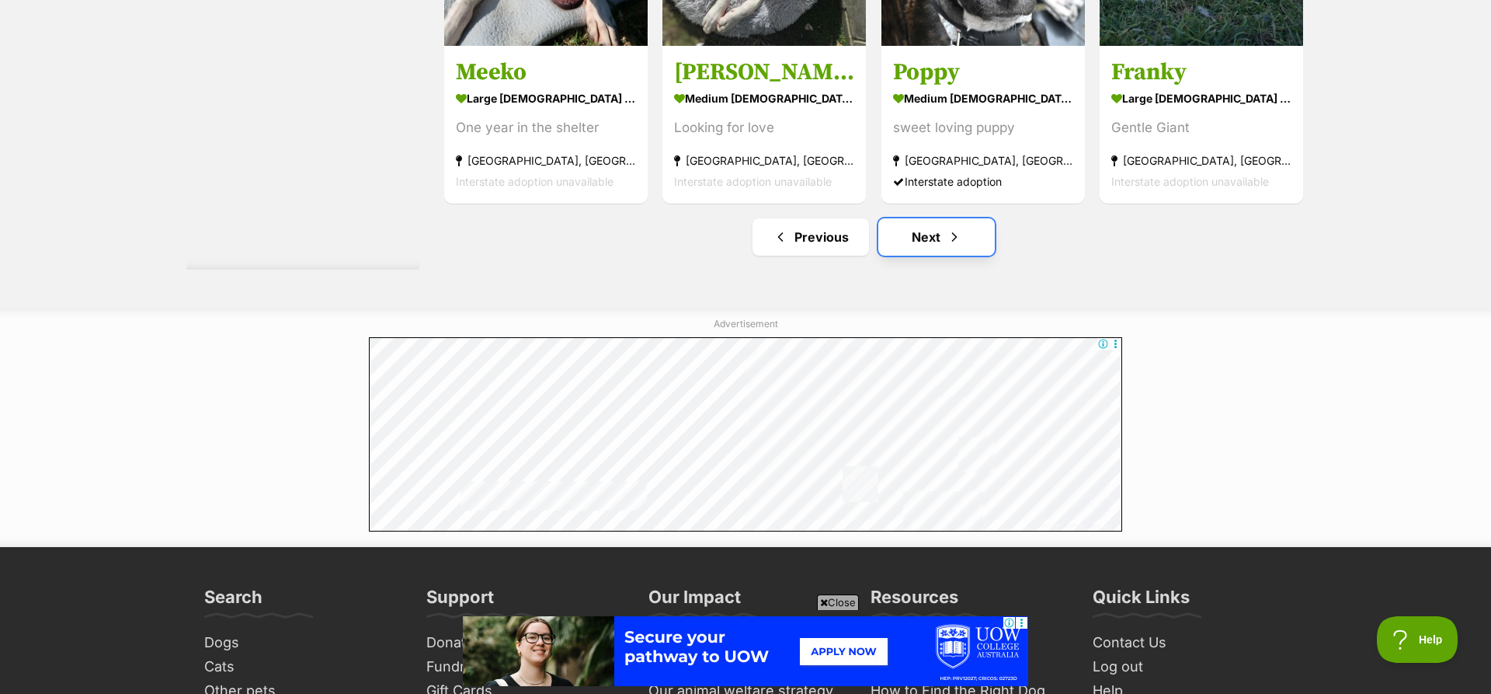
click at [922, 234] on link "Next" at bounding box center [937, 236] width 117 height 37
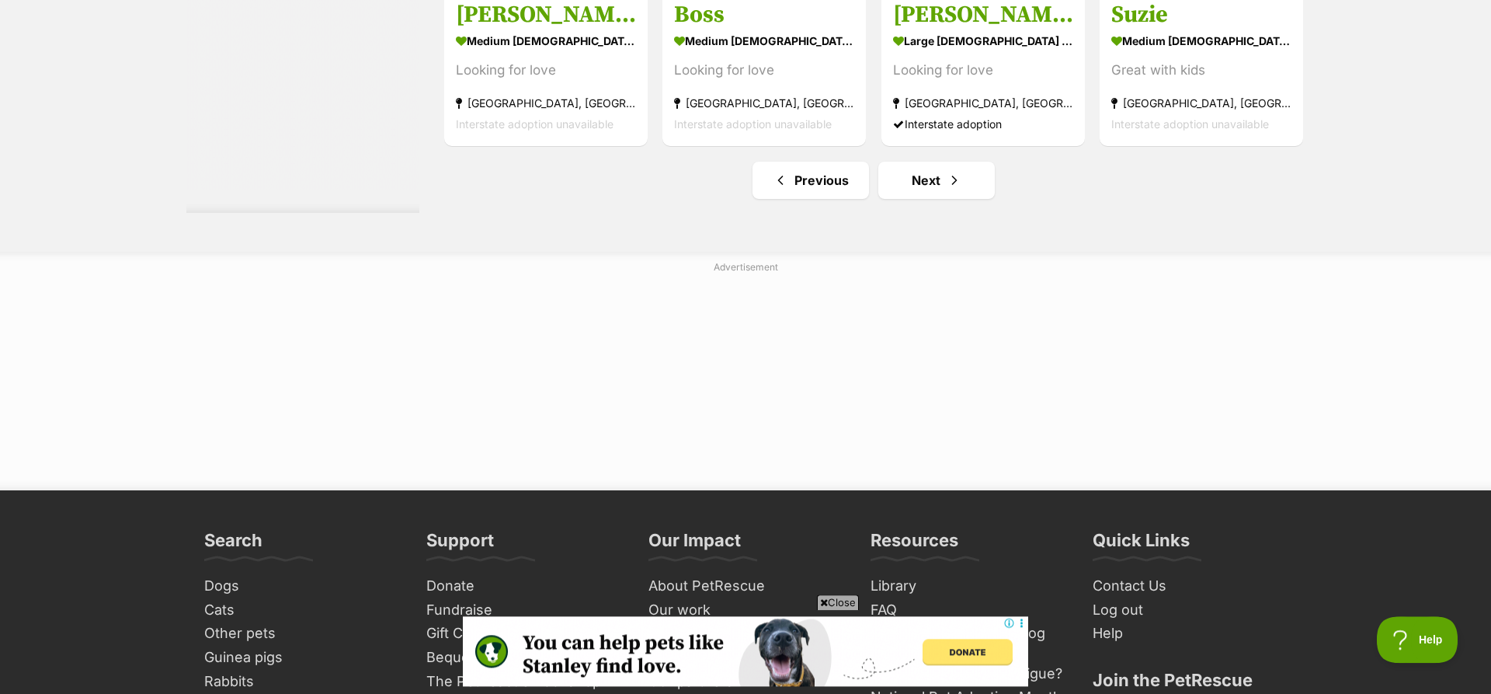
scroll to position [8463, 0]
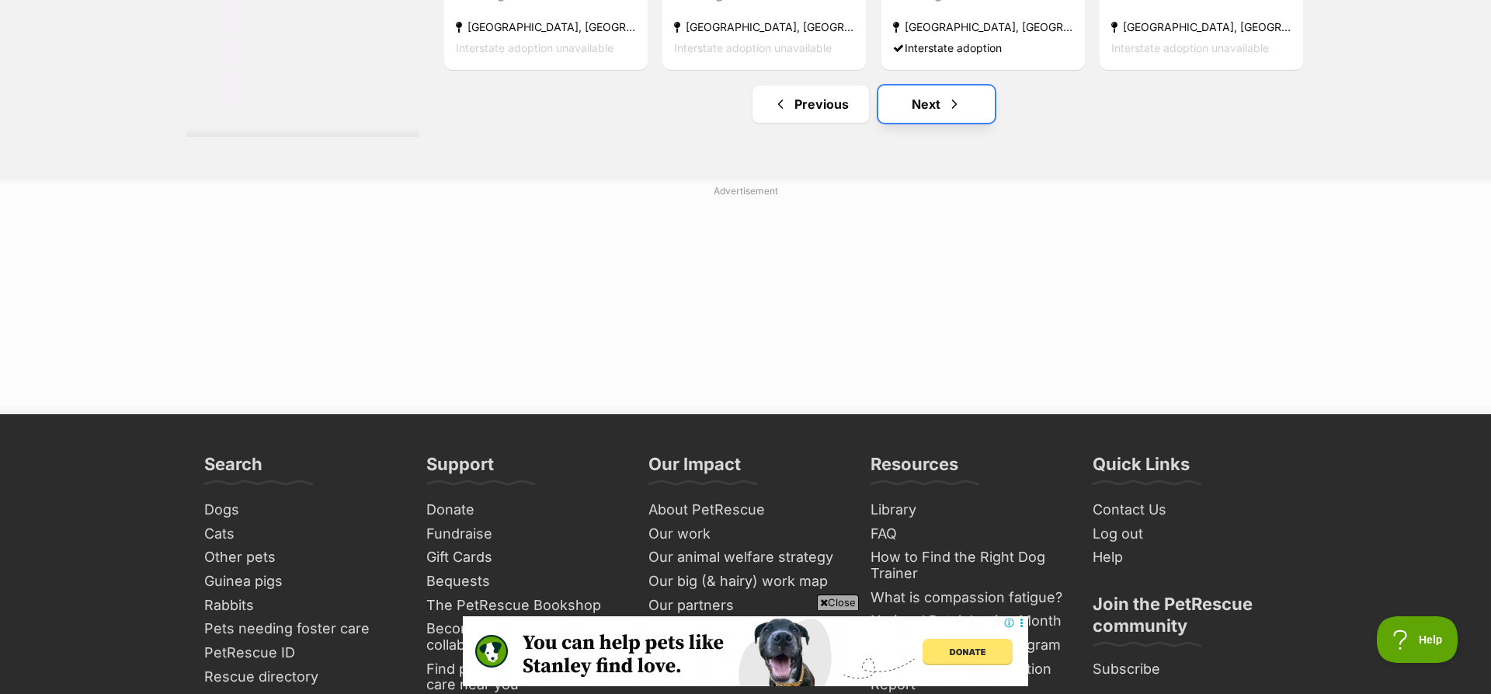
click at [931, 103] on link "Next" at bounding box center [937, 103] width 117 height 37
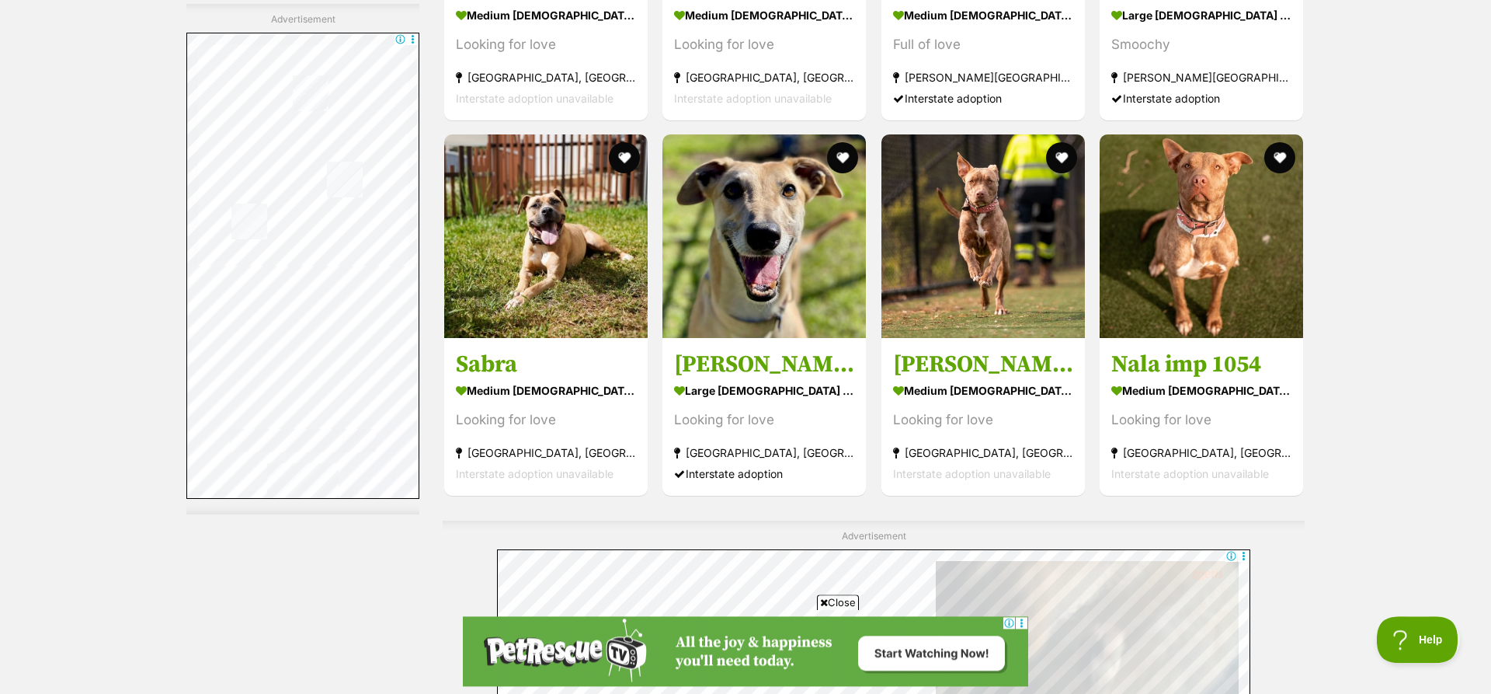
scroll to position [3963, 0]
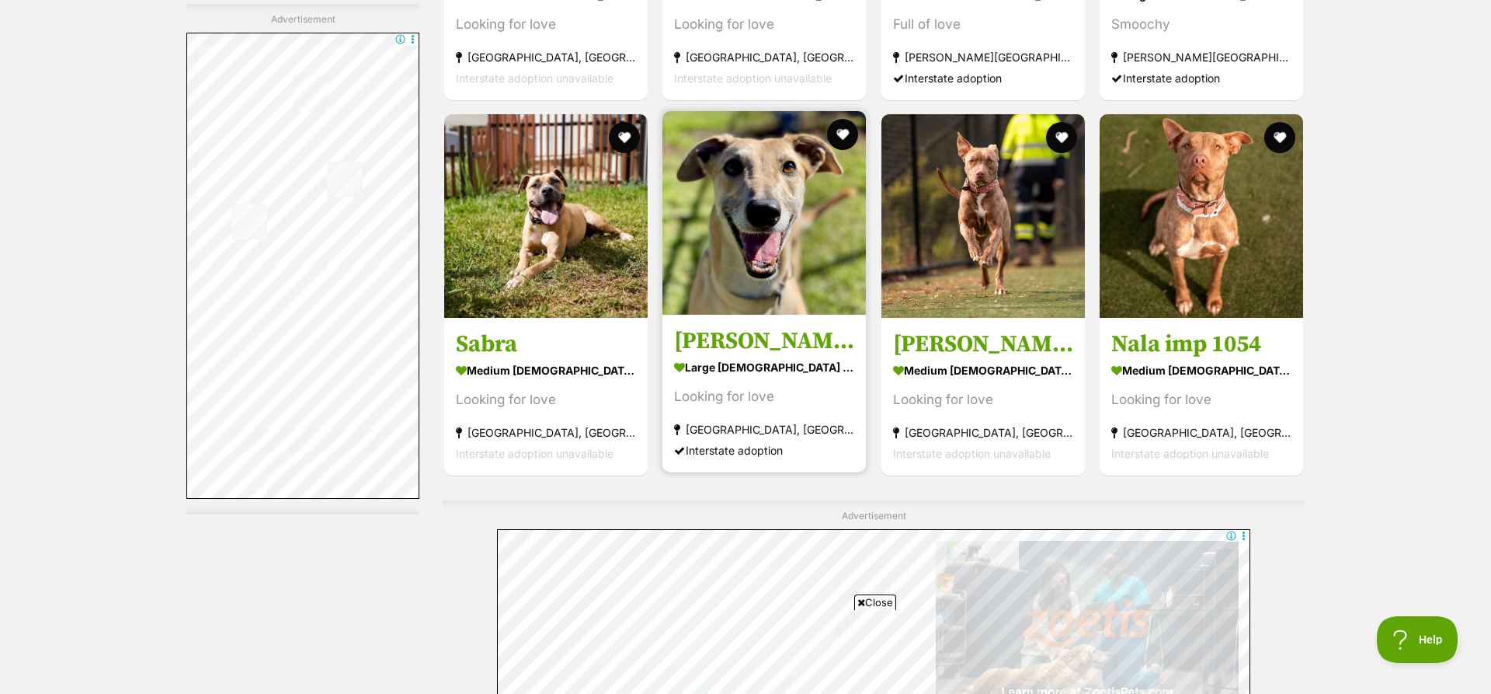
click at [770, 236] on img at bounding box center [765, 213] width 204 height 204
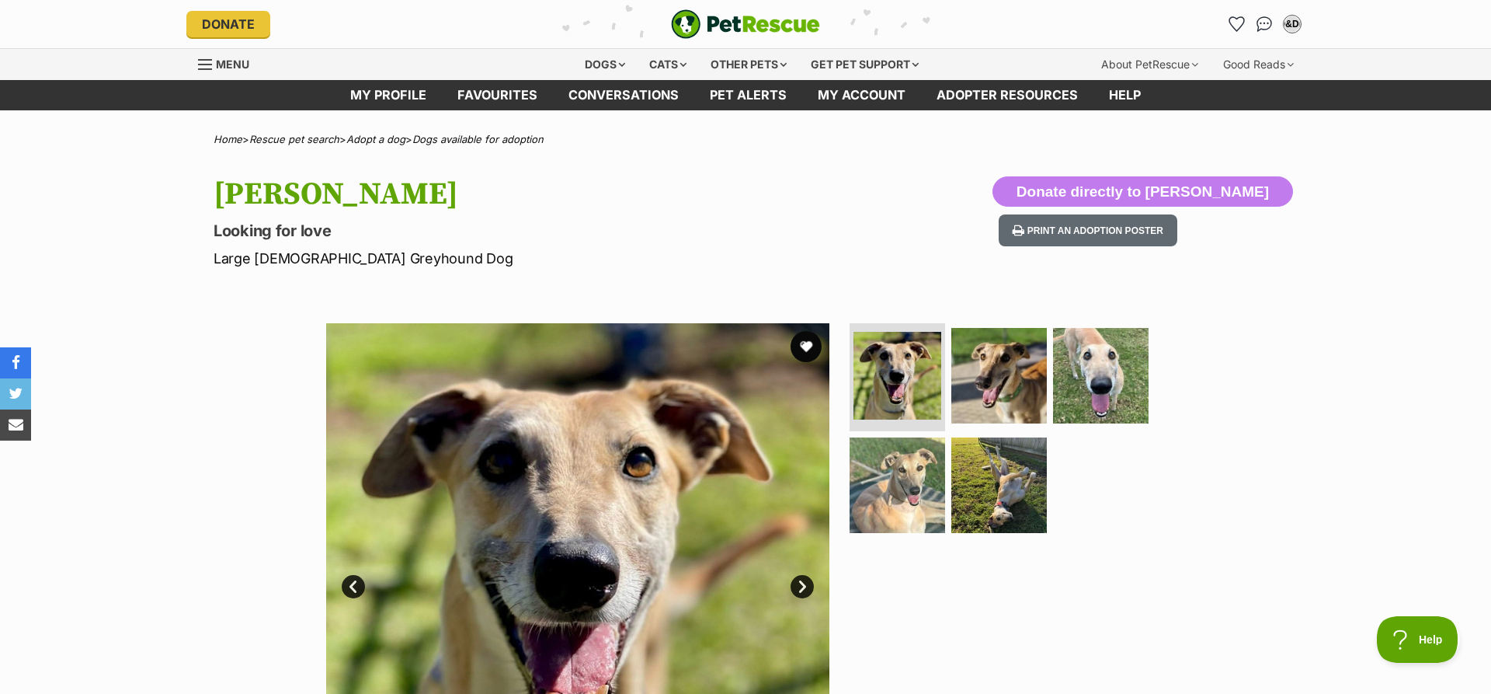
click at [803, 593] on link "Next" at bounding box center [802, 586] width 23 height 23
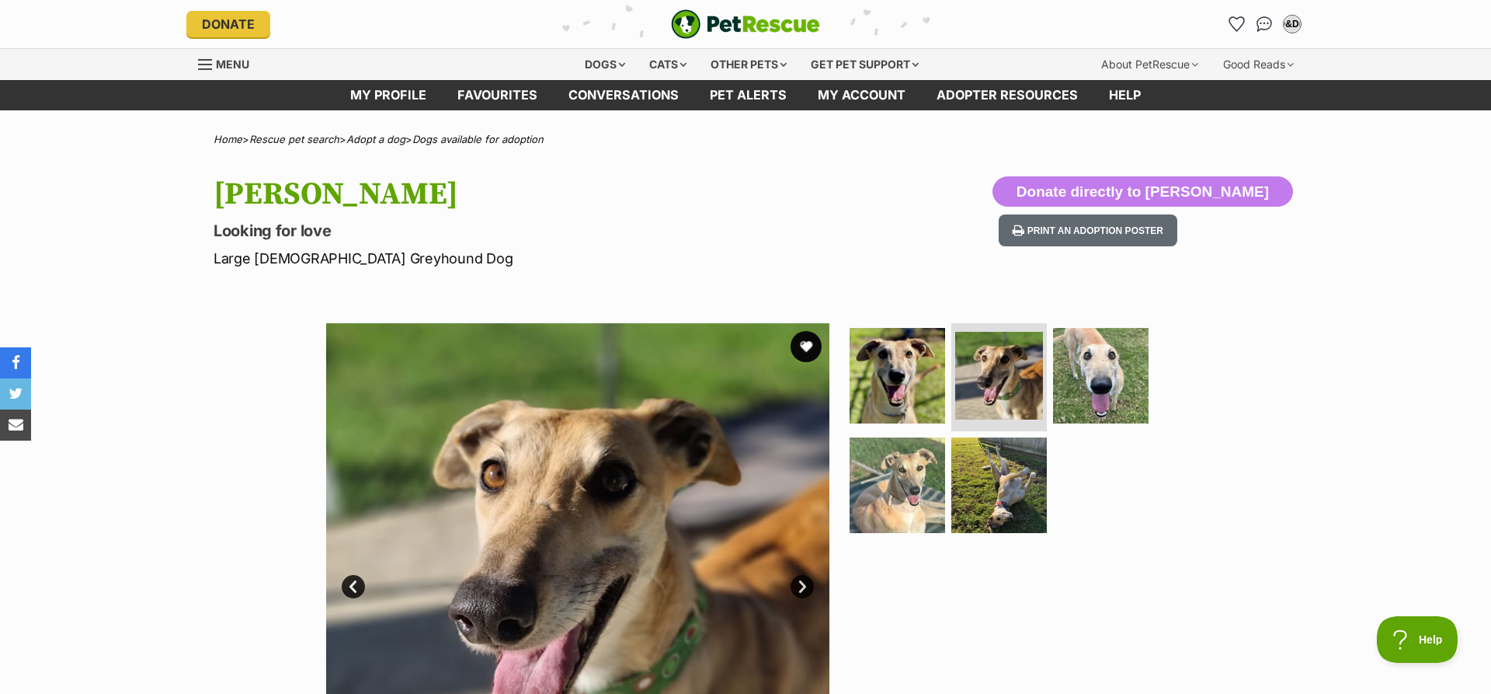
click at [803, 593] on link "Next" at bounding box center [802, 586] width 23 height 23
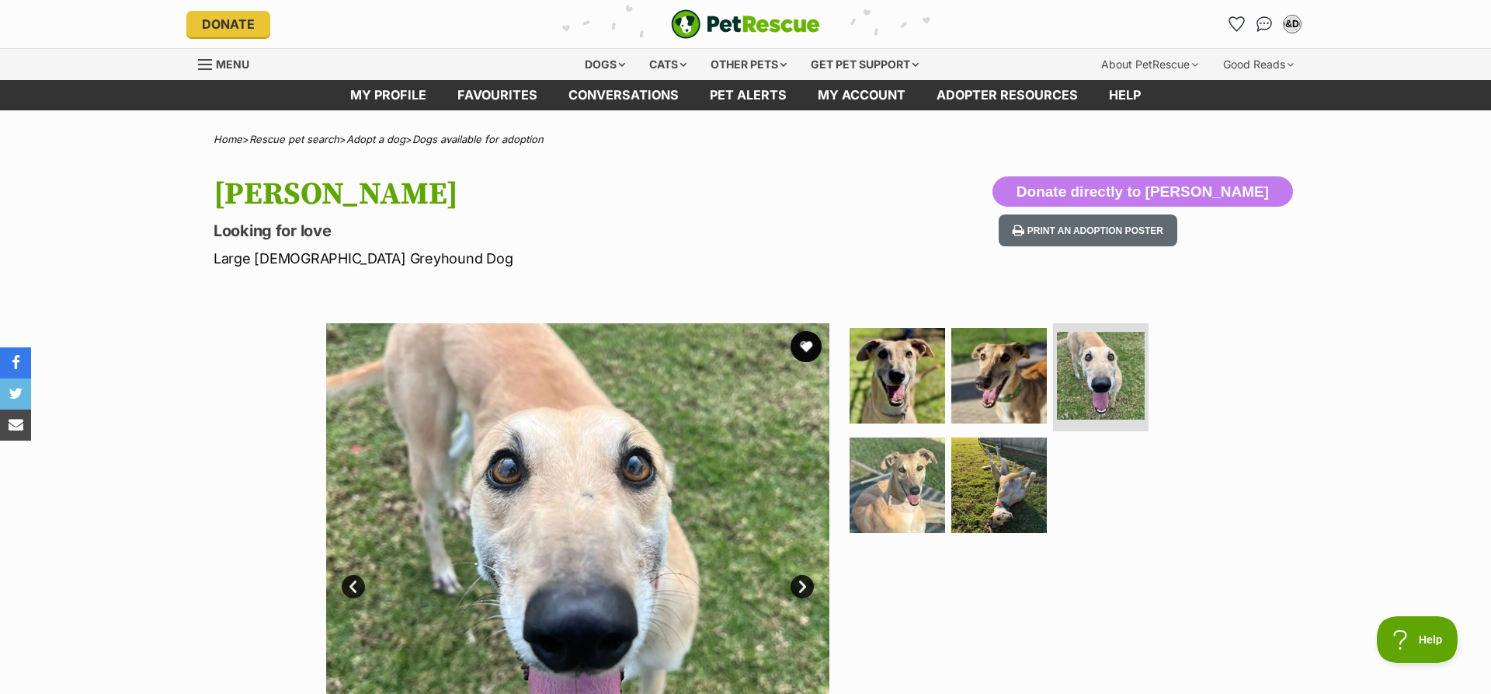
click at [803, 593] on link "Next" at bounding box center [802, 586] width 23 height 23
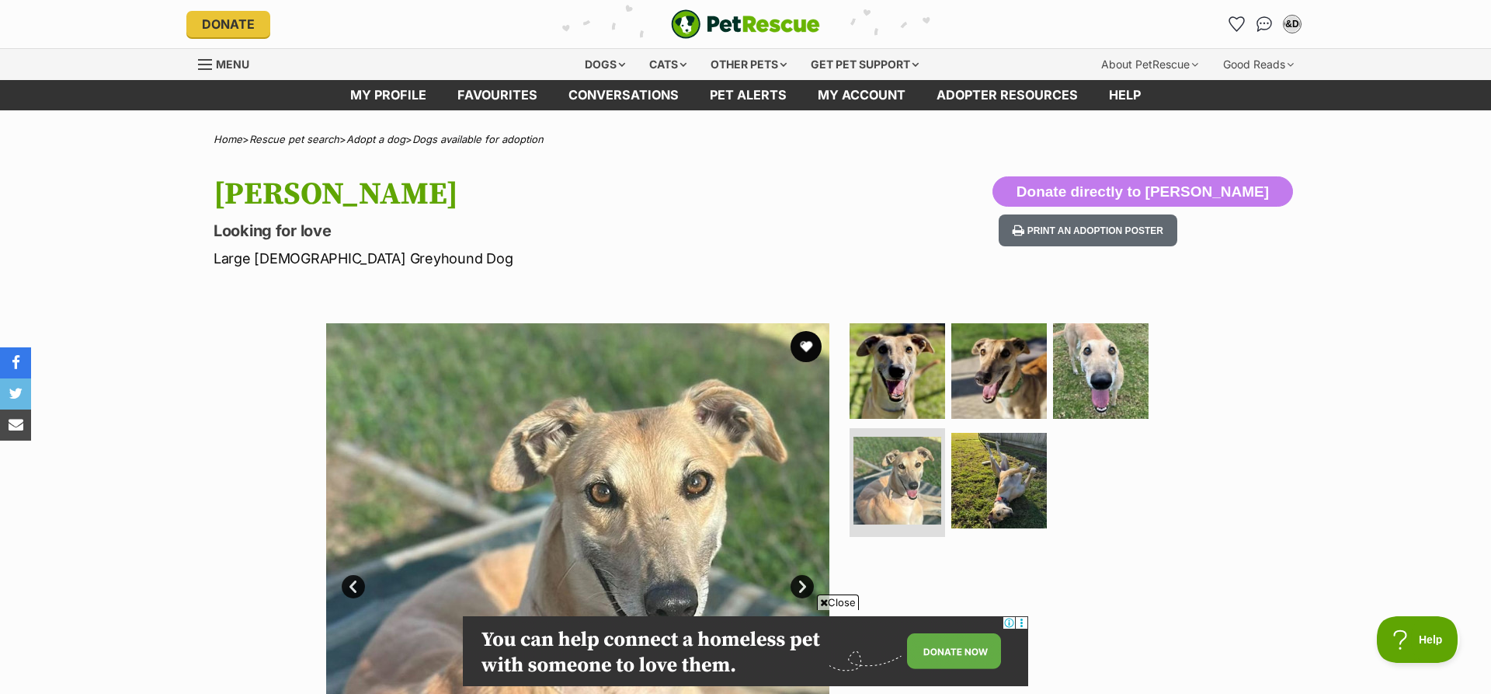
scroll to position [667, 0]
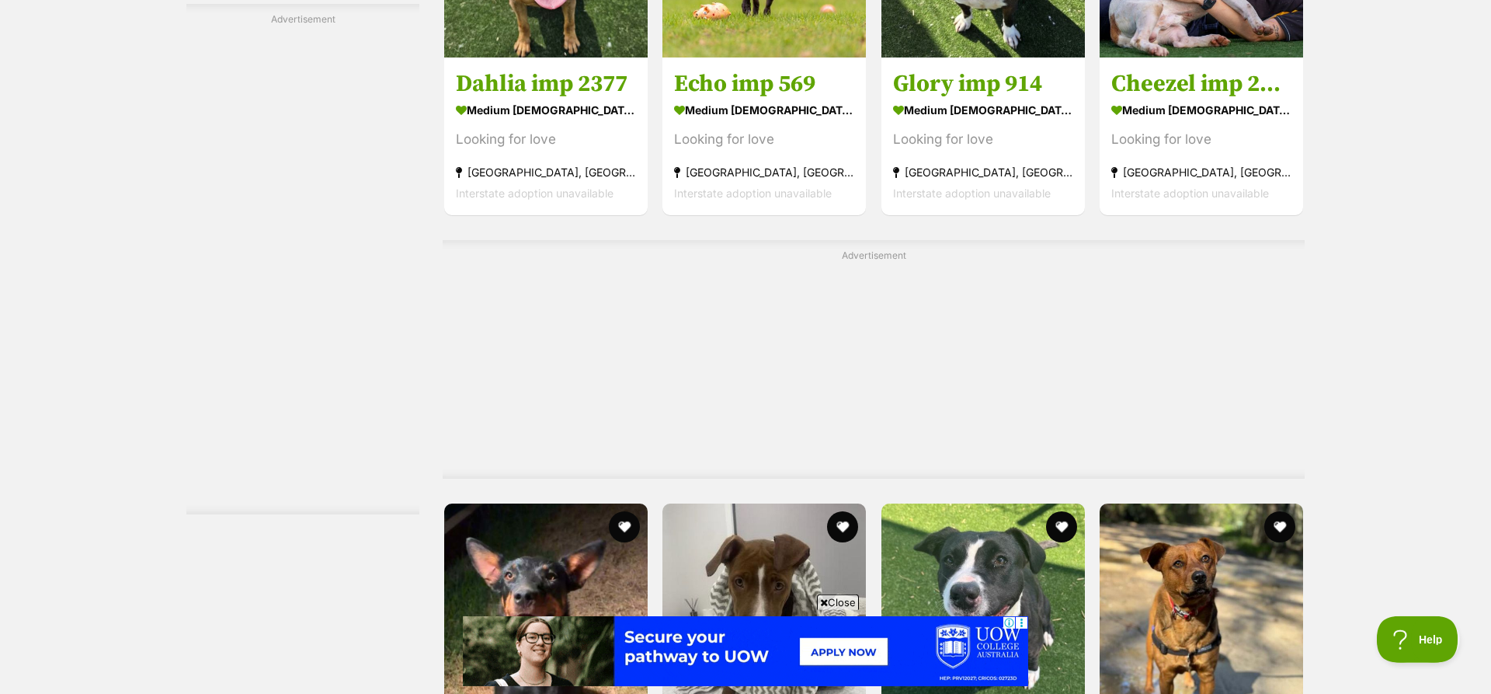
scroll to position [6632, 0]
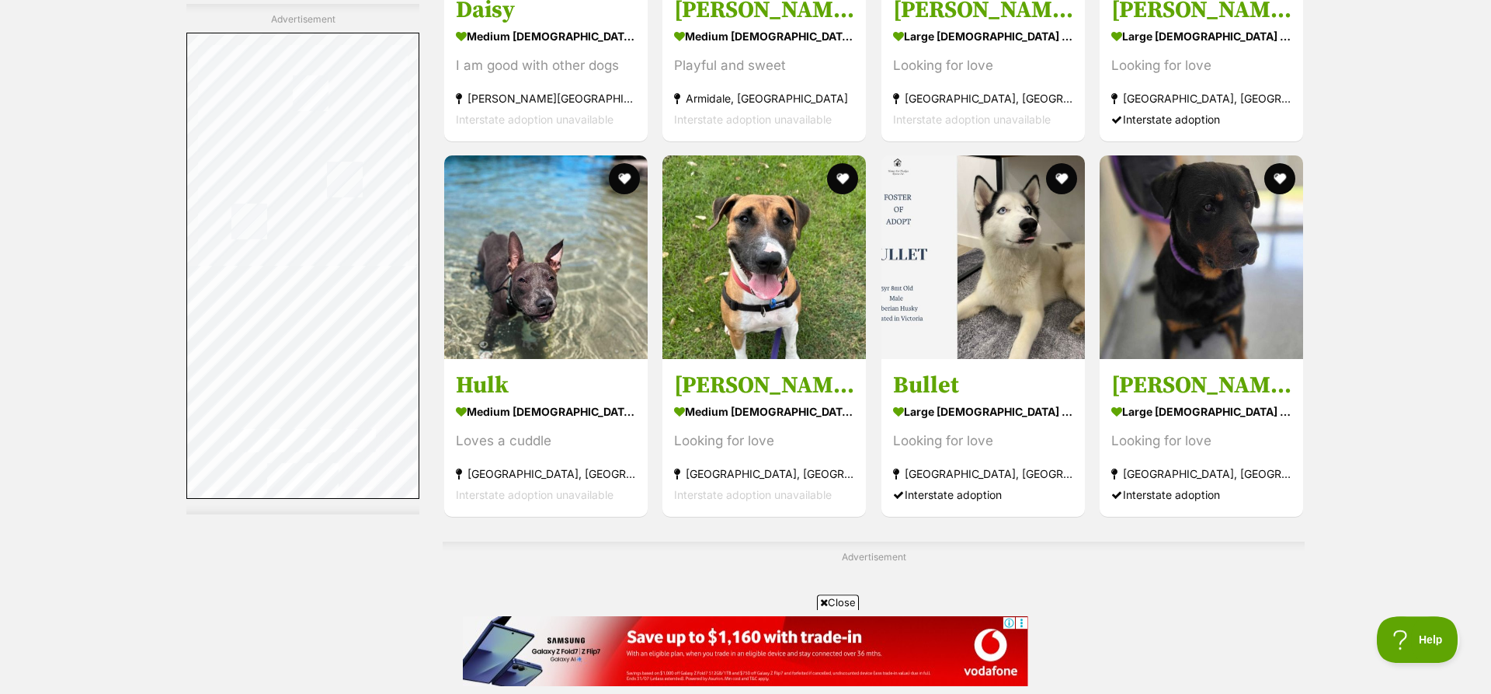
scroll to position [4004, 0]
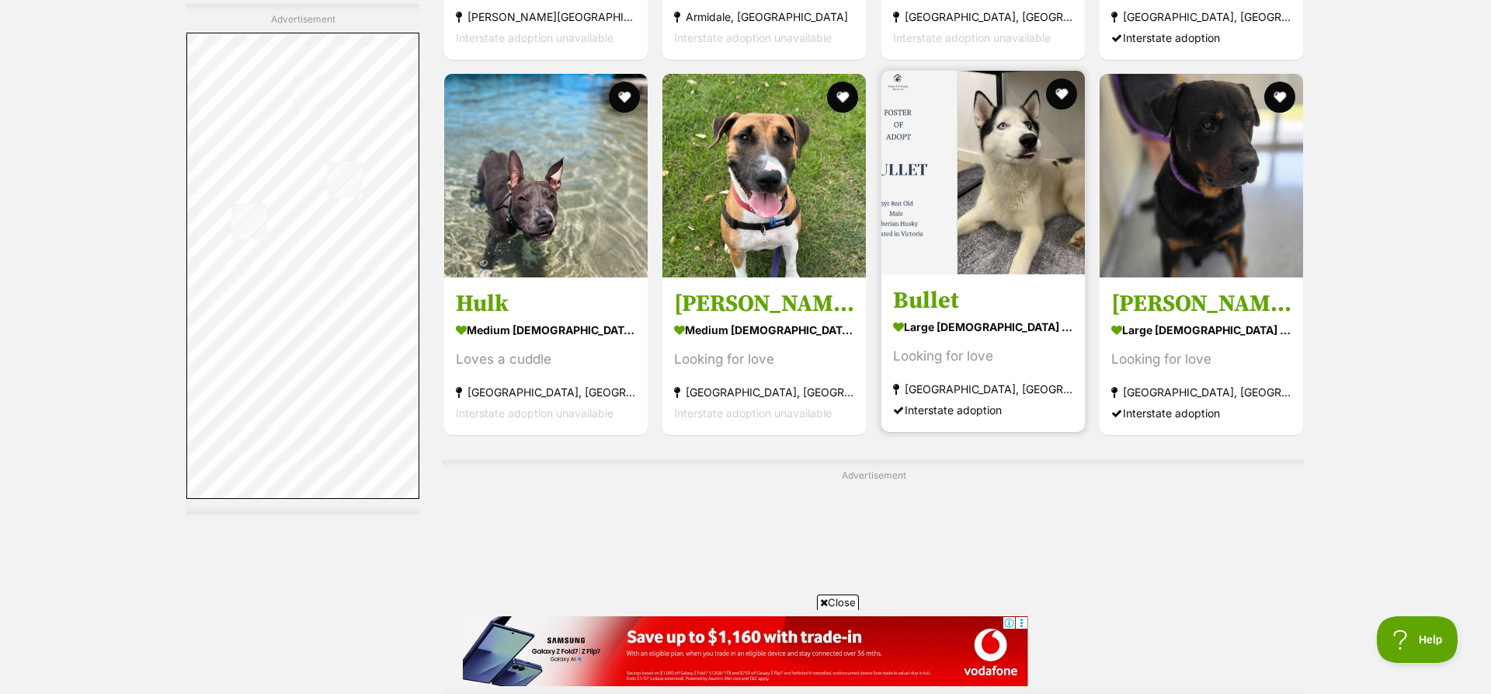
click at [1002, 201] on img at bounding box center [984, 173] width 204 height 204
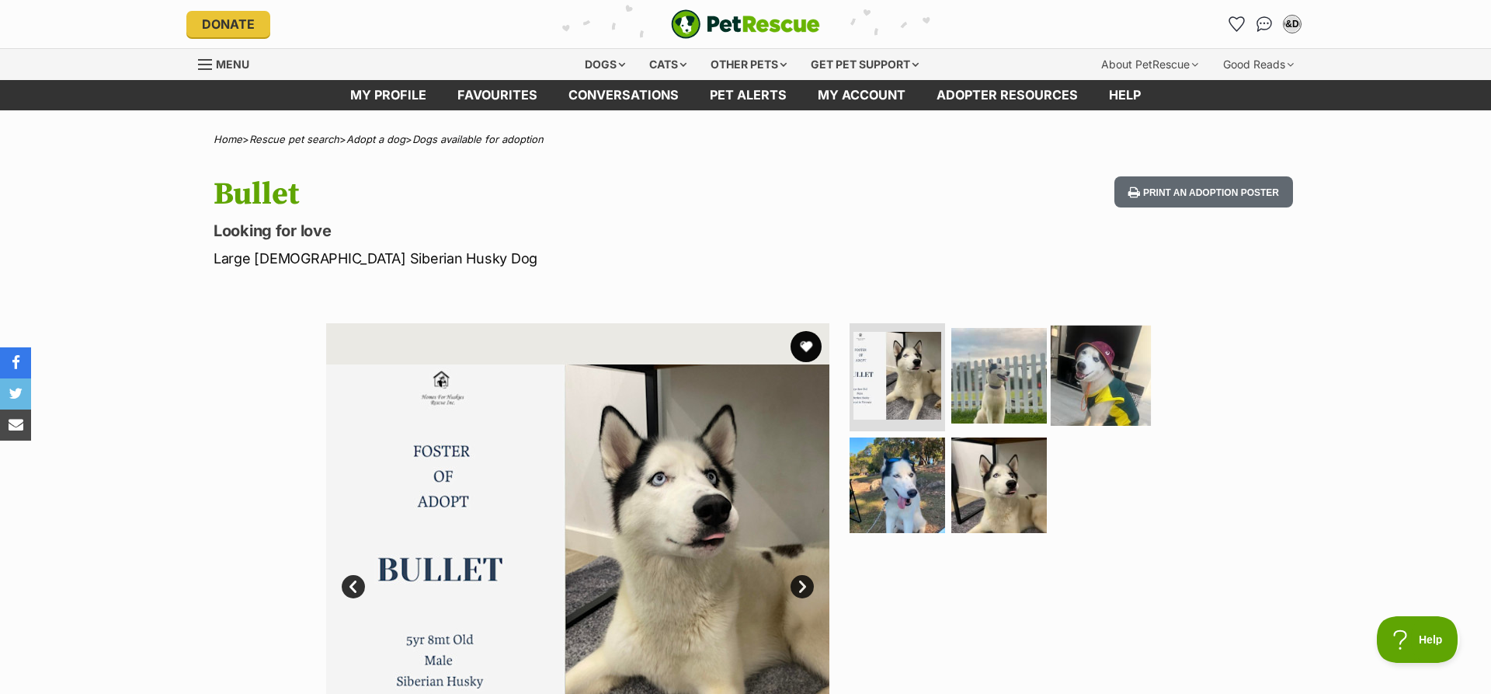
click at [1074, 355] on img at bounding box center [1101, 375] width 100 height 100
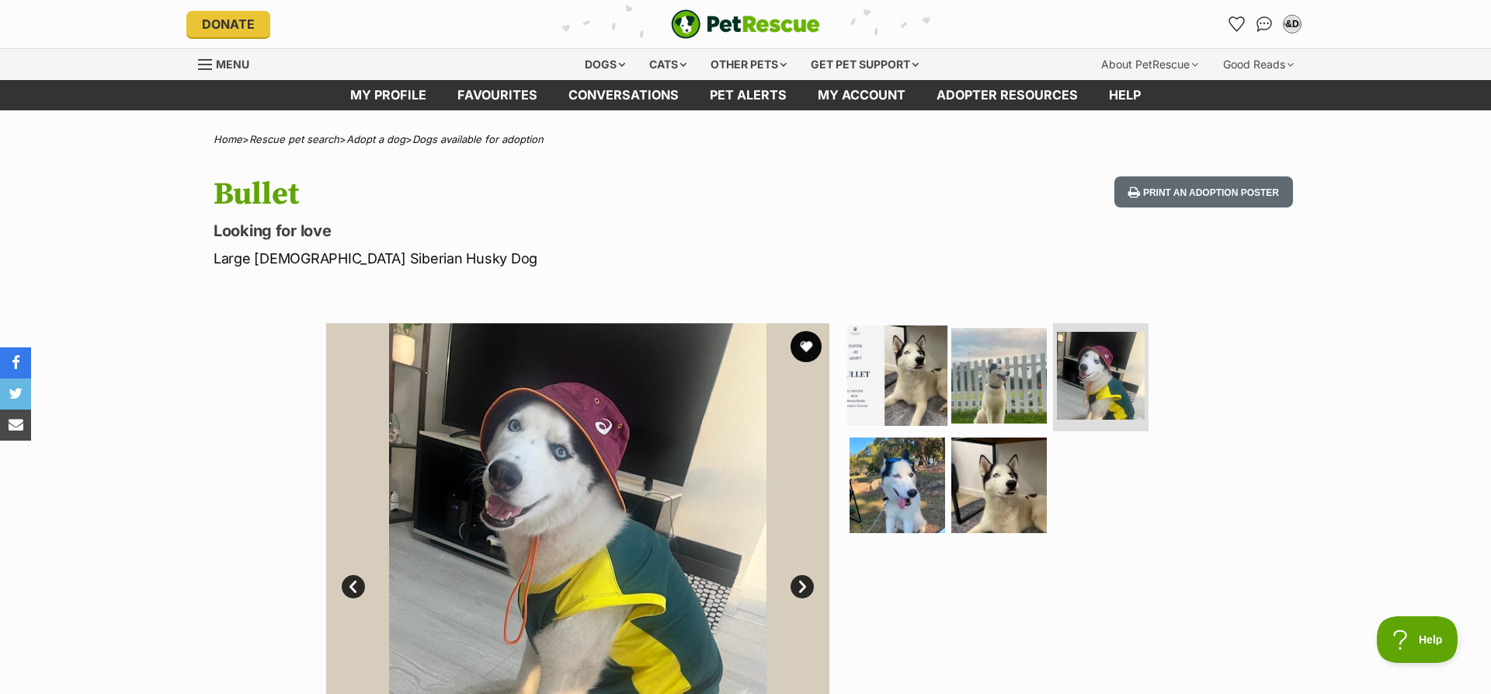
click at [918, 364] on img at bounding box center [897, 375] width 100 height 100
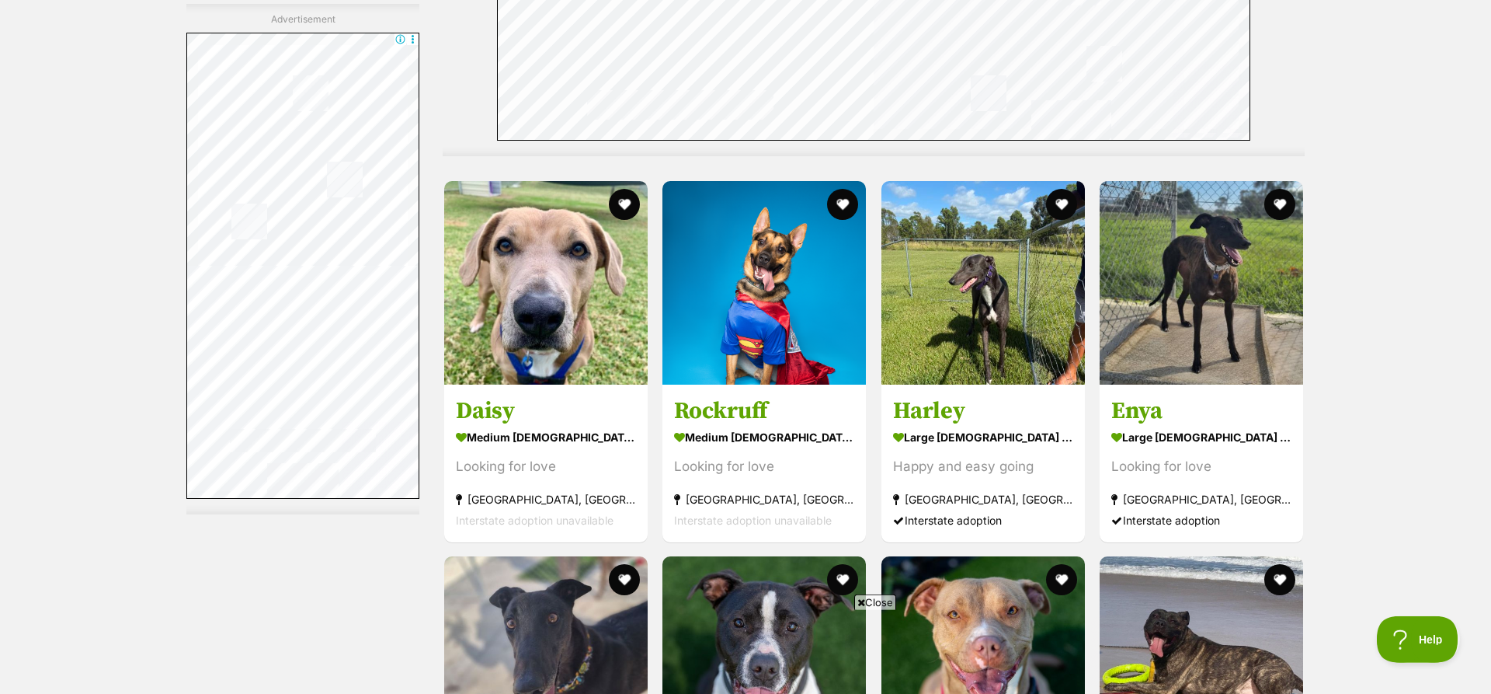
scroll to position [6853, 0]
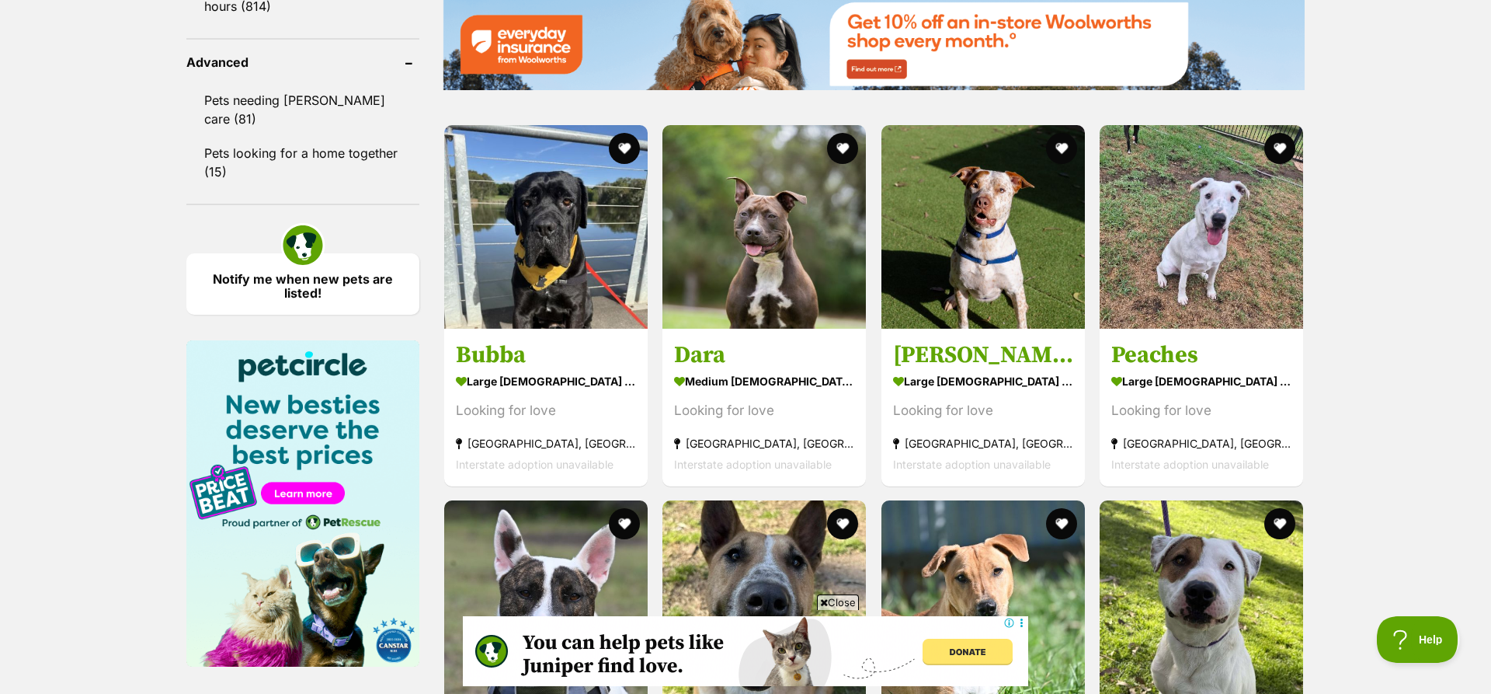
scroll to position [2669, 0]
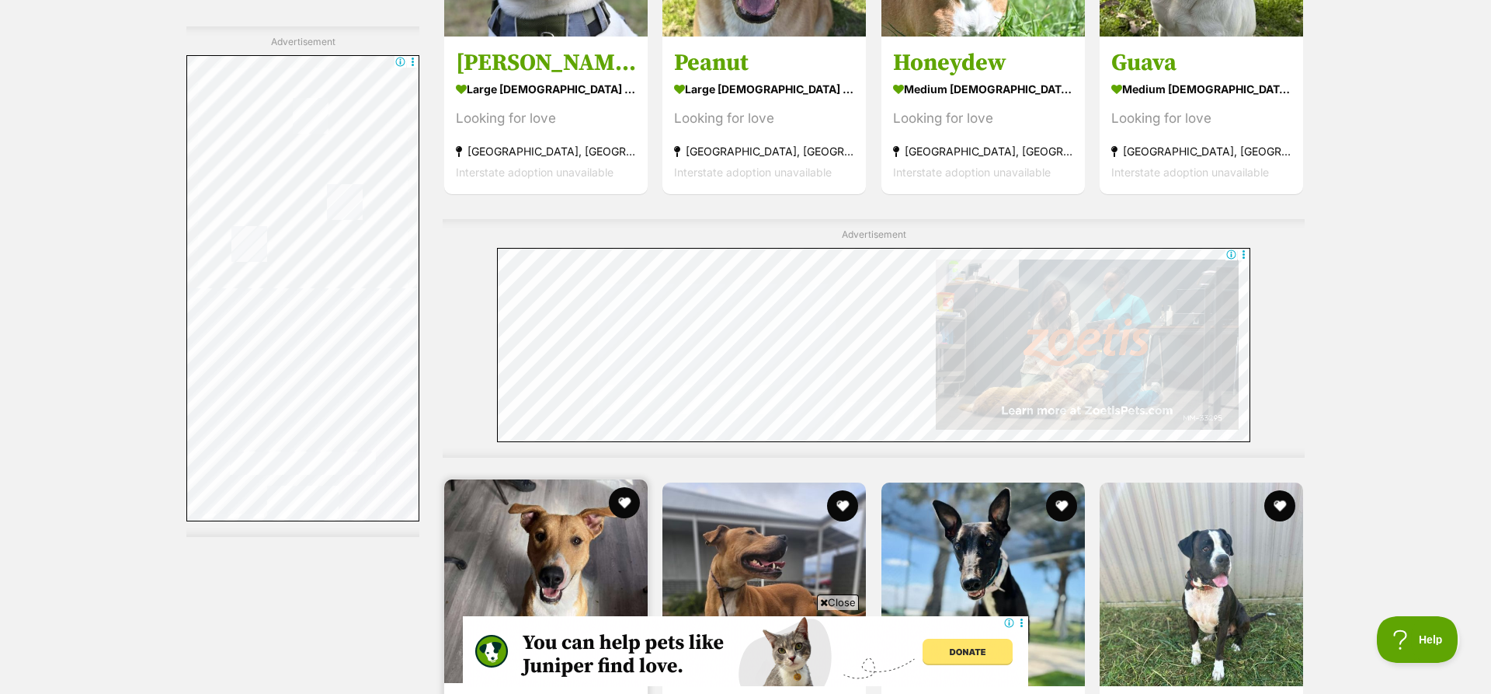
click at [604, 549] on img at bounding box center [546, 581] width 204 height 204
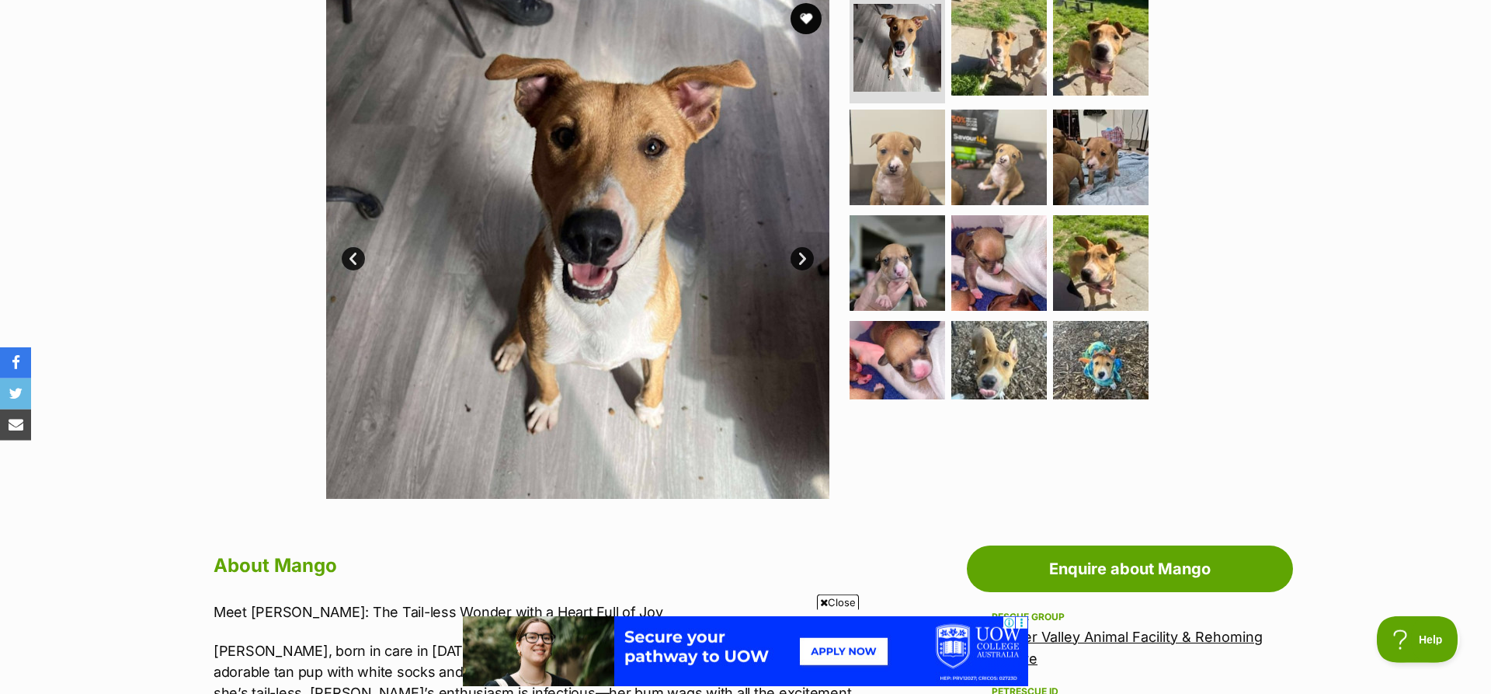
scroll to position [343, 0]
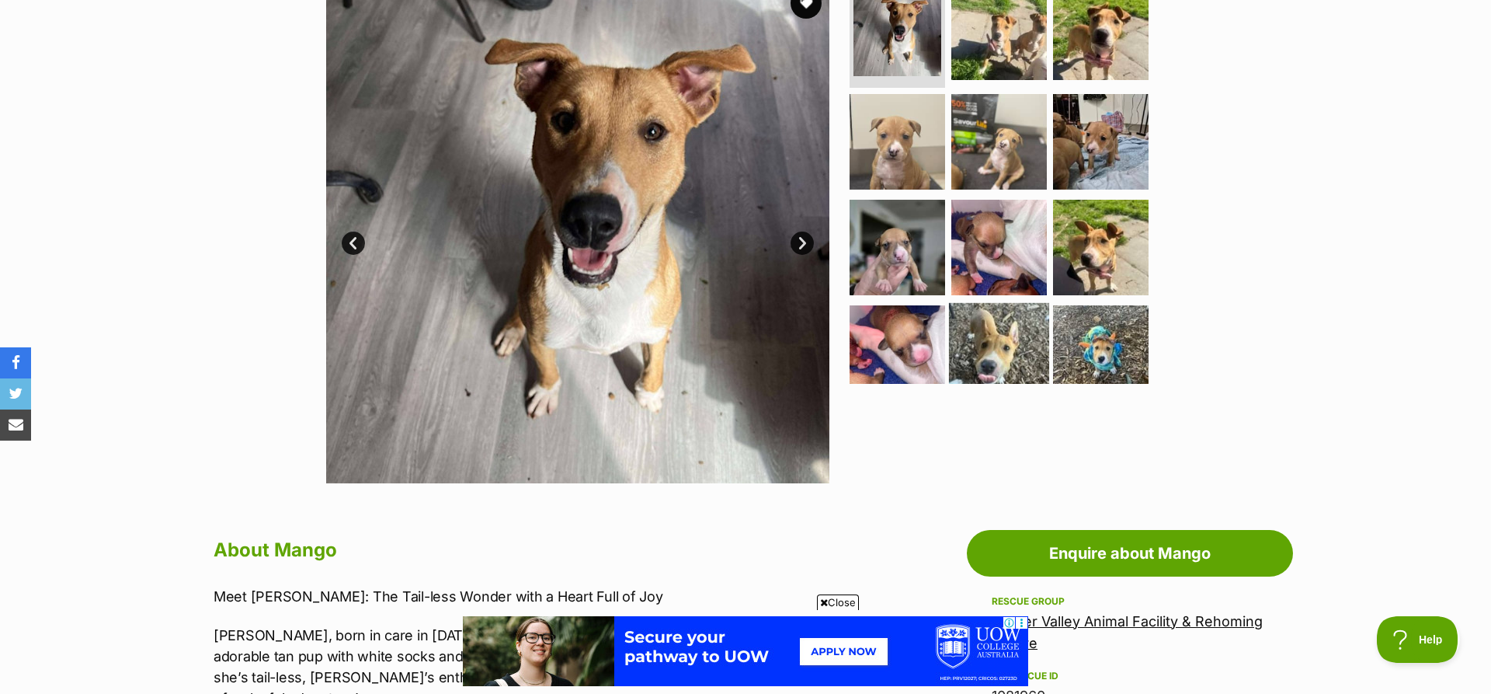
click at [1013, 352] on img at bounding box center [999, 353] width 100 height 100
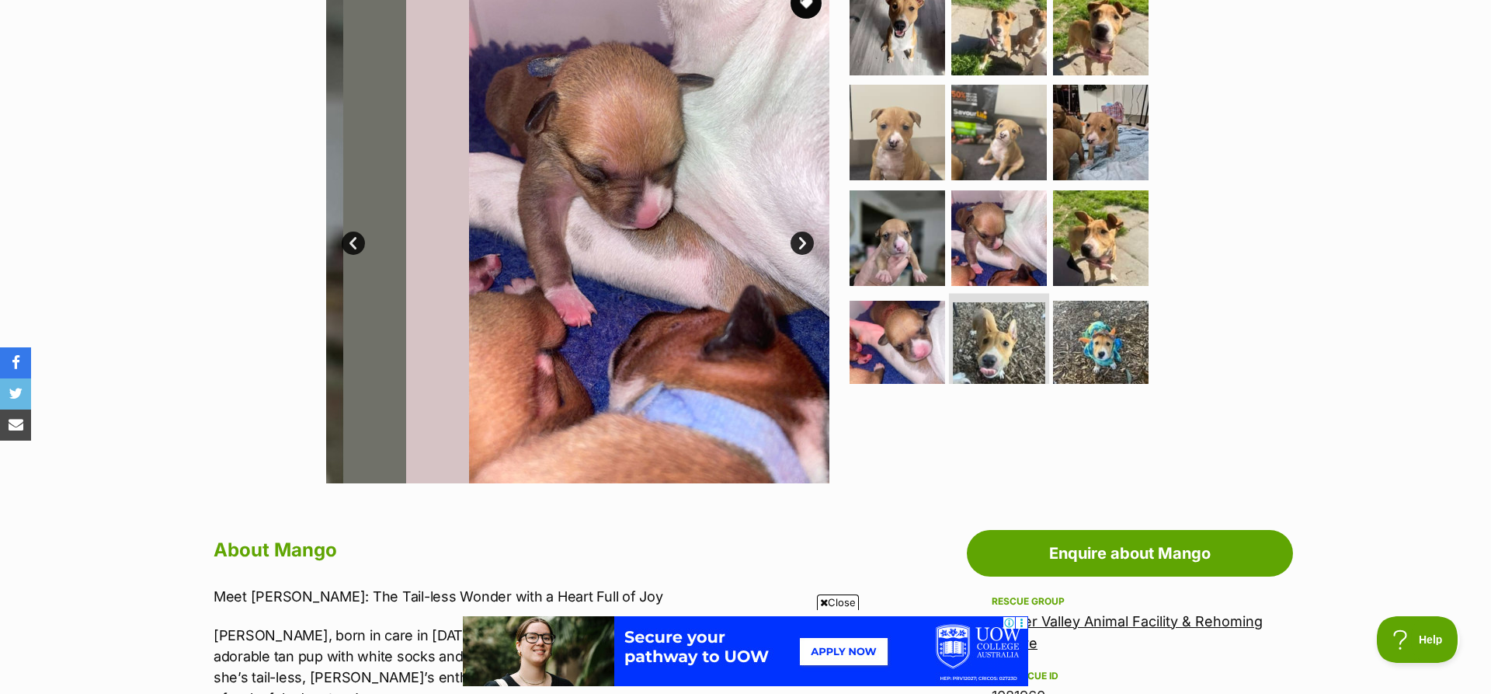
scroll to position [0, 0]
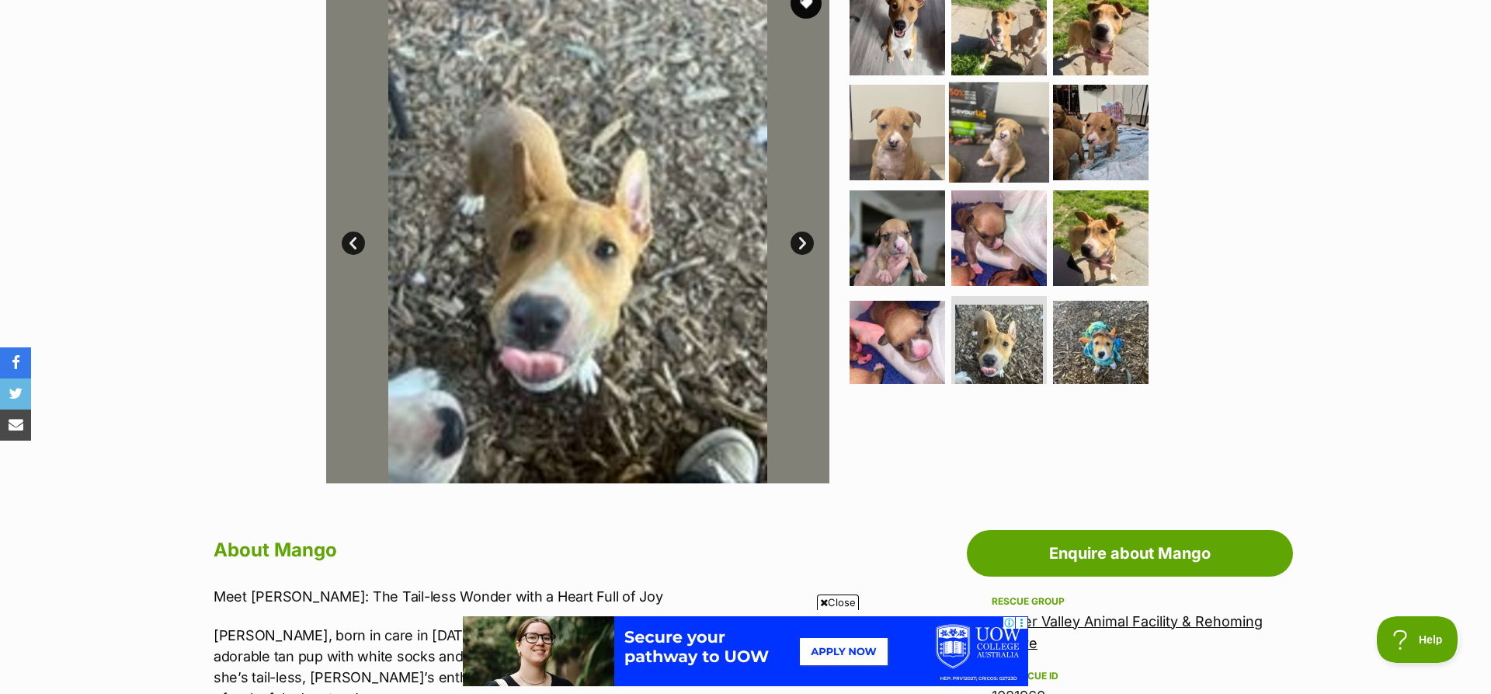
click at [1010, 145] on img at bounding box center [999, 132] width 100 height 100
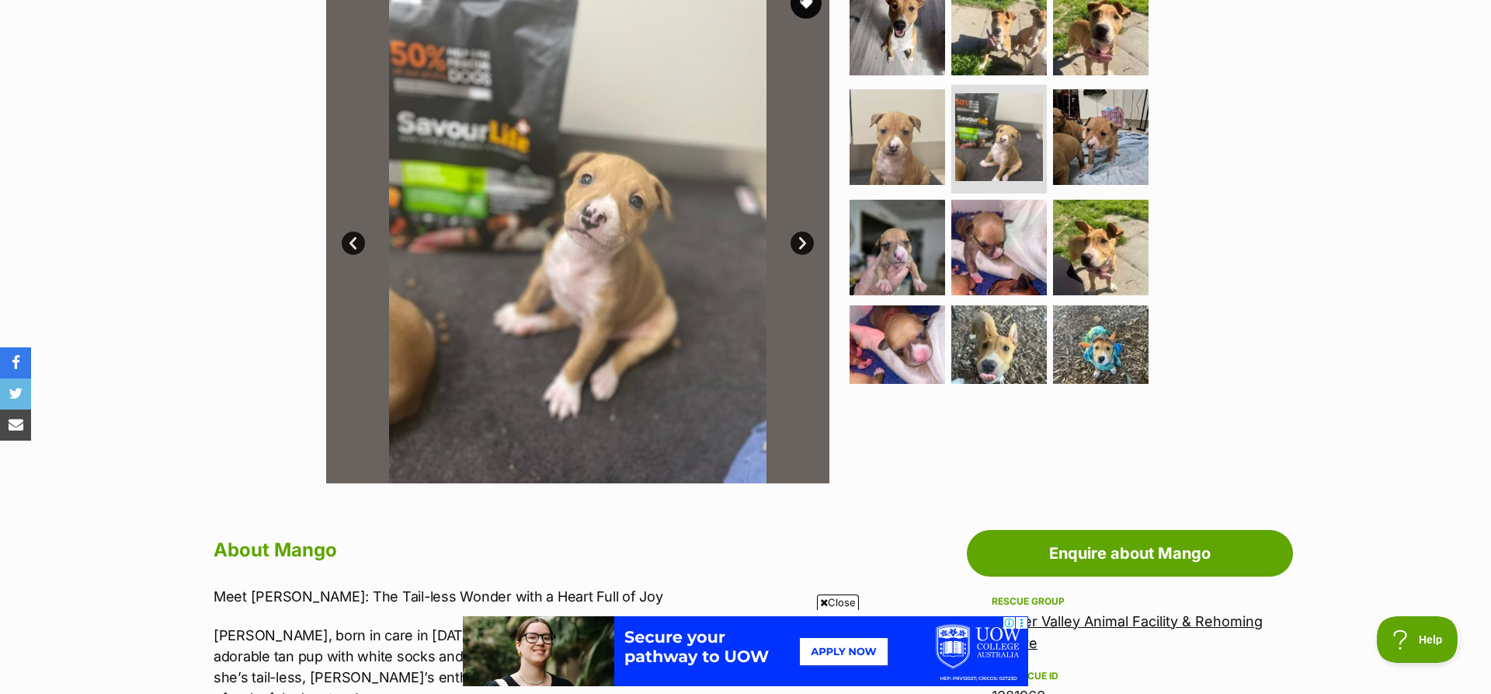
scroll to position [1011, 0]
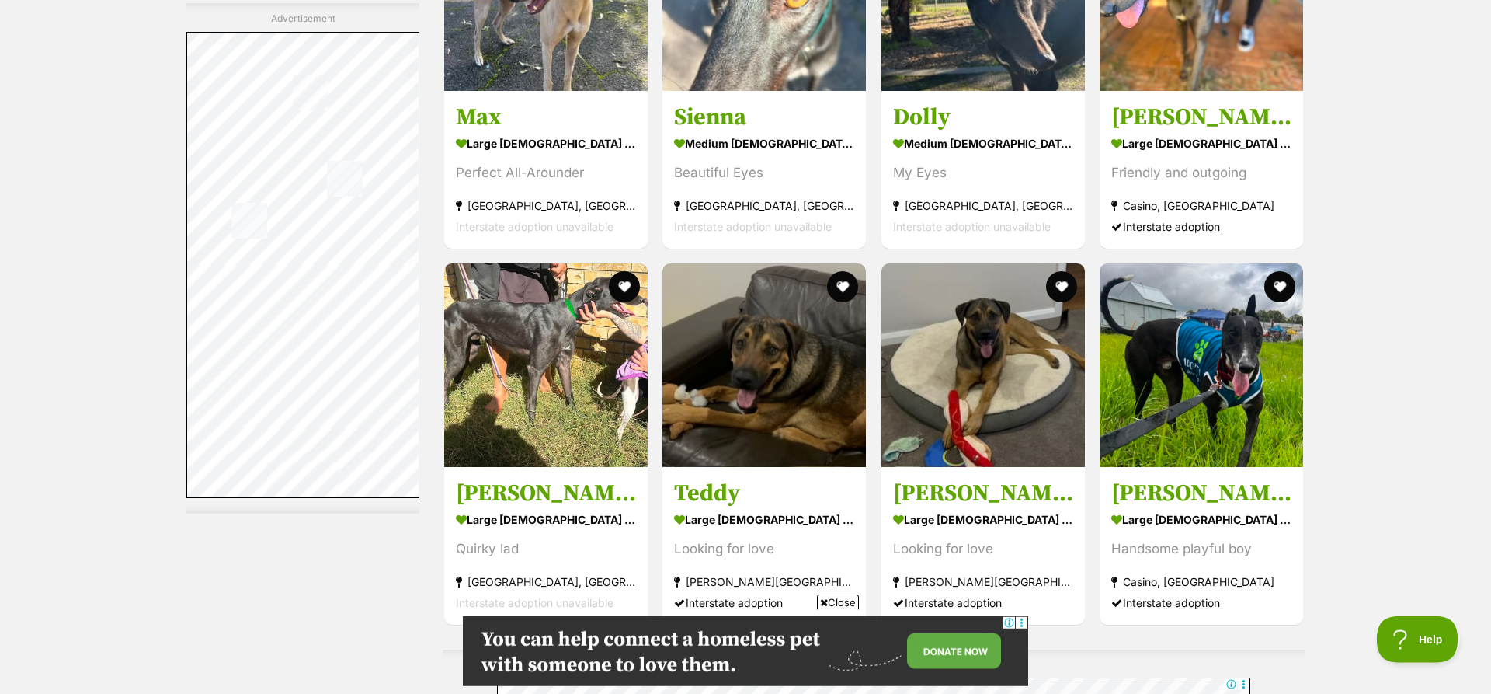
scroll to position [7340, 0]
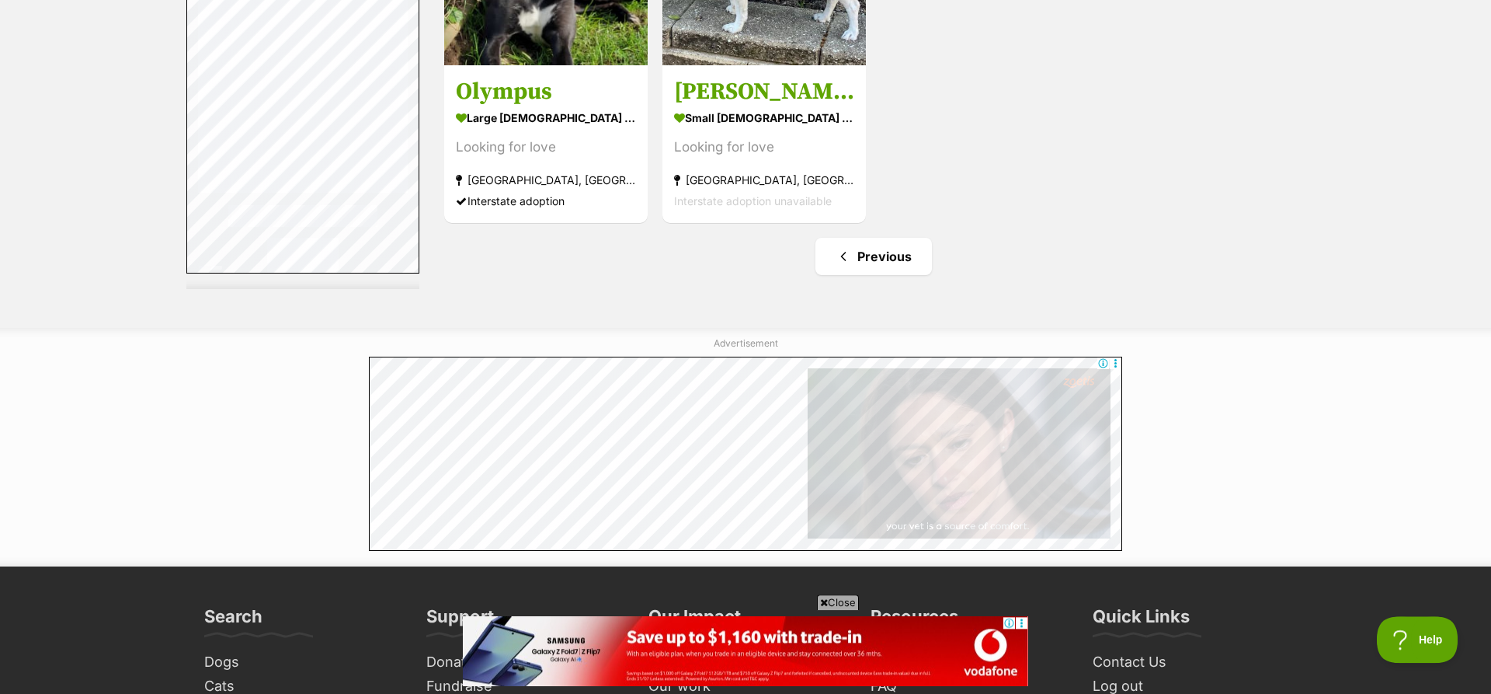
scroll to position [7340, 0]
